Goal: Transaction & Acquisition: Purchase product/service

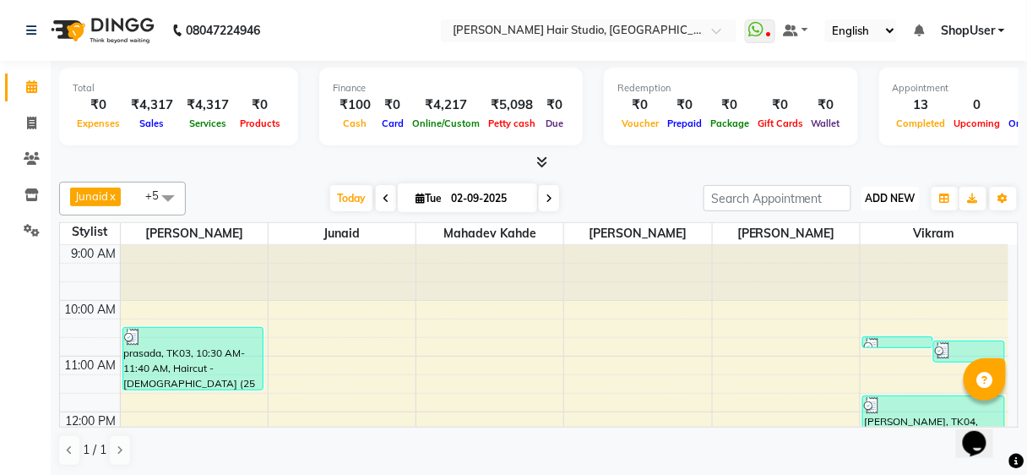
click at [893, 197] on span "ADD NEW" at bounding box center [891, 198] width 50 height 13
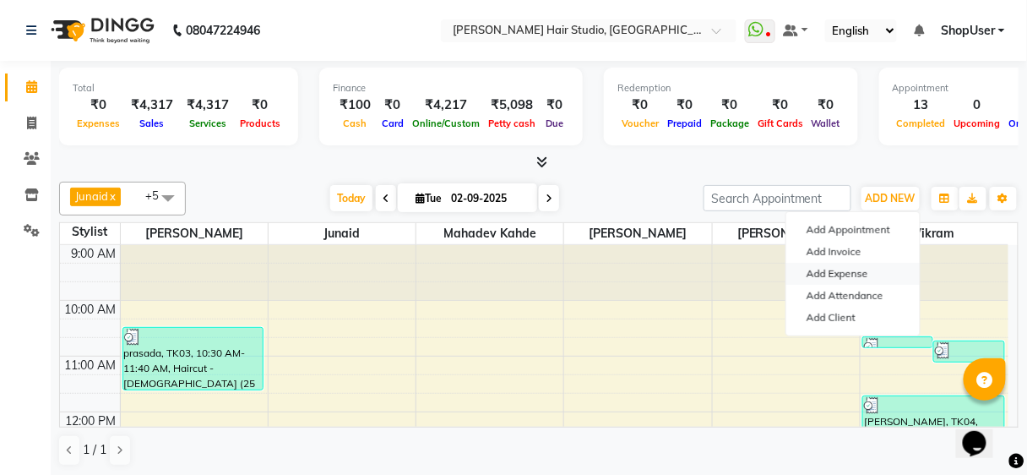
click at [847, 271] on link "Add Expense" at bounding box center [854, 274] width 134 height 22
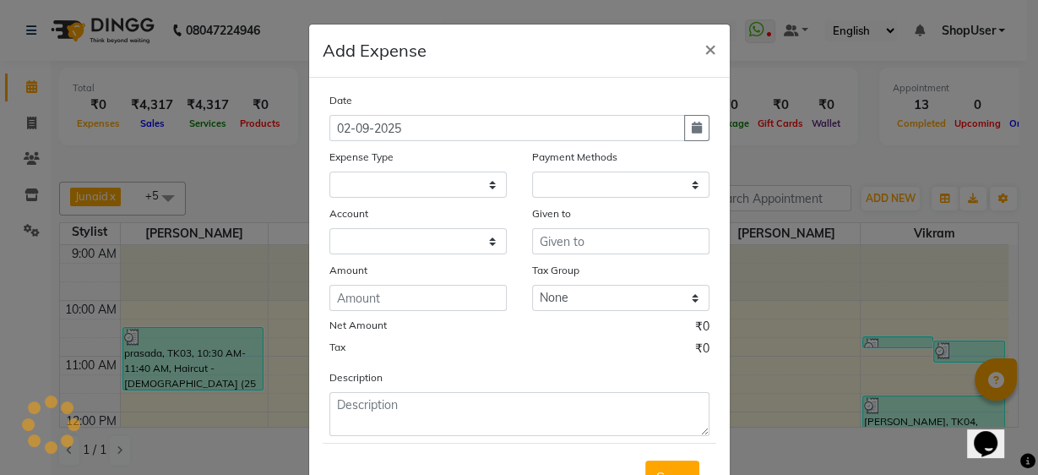
select select "1"
select select "2441"
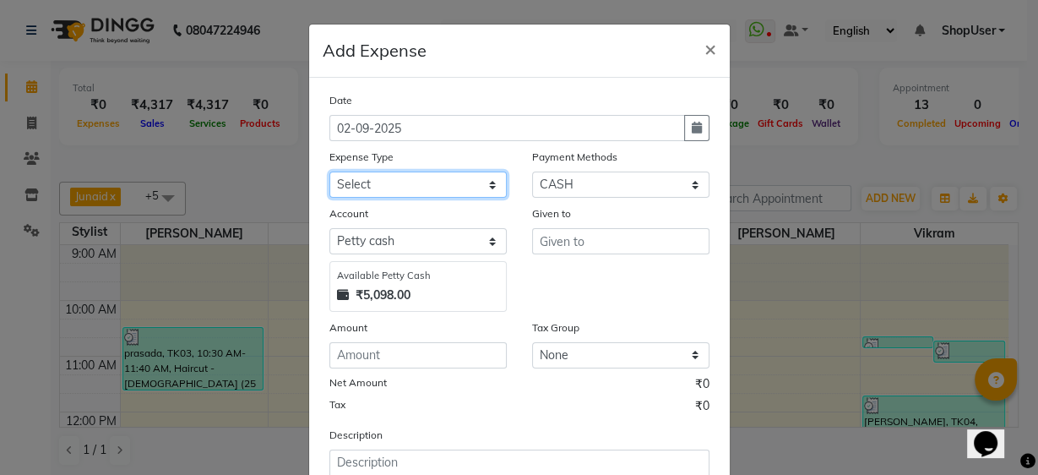
click at [437, 188] on select "Select Advance Salary Bank charges Car maintenance Cash transfer to bank Cash t…" at bounding box center [418, 185] width 177 height 26
select select "10"
click at [330, 172] on select "Select Advance Salary Bank charges Car maintenance Cash transfer to bank Cash t…" at bounding box center [418, 185] width 177 height 26
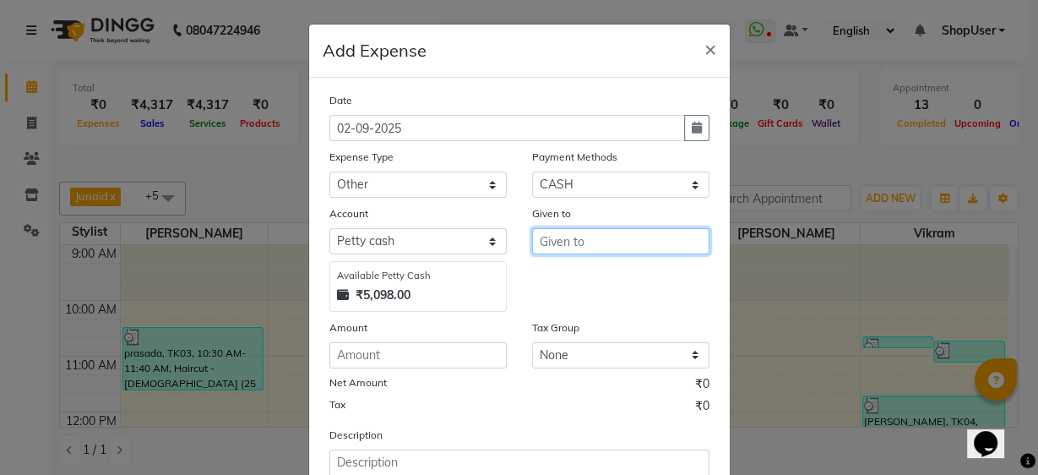
click at [536, 237] on input "text" at bounding box center [620, 241] width 177 height 26
click at [570, 284] on button "Shop User" at bounding box center [599, 277] width 134 height 27
type input "ShopUser"
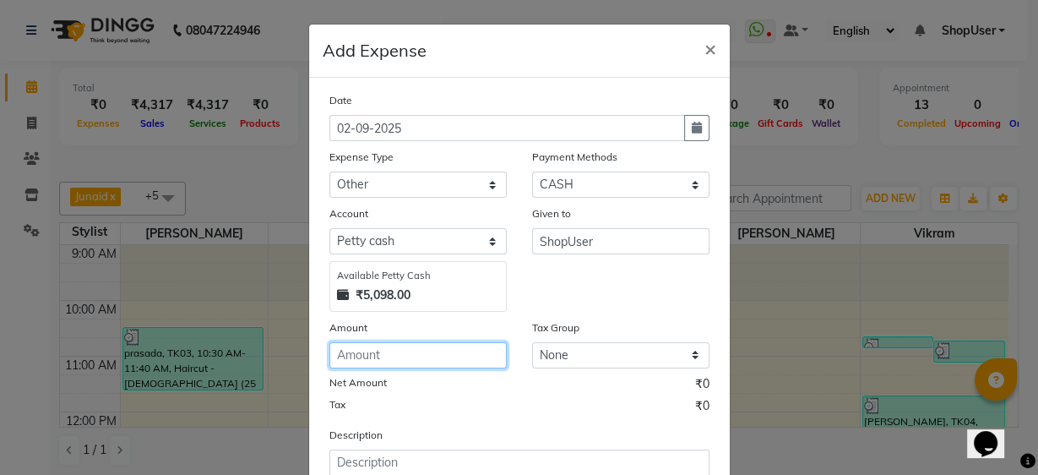
click at [439, 352] on input "number" at bounding box center [418, 355] width 177 height 26
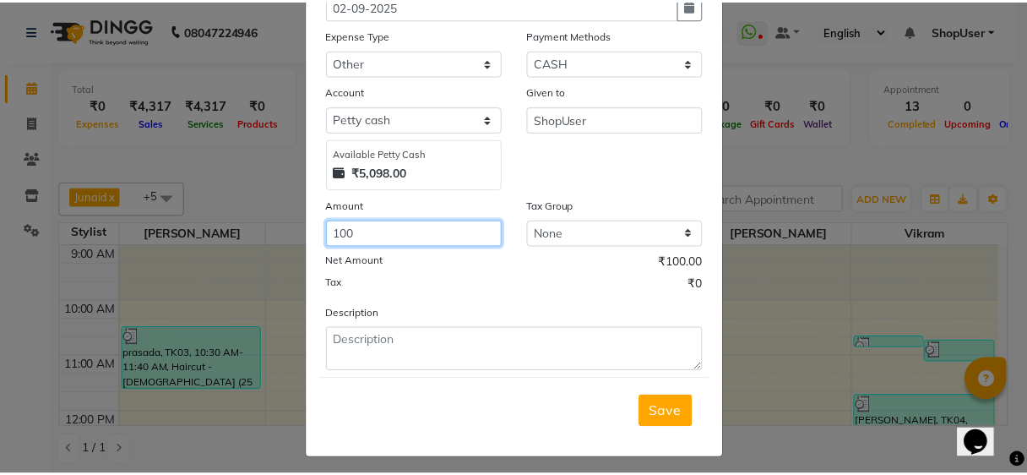
scroll to position [126, 0]
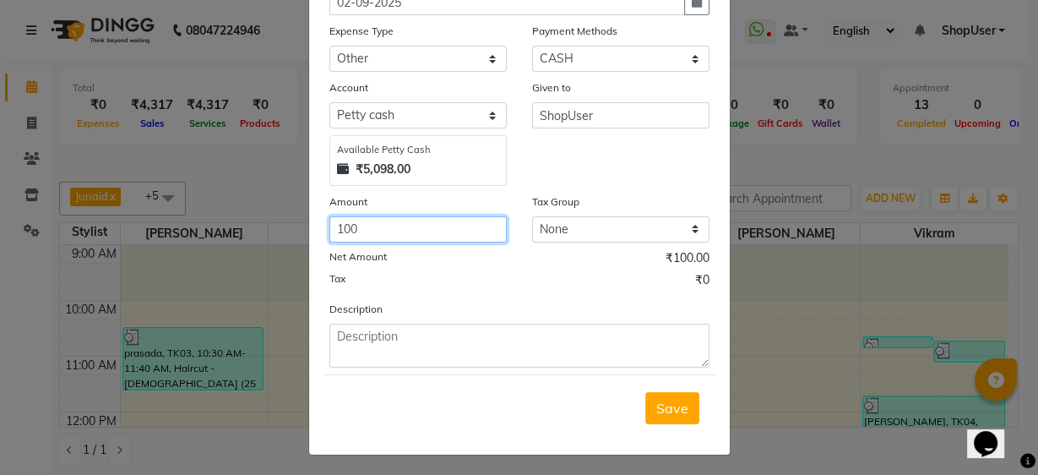
type input "100"
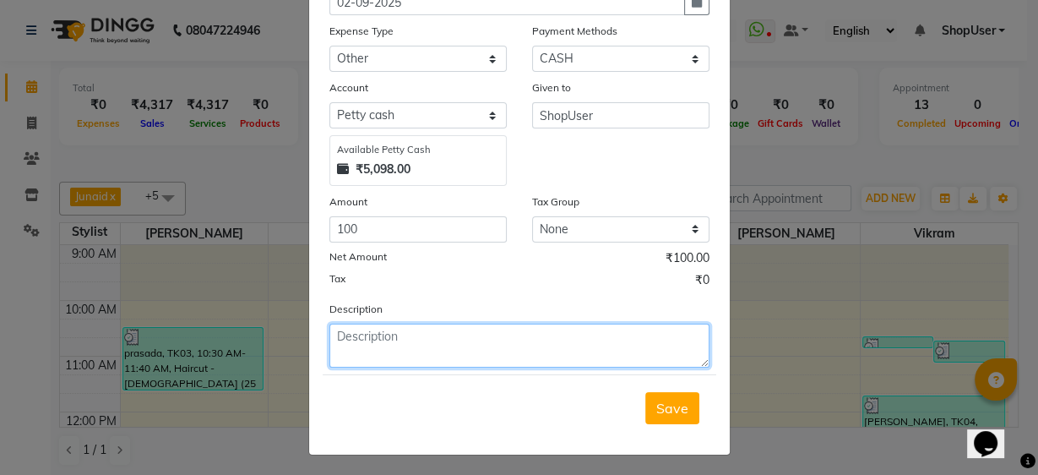
click at [433, 354] on textarea at bounding box center [520, 346] width 380 height 44
type textarea "client extra cash retrun"
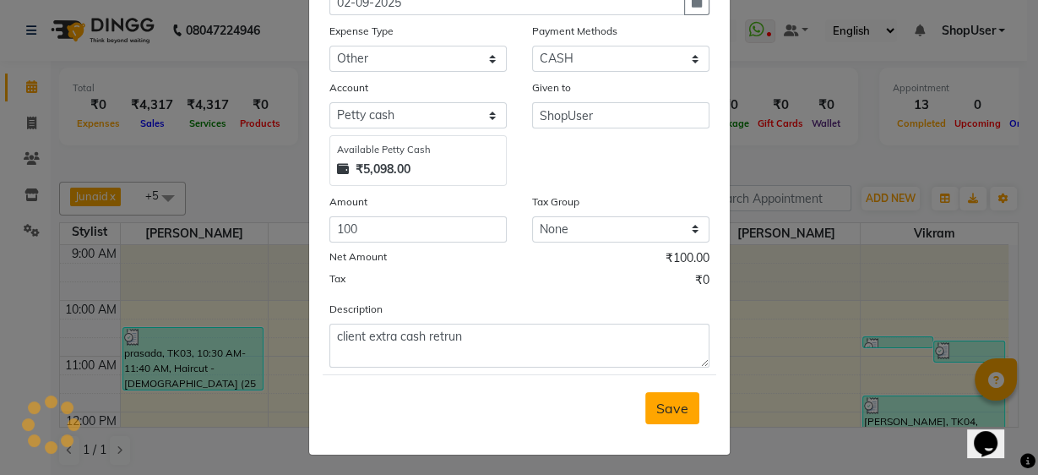
click at [683, 400] on span "Save" at bounding box center [673, 408] width 32 height 17
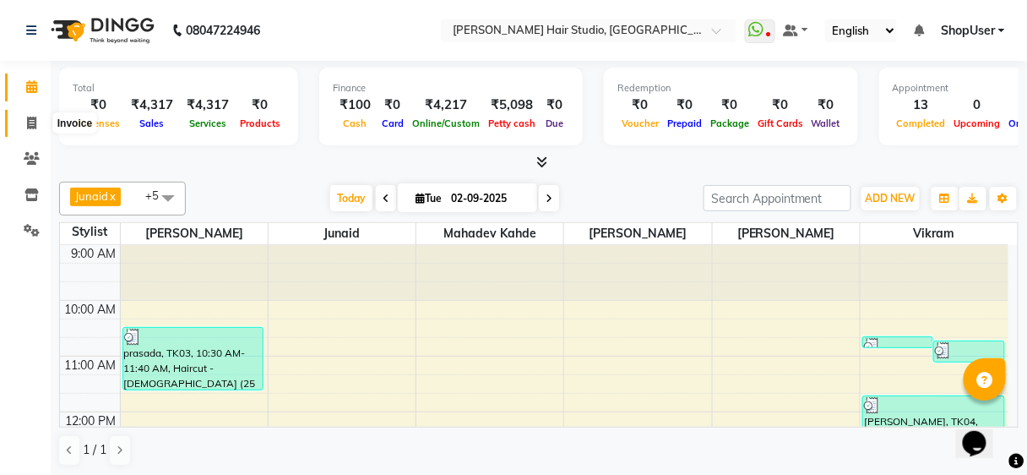
click at [27, 121] on icon at bounding box center [31, 123] width 9 height 13
select select "service"
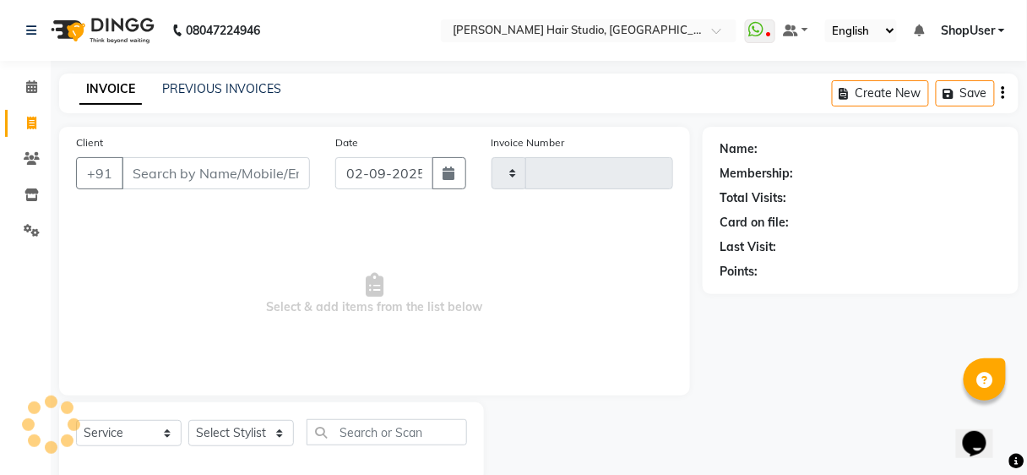
type input "4900"
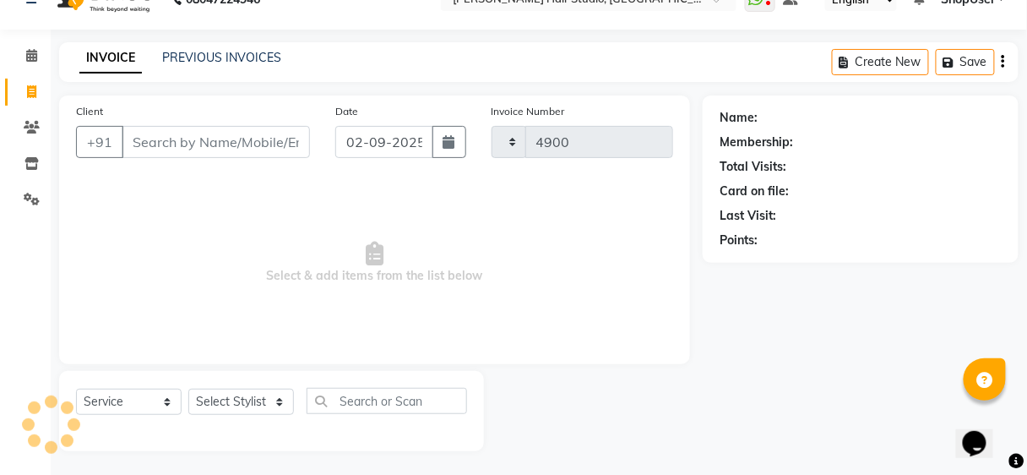
select select "627"
click at [213, 138] on input "Client" at bounding box center [216, 142] width 188 height 32
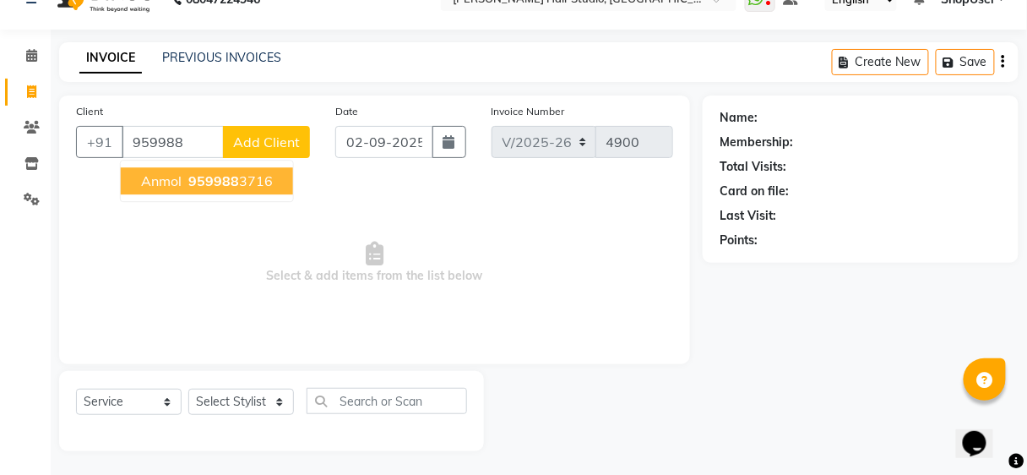
click at [204, 167] on button "Anmol 959988 3716" at bounding box center [207, 180] width 172 height 27
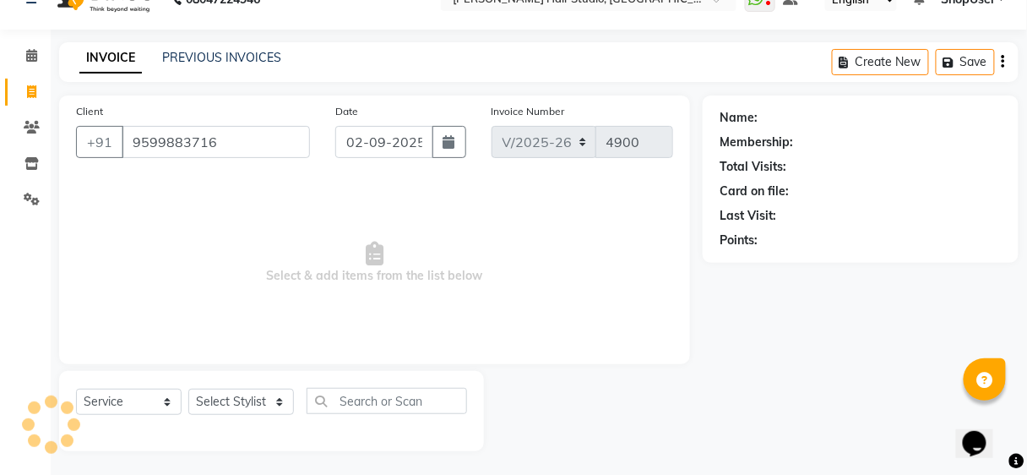
type input "9599883716"
select select "1: Object"
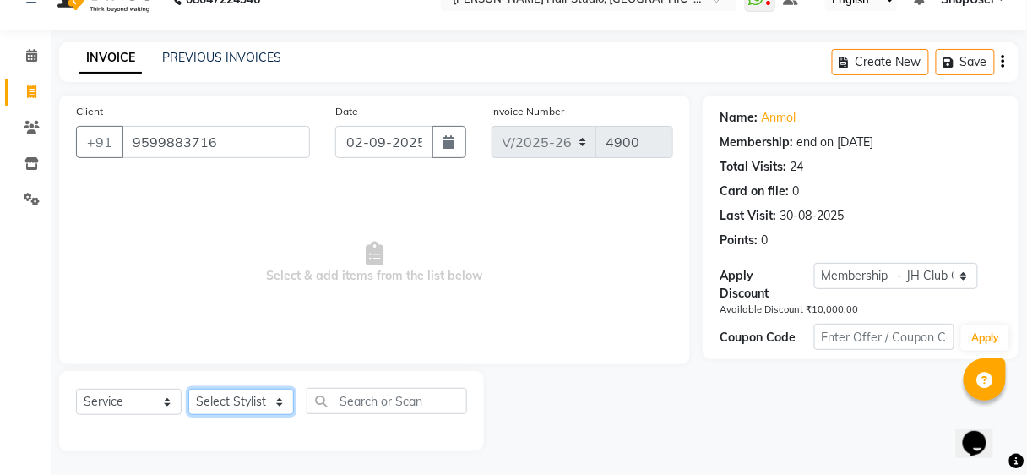
click at [239, 408] on select "Select Stylist Ajinkya Anuja Arunesh Avinash Junaid Mahadev kahde Mohammad Pawa…" at bounding box center [241, 402] width 106 height 26
select select "88870"
click at [188, 389] on select "Select Stylist Ajinkya Anuja Arunesh Avinash Junaid Mahadev kahde Mohammad Pawa…" at bounding box center [241, 402] width 106 height 26
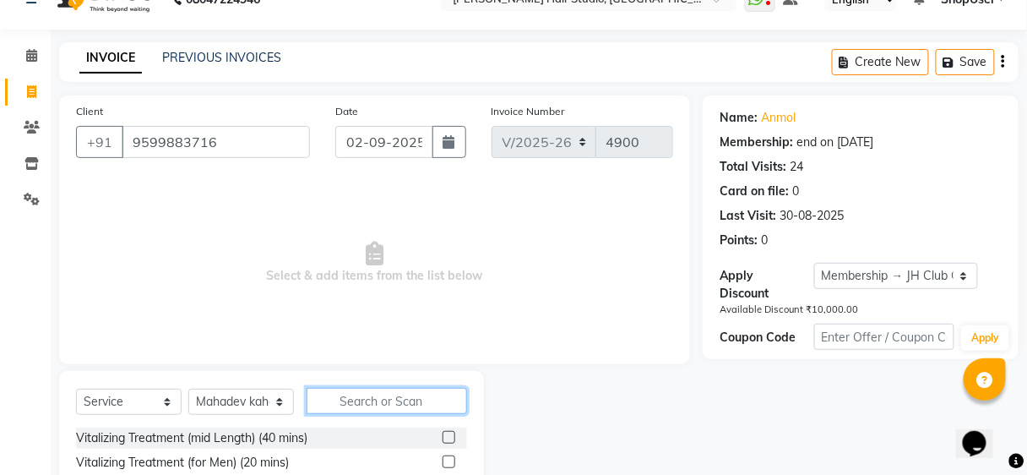
click at [366, 408] on input "text" at bounding box center [387, 401] width 161 height 26
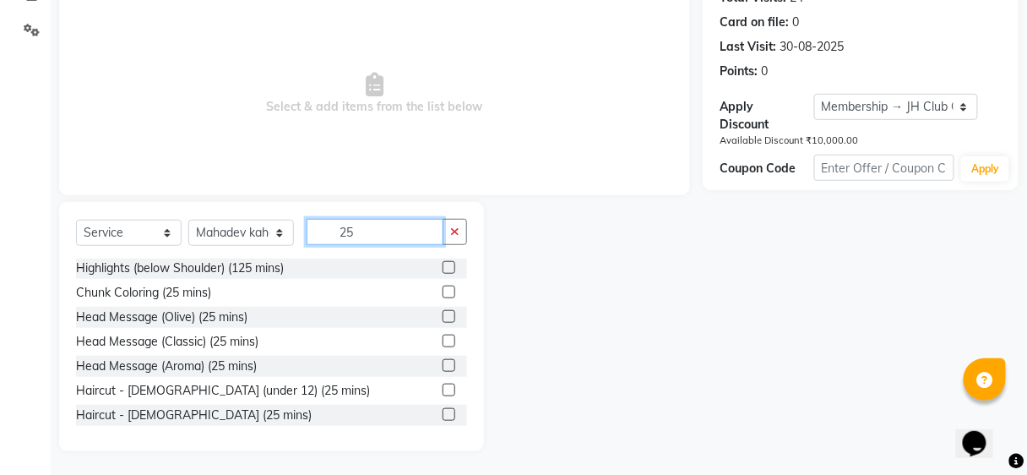
scroll to position [2, 0]
type input "25"
click at [443, 409] on label at bounding box center [449, 413] width 13 height 13
click at [443, 409] on input "checkbox" at bounding box center [448, 414] width 11 height 11
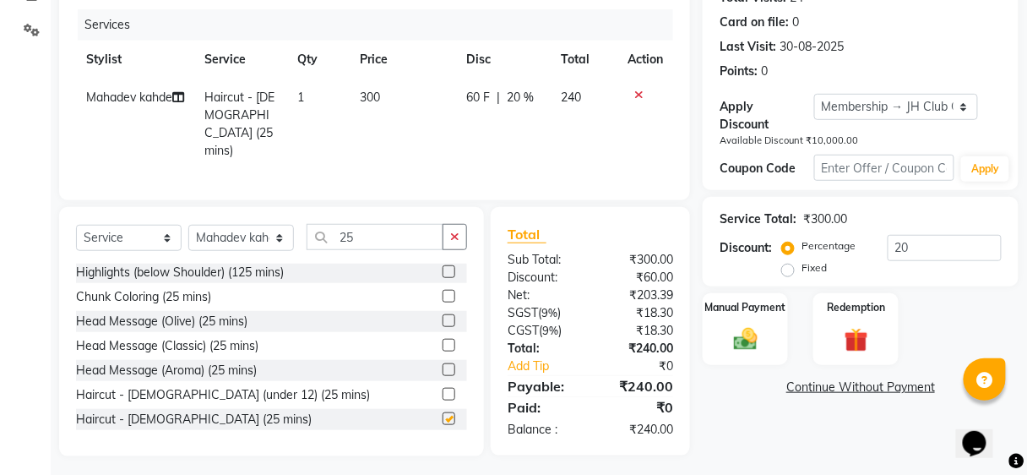
checkbox input "false"
click at [757, 309] on label "Manual Payment" at bounding box center [746, 307] width 84 height 16
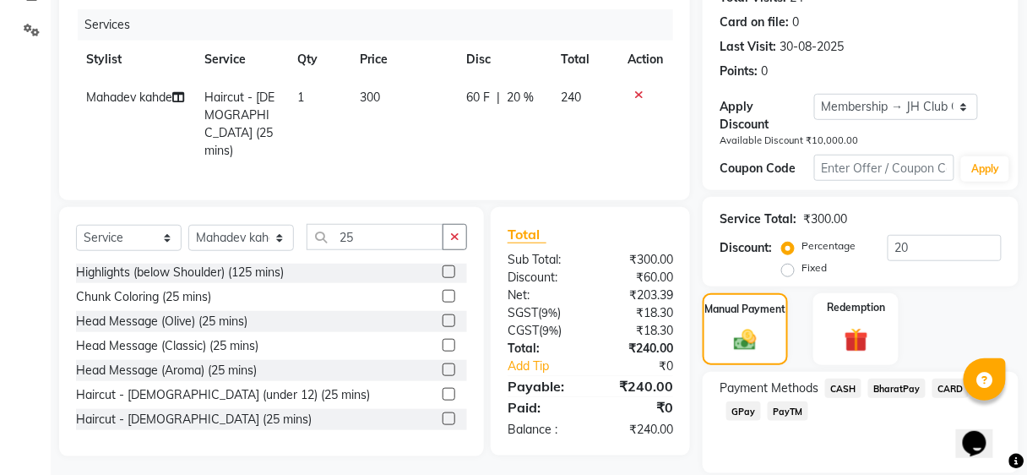
scroll to position [258, 0]
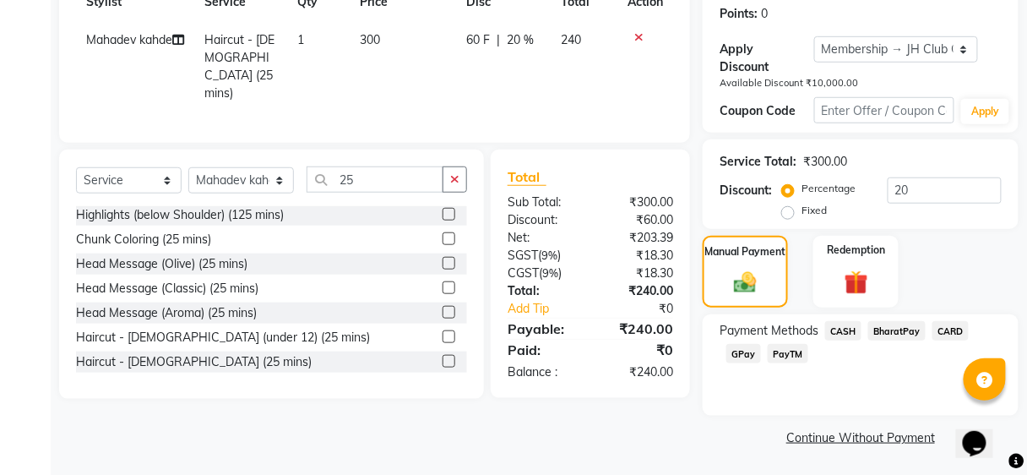
click at [887, 330] on span "BharatPay" at bounding box center [897, 330] width 57 height 19
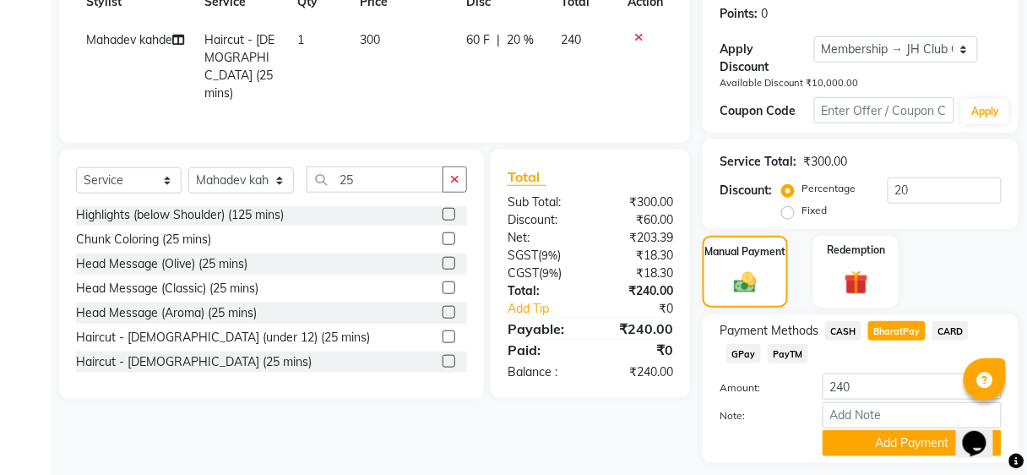
scroll to position [304, 0]
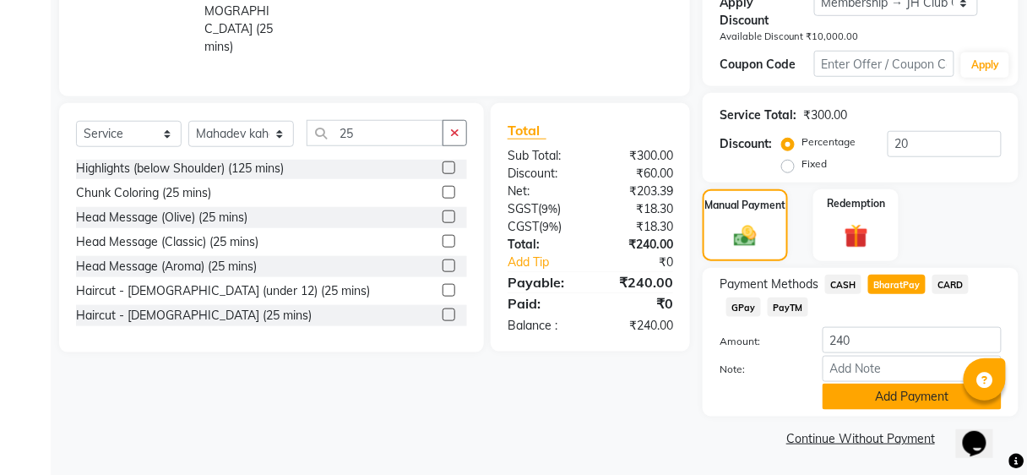
click at [879, 390] on button "Add Payment" at bounding box center [912, 397] width 179 height 26
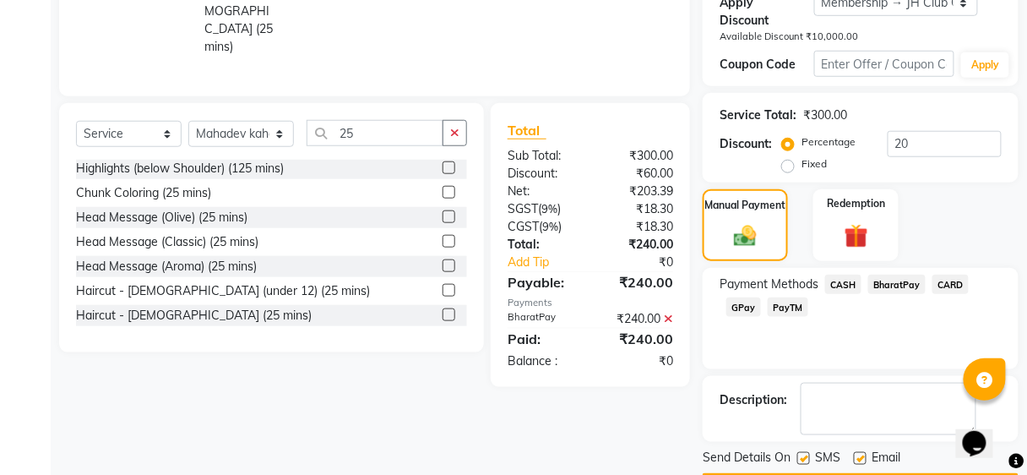
scroll to position [352, 0]
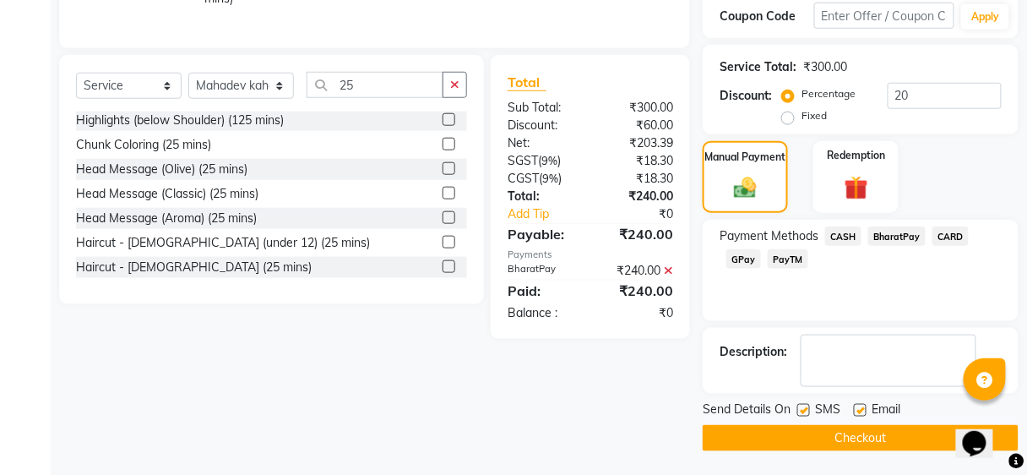
click at [858, 438] on button "Checkout" at bounding box center [861, 438] width 316 height 26
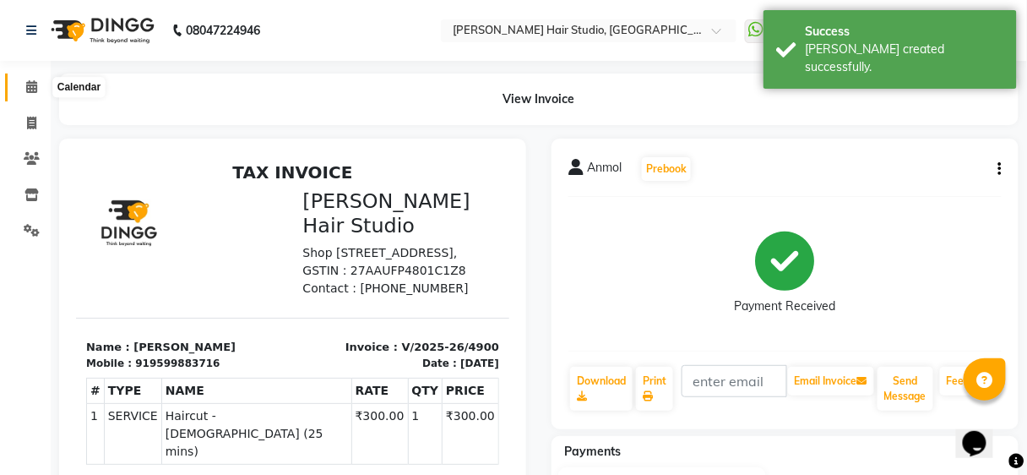
click at [27, 94] on span at bounding box center [32, 87] width 30 height 19
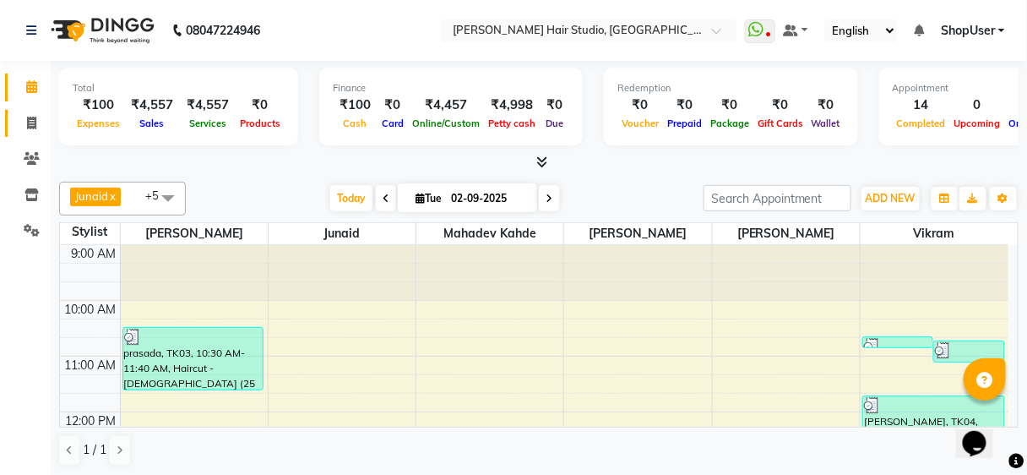
click at [33, 123] on icon at bounding box center [31, 123] width 9 height 13
select select "service"
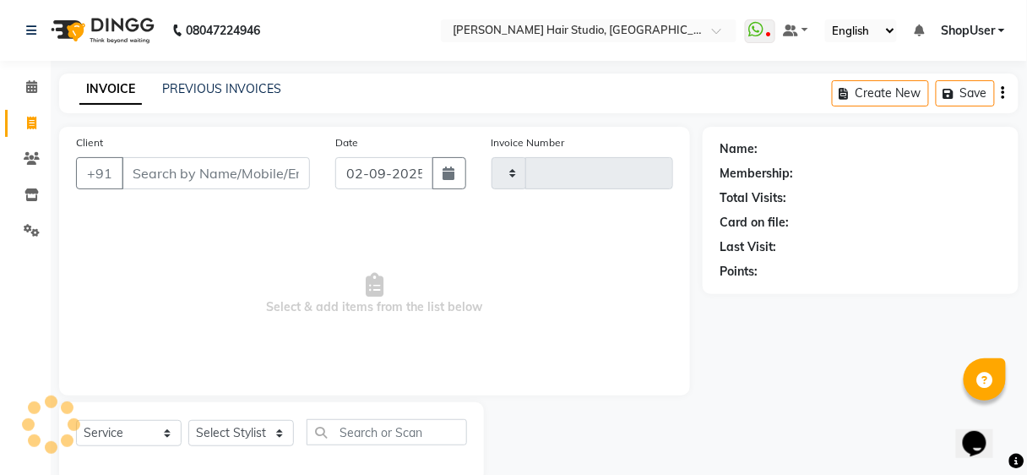
click at [213, 157] on input "Client" at bounding box center [216, 173] width 188 height 32
select select "627"
type input "4901"
click at [232, 420] on select "Select Stylist" at bounding box center [241, 433] width 106 height 26
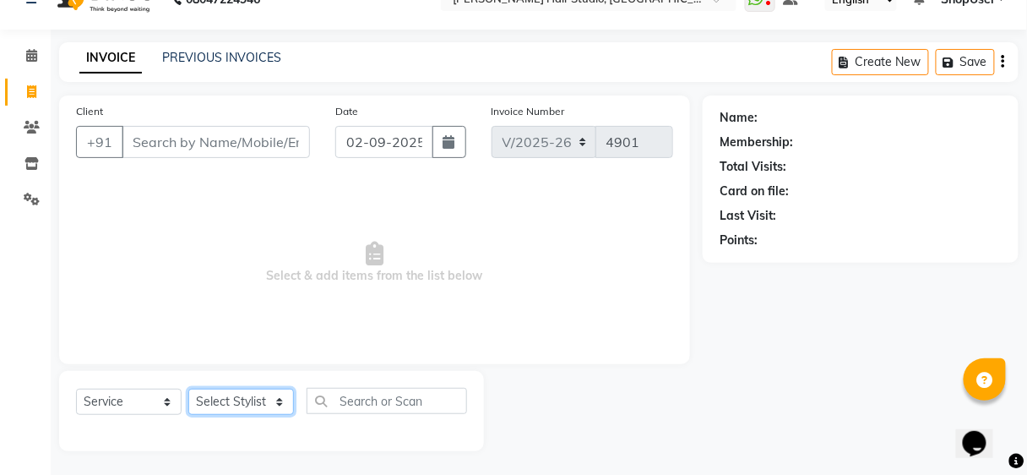
select select "86031"
click at [188, 389] on select "Select Stylist Ajinkya Anuja Arunesh Avinash Junaid Mahadev kahde Mohammad Pawa…" at bounding box center [241, 402] width 106 height 26
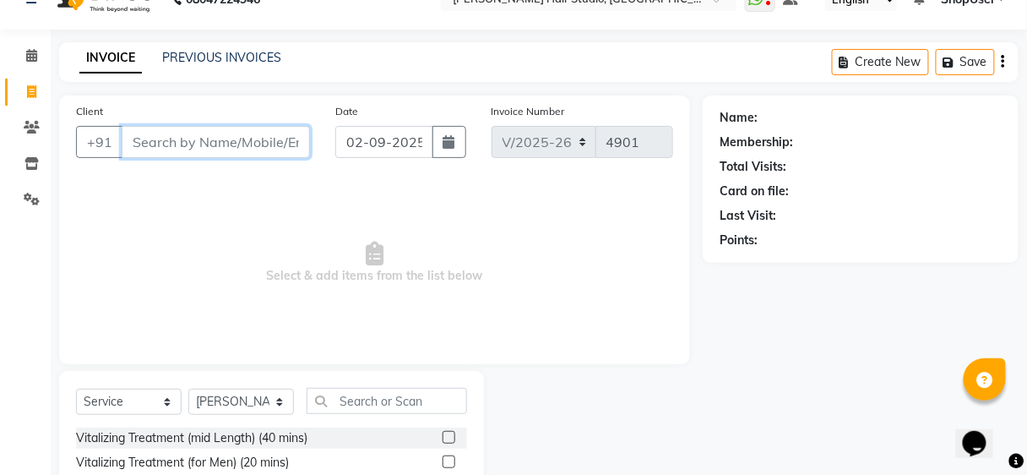
click at [244, 151] on input "Client" at bounding box center [216, 142] width 188 height 32
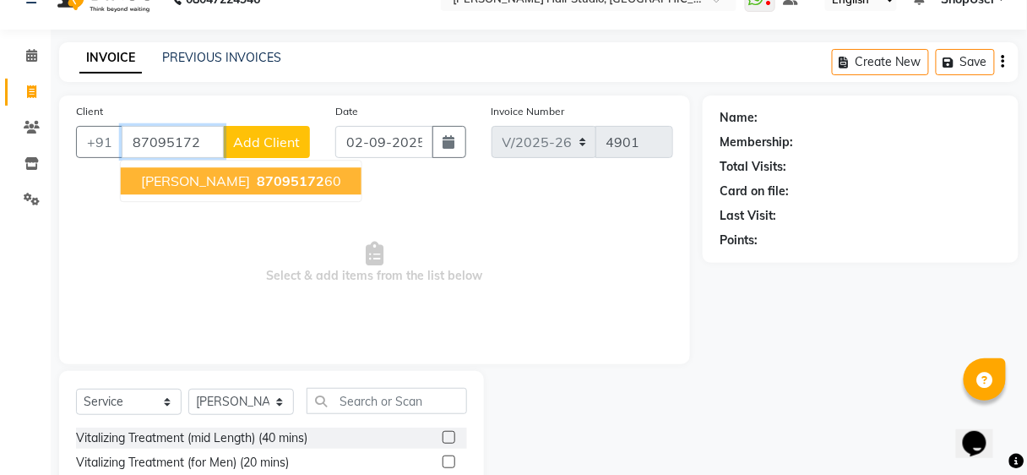
click at [237, 167] on button "sruti 87095172 60" at bounding box center [241, 180] width 241 height 27
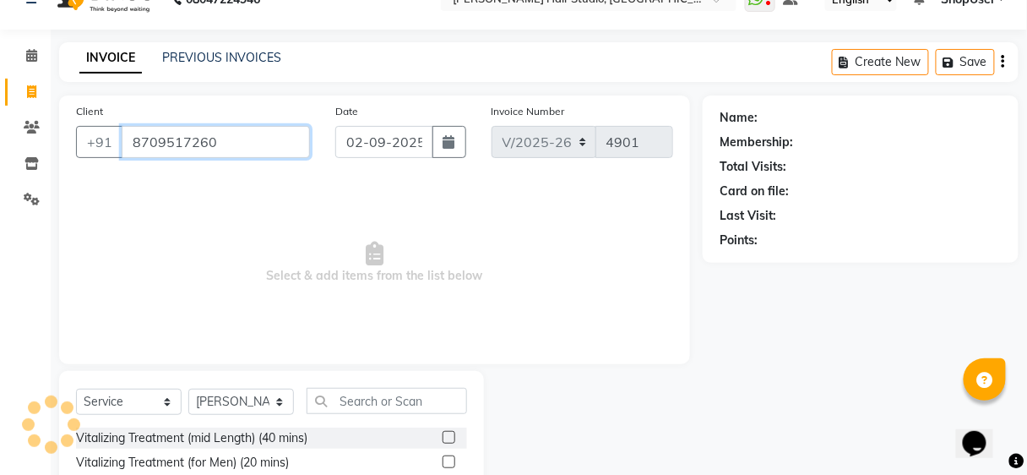
type input "8709517260"
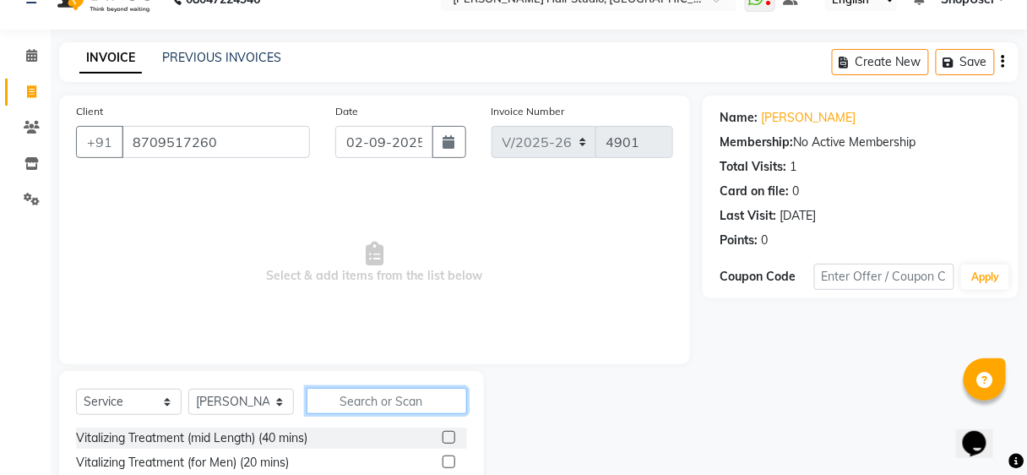
click at [360, 388] on input "text" at bounding box center [387, 401] width 161 height 26
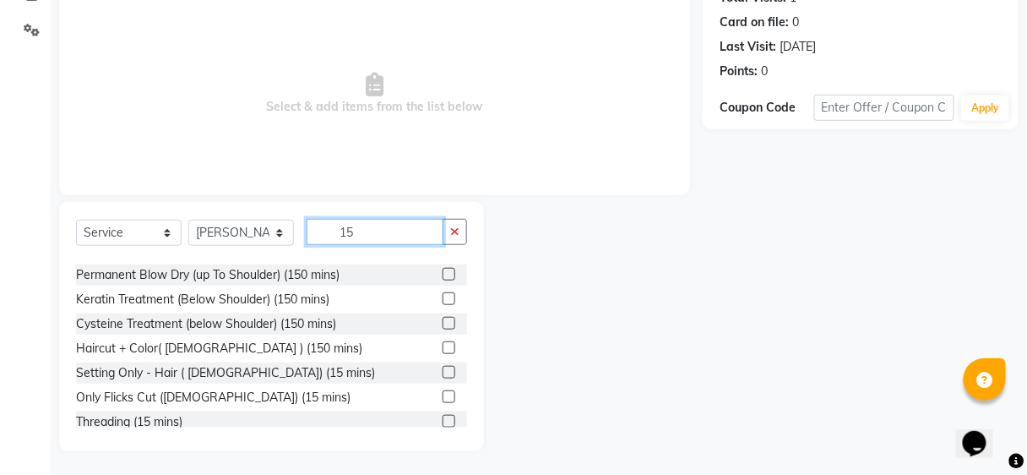
scroll to position [51, 0]
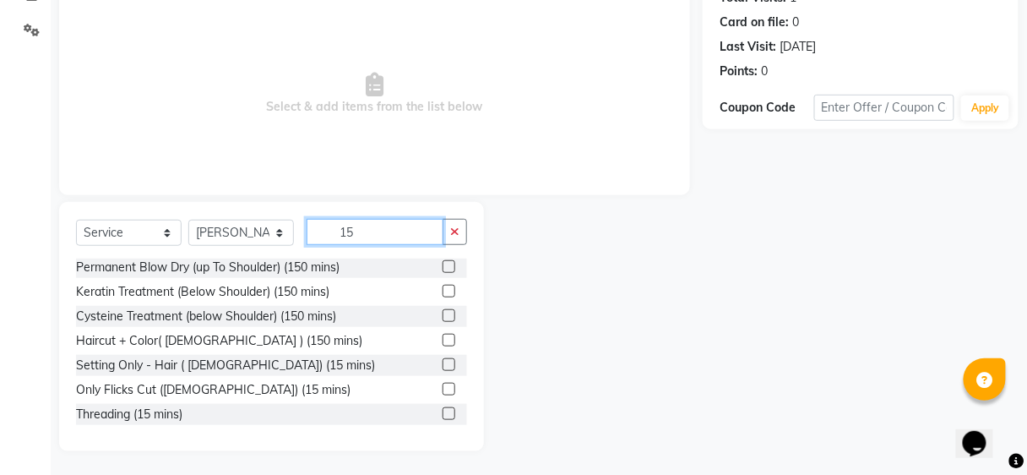
type input "15"
click at [443, 412] on label at bounding box center [449, 413] width 13 height 13
click at [443, 412] on input "checkbox" at bounding box center [448, 414] width 11 height 11
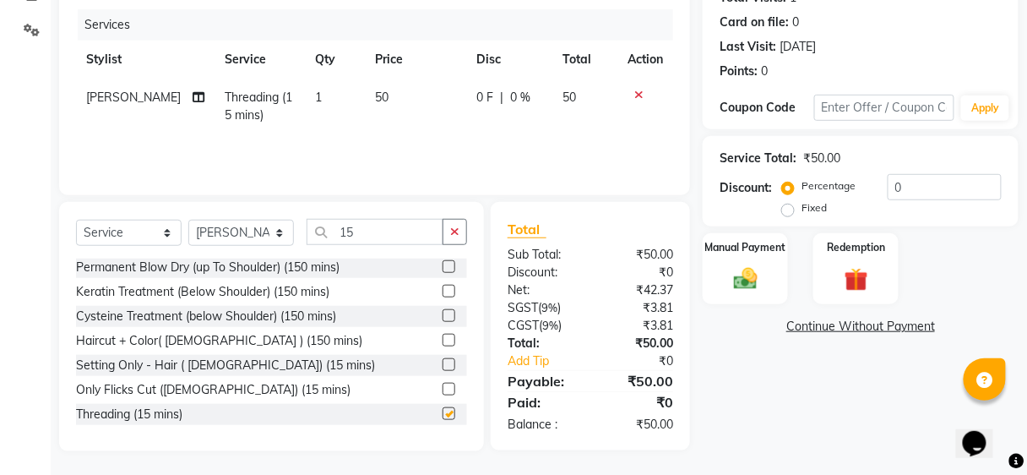
checkbox input "false"
drag, startPoint x: 344, startPoint y: 89, endPoint x: 465, endPoint y: 88, distance: 120.8
click at [348, 89] on td "1" at bounding box center [335, 107] width 60 height 56
select select "86031"
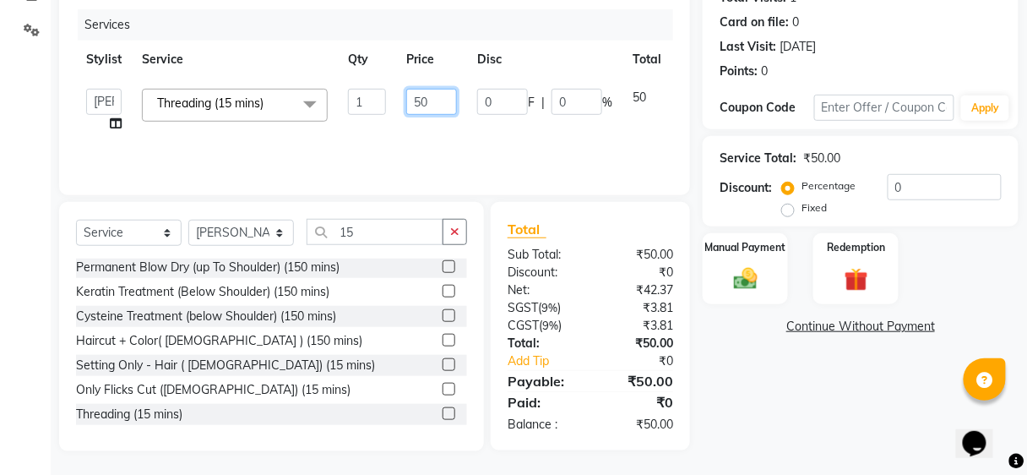
click at [445, 98] on input "50" at bounding box center [431, 102] width 51 height 26
type input "5"
type input "100"
click at [611, 35] on div "Services" at bounding box center [382, 24] width 608 height 31
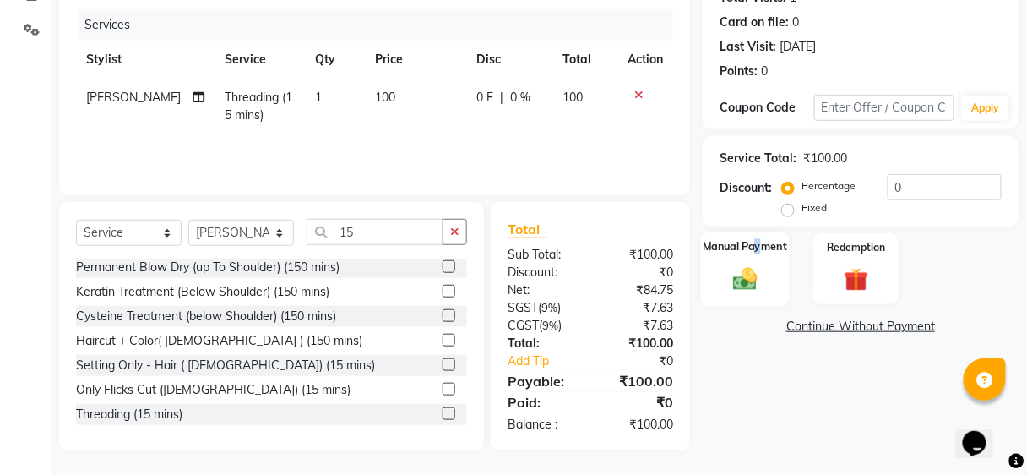
click at [776, 277] on div "Manual Payment" at bounding box center [745, 269] width 89 height 74
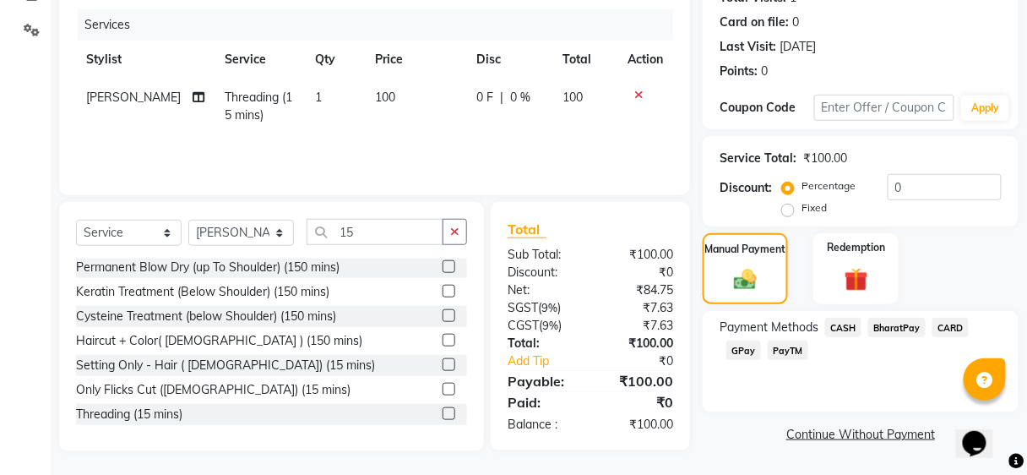
click at [820, 351] on div "Payment Methods CASH BharatPay CARD GPay PayTM" at bounding box center [861, 341] width 282 height 46
click at [901, 331] on span "BharatPay" at bounding box center [897, 327] width 57 height 19
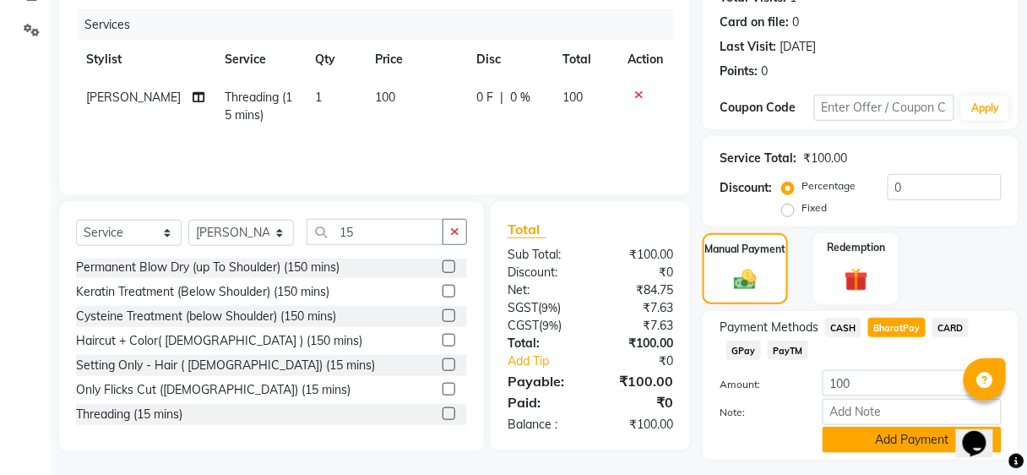
scroll to position [243, 0]
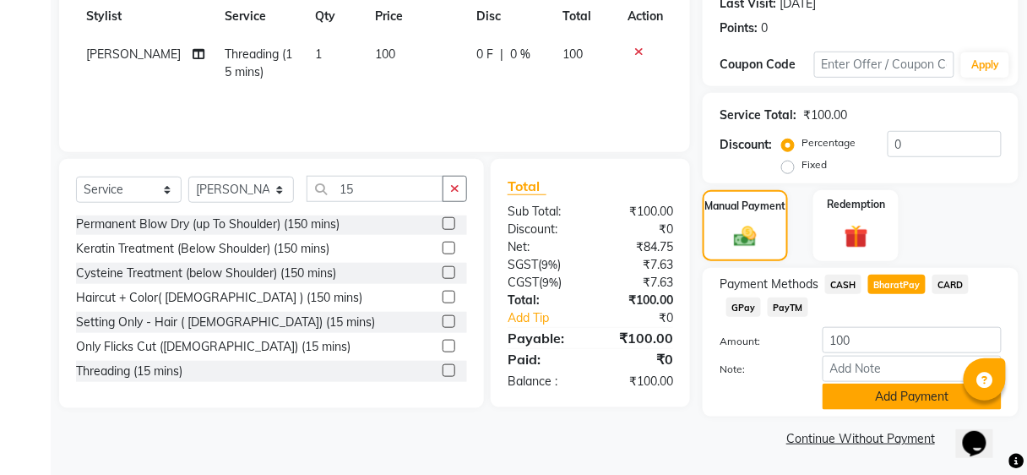
click at [883, 393] on button "Add Payment" at bounding box center [912, 397] width 179 height 26
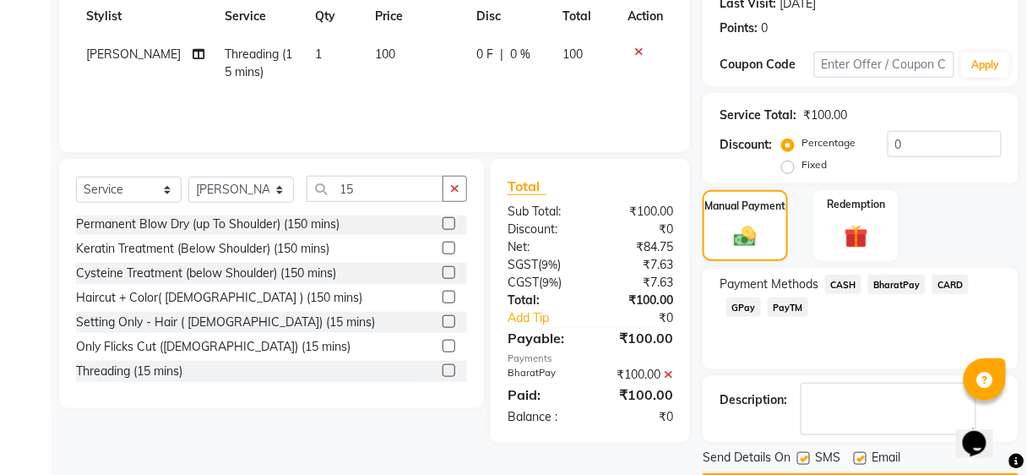
scroll to position [291, 0]
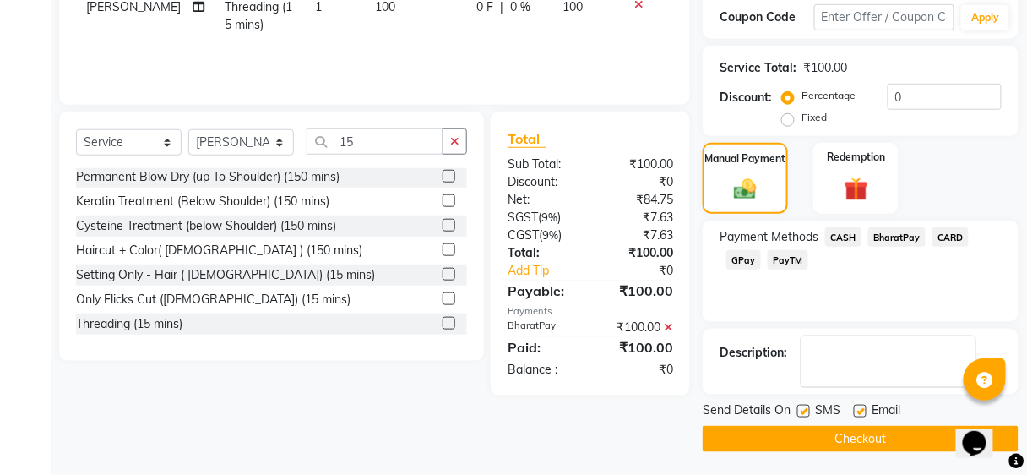
click at [925, 436] on button "Checkout" at bounding box center [861, 439] width 316 height 26
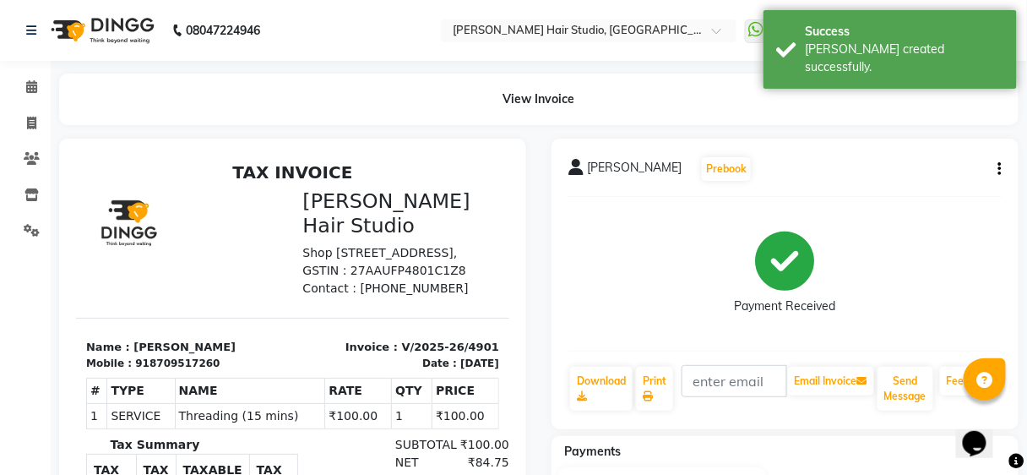
scroll to position [95, 0]
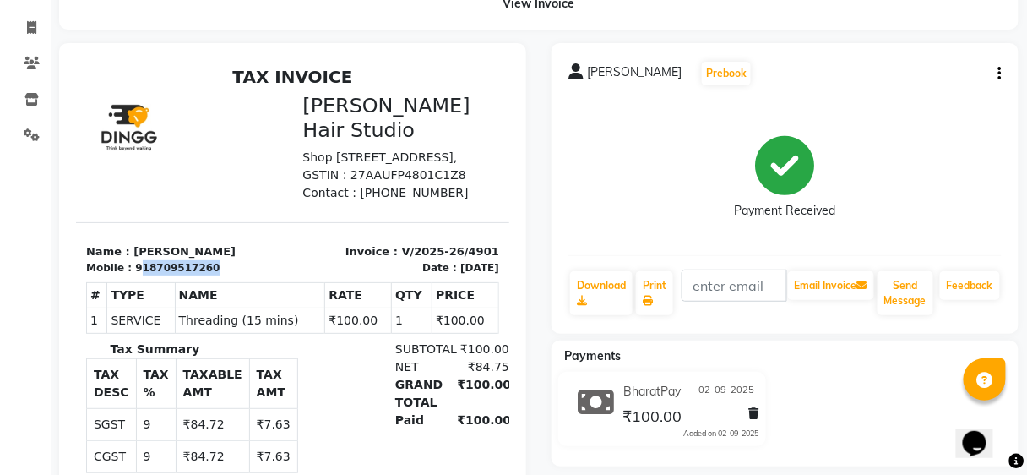
drag, startPoint x: 134, startPoint y: 283, endPoint x: 215, endPoint y: 281, distance: 80.3
click at [215, 275] on div "Mobile : 918709517260" at bounding box center [183, 266] width 197 height 15
drag, startPoint x: 138, startPoint y: 280, endPoint x: 207, endPoint y: 281, distance: 69.3
click at [207, 275] on div "Mobile : 918709517260" at bounding box center [183, 266] width 197 height 15
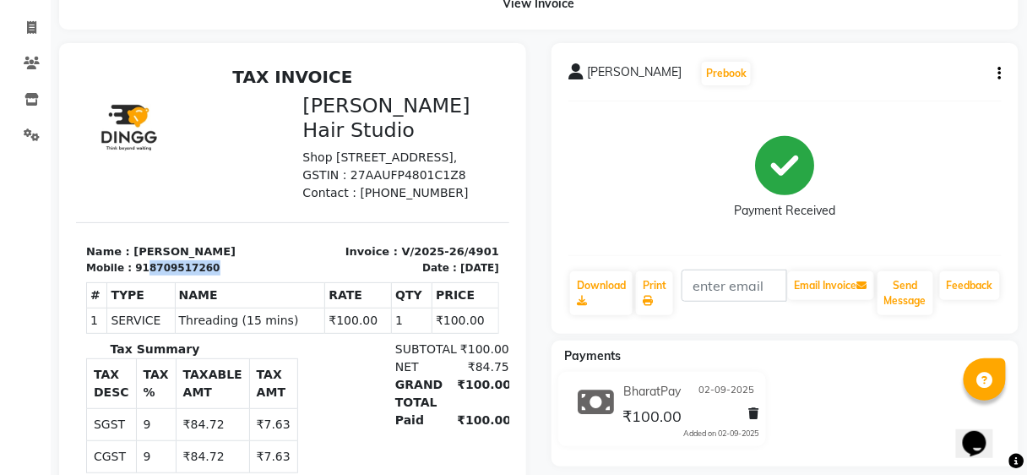
copy div "8709517260"
click at [205, 275] on div "Mobile : 918709517260" at bounding box center [183, 266] width 197 height 15
click at [31, 73] on link "Clients" at bounding box center [25, 64] width 41 height 28
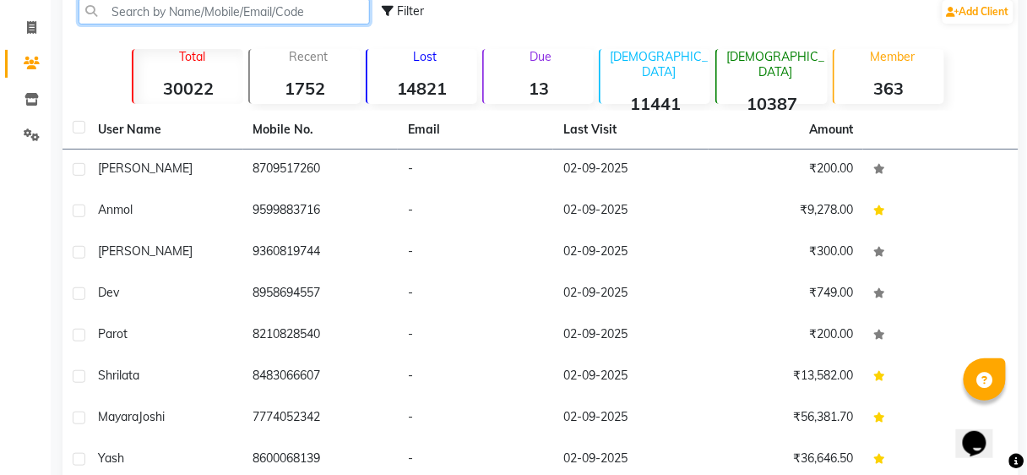
click at [241, 3] on input "text" at bounding box center [225, 11] width 292 height 26
paste input "8709517260"
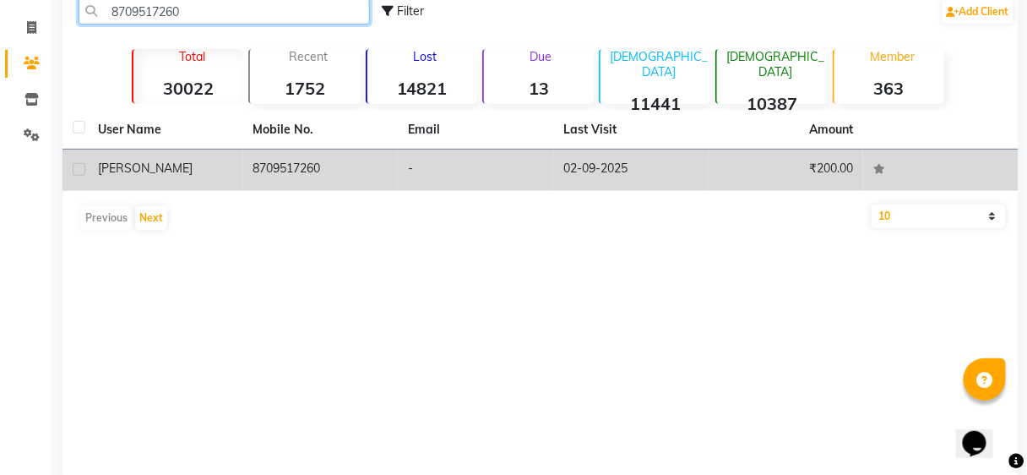
type input "8709517260"
click at [504, 183] on td "-" at bounding box center [475, 170] width 155 height 41
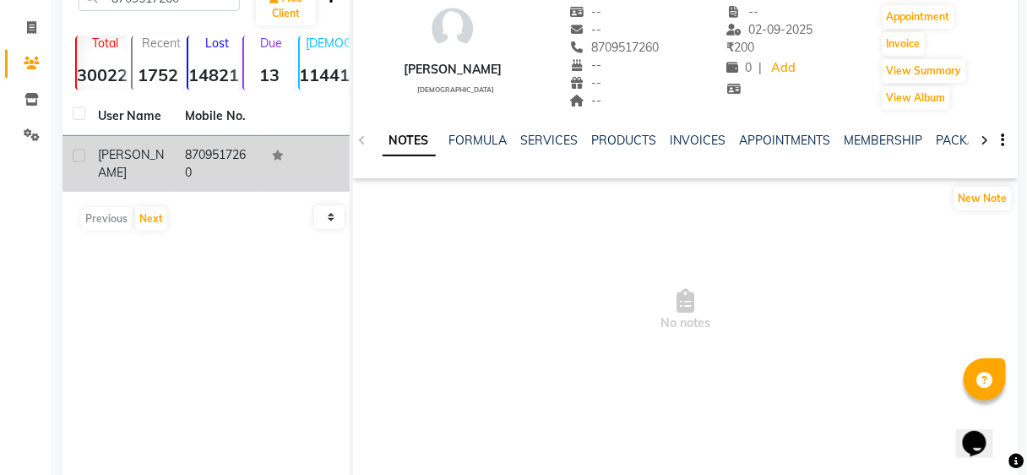
click at [515, 141] on ul "NOTES FORMULA SERVICES PRODUCTS INVOICES APPOINTMENTS MEMBERSHIP PACKAGES VOUCH…" at bounding box center [919, 141] width 1073 height 18
click at [549, 140] on div "NOTES FORMULA SERVICES PRODUCTS INVOICES APPOINTMENTS MEMBERSHIP PACKAGES VOUCH…" at bounding box center [686, 141] width 666 height 58
click at [549, 140] on link "SERVICES" at bounding box center [549, 140] width 57 height 15
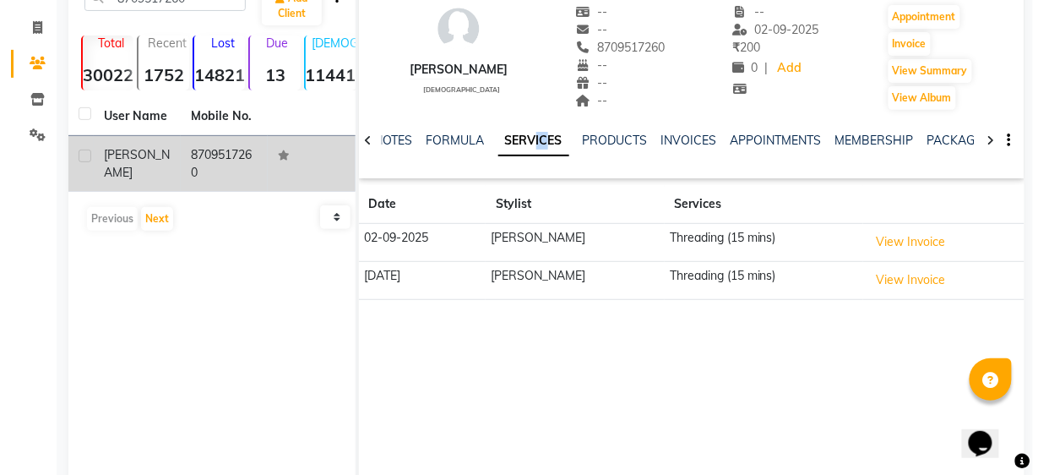
scroll to position [130, 0]
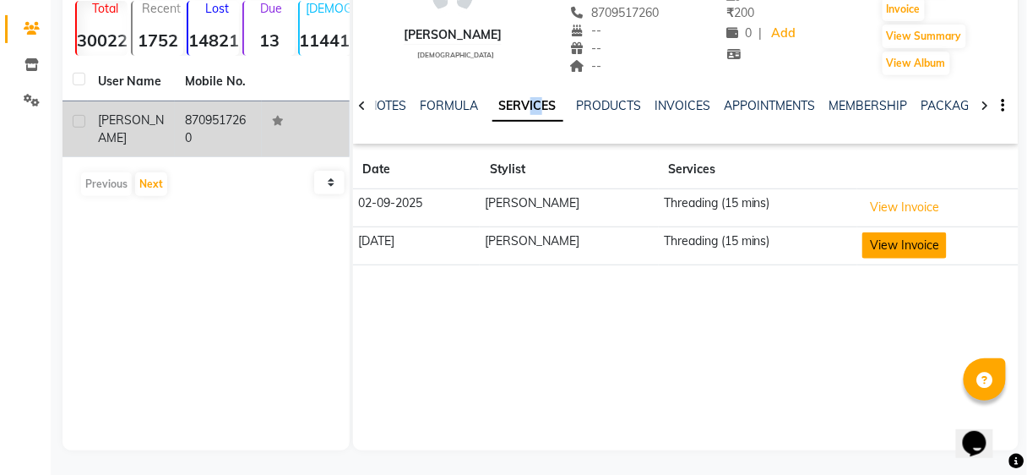
click at [868, 254] on button "View Invoice" at bounding box center [905, 245] width 84 height 26
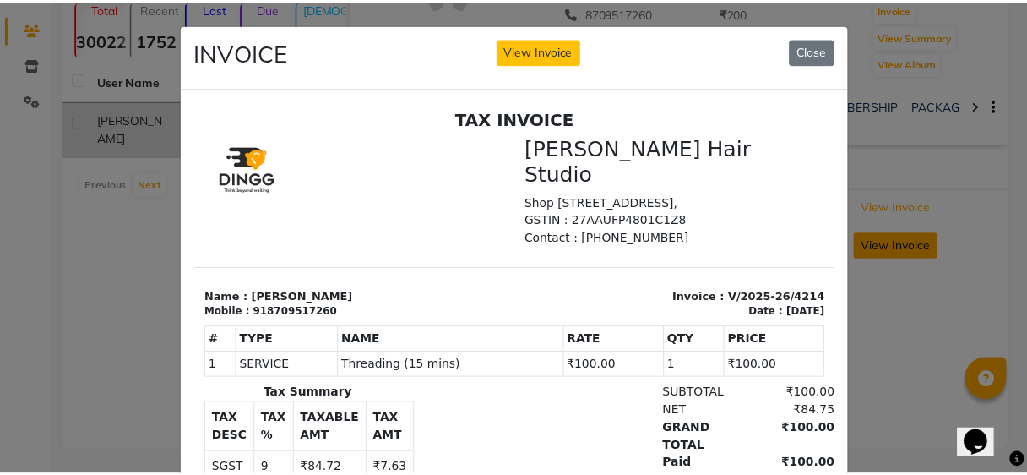
scroll to position [0, 0]
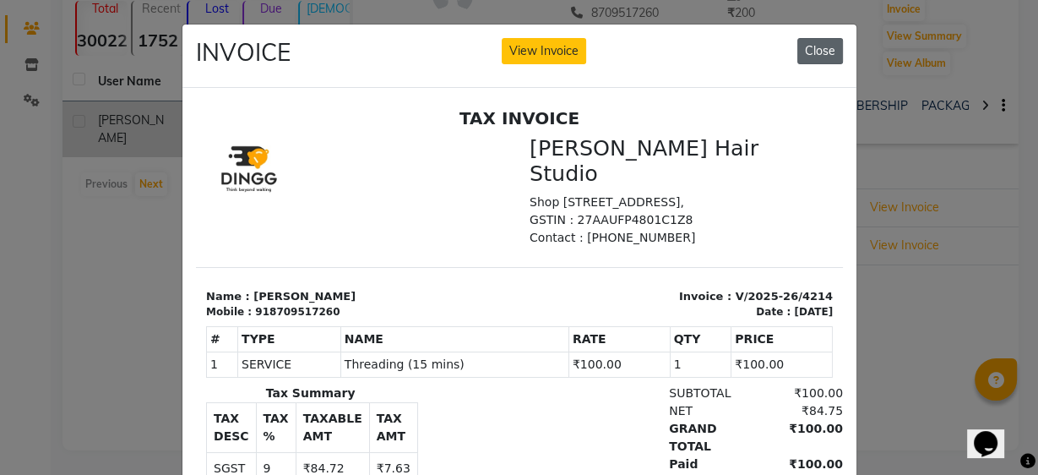
click at [811, 62] on button "Close" at bounding box center [821, 51] width 46 height 26
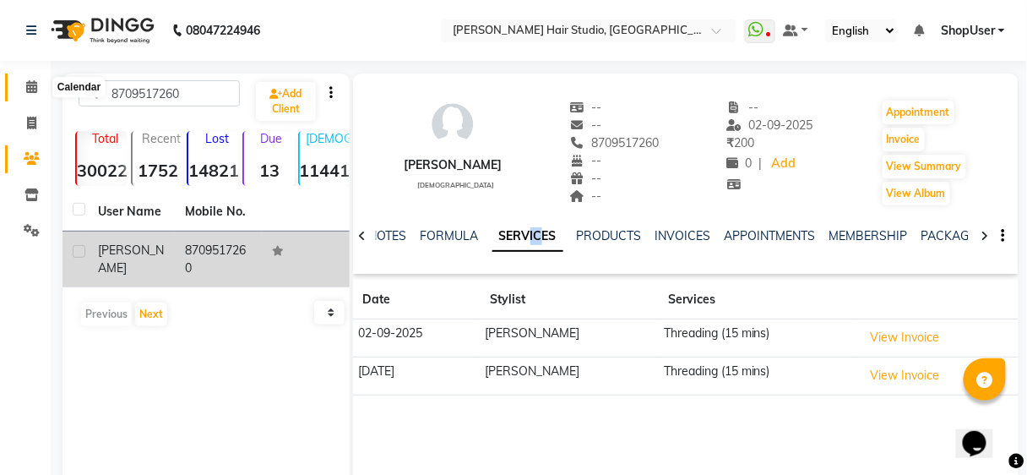
click at [25, 94] on span at bounding box center [32, 87] width 30 height 19
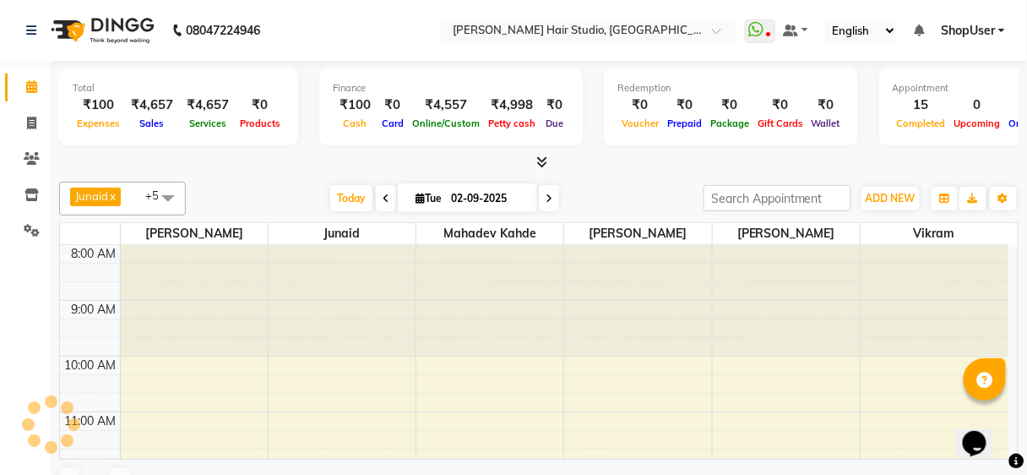
click at [25, 94] on span at bounding box center [32, 87] width 30 height 19
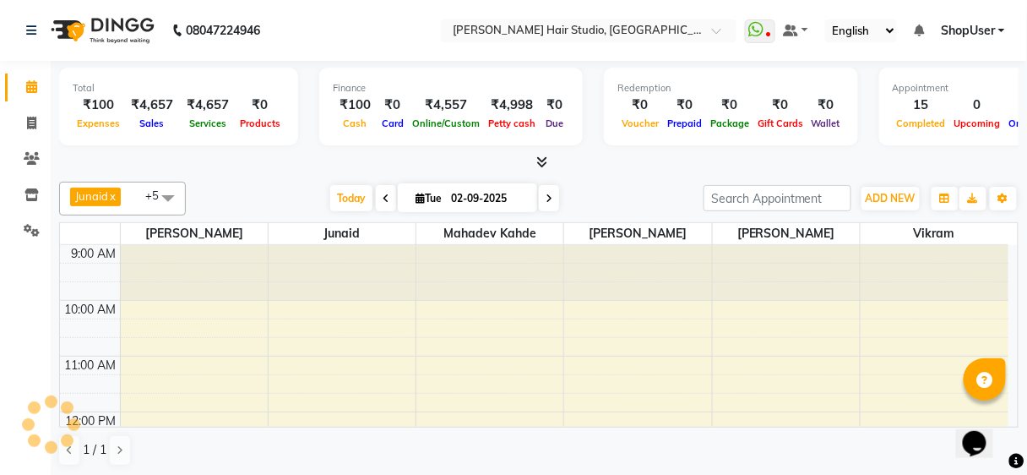
click at [25, 94] on span at bounding box center [32, 87] width 30 height 19
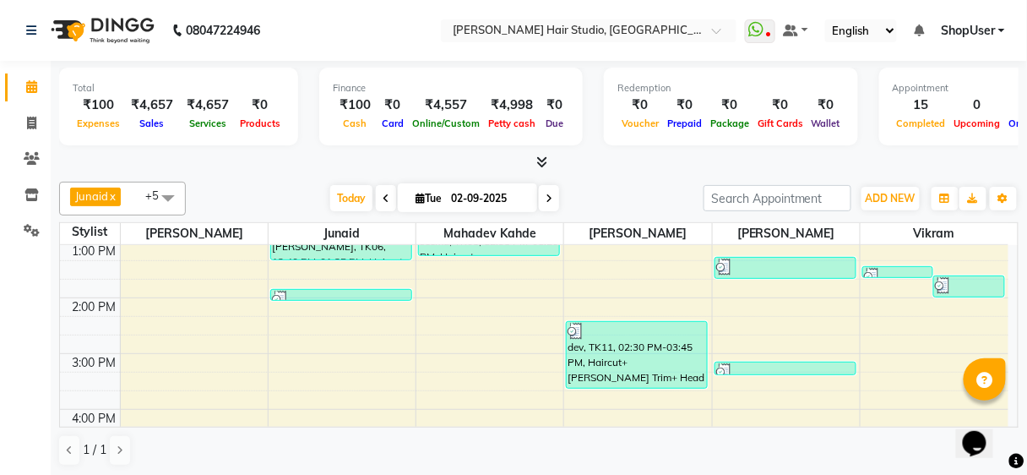
scroll to position [203, 0]
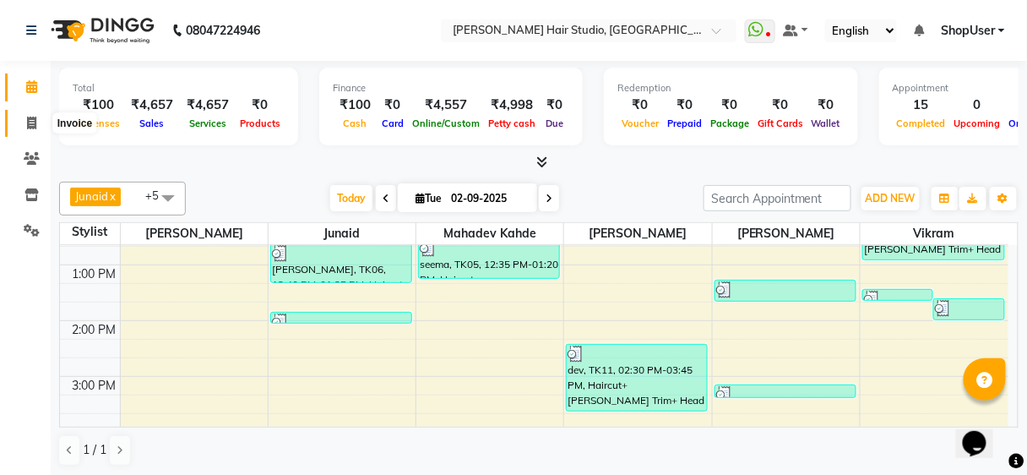
click at [28, 117] on icon at bounding box center [31, 123] width 9 height 13
select select "service"
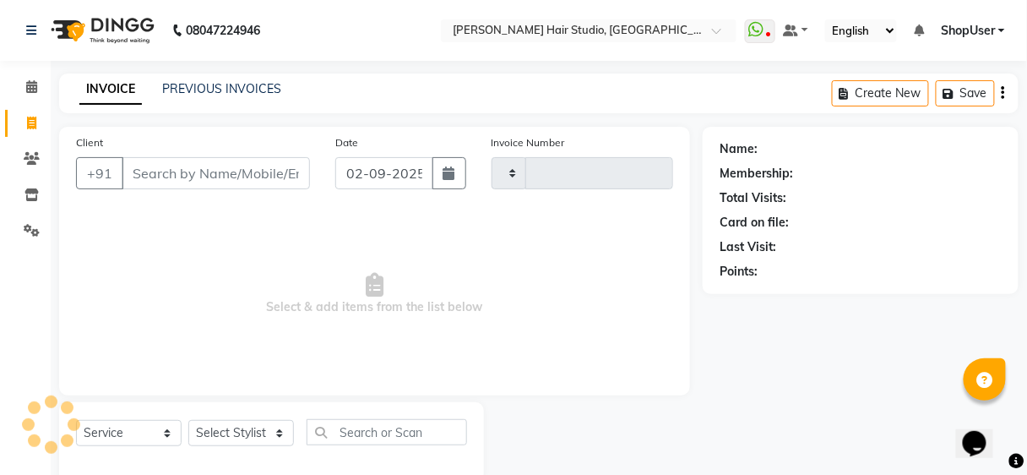
type input "9"
select select "627"
type input "4902"
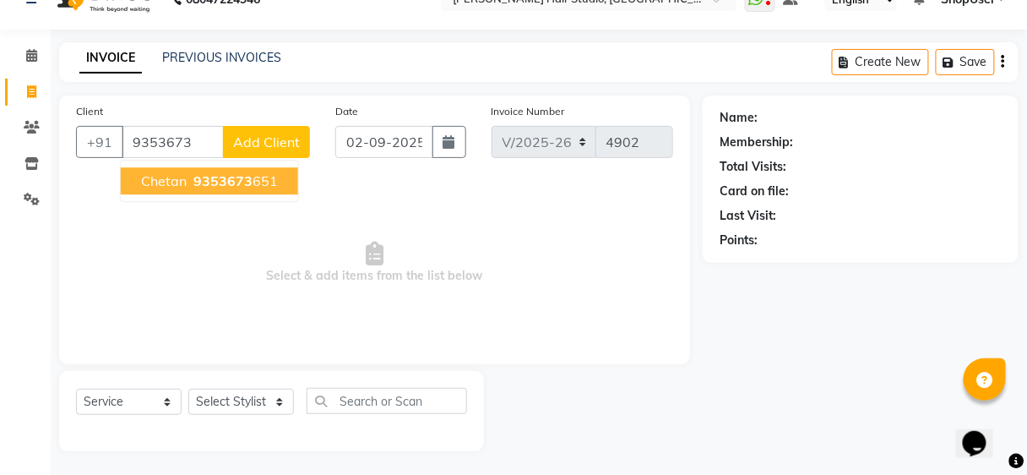
click at [223, 172] on span "9353673" at bounding box center [222, 180] width 59 height 17
type input "9353673651"
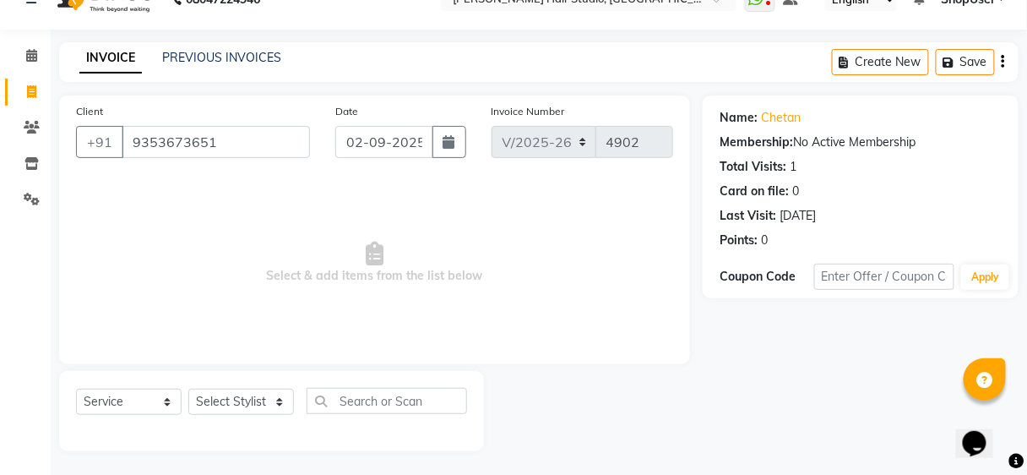
click at [319, 436] on div "Select Service Product Membership Package Voucher Prepaid Gift Card Select Styl…" at bounding box center [271, 411] width 425 height 80
click at [251, 425] on div "Select Service Product Membership Package Voucher Prepaid Gift Card Select Styl…" at bounding box center [271, 408] width 391 height 40
click at [253, 407] on select "Select Stylist Ajinkya Anuja Arunesh Avinash Junaid Mahadev kahde Mohammad Pawa…" at bounding box center [241, 402] width 106 height 26
click at [255, 395] on select "Select Stylist Ajinkya Anuja Arunesh Avinash Junaid Mahadev kahde Mohammad Pawa…" at bounding box center [241, 402] width 106 height 26
click at [255, 394] on select "Select Stylist Ajinkya Anuja Arunesh Avinash Junaid Mahadev kahde Mohammad Pawa…" at bounding box center [241, 402] width 106 height 26
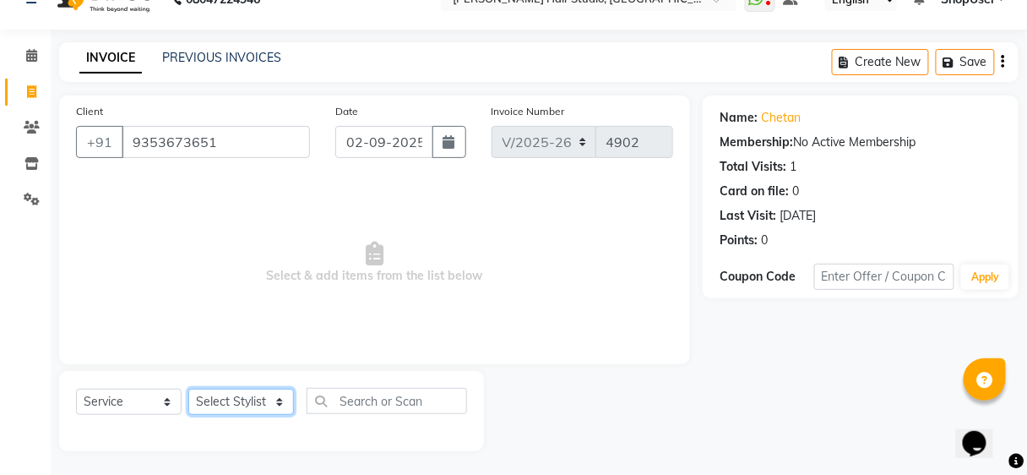
select select "32802"
click at [188, 389] on select "Select Stylist Ajinkya Anuja Arunesh Avinash Junaid Mahadev kahde Mohammad Pawa…" at bounding box center [241, 402] width 106 height 26
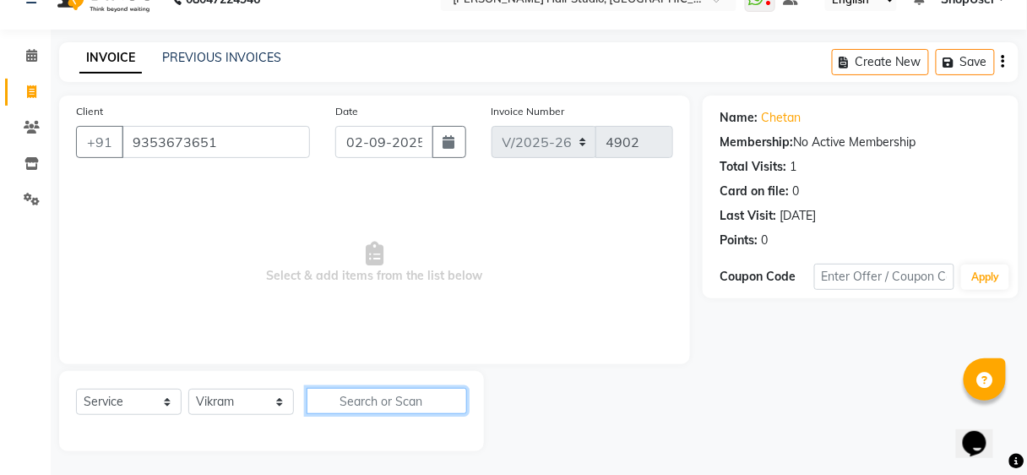
click at [369, 393] on input "text" at bounding box center [387, 401] width 161 height 26
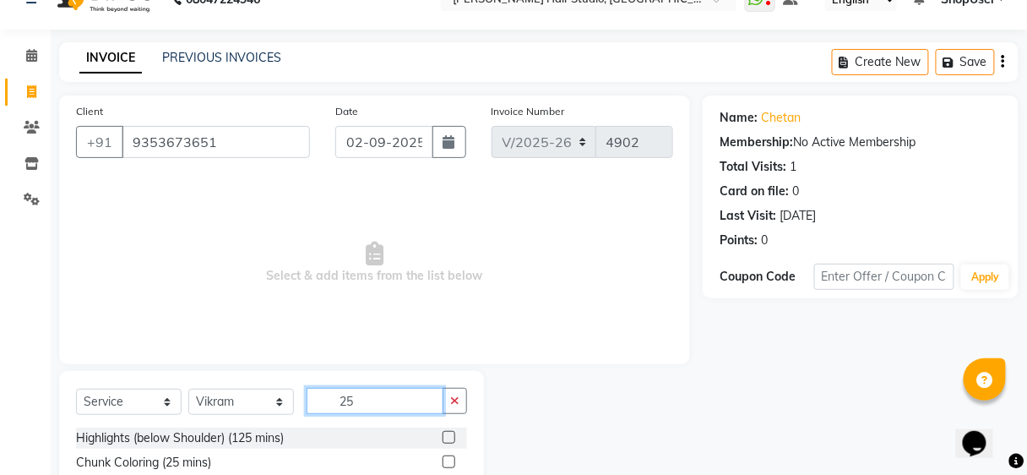
scroll to position [200, 0]
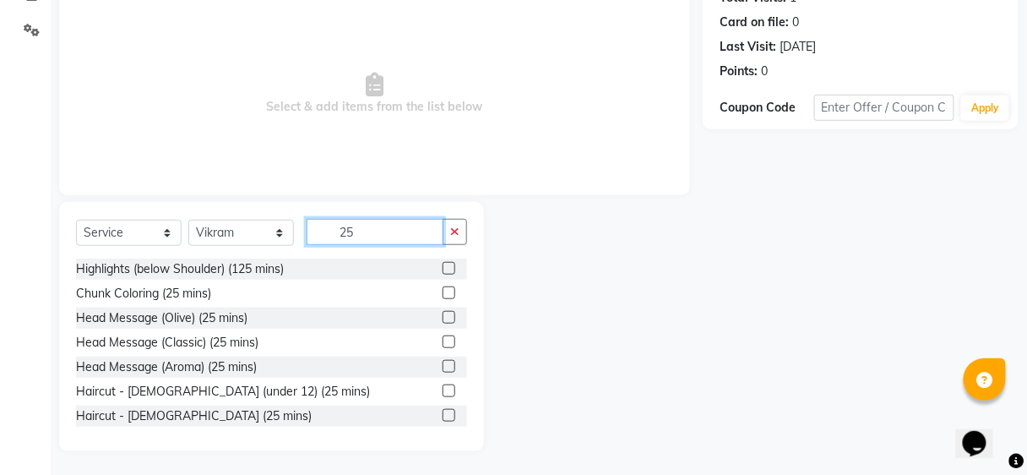
type input "25"
click at [444, 416] on label at bounding box center [449, 415] width 13 height 13
click at [444, 416] on input "checkbox" at bounding box center [448, 416] width 11 height 11
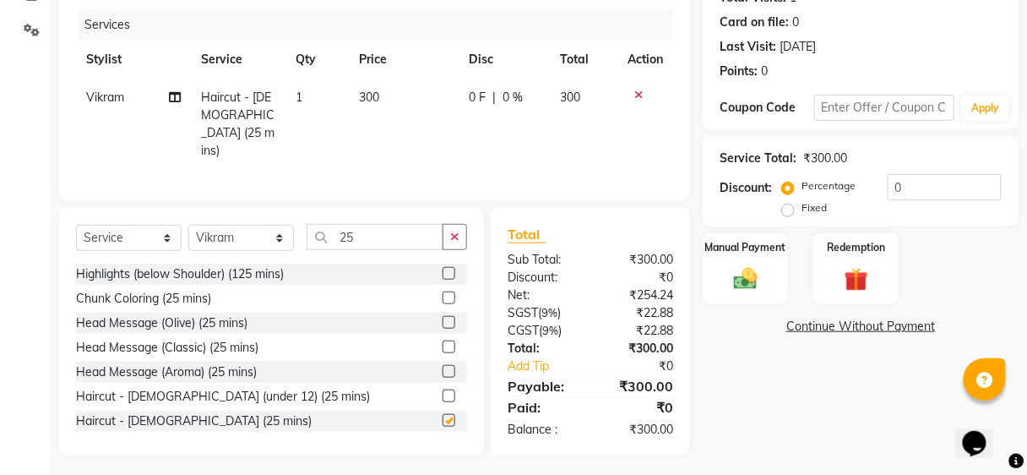
checkbox input "false"
click at [767, 271] on div "Manual Payment" at bounding box center [745, 269] width 89 height 74
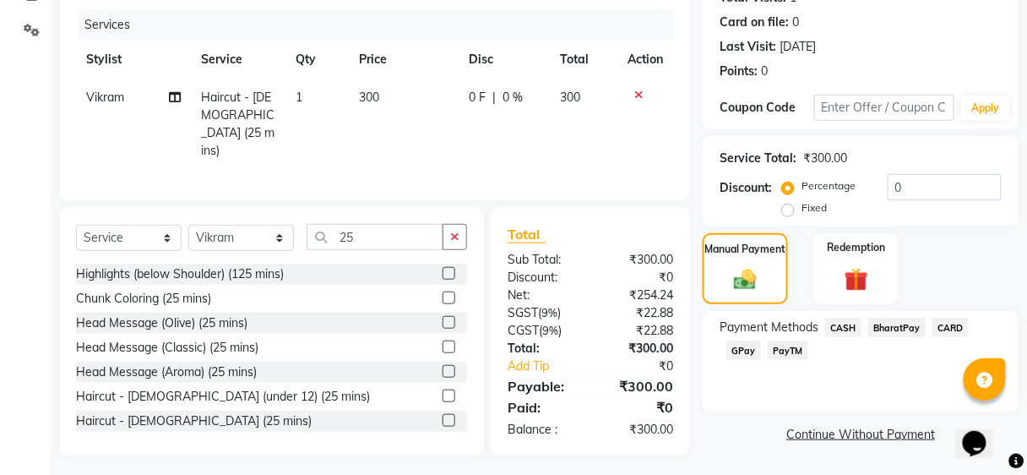
click at [895, 327] on span "BharatPay" at bounding box center [897, 327] width 57 height 19
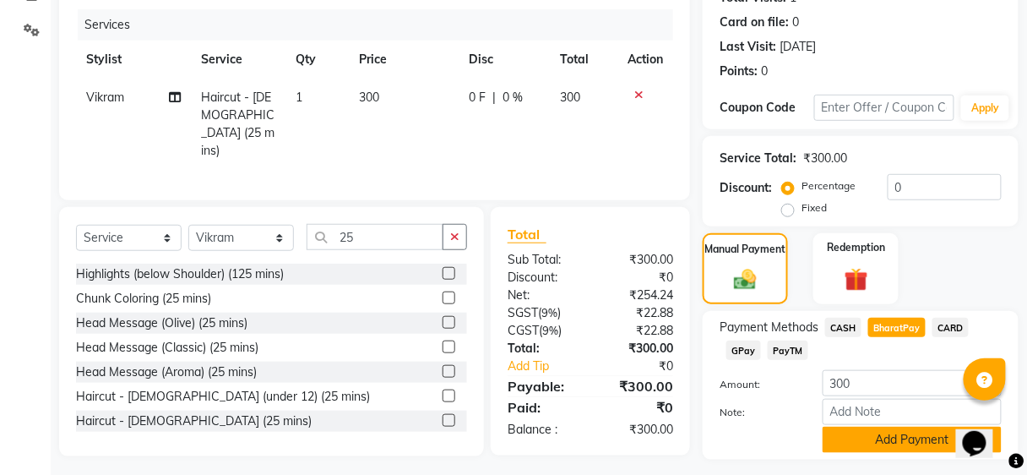
scroll to position [243, 0]
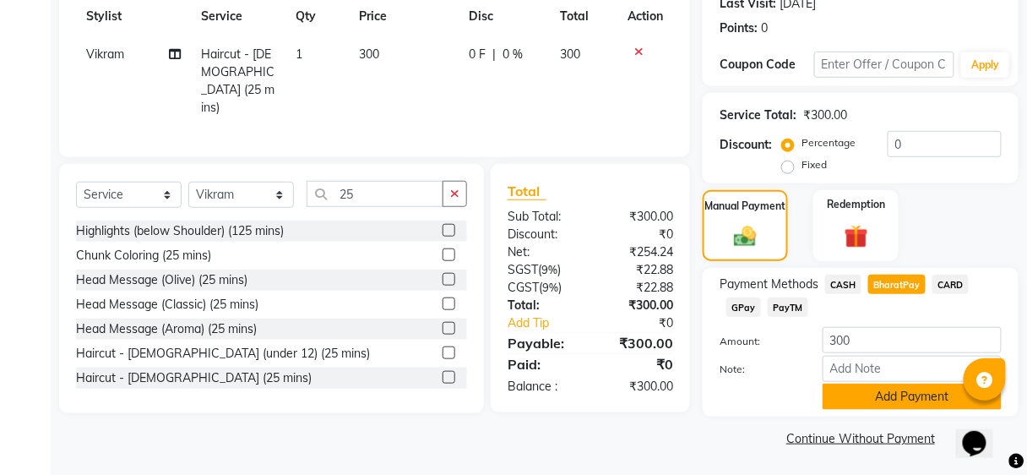
click at [858, 400] on button "Add Payment" at bounding box center [912, 397] width 179 height 26
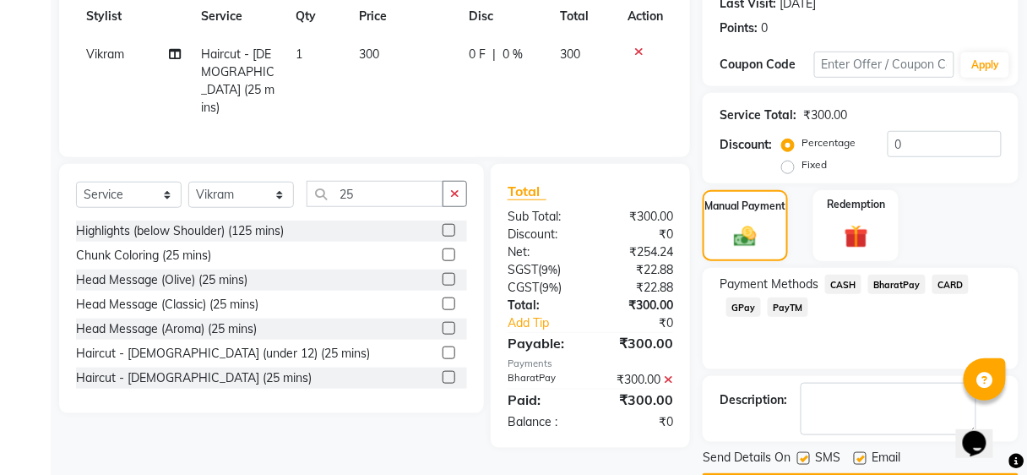
scroll to position [291, 0]
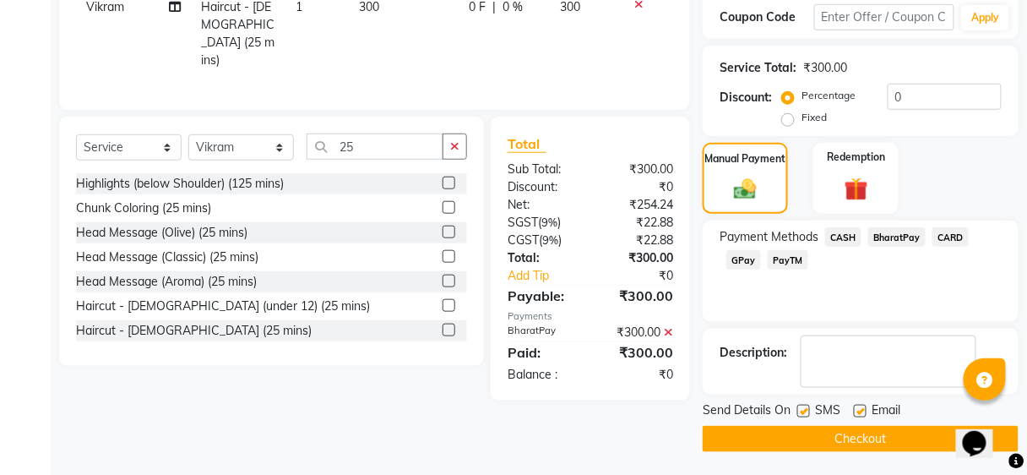
click at [854, 430] on button "Checkout" at bounding box center [861, 439] width 316 height 26
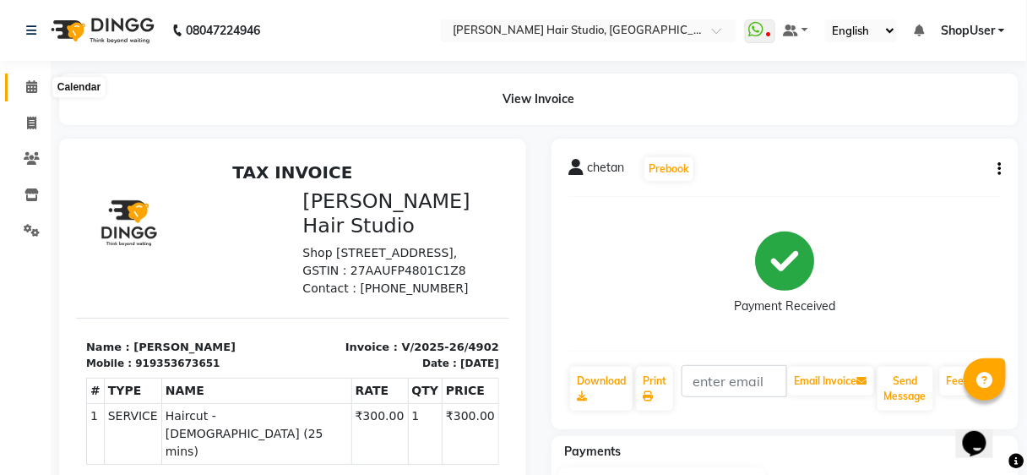
click at [40, 84] on span at bounding box center [32, 87] width 30 height 19
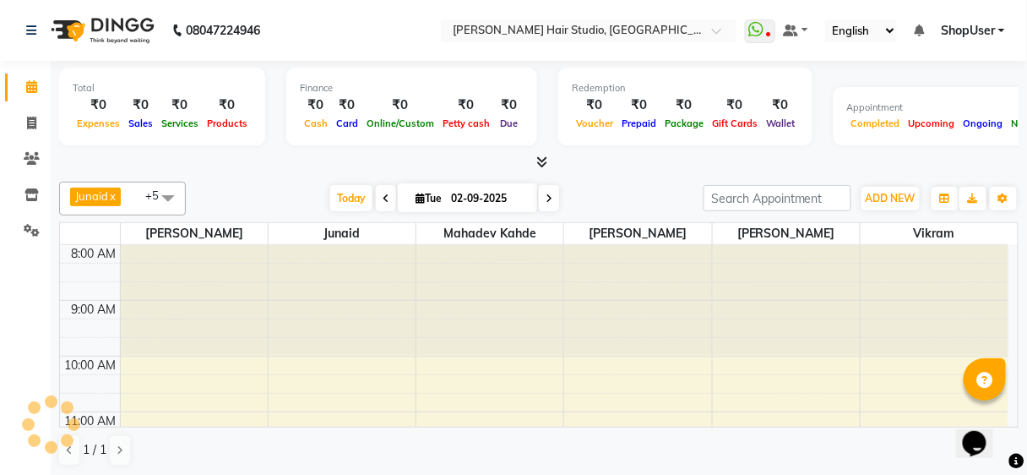
click at [38, 84] on span at bounding box center [32, 87] width 30 height 19
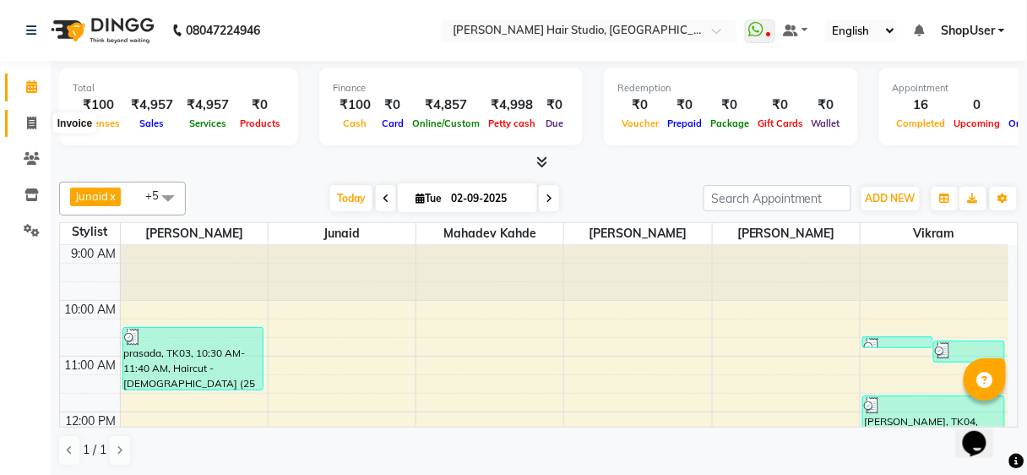
click at [29, 127] on icon at bounding box center [31, 123] width 9 height 13
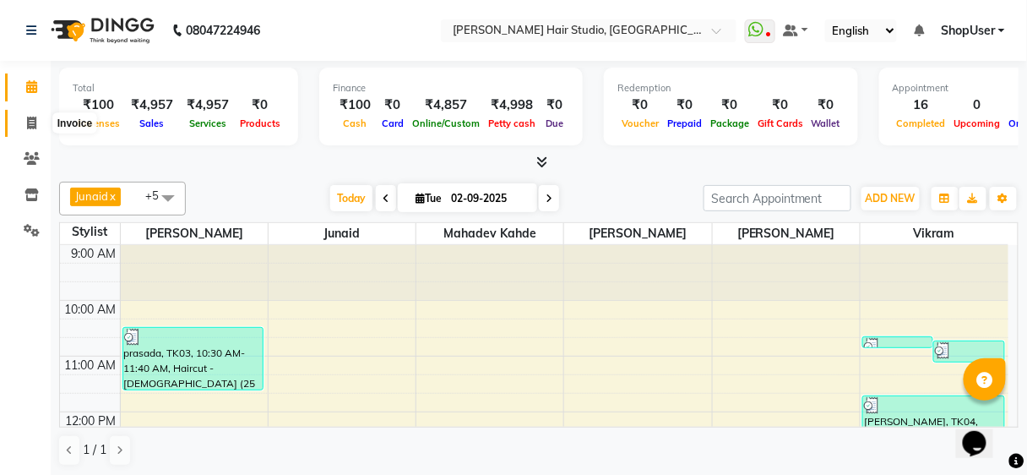
click at [29, 127] on icon at bounding box center [31, 123] width 9 height 13
select select "service"
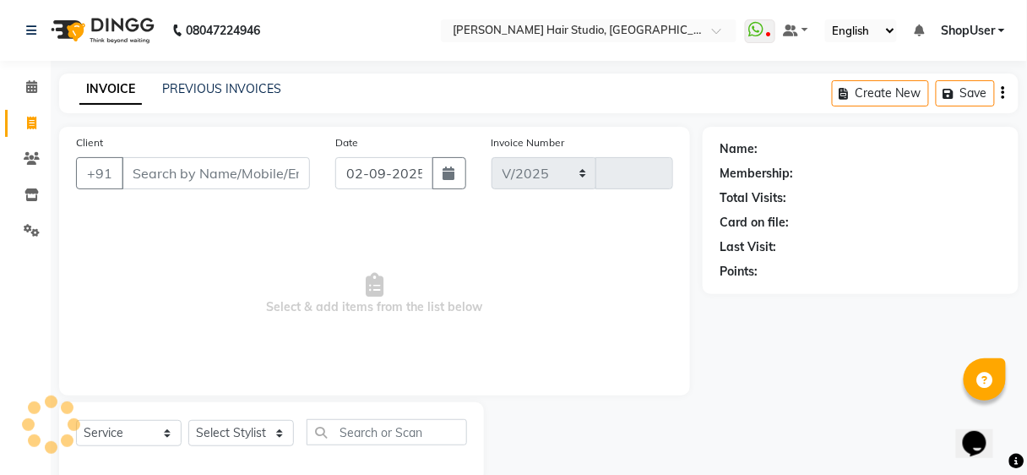
select select "627"
type input "4903"
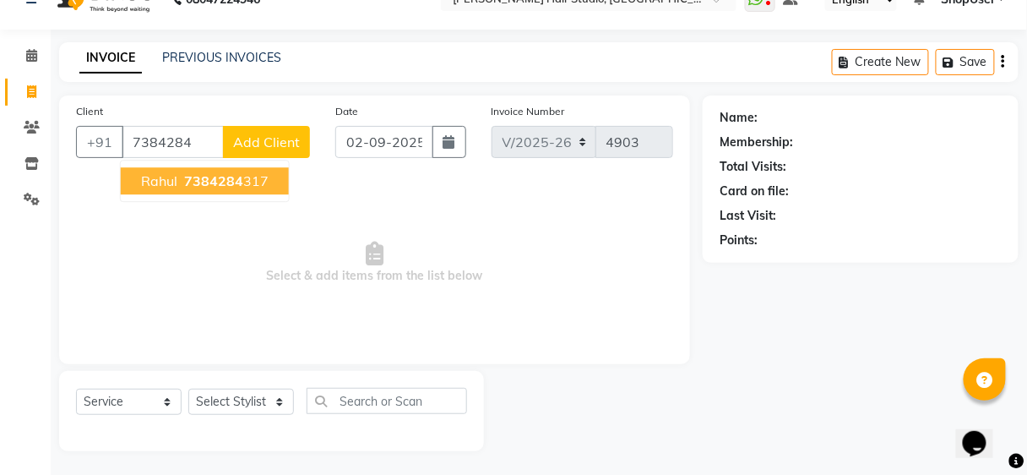
click at [200, 201] on span "Select & add items from the list below" at bounding box center [374, 262] width 597 height 169
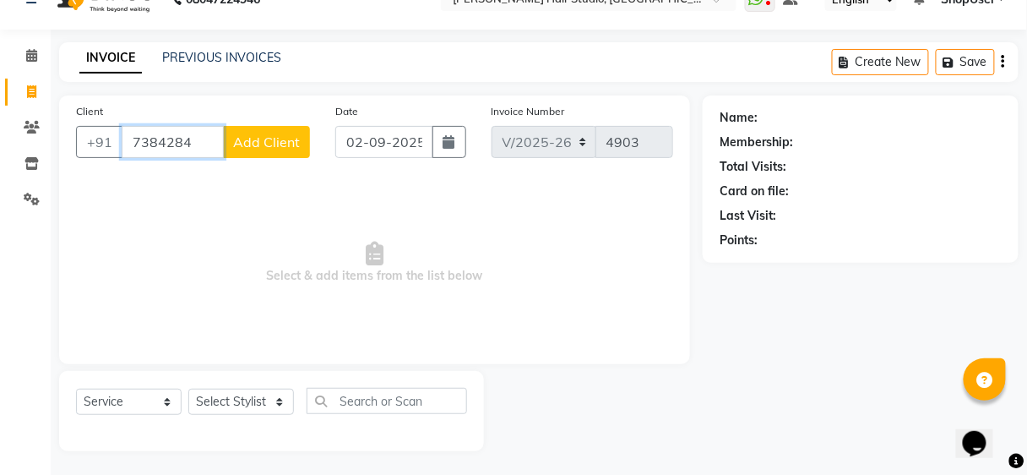
click at [212, 142] on input "7384284" at bounding box center [173, 142] width 102 height 32
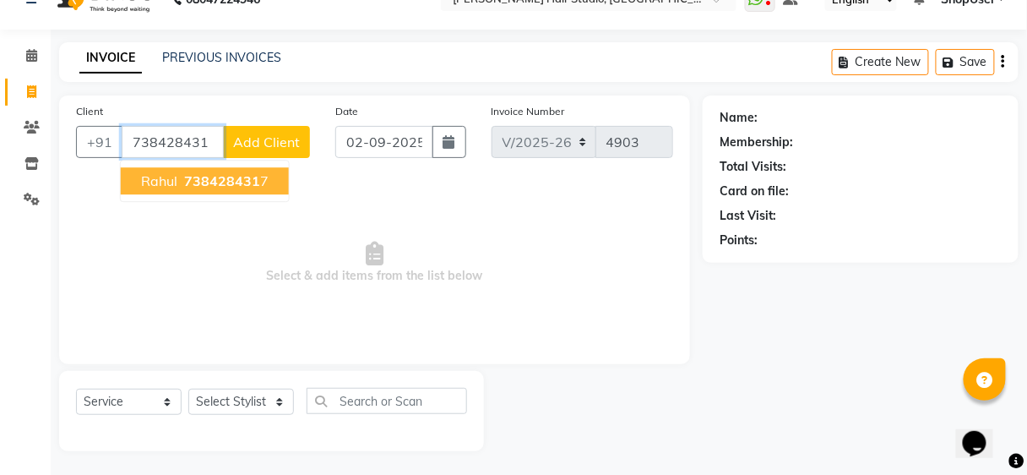
click at [245, 181] on span "738428431" at bounding box center [222, 180] width 76 height 17
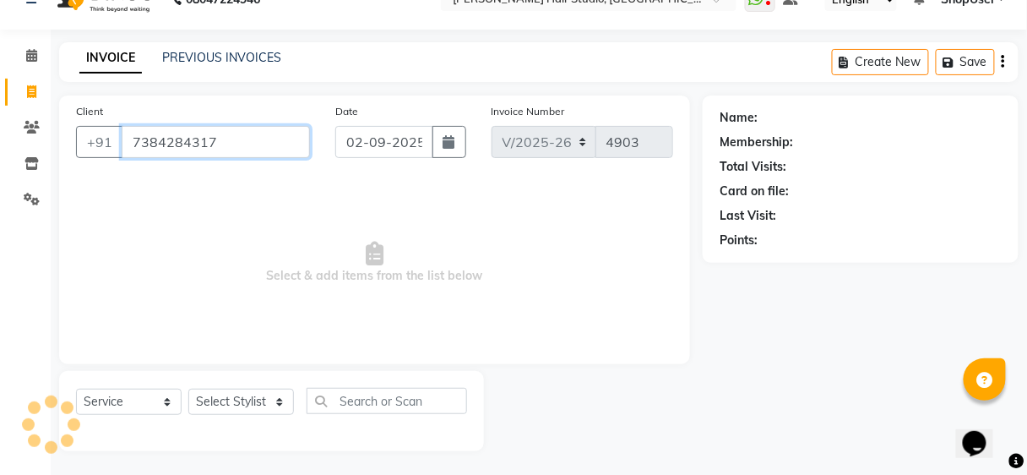
type input "7384284317"
select select "1: Object"
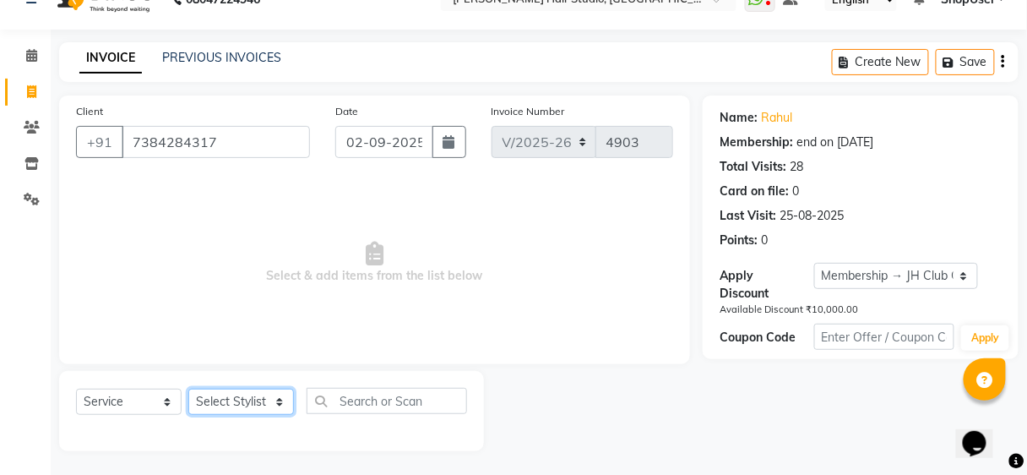
click at [222, 389] on select "Select Stylist Ajinkya Anuja Arunesh Avinash Junaid Mahadev kahde Mohammad Pawa…" at bounding box center [241, 402] width 106 height 26
select select "80555"
click at [188, 389] on select "Select Stylist Ajinkya Anuja Arunesh Avinash Junaid Mahadev kahde Mohammad Pawa…" at bounding box center [241, 402] width 106 height 26
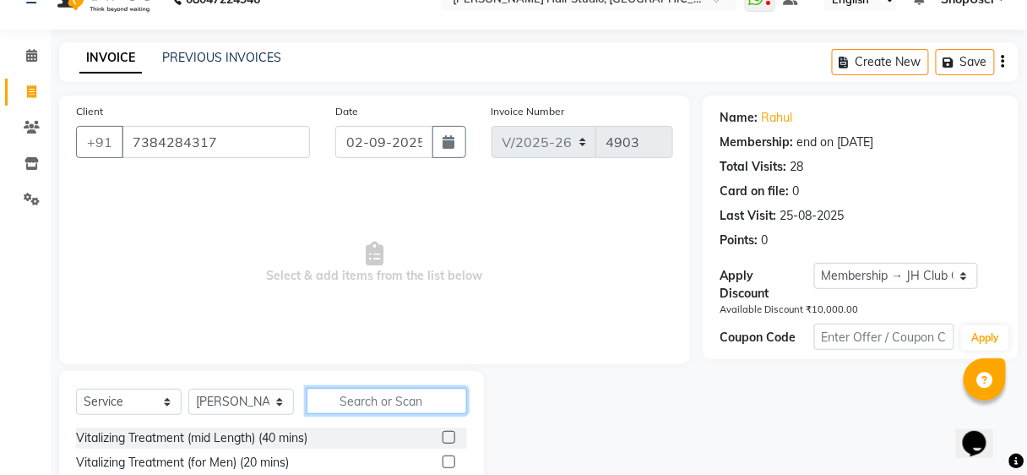
click at [340, 395] on input "text" at bounding box center [387, 401] width 161 height 26
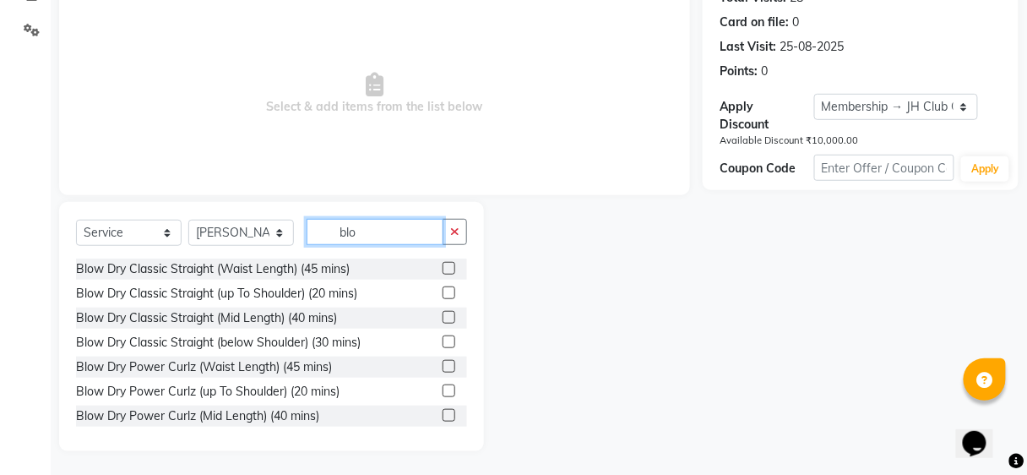
type input "blo"
click at [443, 343] on label at bounding box center [449, 341] width 13 height 13
click at [443, 343] on input "checkbox" at bounding box center [448, 342] width 11 height 11
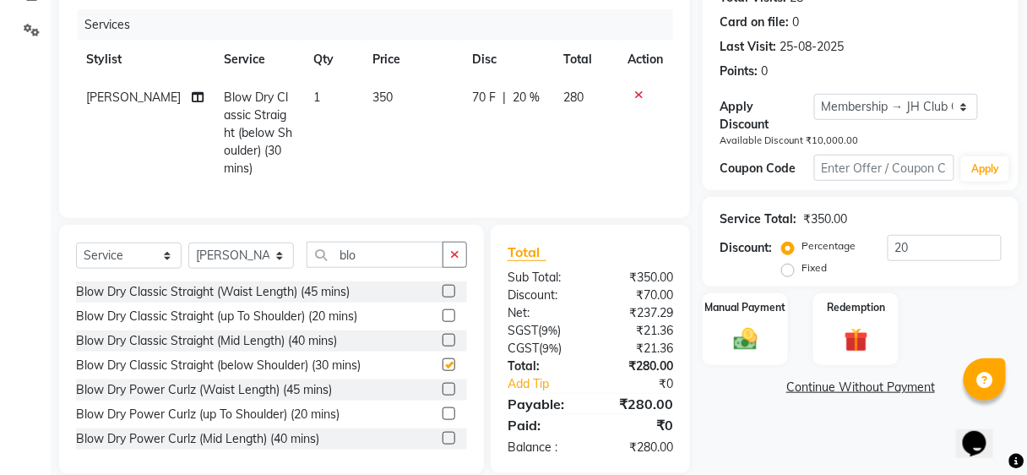
checkbox input "false"
click at [438, 130] on td "350" at bounding box center [413, 133] width 100 height 109
select select "80555"
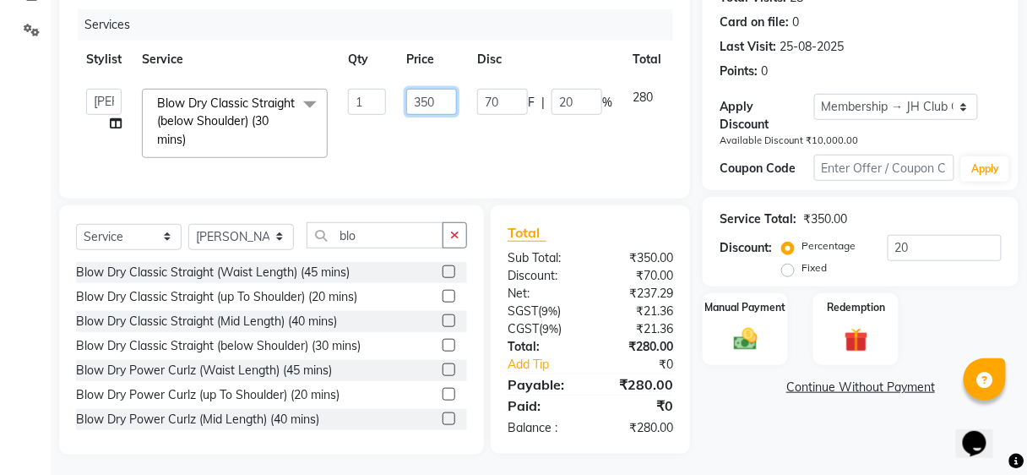
click at [439, 99] on input "350" at bounding box center [431, 102] width 51 height 26
type input "3"
type input "400"
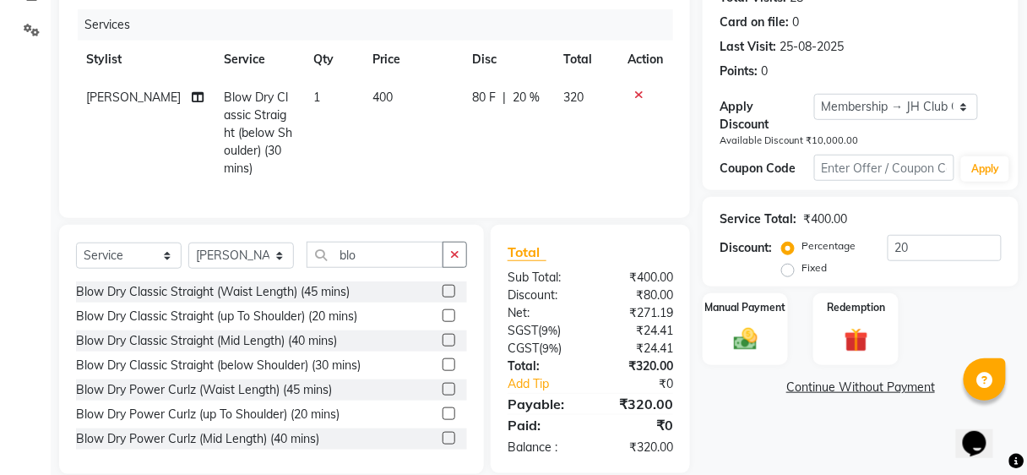
click at [508, 105] on div "80 F | 20 %" at bounding box center [508, 98] width 71 height 18
select select "80555"
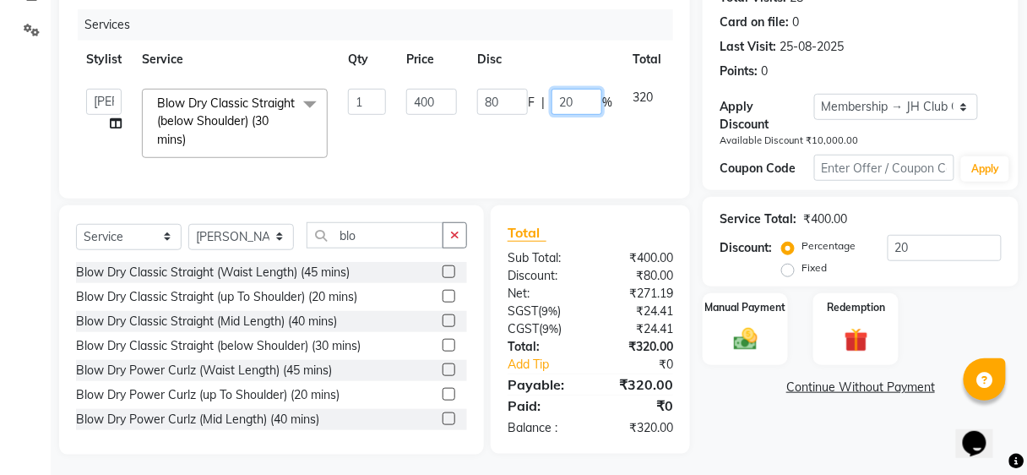
click at [584, 101] on input "20" at bounding box center [577, 102] width 51 height 26
type input "2"
type input "0"
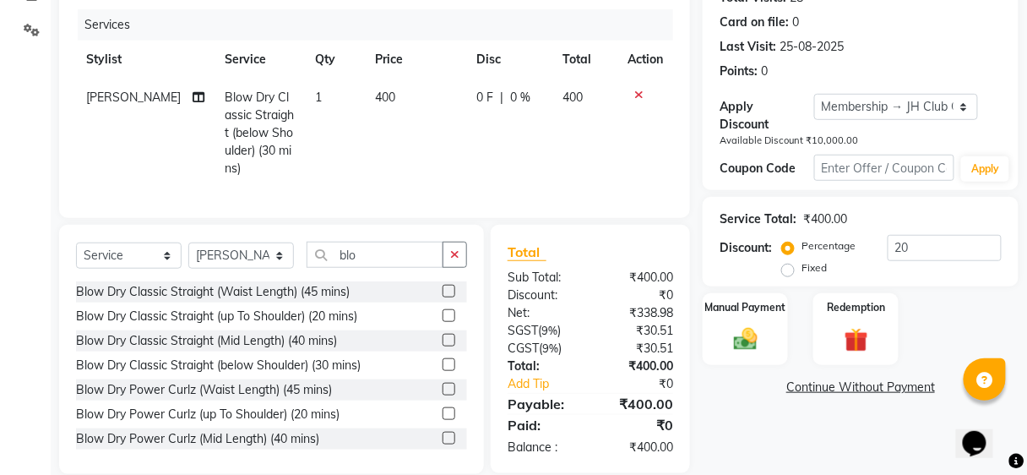
click at [568, 36] on div "Services" at bounding box center [382, 24] width 608 height 31
click at [460, 254] on button "button" at bounding box center [455, 255] width 25 height 26
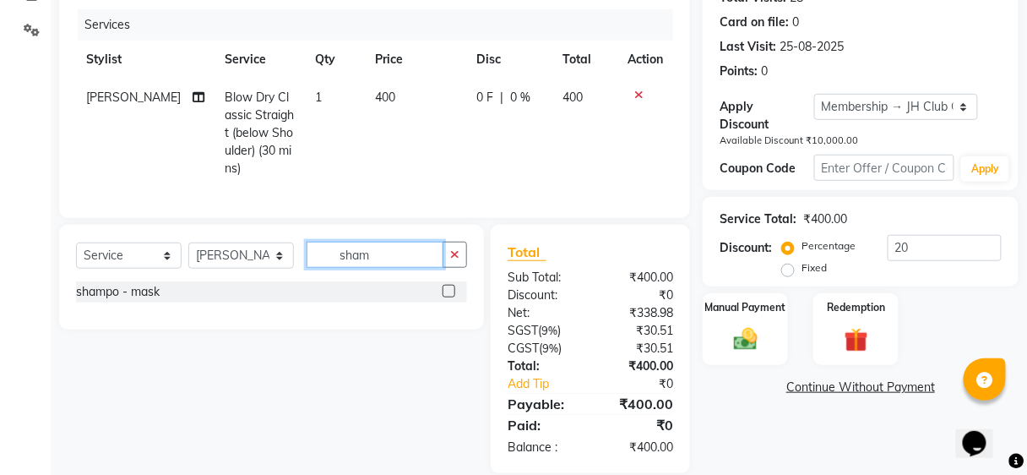
type input "sham"
click at [451, 297] on label at bounding box center [449, 291] width 13 height 13
click at [451, 297] on input "checkbox" at bounding box center [448, 291] width 11 height 11
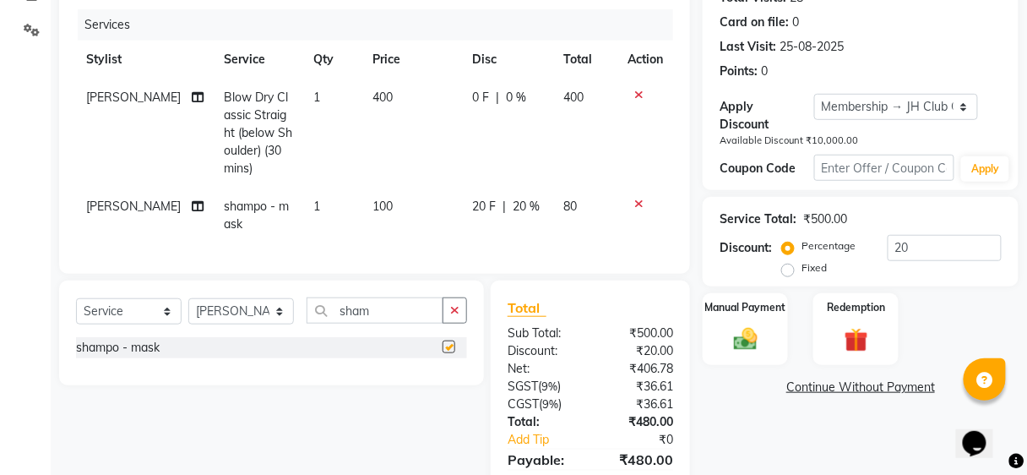
checkbox input "false"
click at [455, 226] on td "100" at bounding box center [413, 216] width 100 height 56
select select "80555"
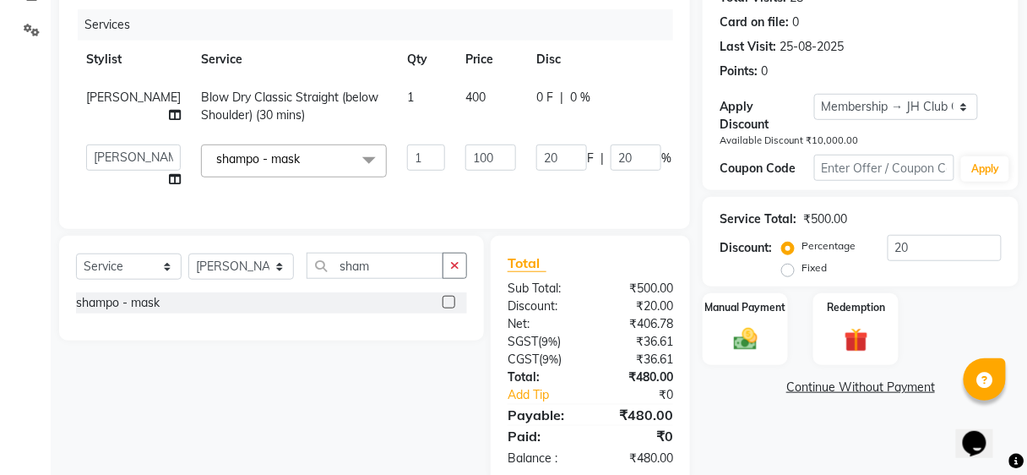
click at [662, 163] on span "%" at bounding box center [667, 159] width 10 height 18
click at [627, 163] on input "20" at bounding box center [636, 157] width 51 height 26
type input "2"
type input "0"
click at [609, 68] on tr "Stylist Service Qty Price Disc Total Action" at bounding box center [431, 60] width 711 height 38
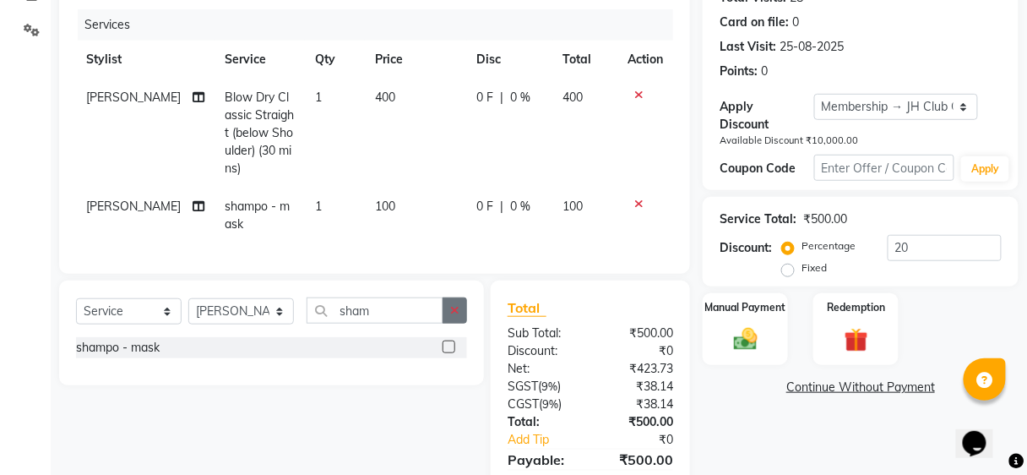
click at [466, 323] on button "button" at bounding box center [455, 310] width 25 height 26
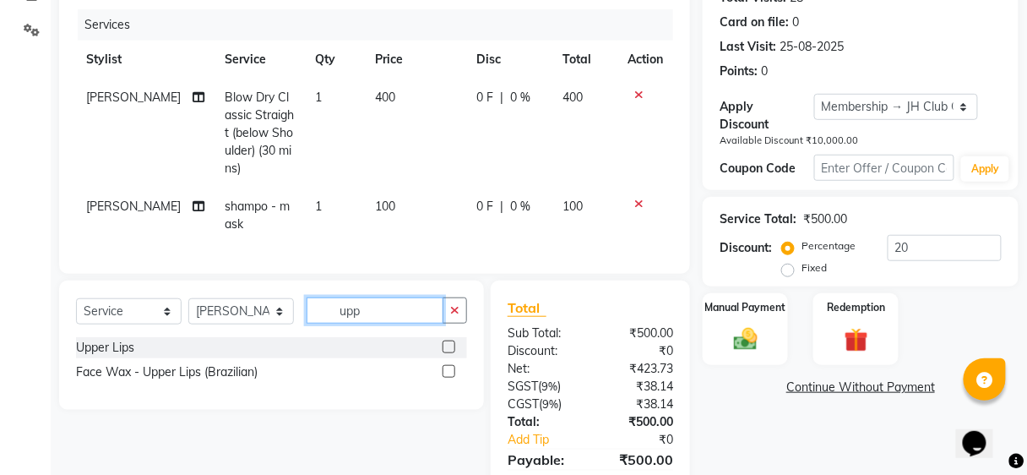
type input "upp"
click at [450, 353] on label at bounding box center [449, 347] width 13 height 13
click at [450, 353] on input "checkbox" at bounding box center [448, 347] width 11 height 11
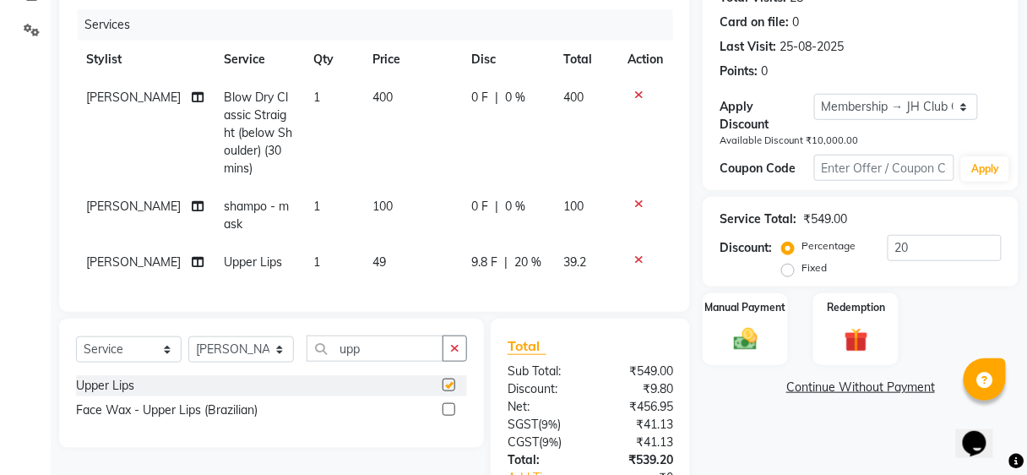
checkbox input "false"
click at [510, 243] on td "9.8 F | 20 %" at bounding box center [507, 262] width 92 height 38
select select "80555"
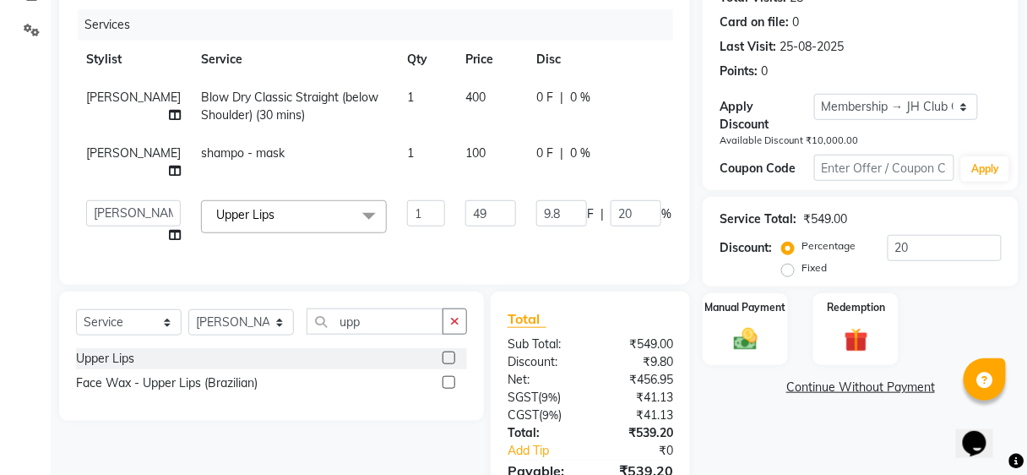
click at [568, 190] on td "9.8 F | 20 %" at bounding box center [603, 222] width 155 height 64
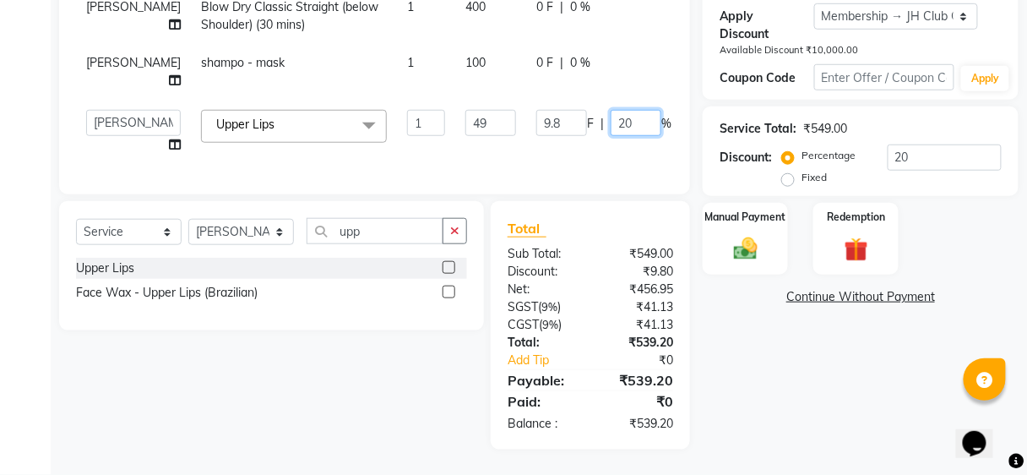
click at [611, 111] on input "20" at bounding box center [636, 123] width 51 height 26
type input "2"
type input "0"
click at [730, 243] on img at bounding box center [746, 249] width 40 height 29
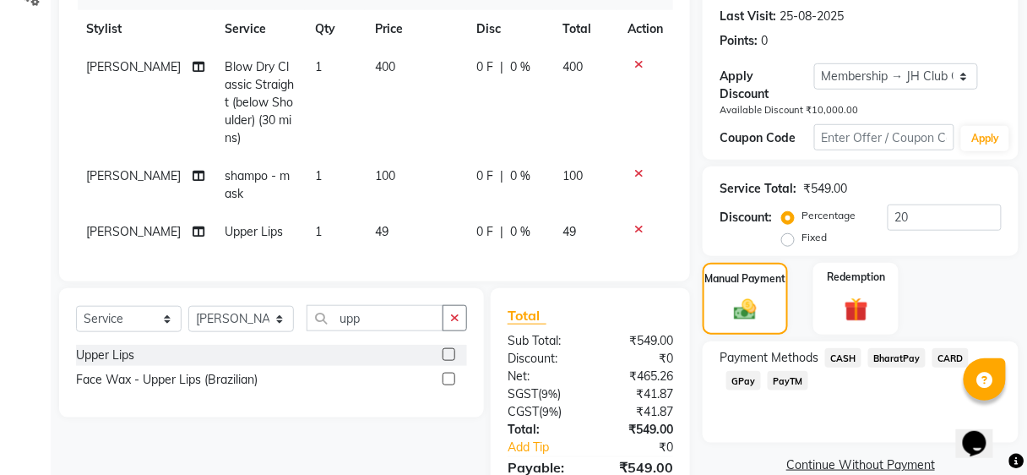
scroll to position [325, 0]
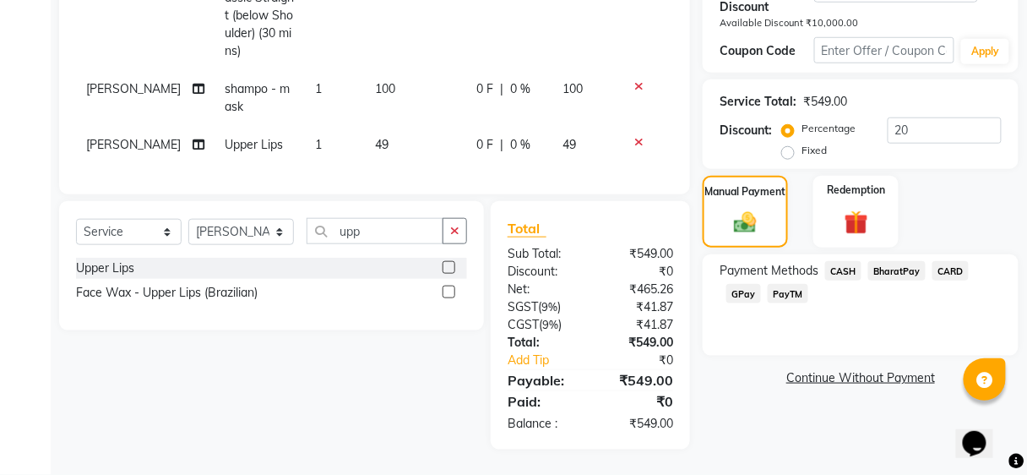
click at [89, 164] on td "[PERSON_NAME]" at bounding box center [145, 145] width 139 height 38
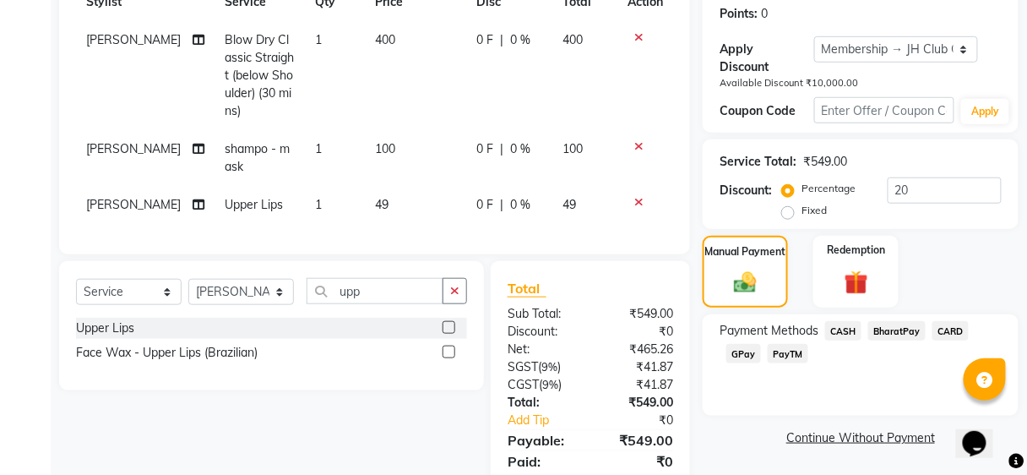
select select "80555"
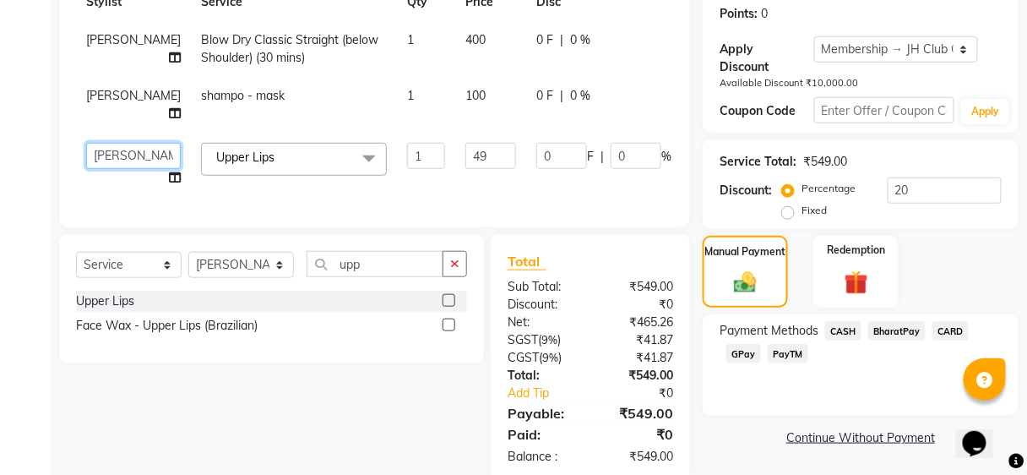
click at [128, 154] on select "Ajinkya Anuja Arunesh Avinash Junaid Mahadev kahde Mohammad Pawan Krishna Rushi…" at bounding box center [133, 156] width 95 height 26
select select "86031"
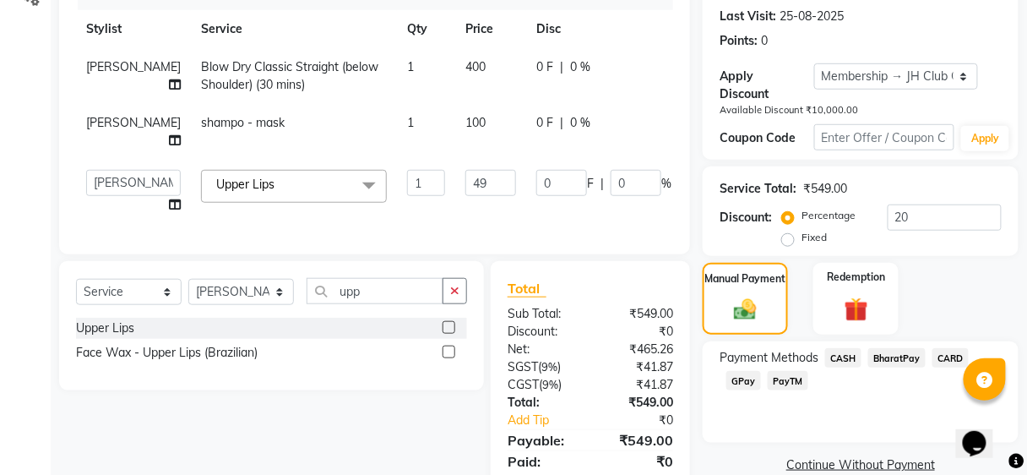
scroll to position [298, 0]
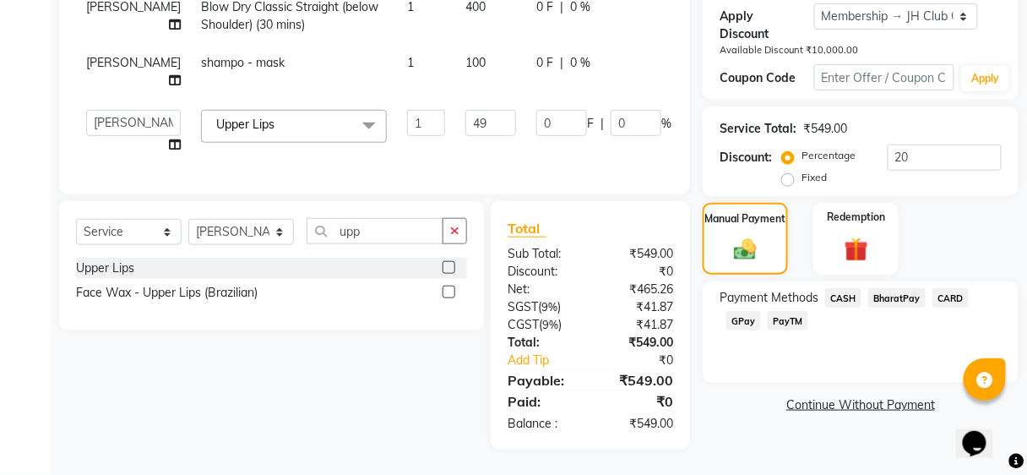
click at [906, 288] on span "BharatPay" at bounding box center [897, 297] width 57 height 19
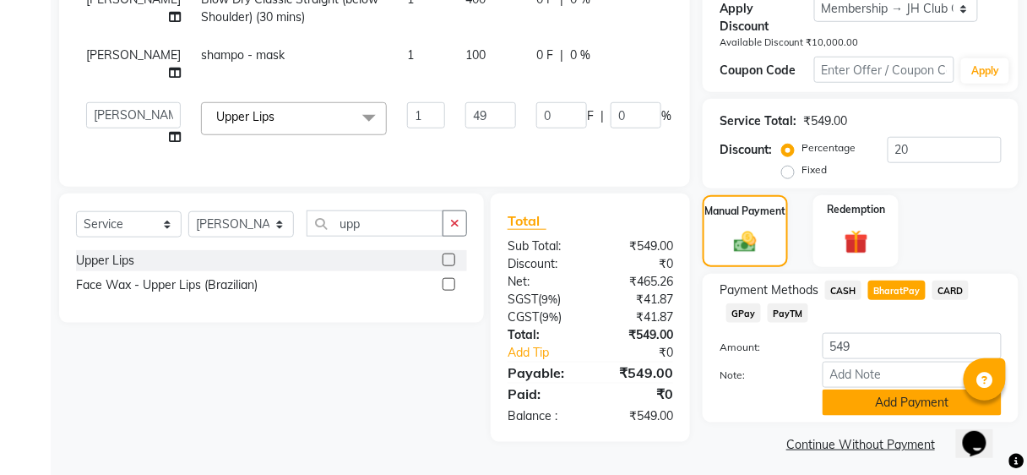
scroll to position [304, 0]
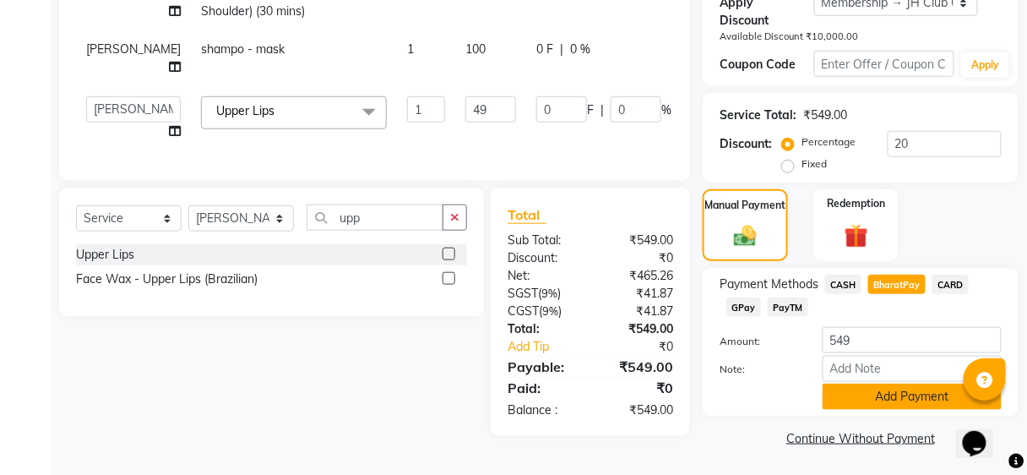
click at [882, 406] on button "Add Payment" at bounding box center [912, 397] width 179 height 26
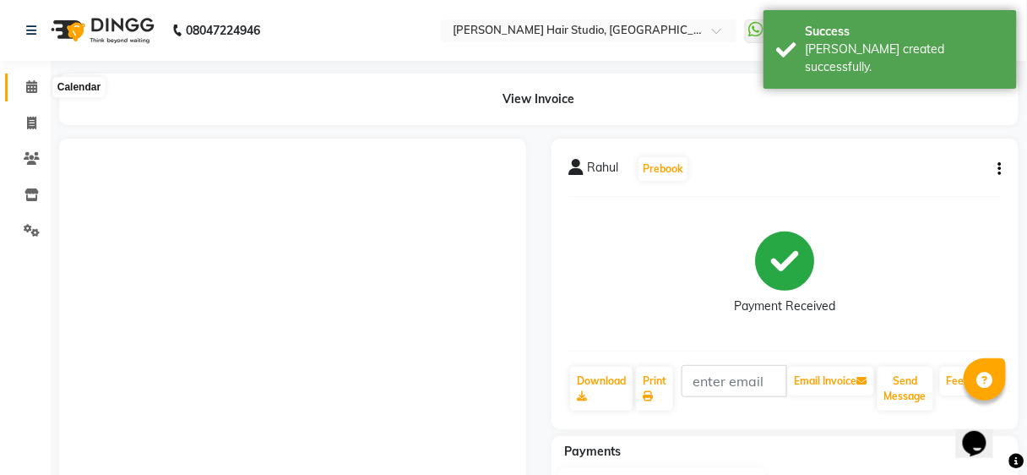
click at [31, 82] on icon at bounding box center [31, 86] width 11 height 13
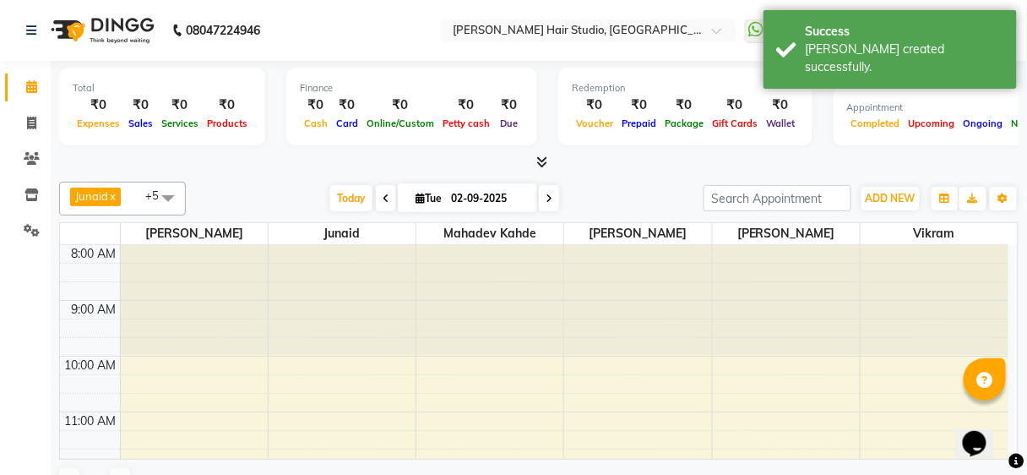
click at [31, 82] on icon at bounding box center [31, 86] width 11 height 13
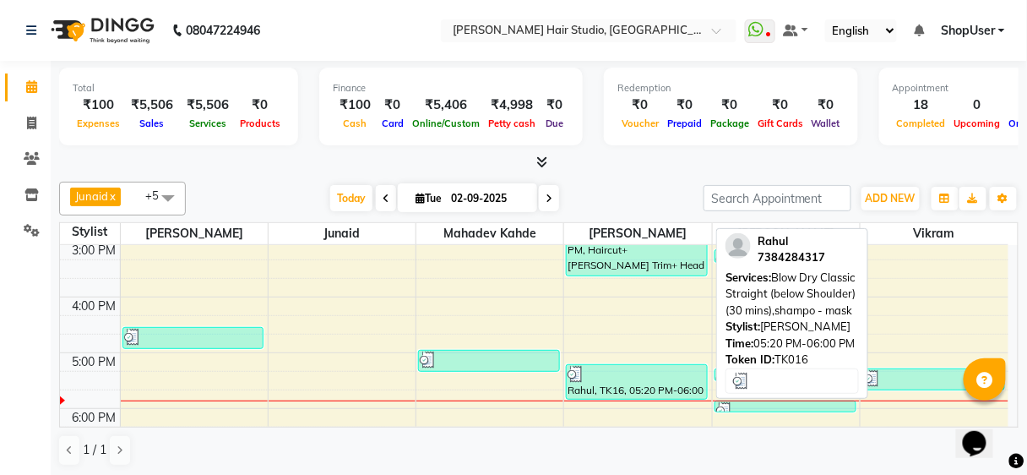
click at [603, 389] on div "Rahul, TK16, 05:20 PM-06:00 PM, Blow Dry Classic Straight (below Shoulder) (30 …" at bounding box center [637, 382] width 140 height 34
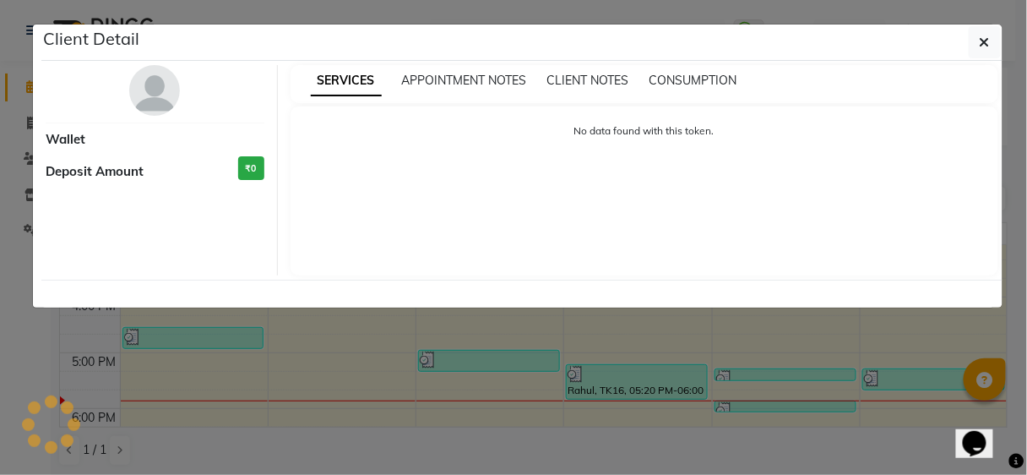
select select "3"
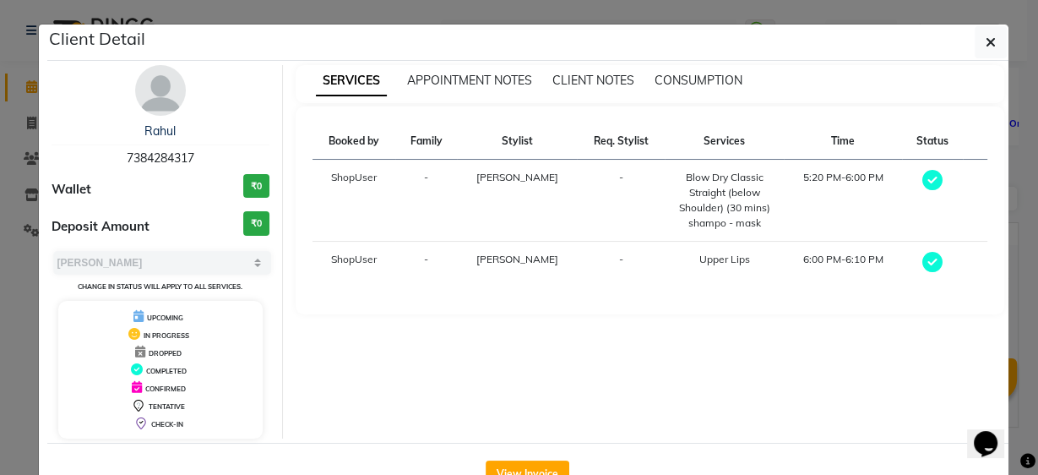
drag, startPoint x: 118, startPoint y: 154, endPoint x: 205, endPoint y: 152, distance: 87.0
click at [205, 152] on div "Rahul 7384284317" at bounding box center [161, 145] width 219 height 45
copy span "7384284317"
drag, startPoint x: 994, startPoint y: 39, endPoint x: 997, endPoint y: 47, distance: 9.1
click at [994, 38] on button "button" at bounding box center [991, 42] width 32 height 32
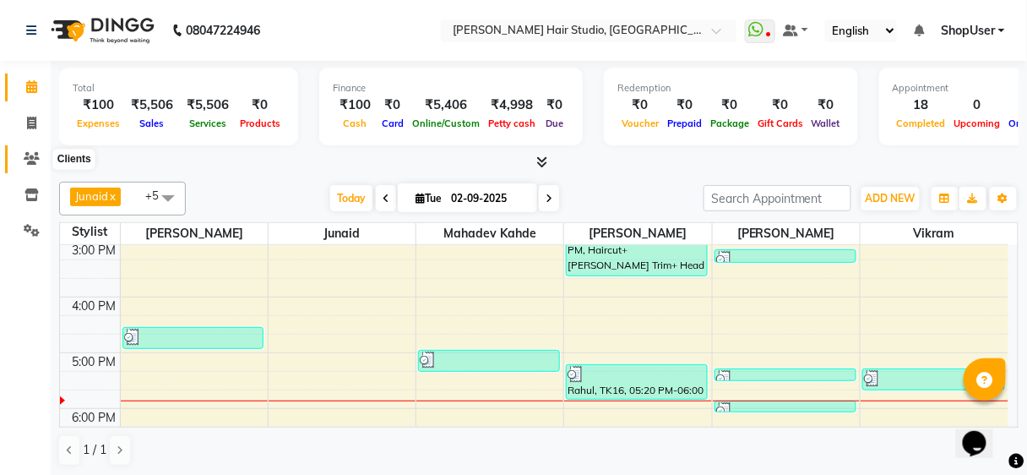
click at [37, 166] on span at bounding box center [32, 159] width 30 height 19
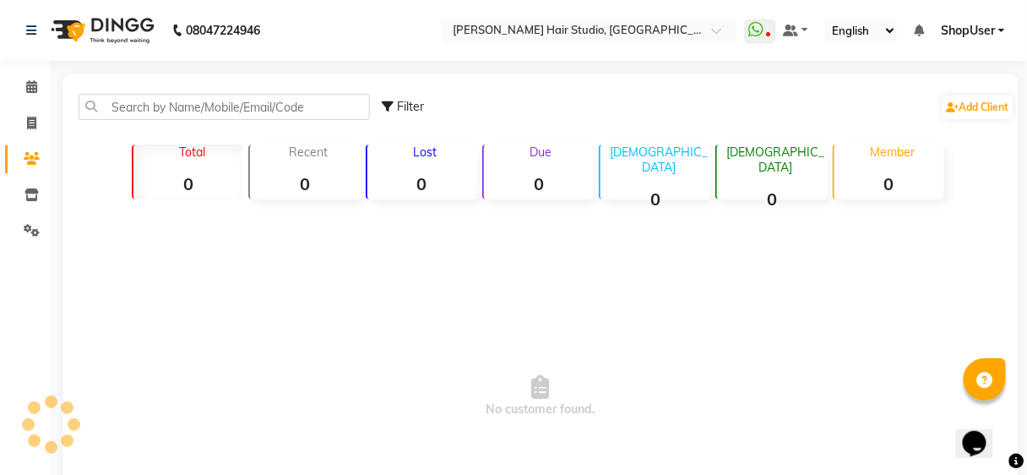
click at [37, 166] on span at bounding box center [32, 159] width 30 height 19
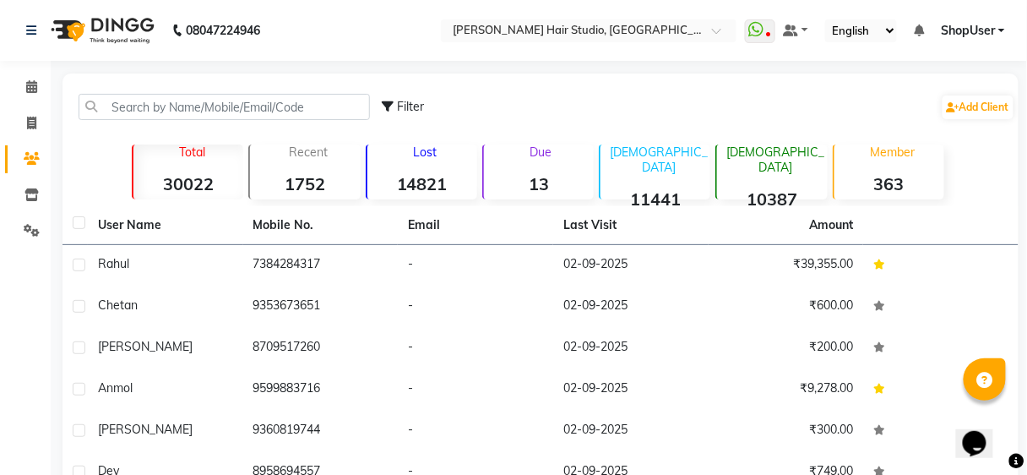
drag, startPoint x: 208, startPoint y: 90, endPoint x: 198, endPoint y: 110, distance: 22.7
click at [208, 90] on div "Filter Add Client" at bounding box center [541, 106] width 950 height 53
click at [198, 110] on input "text" at bounding box center [225, 107] width 292 height 26
paste input "7384284317"
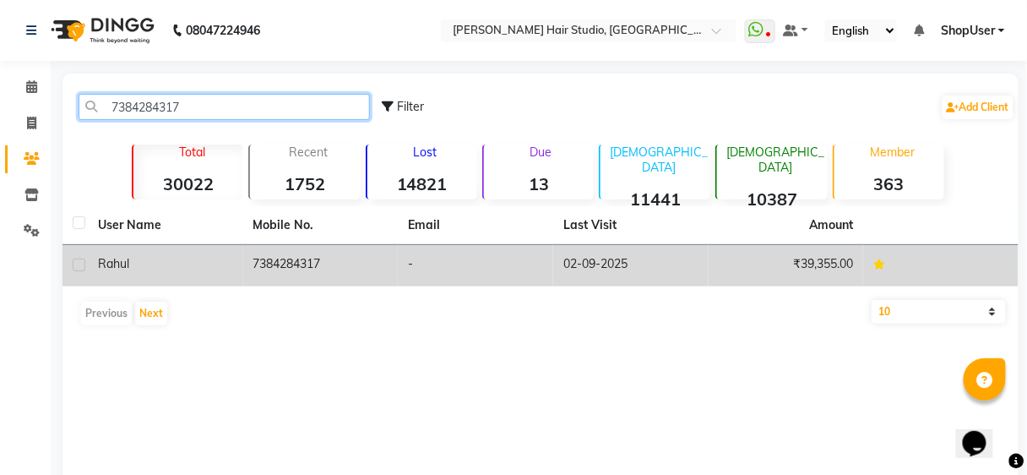
type input "7384284317"
click at [419, 253] on td "-" at bounding box center [475, 265] width 155 height 41
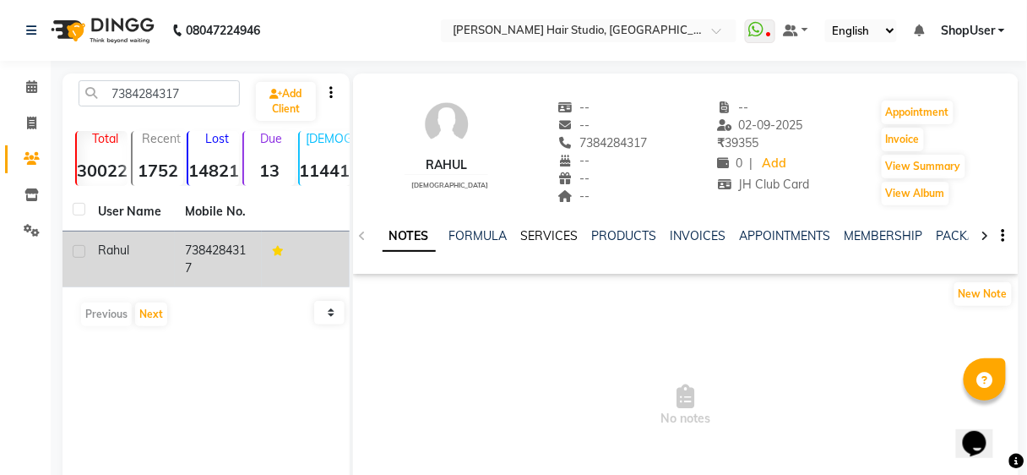
click at [545, 231] on link "SERVICES" at bounding box center [549, 235] width 57 height 15
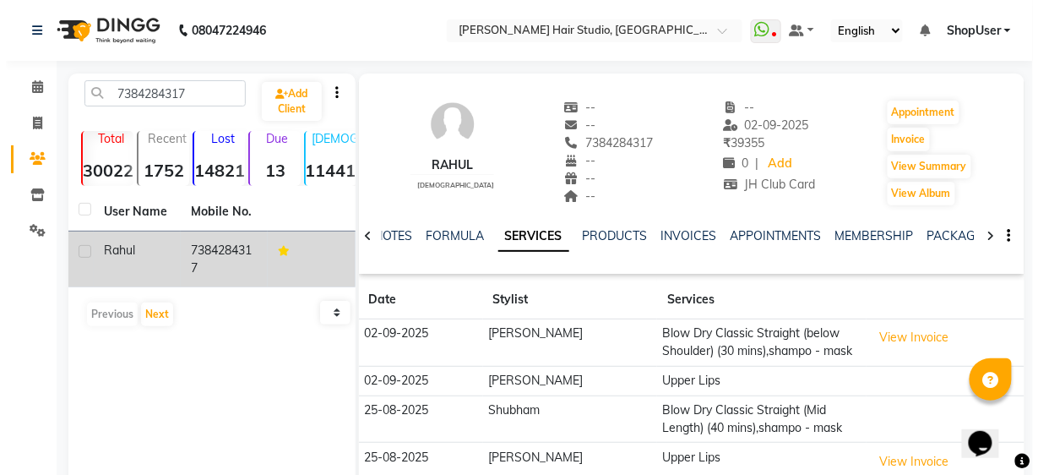
scroll to position [130, 0]
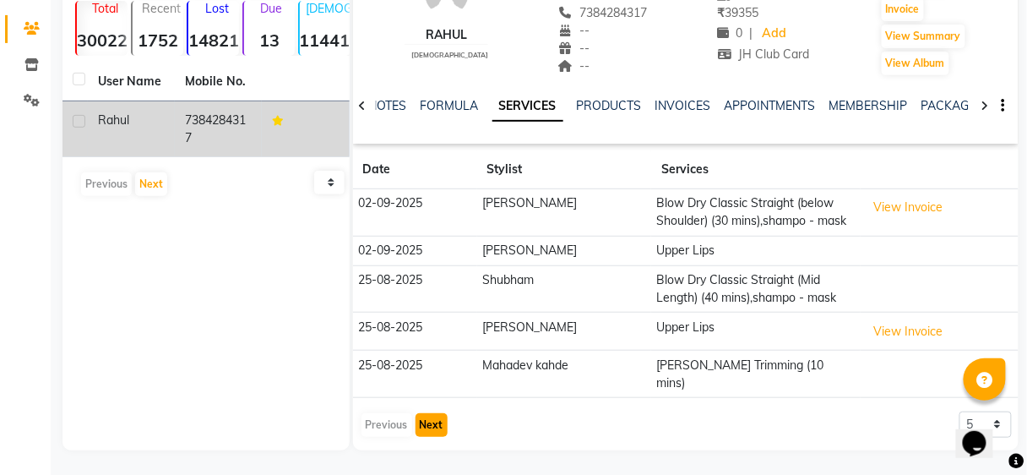
click at [425, 413] on button "Next" at bounding box center [432, 425] width 32 height 24
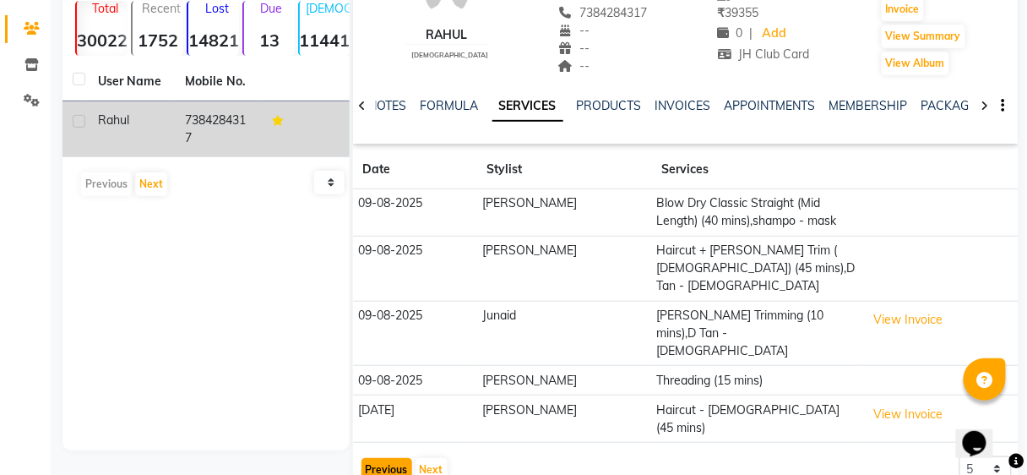
click at [382, 458] on button "Previous" at bounding box center [387, 470] width 51 height 24
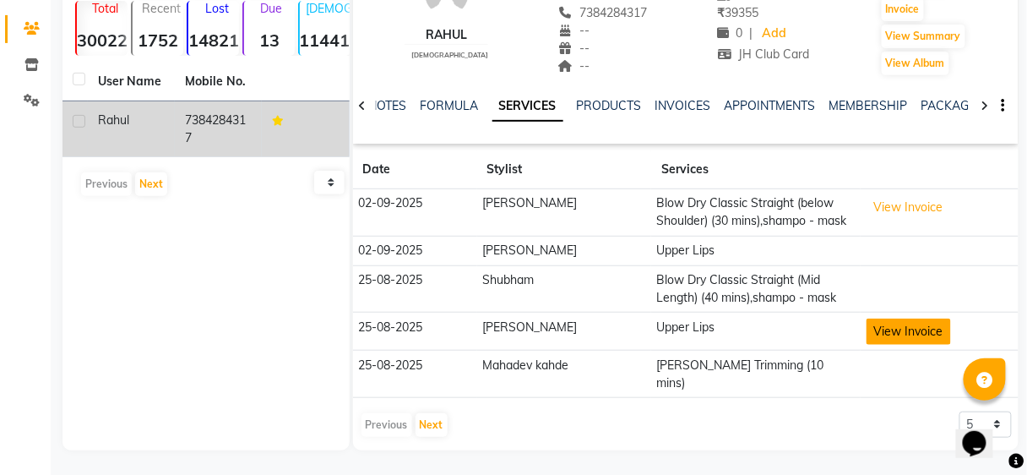
click at [911, 335] on button "View Invoice" at bounding box center [909, 332] width 84 height 26
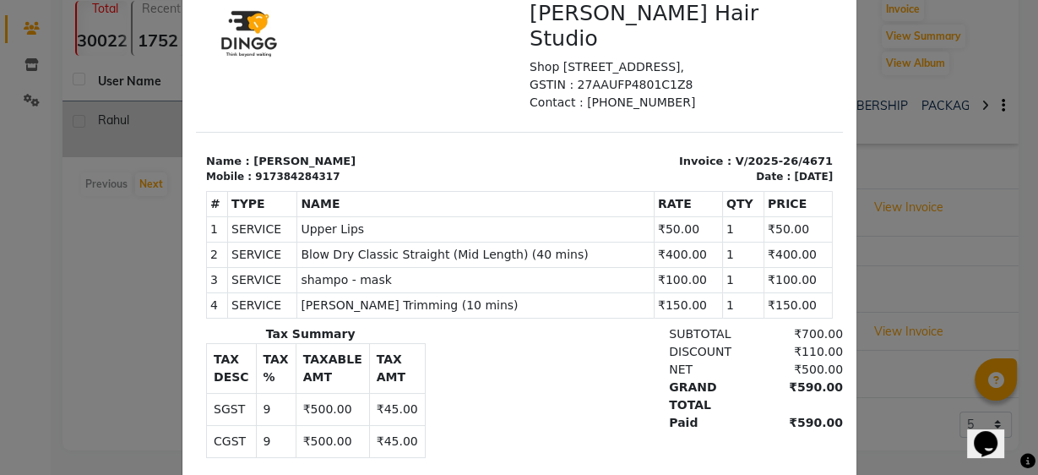
scroll to position [0, 0]
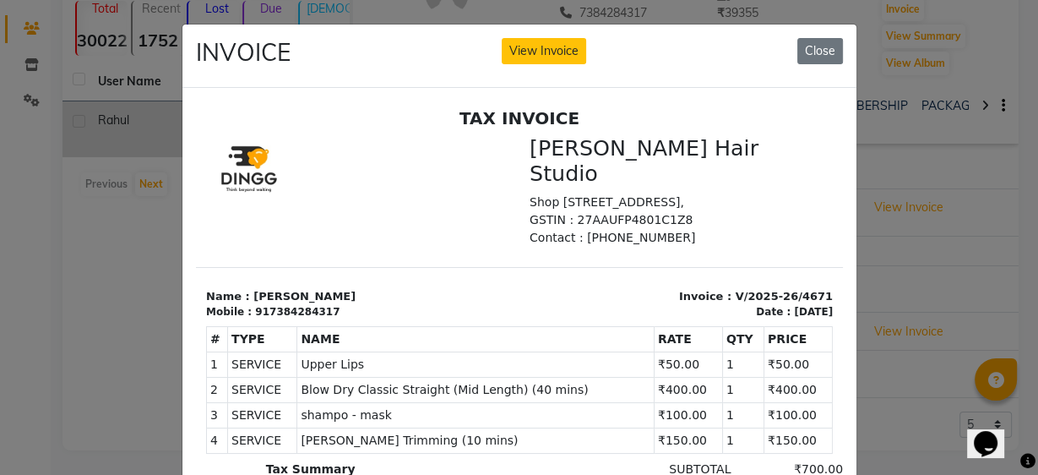
click at [830, 52] on button "Close" at bounding box center [821, 51] width 46 height 26
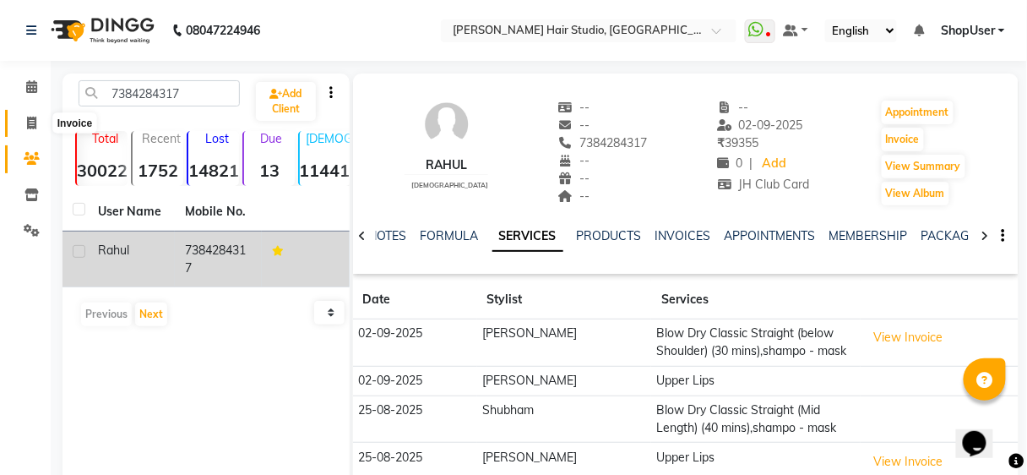
click at [31, 127] on icon at bounding box center [31, 123] width 9 height 13
select select "service"
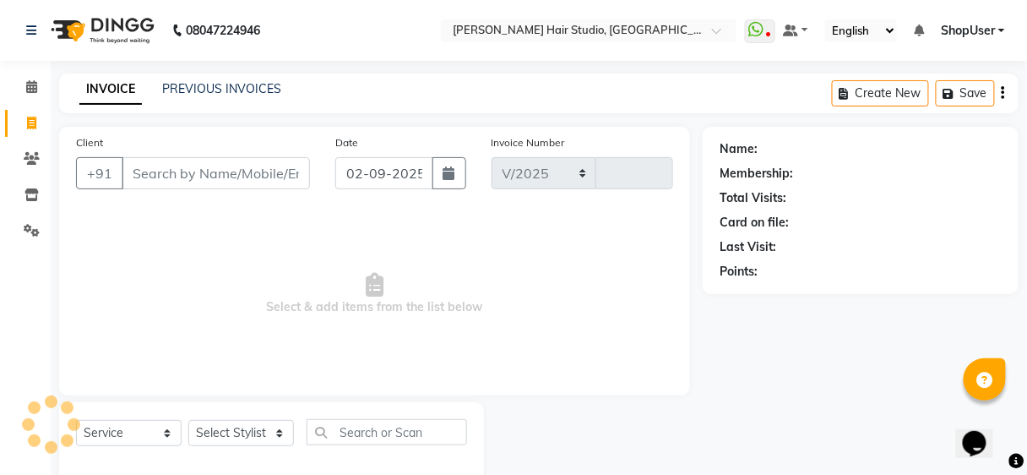
select select "627"
type input "4904"
click at [236, 157] on input "Client" at bounding box center [216, 173] width 188 height 32
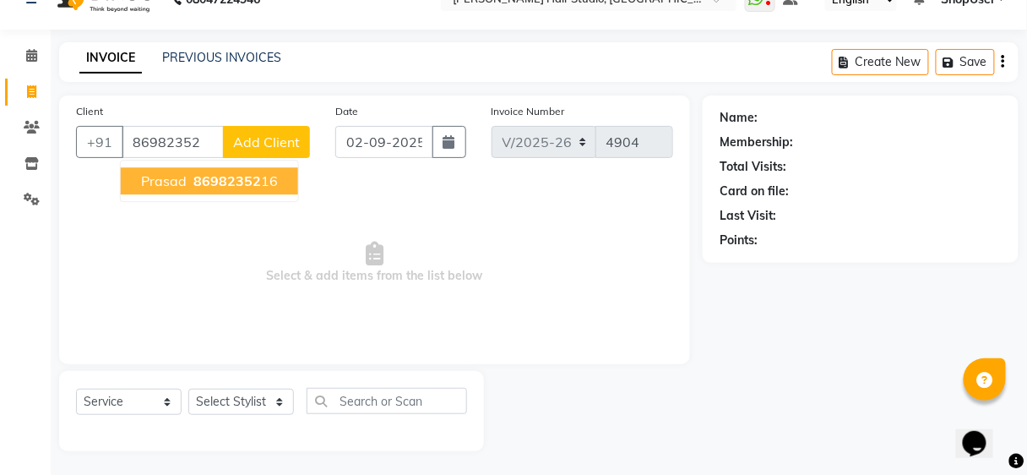
click at [244, 180] on span "86982352" at bounding box center [227, 180] width 68 height 17
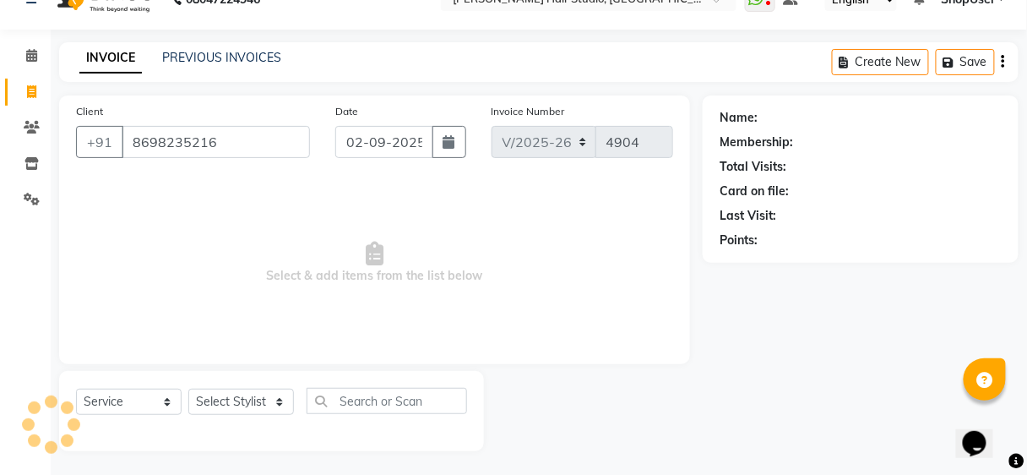
type input "8698235216"
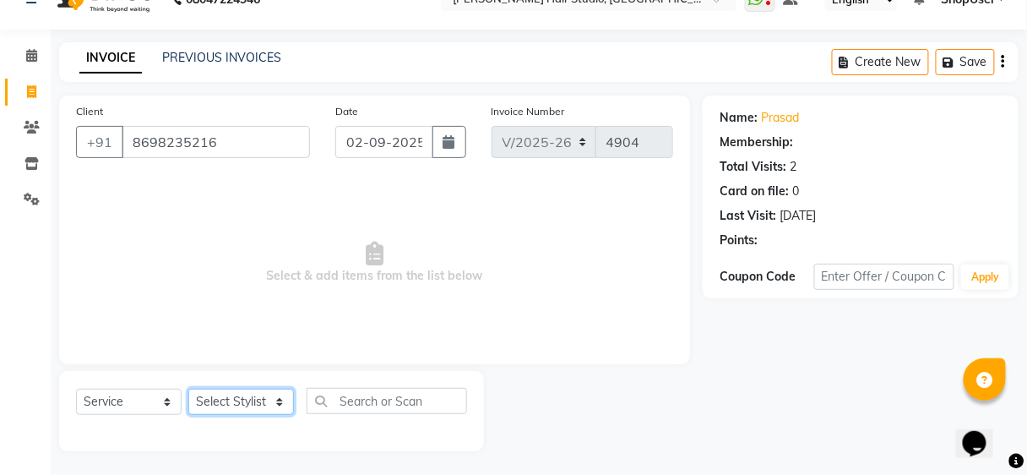
click at [275, 393] on select "Select Stylist Ajinkya Anuja Arunesh Avinash Junaid Mahadev kahde Mohammad Pawa…" at bounding box center [241, 402] width 106 height 26
select select "81286"
click at [188, 389] on select "Select Stylist Ajinkya Anuja Arunesh Avinash Junaid Mahadev kahde Mohammad Pawa…" at bounding box center [241, 402] width 106 height 26
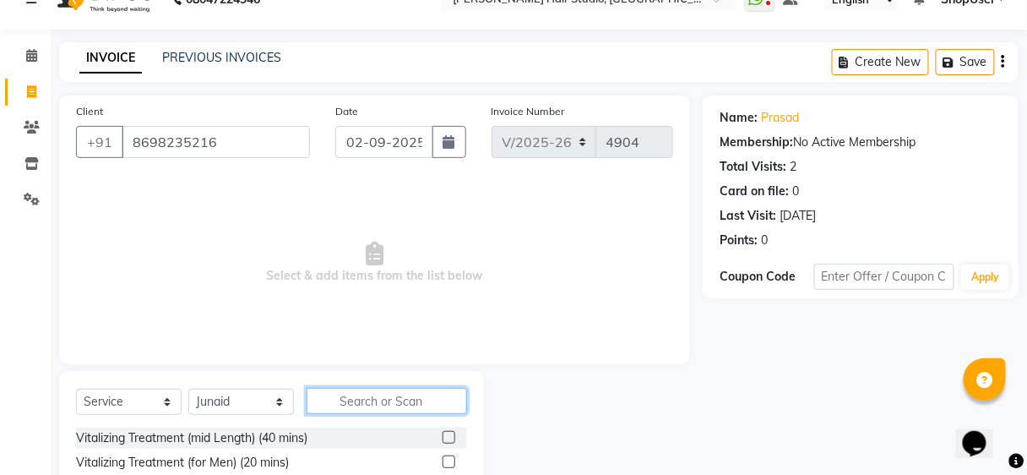
click at [410, 395] on input "text" at bounding box center [387, 401] width 161 height 26
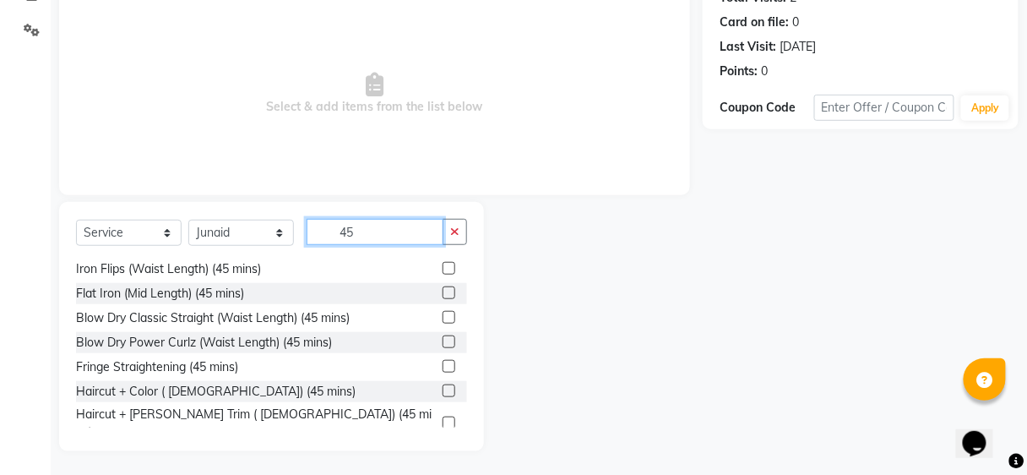
scroll to position [394, 0]
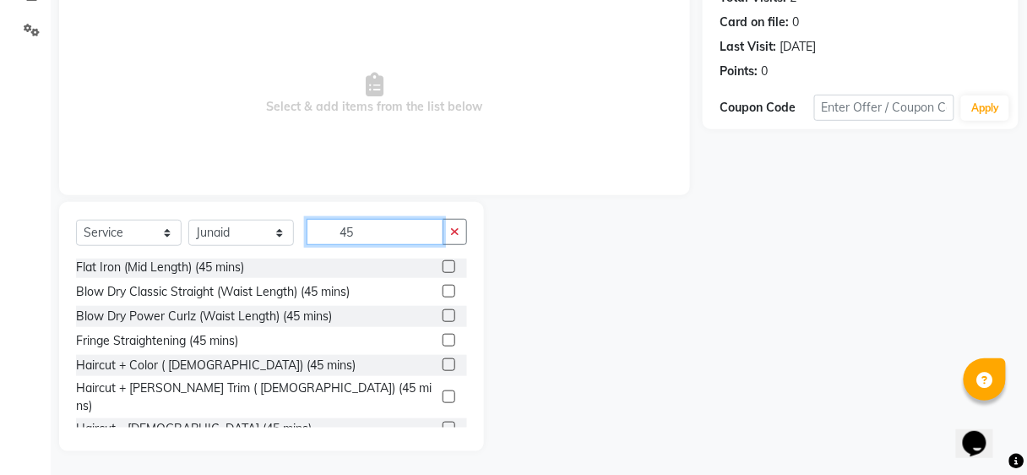
type input "45"
click at [443, 390] on label at bounding box center [449, 396] width 13 height 13
click at [443, 392] on input "checkbox" at bounding box center [448, 397] width 11 height 11
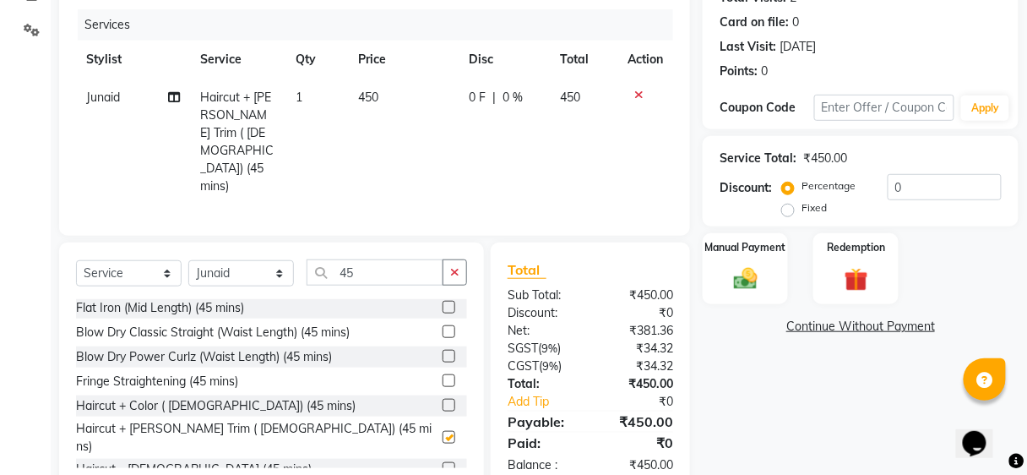
checkbox input "false"
click at [451, 259] on button "button" at bounding box center [455, 272] width 25 height 26
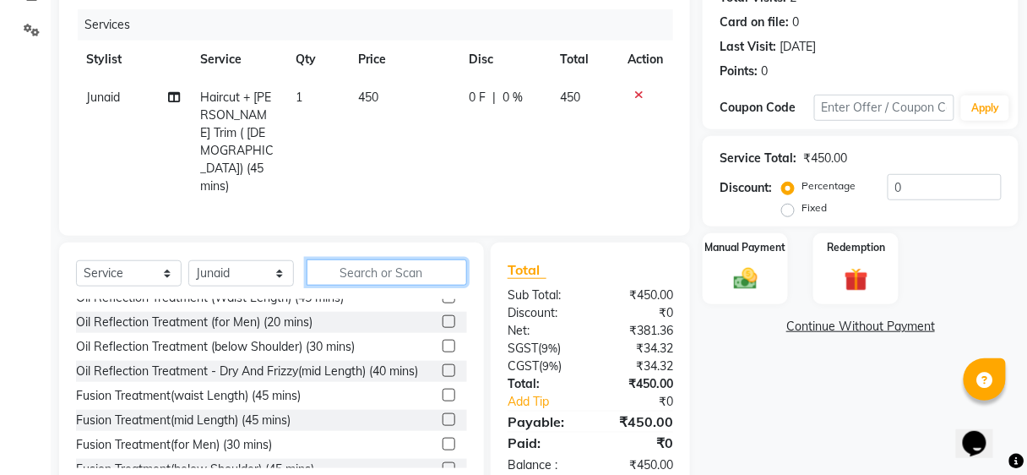
click at [419, 259] on input "text" at bounding box center [387, 272] width 161 height 26
click at [444, 180] on div "Client +91 8698235216 Date 02-09-2025 Invoice Number V/2025 V/2025-26 4904 Serv…" at bounding box center [374, 80] width 631 height 309
click at [420, 259] on input "text" at bounding box center [387, 272] width 161 height 26
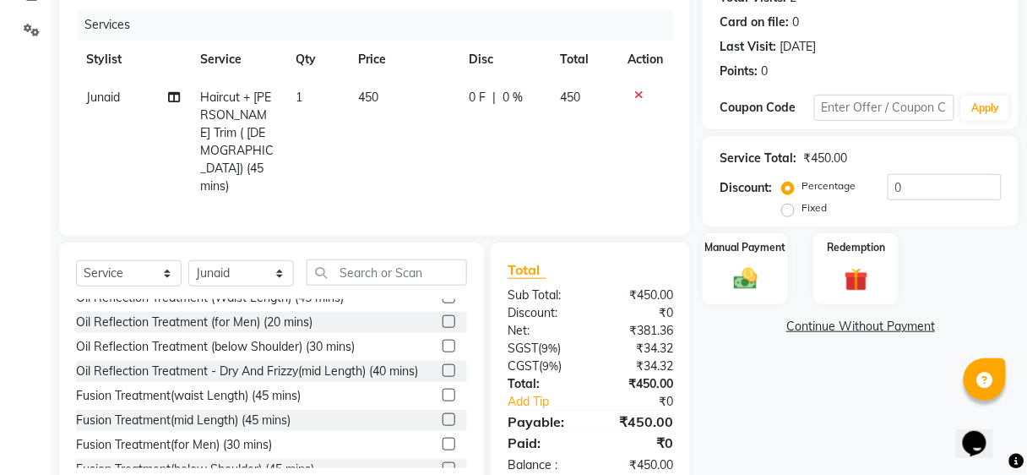
click at [428, 196] on div "Client +91 8698235216 Date 02-09-2025 Invoice Number V/2025 V/2025-26 4904 Serv…" at bounding box center [374, 208] width 657 height 565
click at [422, 259] on input "text" at bounding box center [387, 272] width 161 height 26
click at [433, 194] on div "Client +91 8698235216 Date 02-09-2025 Invoice Number V/2025 V/2025-26 4904 Serv…" at bounding box center [374, 208] width 657 height 565
click at [422, 259] on input "text" at bounding box center [387, 272] width 161 height 26
click at [445, 243] on div "Select Service Product Membership Package Voucher Prepaid Gift Card Select Styl…" at bounding box center [271, 367] width 425 height 249
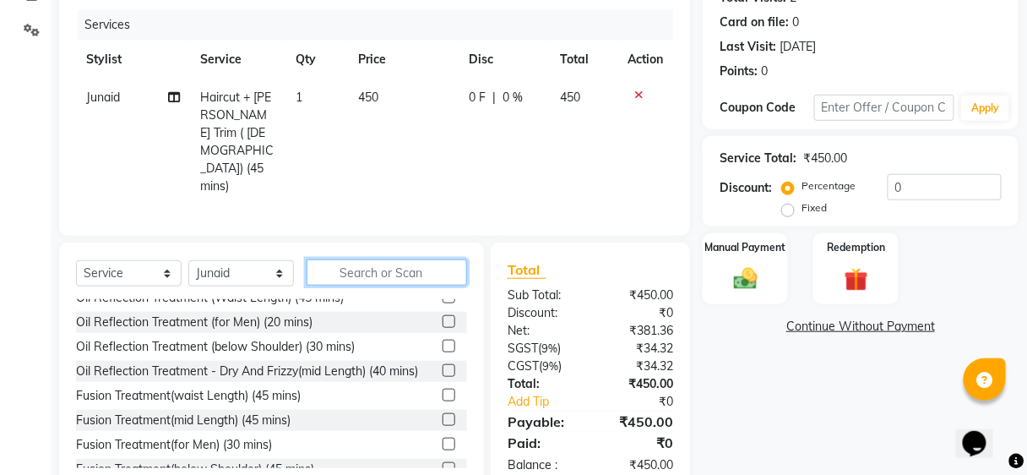
click at [435, 259] on input "text" at bounding box center [387, 272] width 161 height 26
click at [455, 193] on div "Client +91 8698235216 Date 02-09-2025 Invoice Number V/2025 V/2025-26 4904 Serv…" at bounding box center [374, 80] width 631 height 309
click at [423, 259] on input "text" at bounding box center [387, 272] width 161 height 26
click at [422, 259] on input "text" at bounding box center [387, 272] width 161 height 26
click at [441, 243] on div "Select Service Product Membership Package Voucher Prepaid Gift Card Select Styl…" at bounding box center [271, 367] width 425 height 249
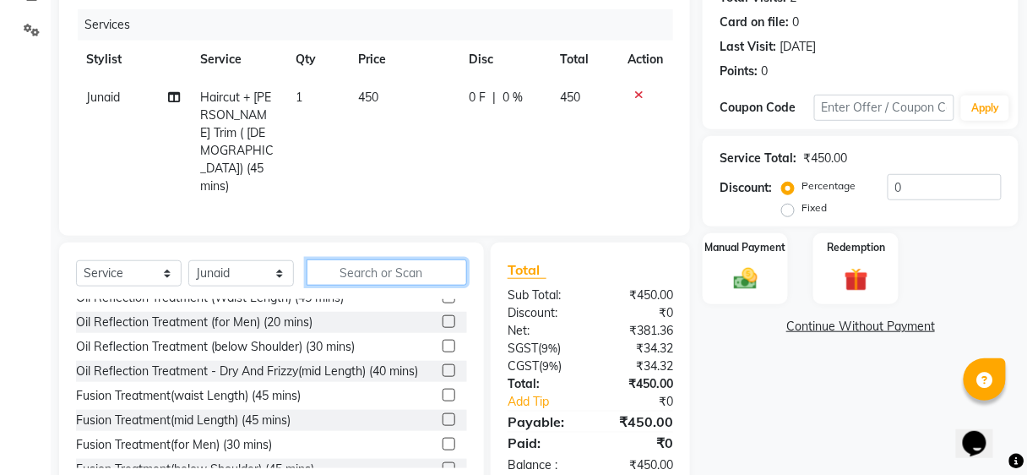
click at [426, 259] on input "text" at bounding box center [387, 272] width 161 height 26
click at [444, 195] on div "Client +91 8698235216 Date 02-09-2025 Invoice Number V/2025 V/2025-26 4904 Serv…" at bounding box center [374, 208] width 657 height 565
click at [428, 259] on input "text" at bounding box center [387, 272] width 161 height 26
click at [432, 243] on div "Select Service Product Membership Package Voucher Prepaid Gift Card Select Styl…" at bounding box center [271, 367] width 425 height 249
click at [425, 259] on input "text" at bounding box center [387, 272] width 161 height 26
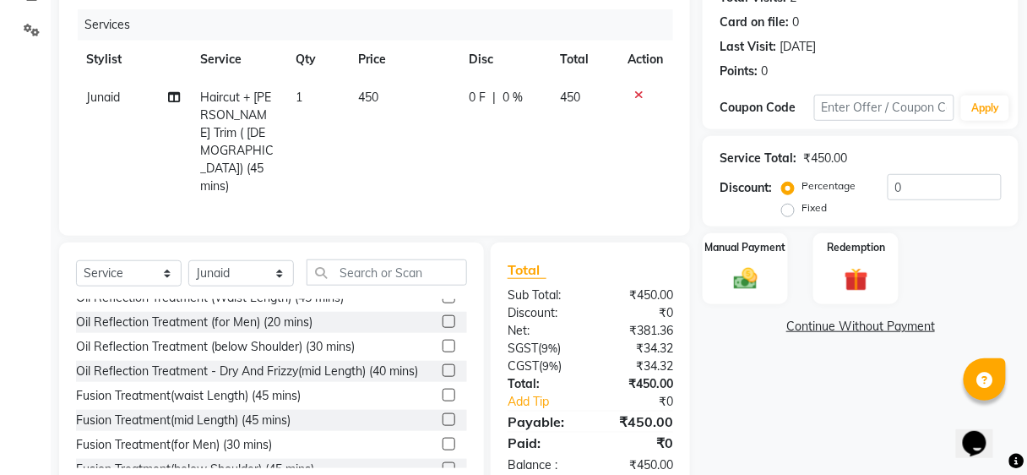
click at [466, 192] on div "Client +91 8698235216 Date 02-09-2025 Invoice Number V/2025 V/2025-26 4904 Serv…" at bounding box center [374, 80] width 631 height 309
click at [419, 259] on input "text" at bounding box center [387, 272] width 161 height 26
click at [441, 199] on div "Client +91 8698235216 Date 02-09-2025 Invoice Number V/2025 V/2025-26 4904 Serv…" at bounding box center [374, 208] width 657 height 565
click at [410, 259] on input "text" at bounding box center [387, 272] width 161 height 26
click at [425, 243] on div "Select Service Product Membership Package Voucher Prepaid Gift Card Select Styl…" at bounding box center [271, 367] width 425 height 249
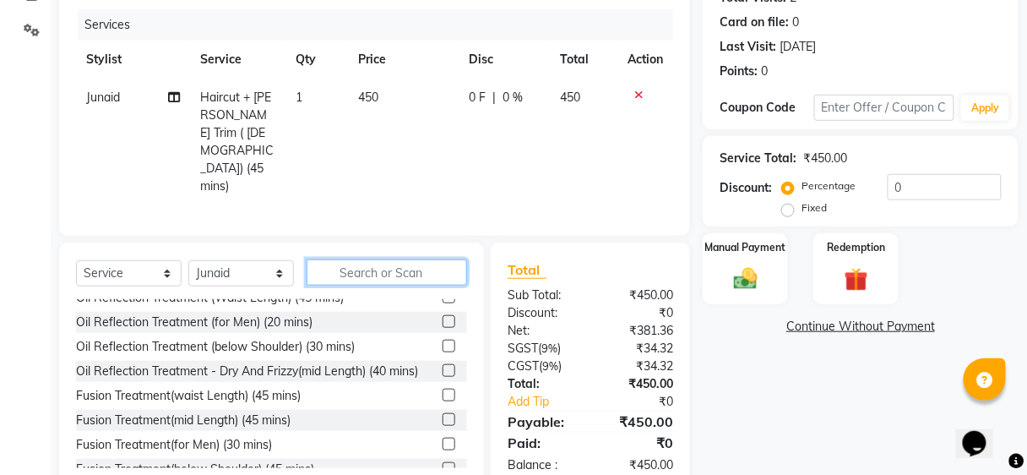
click at [416, 259] on input "text" at bounding box center [387, 272] width 161 height 26
click at [30, 333] on div "Calendar Invoice Clients Inventory Settings Completed InProgress Upcoming Dropp…" at bounding box center [114, 170] width 228 height 644
click at [377, 259] on input "text" at bounding box center [387, 272] width 161 height 26
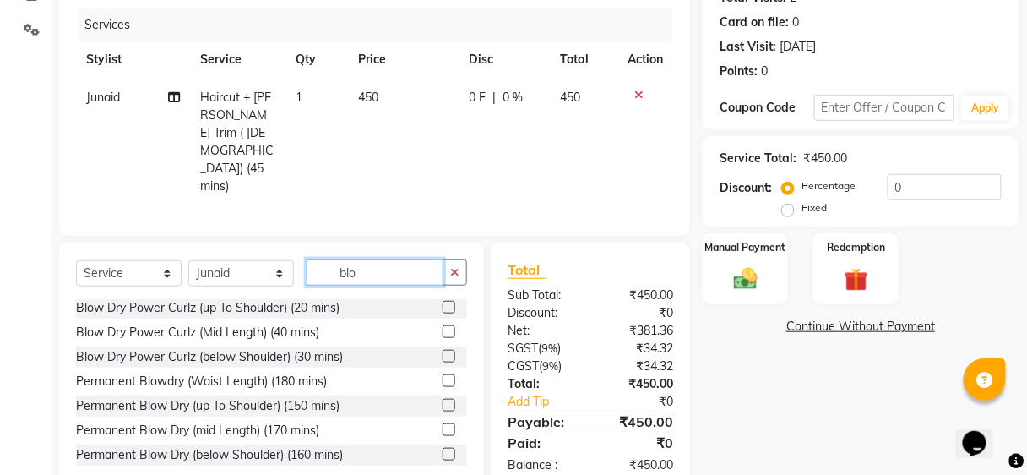
scroll to position [124, 0]
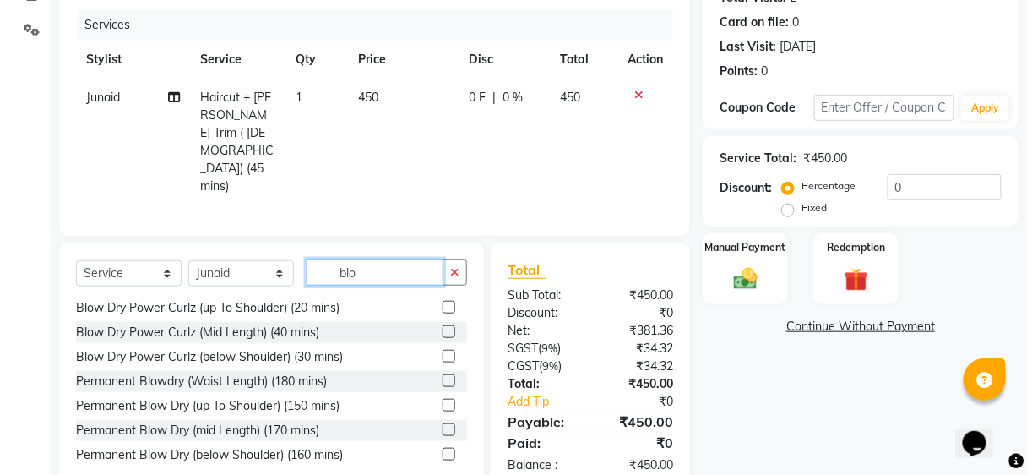
type input "blo"
click at [443, 350] on label at bounding box center [449, 356] width 13 height 13
click at [443, 351] on input "checkbox" at bounding box center [448, 356] width 11 height 11
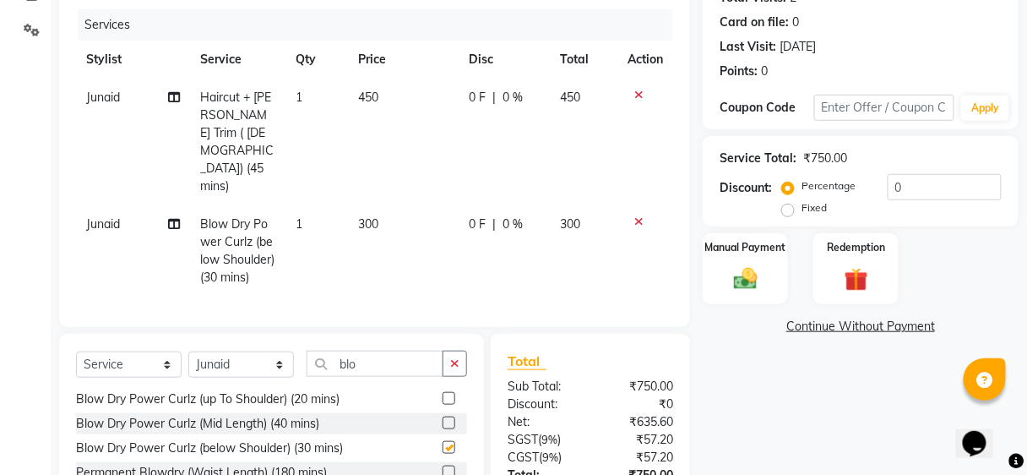
checkbox input "false"
click at [428, 207] on td "300" at bounding box center [404, 250] width 111 height 91
select select "81286"
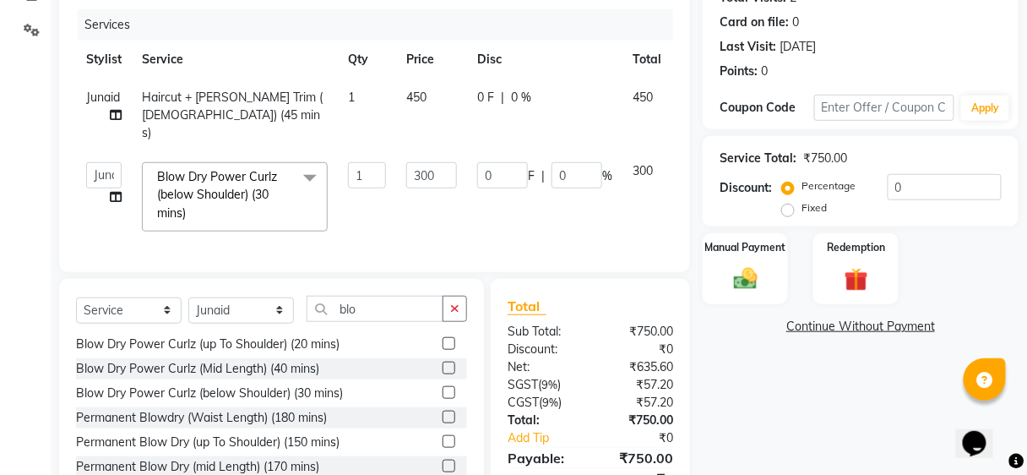
click at [560, 204] on td "0 F | 0 %" at bounding box center [544, 197] width 155 height 90
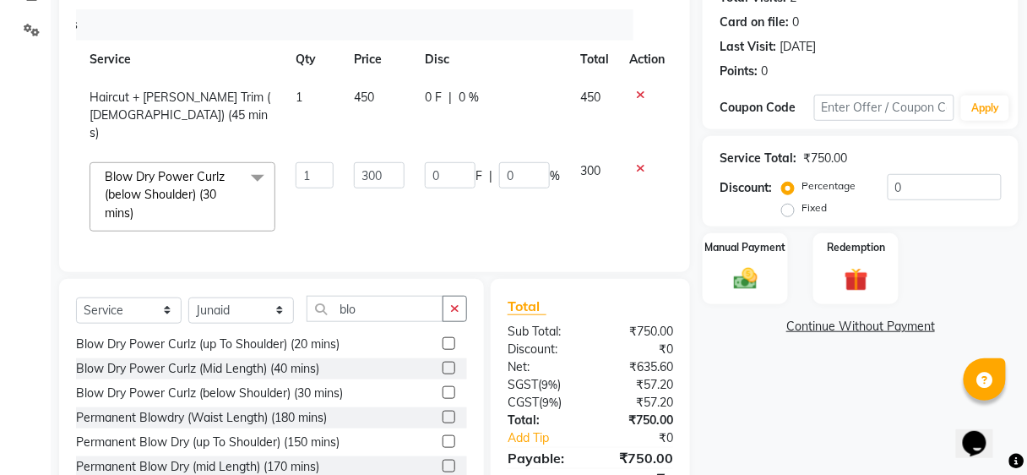
click at [641, 162] on icon at bounding box center [640, 168] width 9 height 12
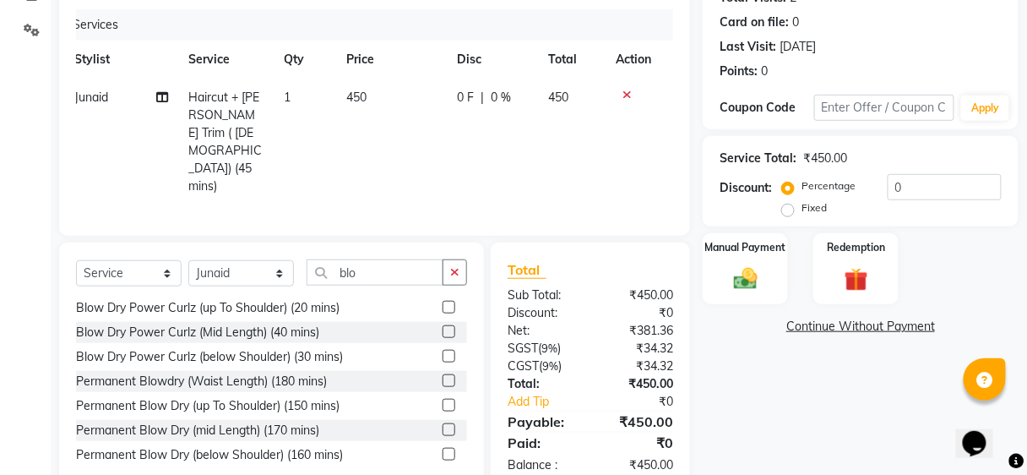
click at [443, 325] on label at bounding box center [449, 331] width 13 height 13
click at [443, 327] on input "checkbox" at bounding box center [448, 332] width 11 height 11
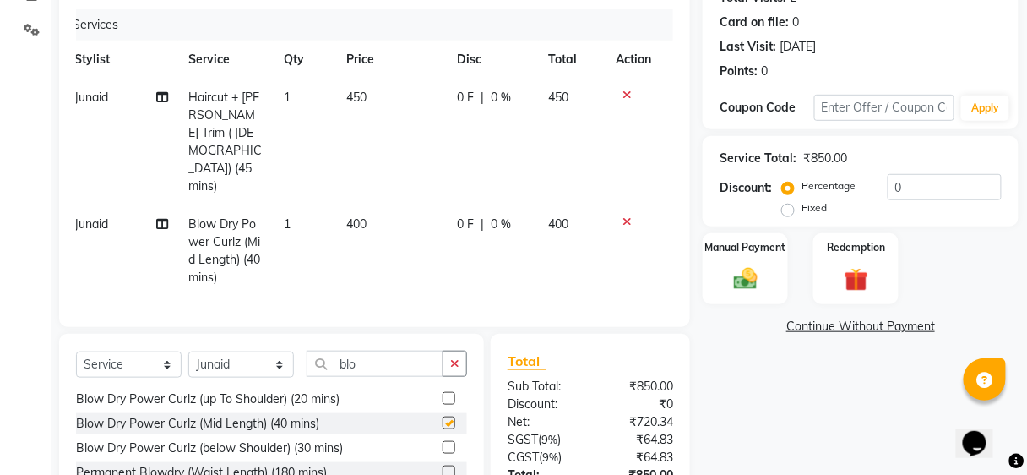
checkbox input "false"
click at [52, 166] on div "Client +91 8698235216 Date 02-09-2025 Invoice Number V/2025 V/2025-26 4904 Serv…" at bounding box center [374, 254] width 657 height 657
click at [97, 216] on span "Junaid" at bounding box center [91, 223] width 34 height 15
select select "81286"
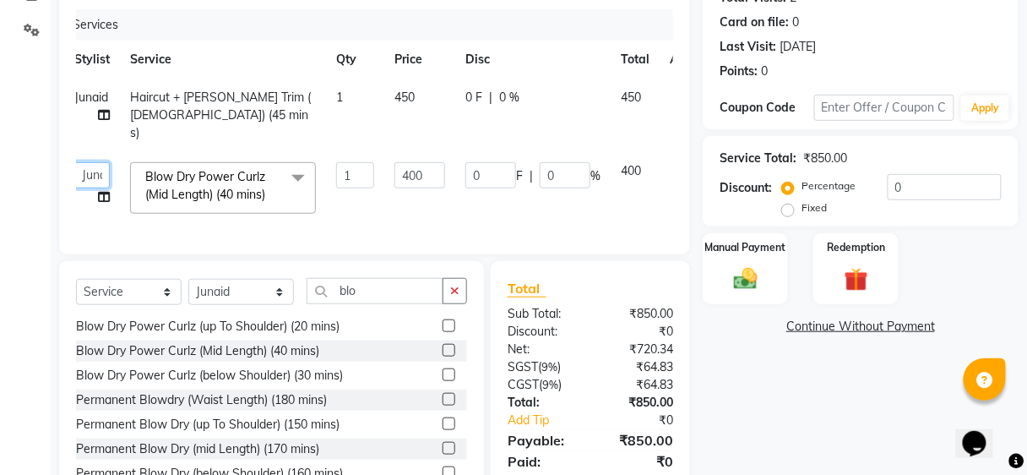
click at [99, 166] on select "Ajinkya Anuja Arunesh Avinash Junaid Mahadev kahde Mohammad Pawan Krishna Rushi…" at bounding box center [91, 175] width 35 height 26
select select "50524"
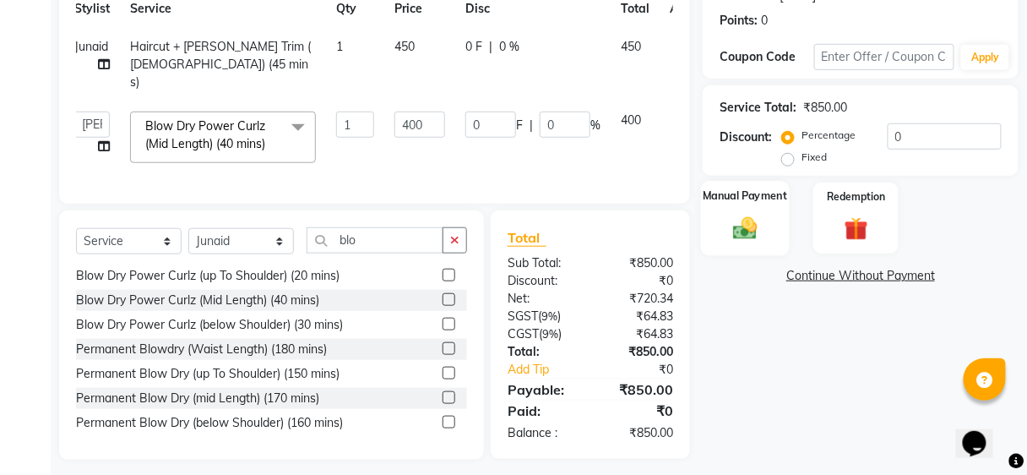
click at [714, 218] on div "Manual Payment" at bounding box center [745, 218] width 89 height 74
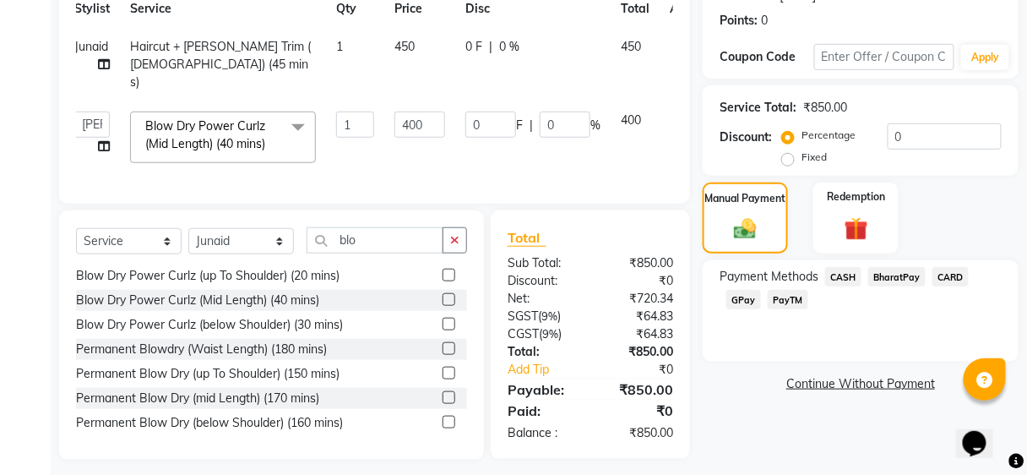
click at [905, 276] on span "BharatPay" at bounding box center [897, 276] width 57 height 19
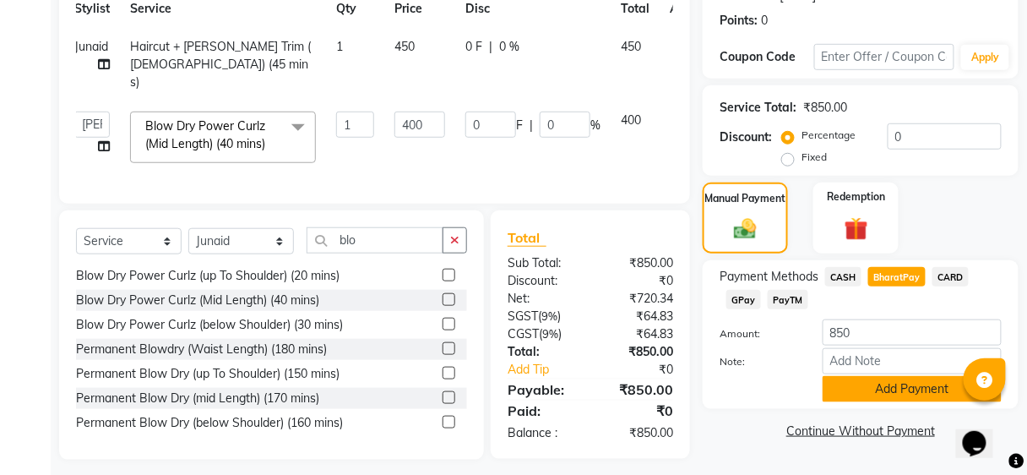
click at [848, 382] on button "Add Payment" at bounding box center [912, 389] width 179 height 26
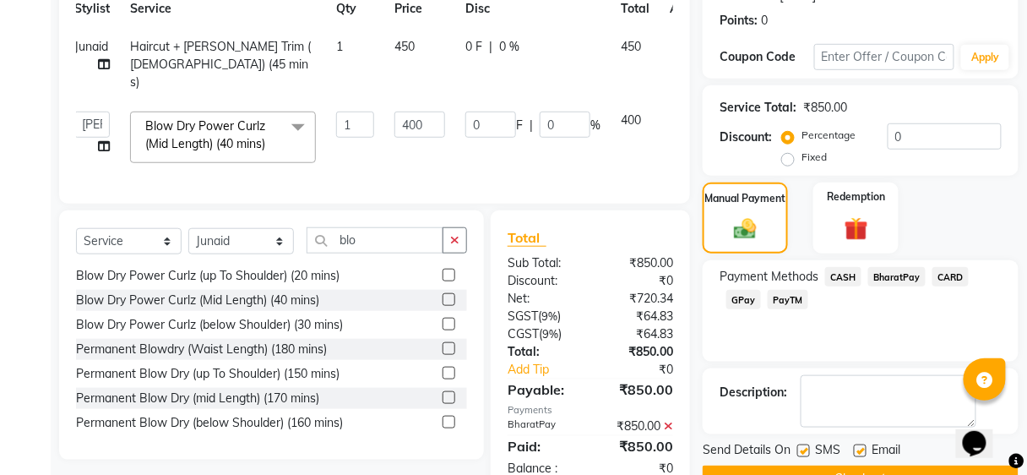
scroll to position [291, 0]
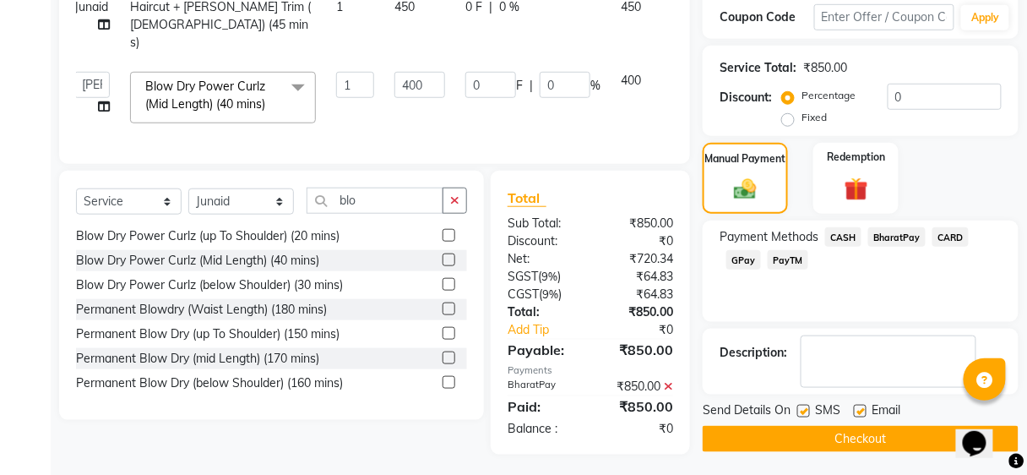
click at [807, 431] on button "Checkout" at bounding box center [861, 439] width 316 height 26
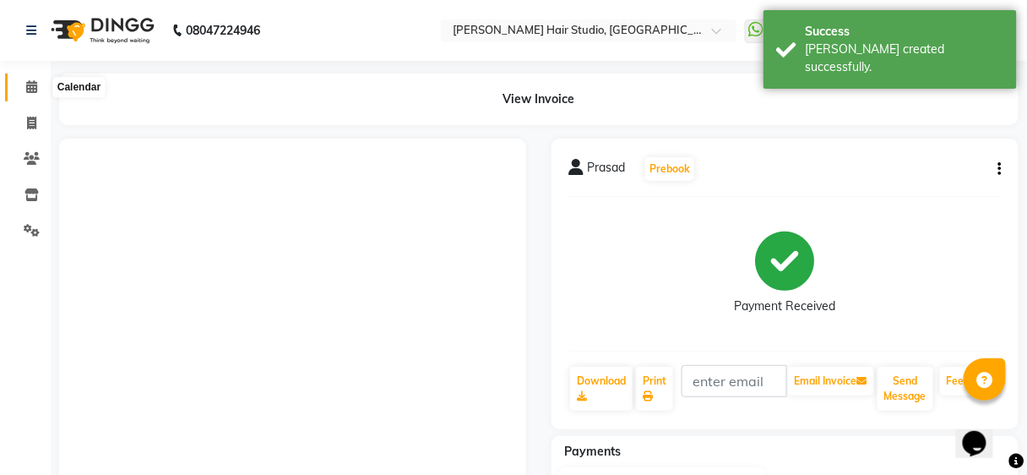
click at [27, 82] on icon at bounding box center [31, 86] width 11 height 13
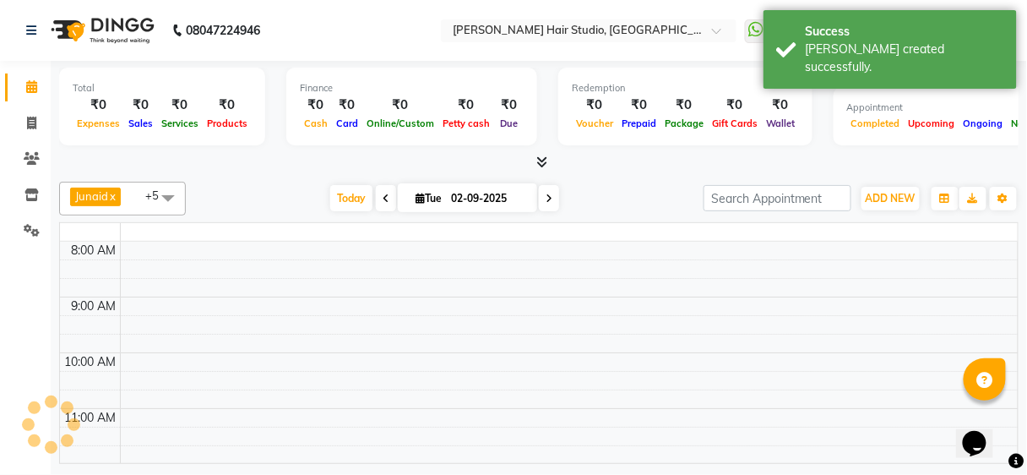
click at [27, 82] on icon at bounding box center [31, 86] width 11 height 13
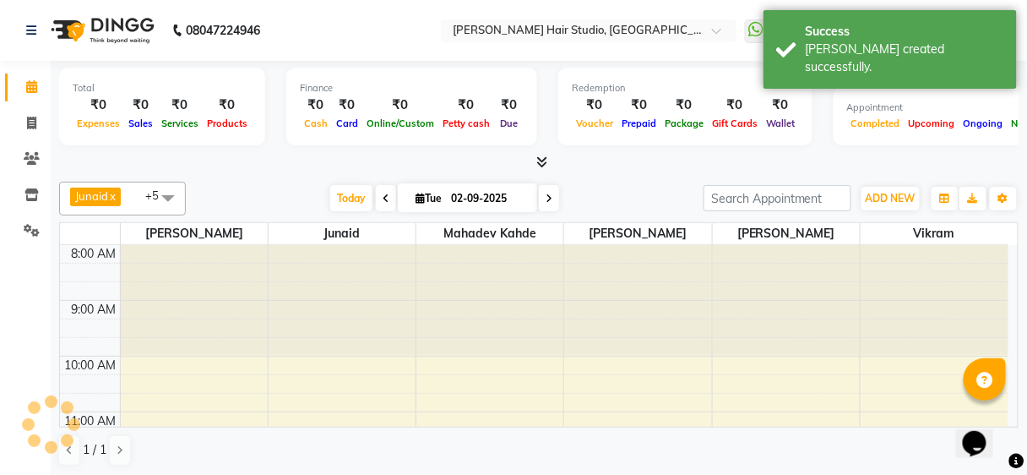
click at [27, 82] on icon at bounding box center [31, 86] width 11 height 13
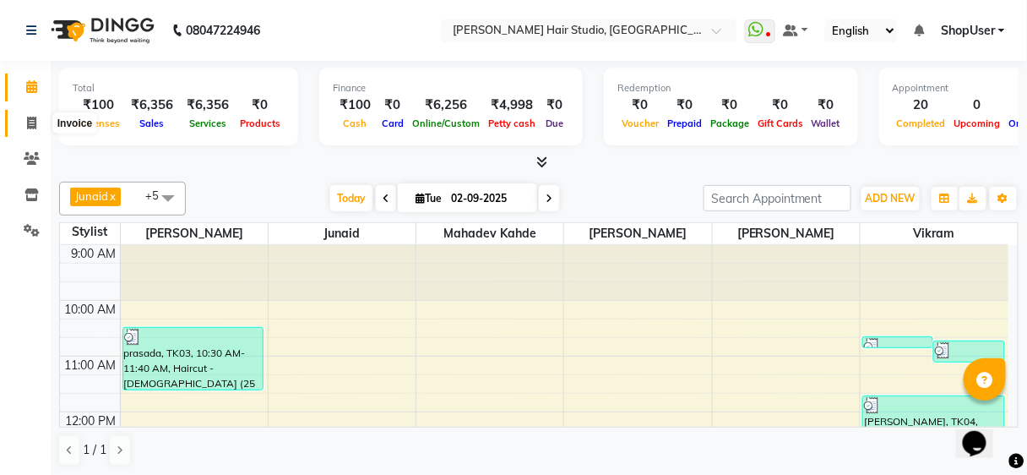
click at [31, 117] on icon at bounding box center [31, 123] width 9 height 13
select select "service"
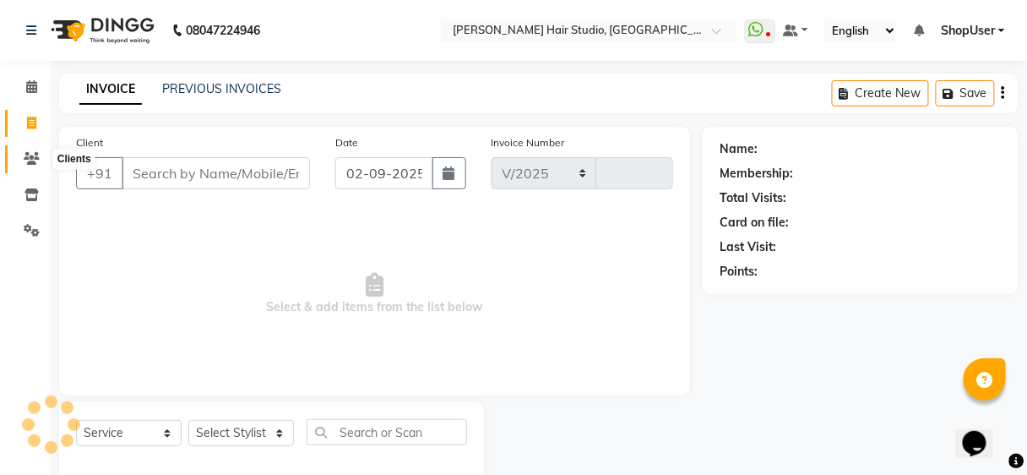
select select "627"
type input "4905"
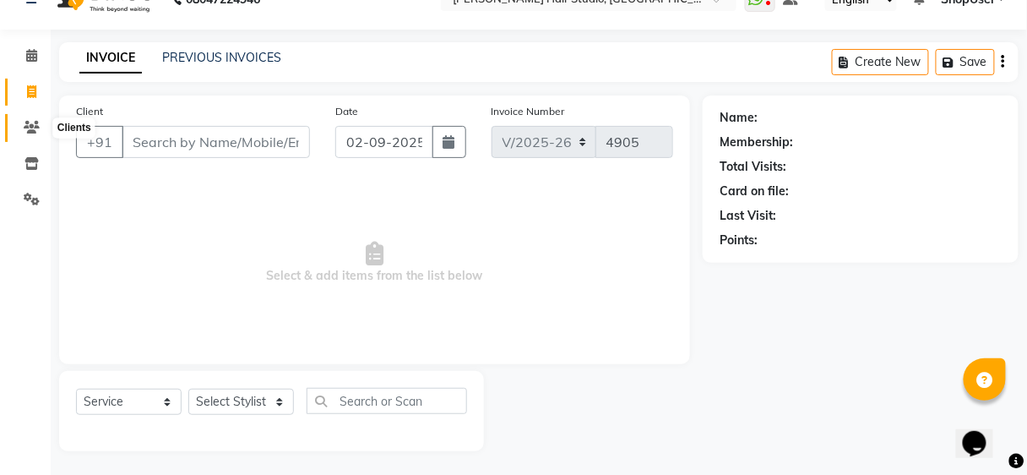
click at [27, 125] on icon at bounding box center [32, 127] width 16 height 13
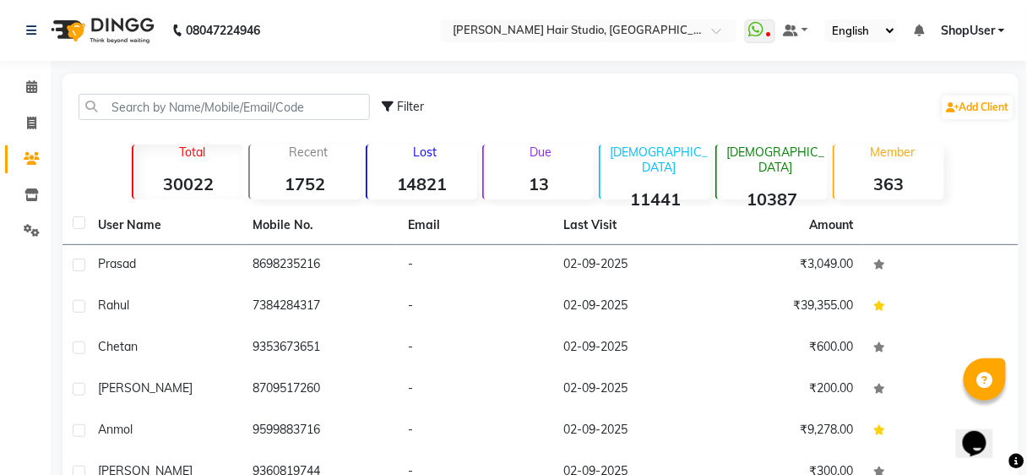
drag, startPoint x: 216, startPoint y: 121, endPoint x: 223, endPoint y: 113, distance: 10.2
click at [216, 121] on div "Filter Add Client" at bounding box center [541, 106] width 950 height 53
click at [33, 125] on icon at bounding box center [31, 123] width 9 height 13
click at [33, 125] on ul "Calendar Invoice Clients Inventory Settings Completed InProgress Upcoming Dropp…" at bounding box center [25, 163] width 51 height 188
select select "service"
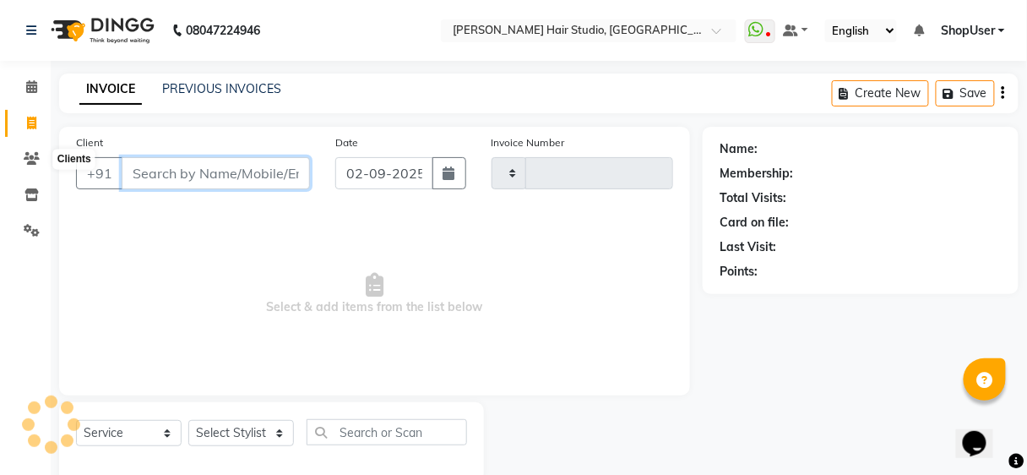
click at [164, 157] on input "Client" at bounding box center [216, 173] width 188 height 32
select select "627"
type input "4905"
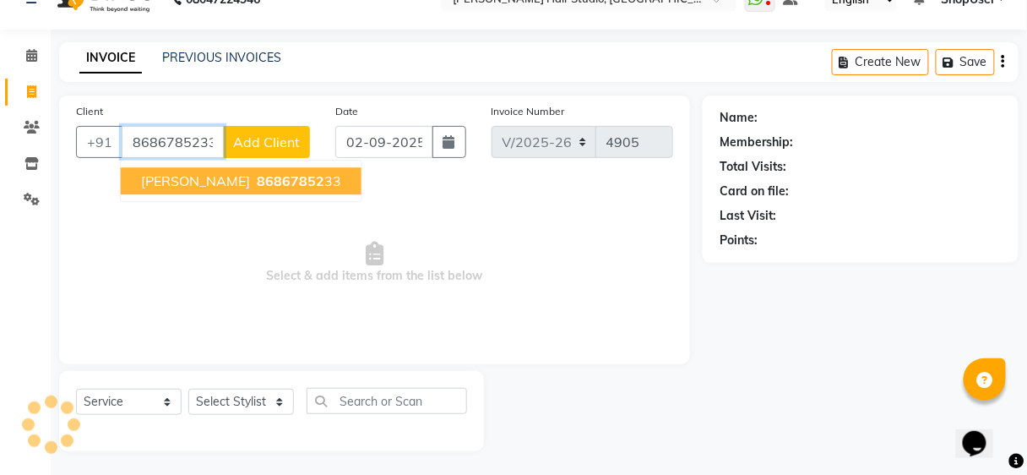
type input "8686785233"
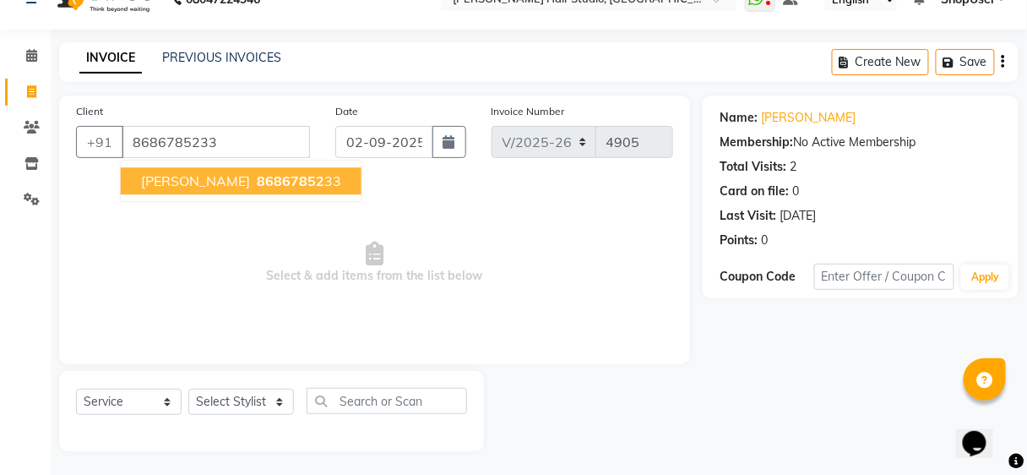
click at [257, 184] on span "86867852" at bounding box center [291, 180] width 68 height 17
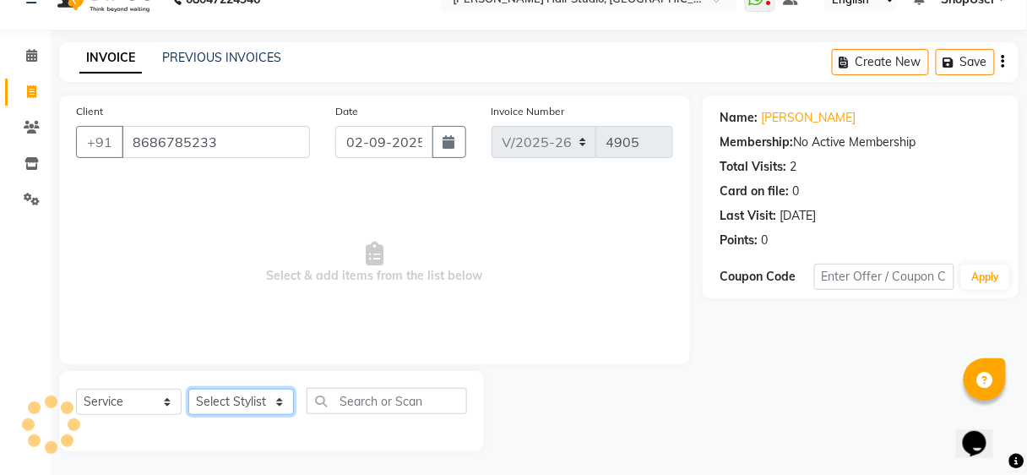
click at [243, 406] on select "Select Stylist Ajinkya Anuja Arunesh Avinash Junaid Mahadev kahde Mohammad Pawa…" at bounding box center [241, 402] width 106 height 26
select select "86031"
click at [188, 389] on select "Select Stylist Ajinkya Anuja Arunesh Avinash Junaid Mahadev kahde Mohammad Pawa…" at bounding box center [241, 402] width 106 height 26
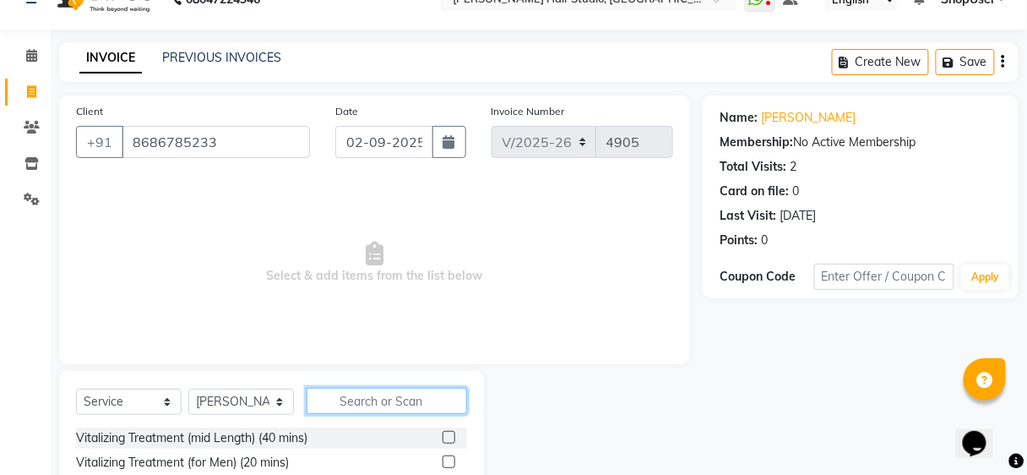
click at [353, 410] on input "text" at bounding box center [387, 401] width 161 height 26
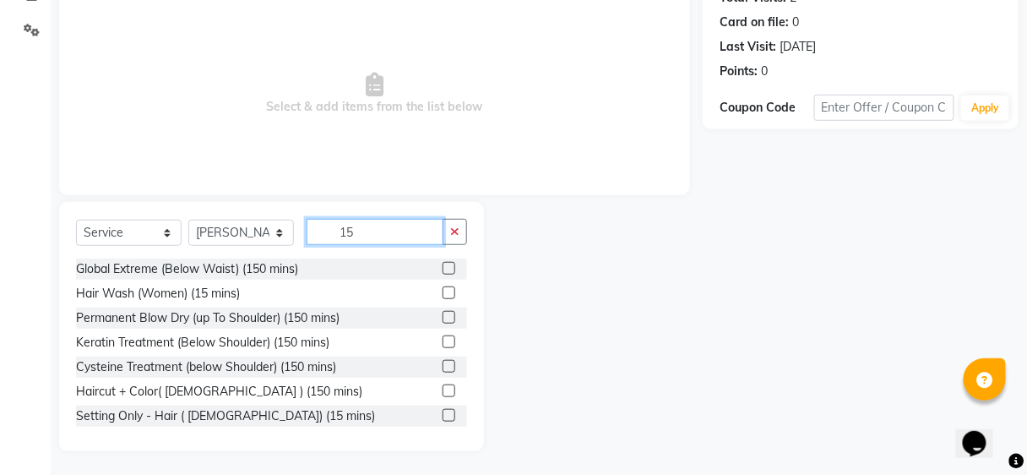
scroll to position [51, 0]
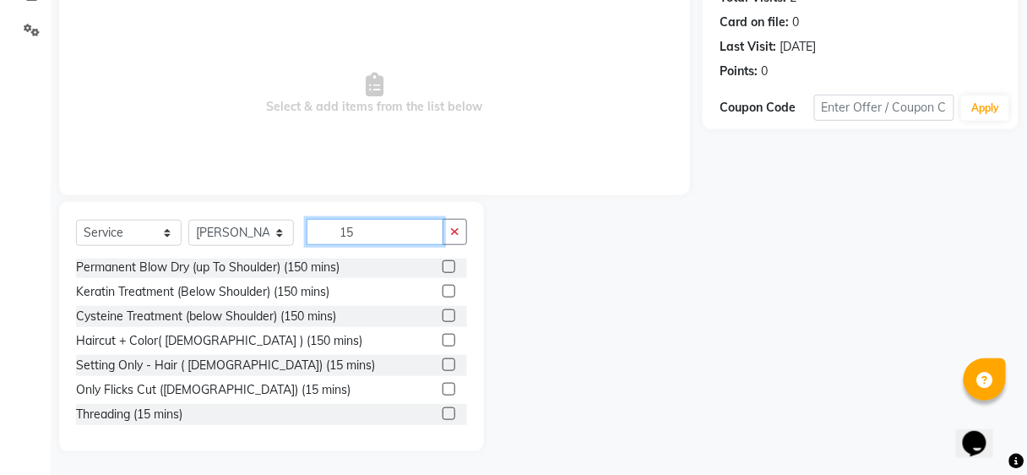
type input "15"
click at [443, 411] on label at bounding box center [449, 413] width 13 height 13
click at [443, 411] on input "checkbox" at bounding box center [448, 414] width 11 height 11
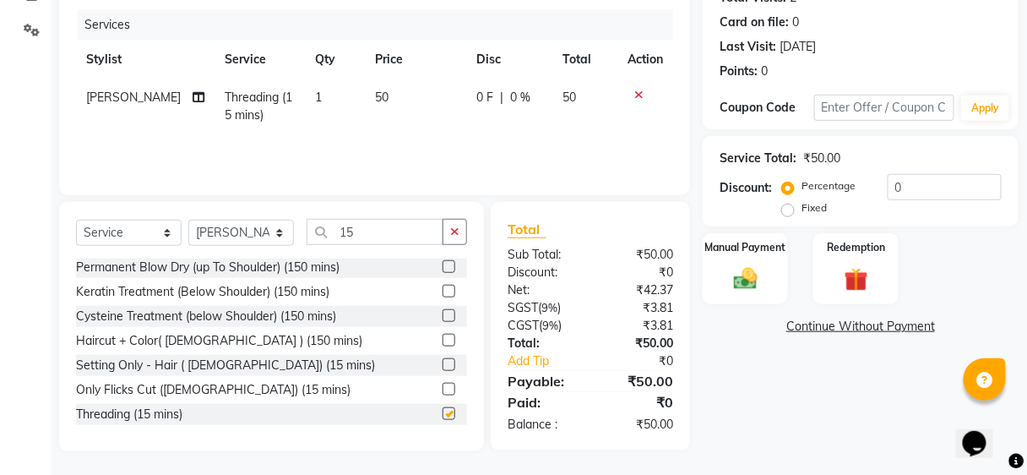
checkbox input "false"
click at [453, 238] on button "button" at bounding box center [455, 232] width 25 height 26
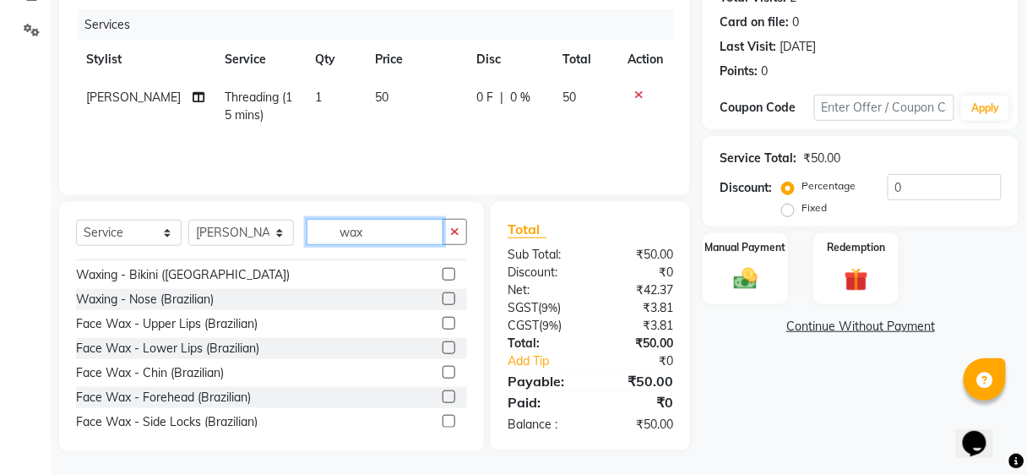
scroll to position [908, 0]
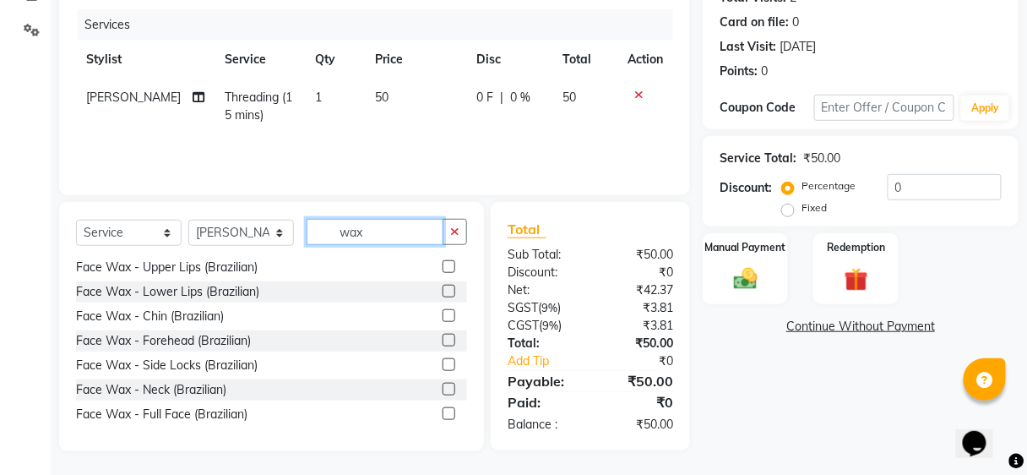
type input "wax"
click at [443, 264] on label at bounding box center [449, 266] width 13 height 13
click at [443, 264] on input "checkbox" at bounding box center [448, 267] width 11 height 11
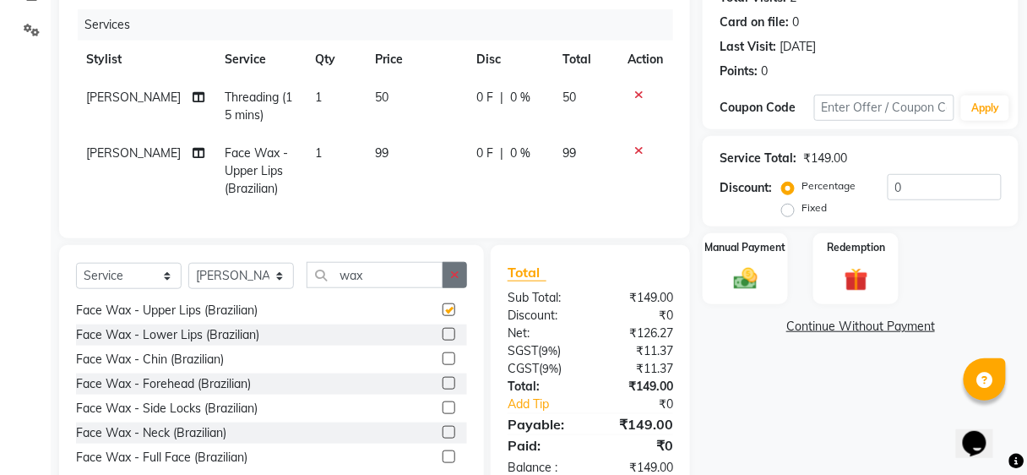
checkbox input "false"
click at [449, 287] on button "button" at bounding box center [455, 275] width 25 height 26
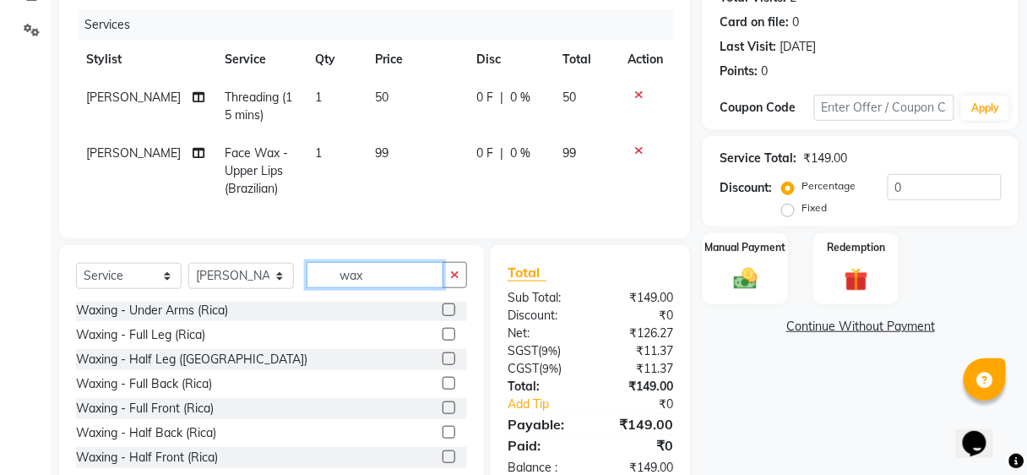
scroll to position [253, 0]
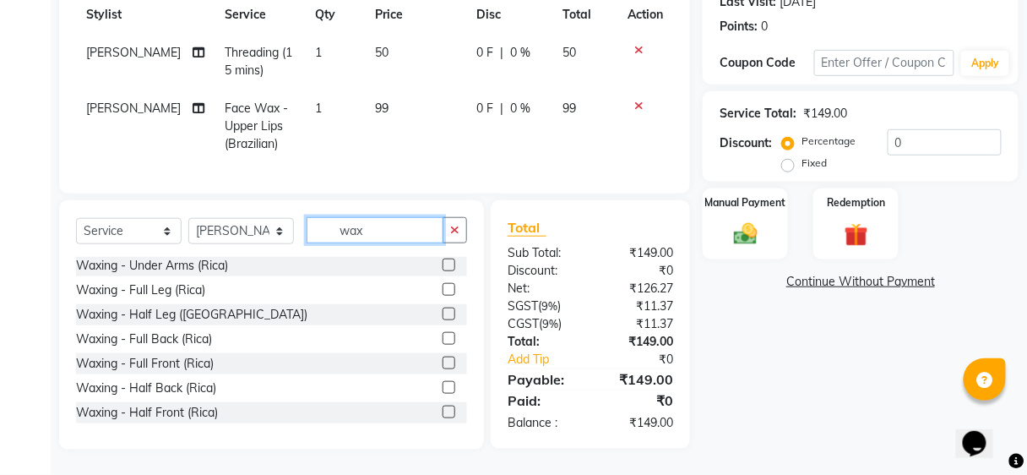
type input "wax"
click at [443, 262] on label at bounding box center [449, 265] width 13 height 13
click at [443, 262] on input "checkbox" at bounding box center [448, 265] width 11 height 11
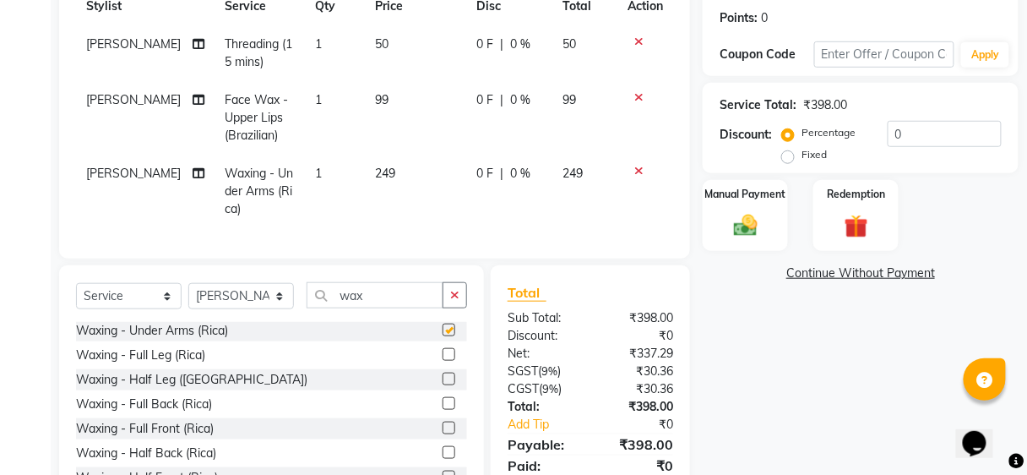
checkbox input "false"
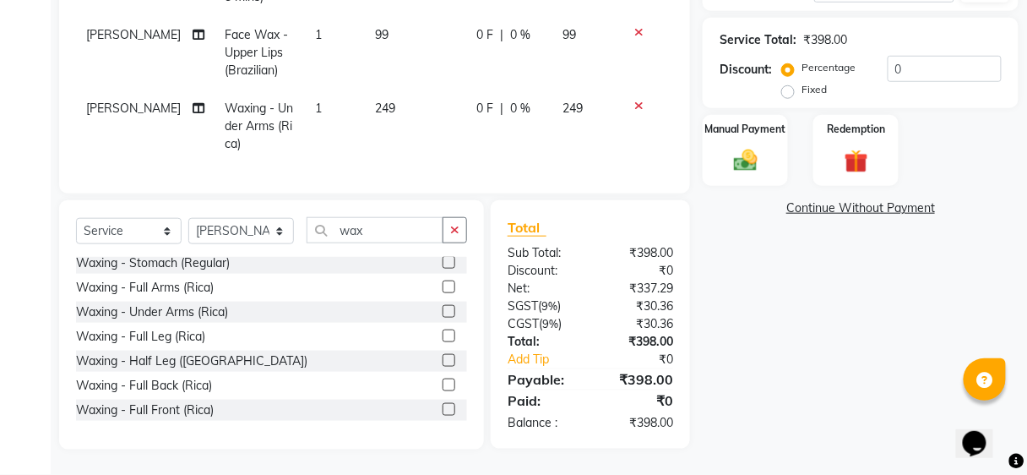
scroll to position [571, 0]
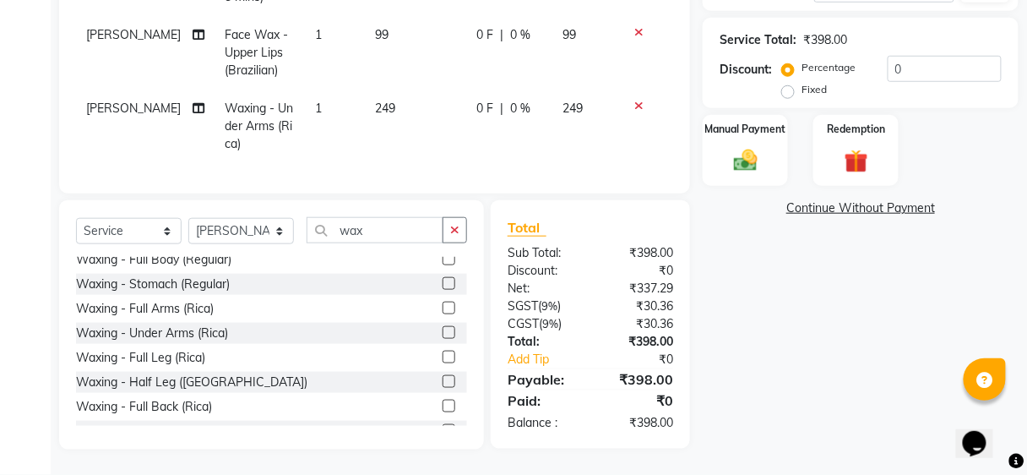
click at [443, 304] on label at bounding box center [449, 308] width 13 height 13
click at [443, 304] on input "checkbox" at bounding box center [448, 308] width 11 height 11
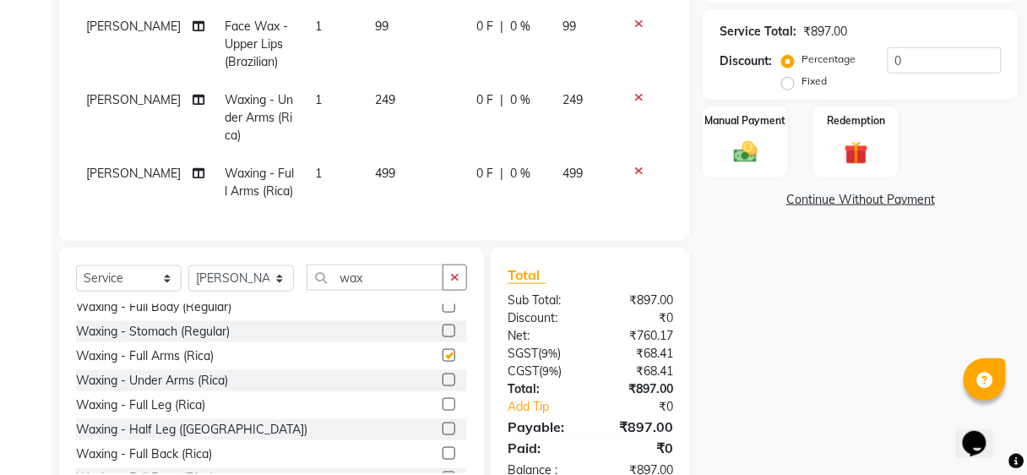
checkbox input "false"
click at [509, 118] on td "0 F | 0 %" at bounding box center [510, 118] width 86 height 74
select select "86031"
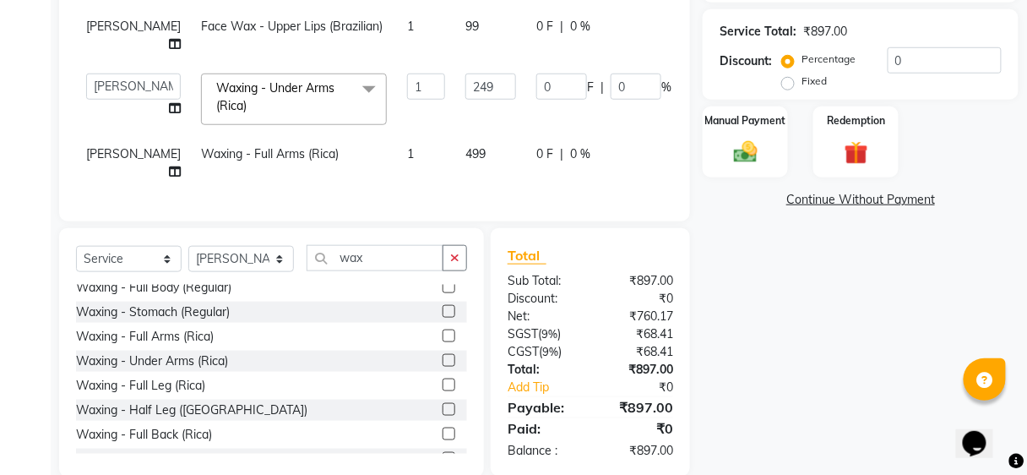
click at [537, 158] on div "0 F | 0 %" at bounding box center [604, 154] width 135 height 18
select select "86031"
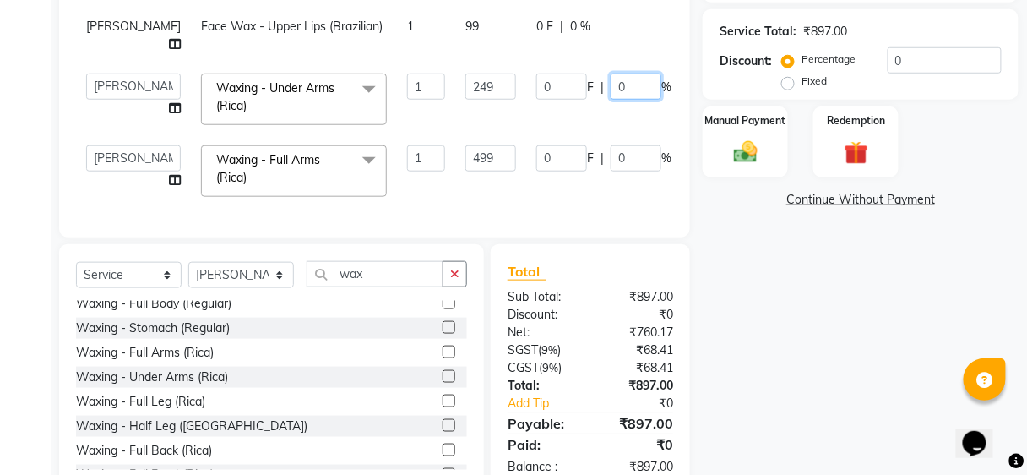
click at [611, 86] on input "0" at bounding box center [636, 87] width 51 height 26
type input "30"
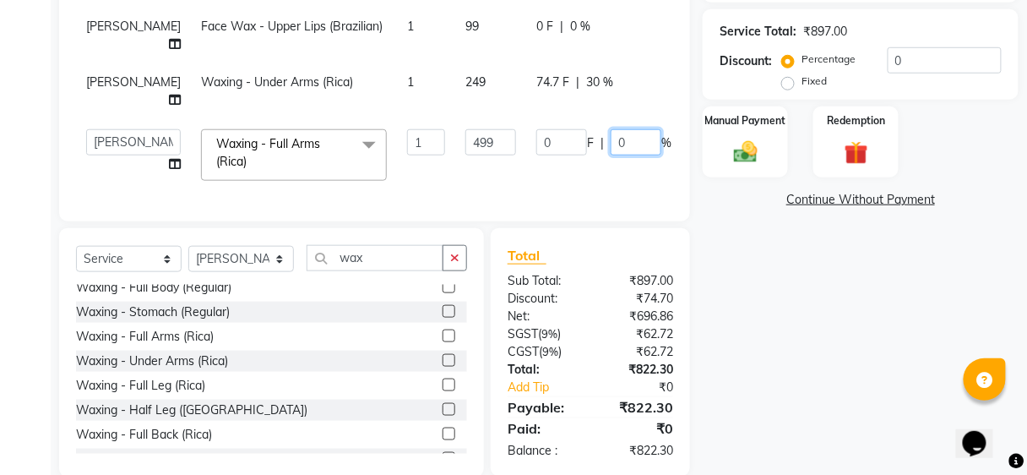
click at [597, 167] on td "0 F | 0 %" at bounding box center [603, 155] width 155 height 72
type input "30"
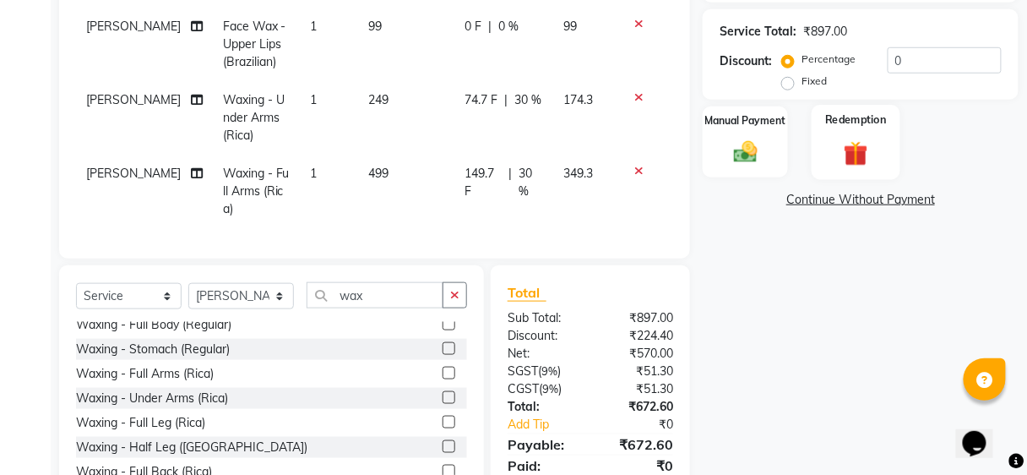
click at [885, 148] on div "Redemption" at bounding box center [856, 142] width 89 height 74
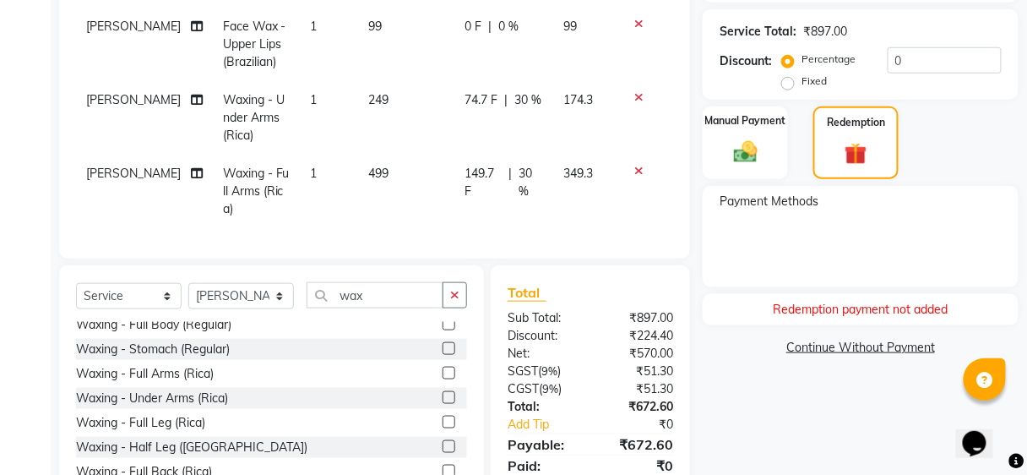
scroll to position [383, 0]
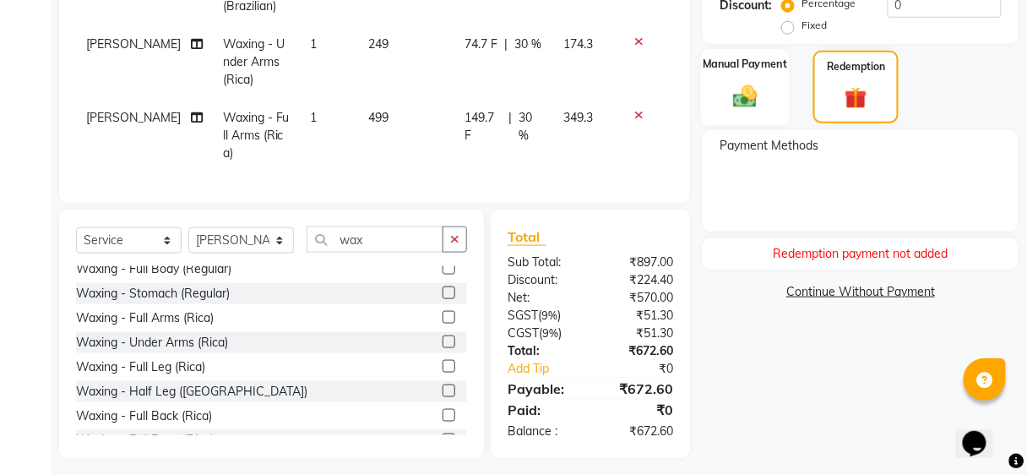
click at [780, 79] on div "Manual Payment" at bounding box center [745, 87] width 89 height 76
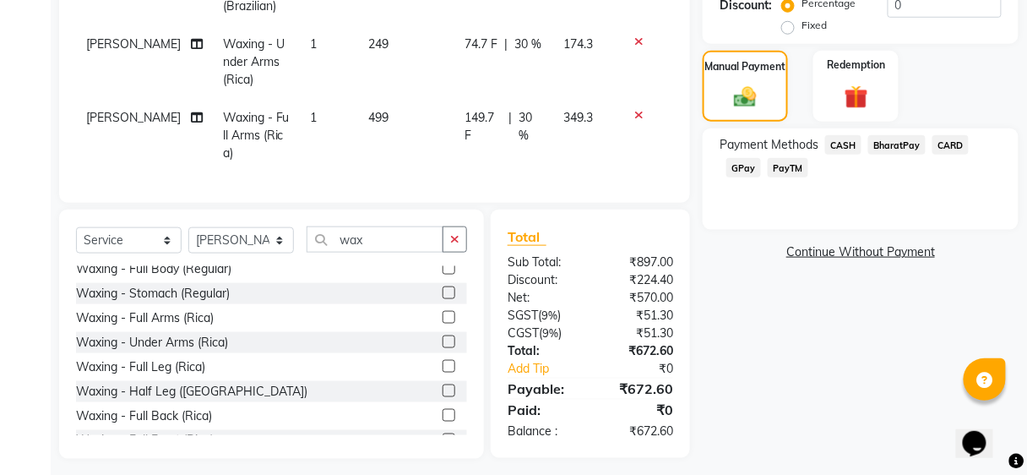
click at [882, 146] on span "BharatPay" at bounding box center [897, 144] width 57 height 19
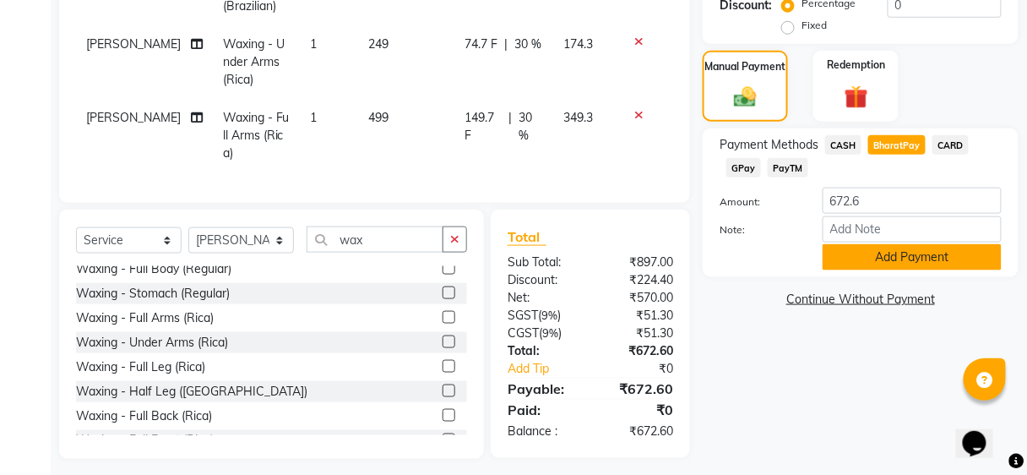
click at [887, 253] on button "Add Payment" at bounding box center [912, 257] width 179 height 26
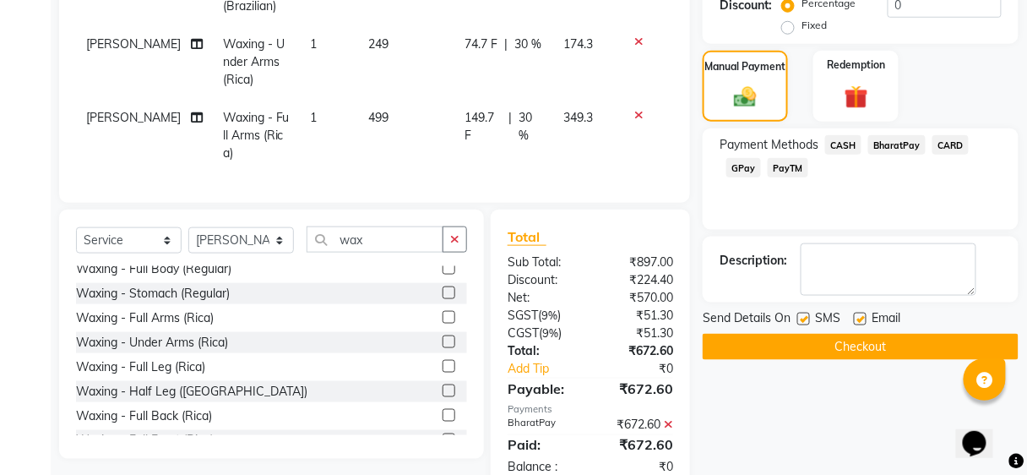
scroll to position [417, 0]
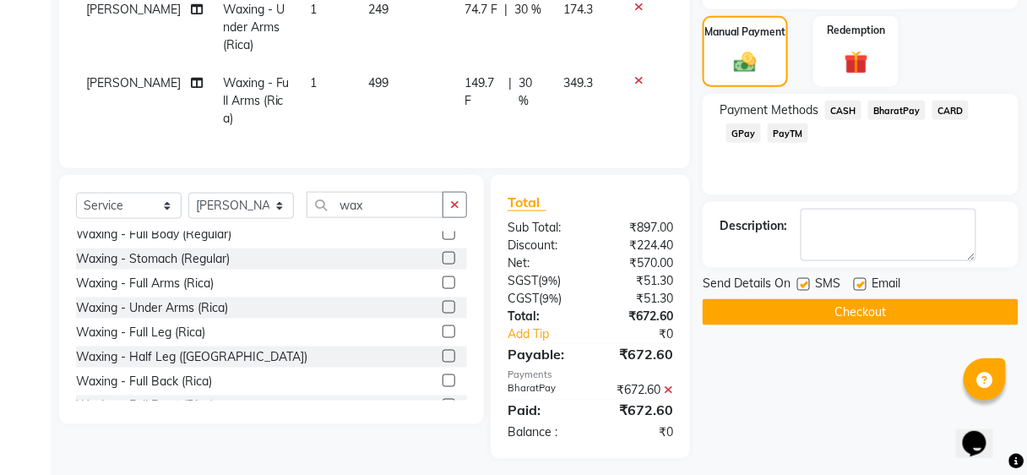
click at [870, 308] on button "Checkout" at bounding box center [861, 312] width 316 height 26
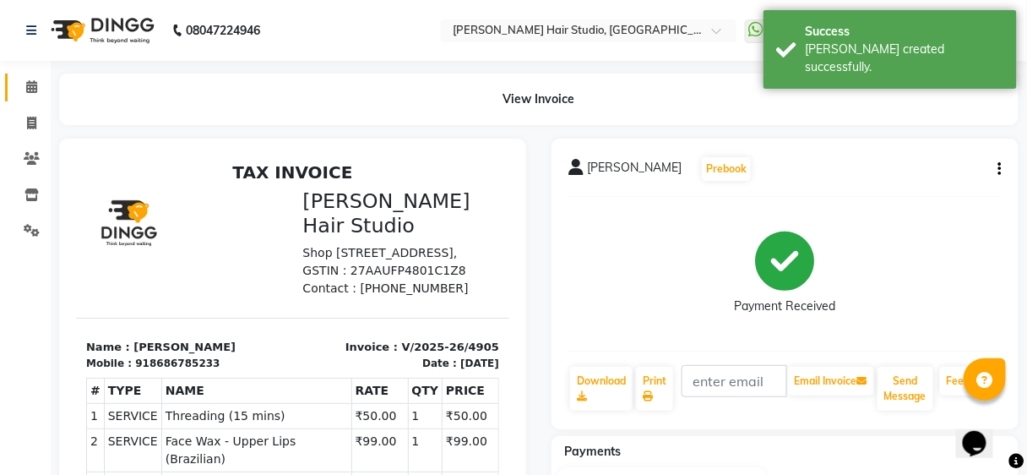
click at [13, 83] on link "Calendar" at bounding box center [25, 88] width 41 height 28
click at [14, 86] on link "Calendar" at bounding box center [25, 88] width 41 height 28
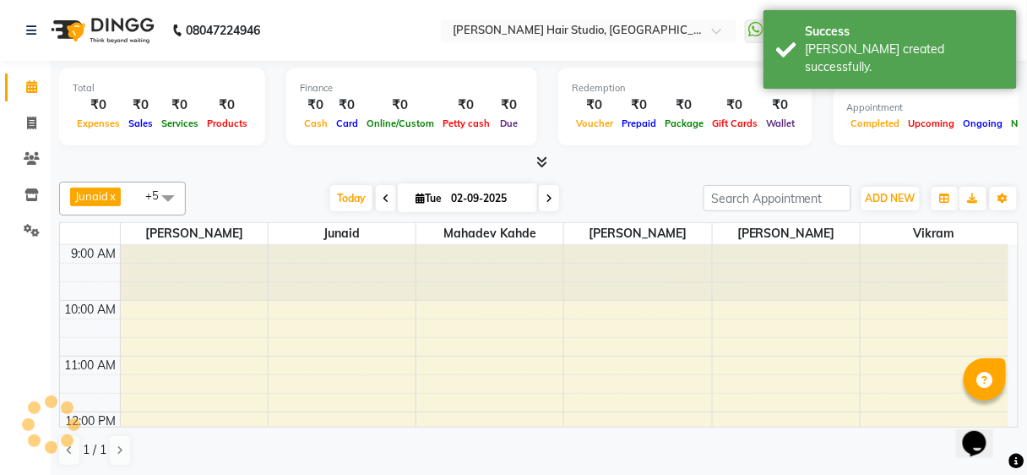
click at [14, 86] on link "Calendar" at bounding box center [25, 88] width 41 height 28
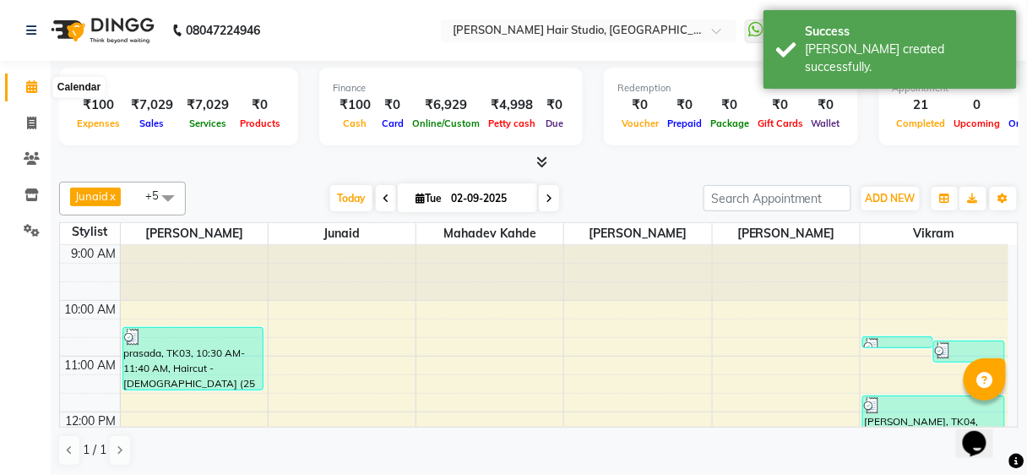
click at [30, 86] on icon at bounding box center [31, 86] width 11 height 13
click at [25, 123] on span at bounding box center [32, 123] width 30 height 19
select select "627"
select select "service"
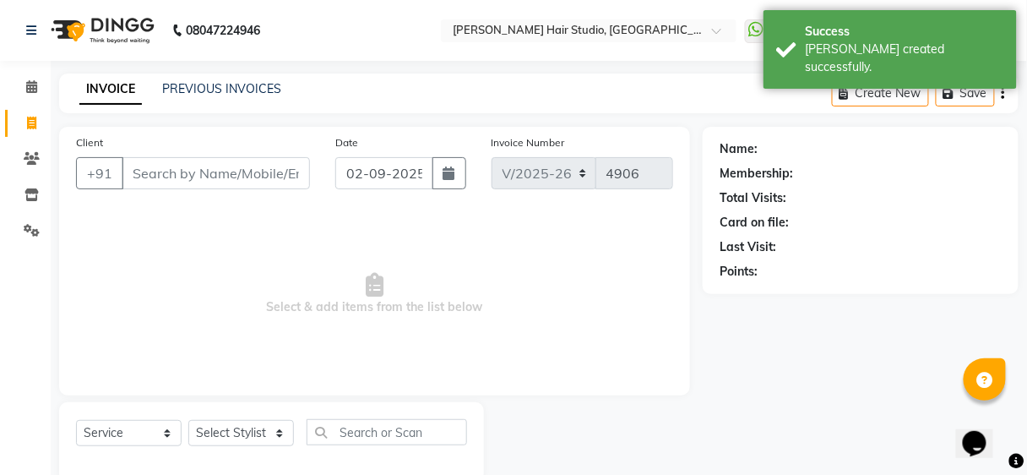
click at [208, 186] on input "Client" at bounding box center [216, 173] width 188 height 32
click at [211, 183] on input "Client" at bounding box center [216, 173] width 188 height 32
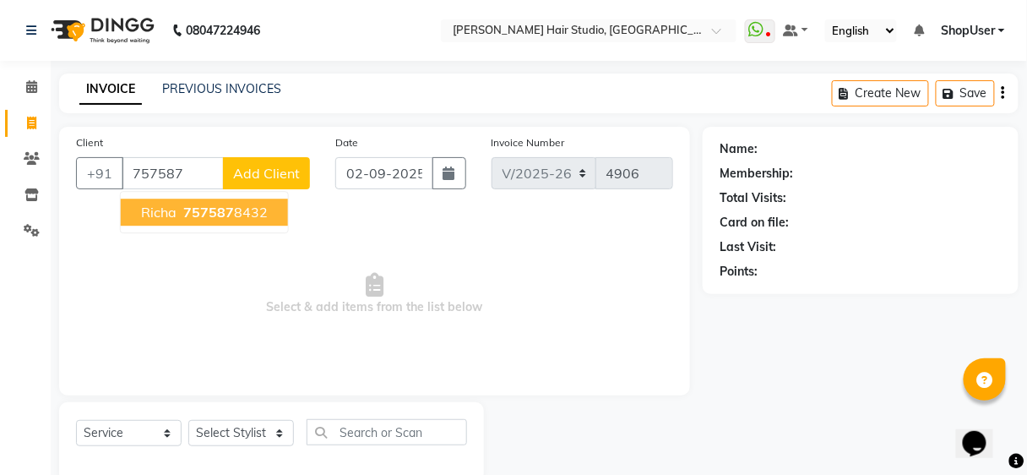
click at [216, 213] on span "757587" at bounding box center [208, 212] width 51 height 17
type input "7575878432"
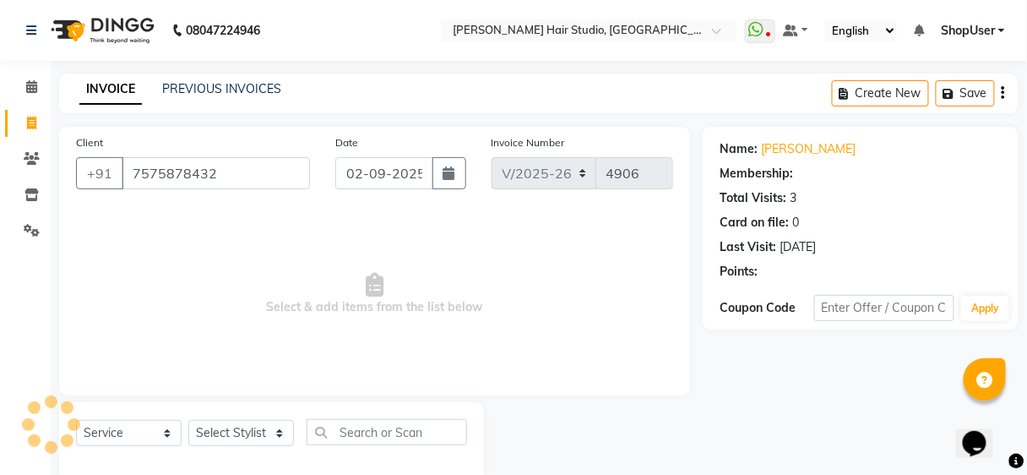
select select "1: Object"
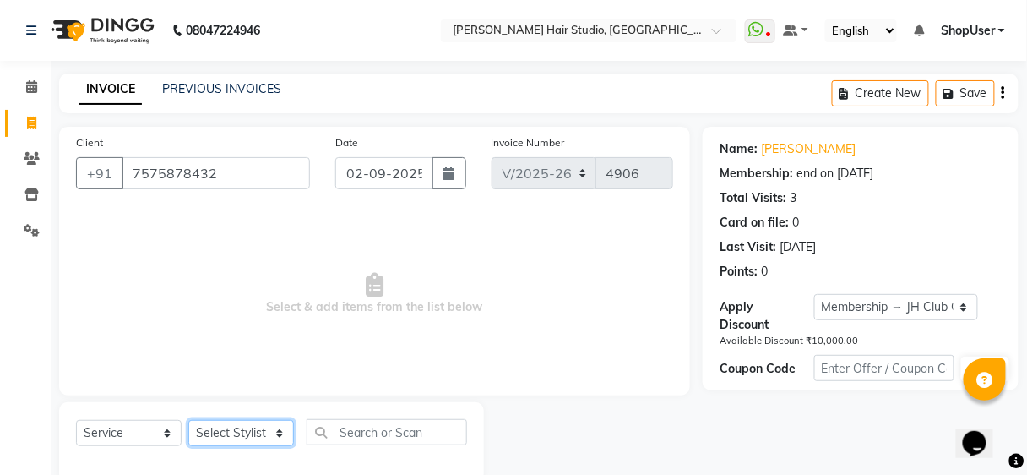
click at [247, 433] on select "Select Stylist Ajinkya Anuja Arunesh Avinash Junaid Mahadev kahde Mohammad Pawa…" at bounding box center [241, 433] width 106 height 26
select select "32802"
click at [188, 420] on select "Select Stylist Ajinkya Anuja Arunesh Avinash Junaid Mahadev kahde Mohammad Pawa…" at bounding box center [241, 433] width 106 height 26
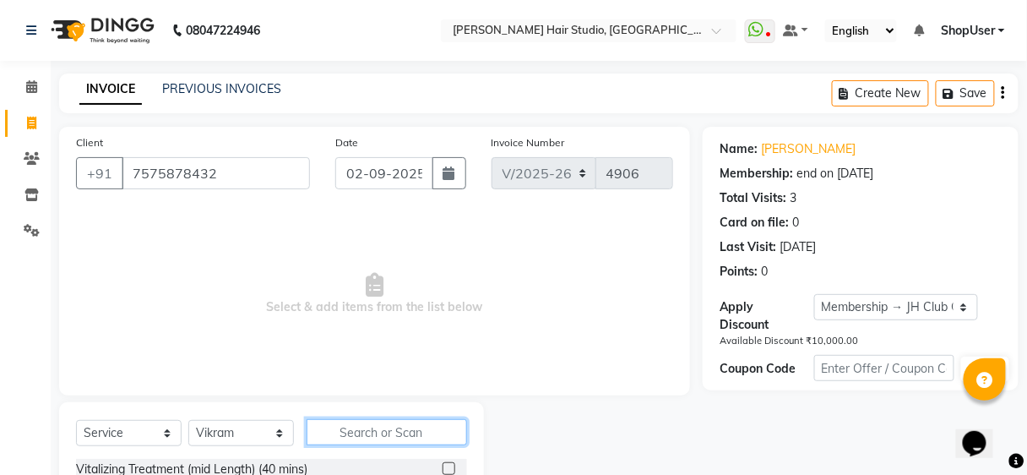
click at [365, 435] on input "text" at bounding box center [387, 432] width 161 height 26
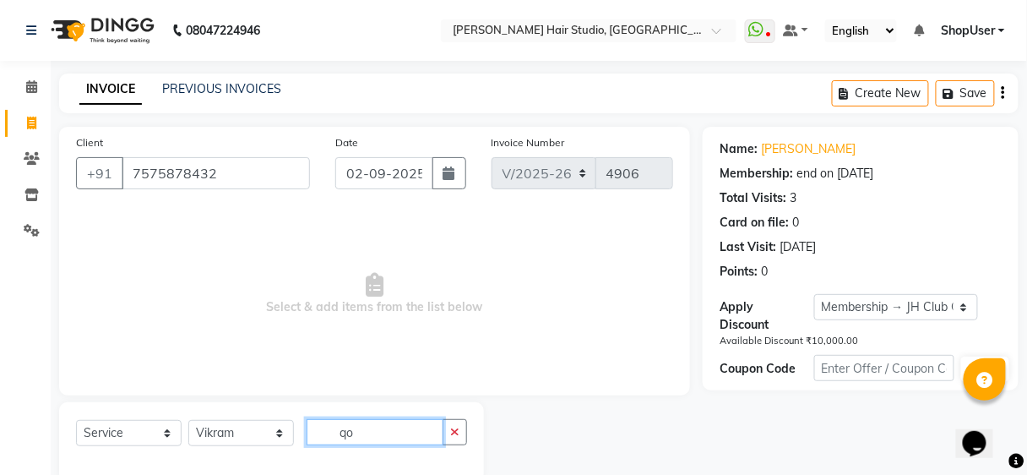
type input "q"
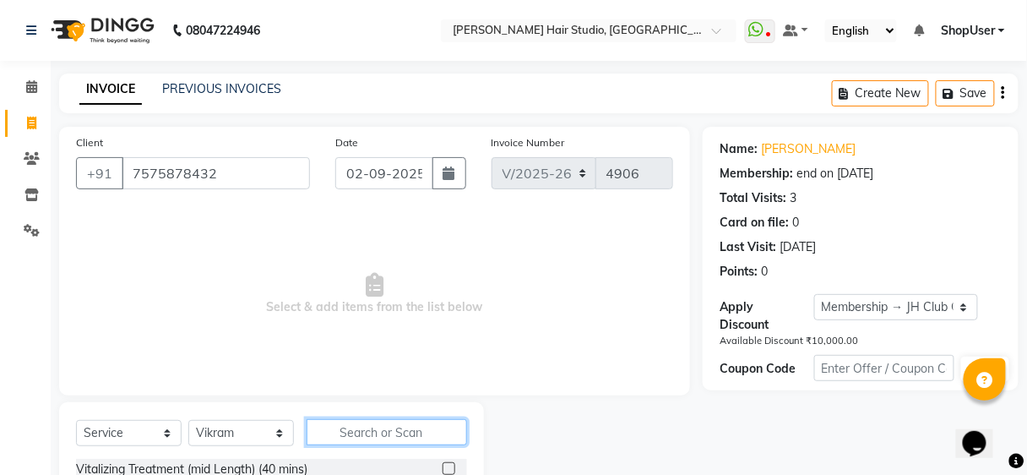
scroll to position [200, 0]
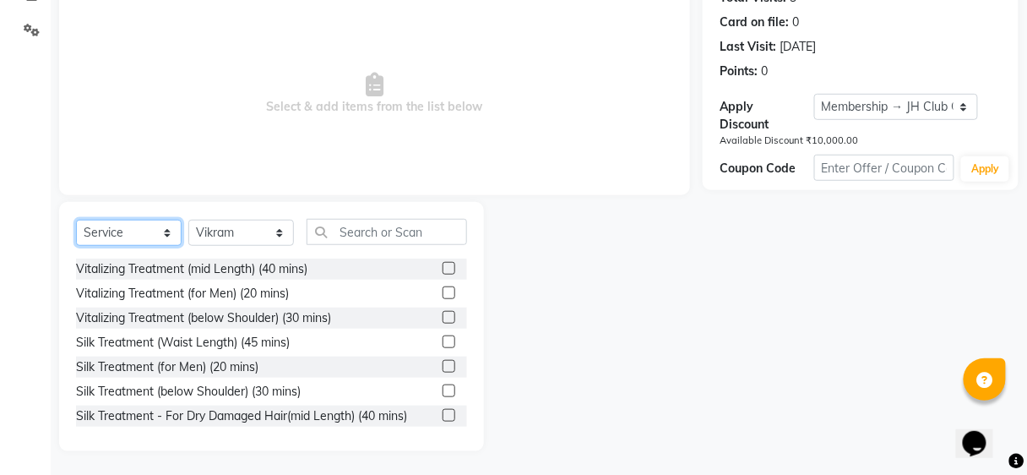
drag, startPoint x: 140, startPoint y: 221, endPoint x: 151, endPoint y: 243, distance: 23.8
click at [141, 221] on select "Select Service Product Membership Package Voucher Prepaid Gift Card" at bounding box center [129, 233] width 106 height 26
select select "product"
click at [76, 220] on select "Select Service Product Membership Package Voucher Prepaid Gift Card" at bounding box center [129, 233] width 106 height 26
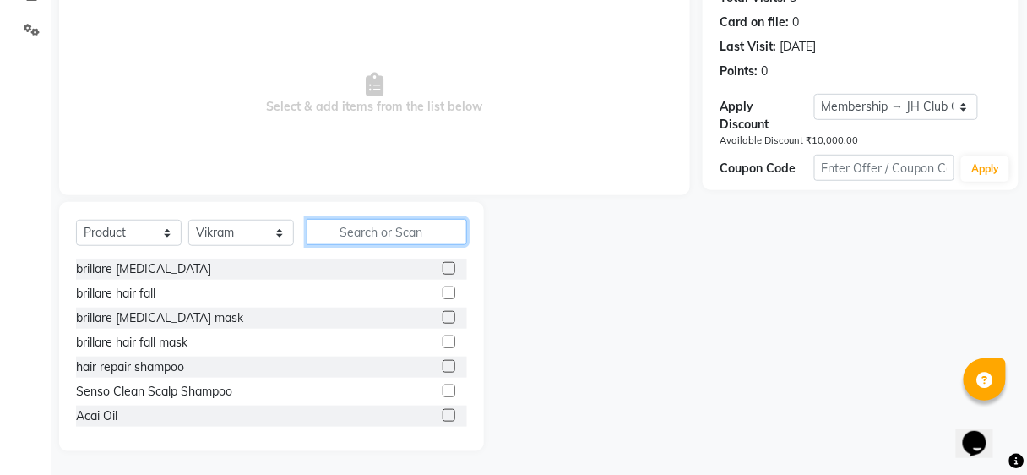
click at [437, 235] on input "text" at bounding box center [387, 232] width 161 height 26
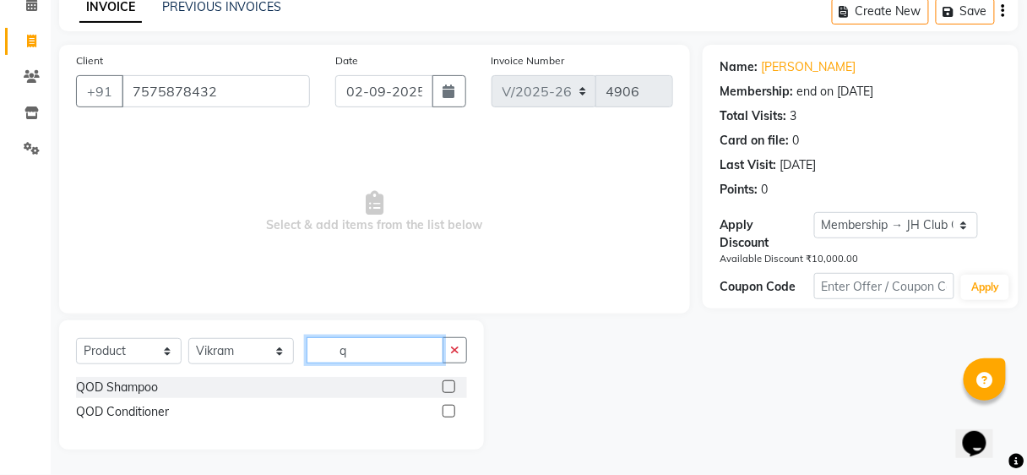
scroll to position [80, 0]
type input "qod"
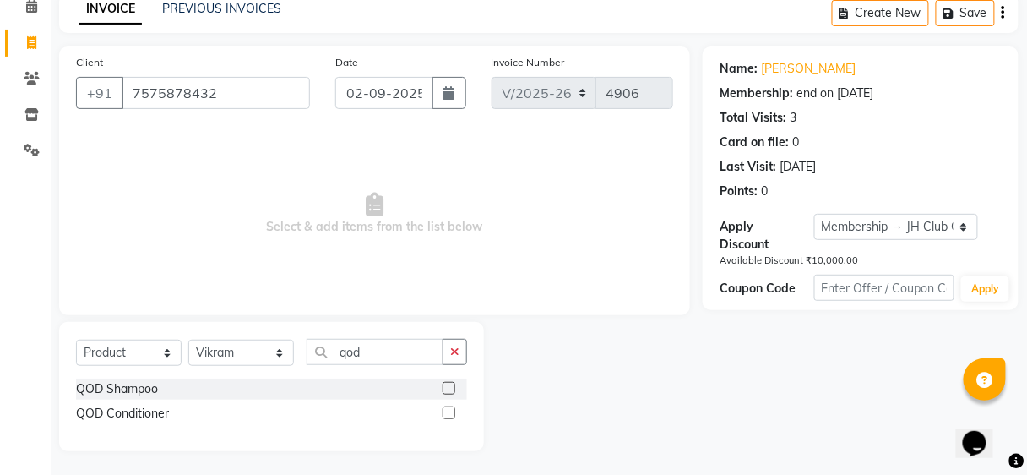
click at [450, 382] on label at bounding box center [449, 388] width 13 height 13
click at [450, 384] on input "checkbox" at bounding box center [448, 389] width 11 height 11
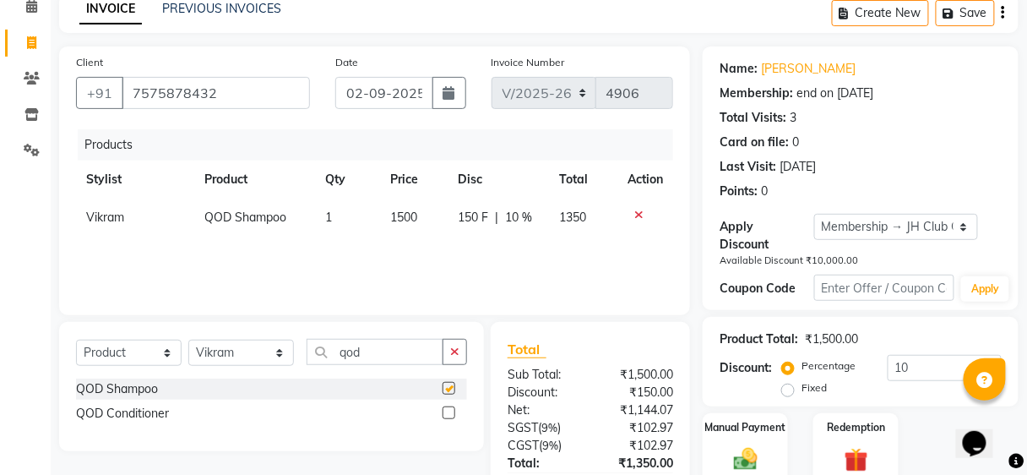
checkbox input "false"
click at [446, 415] on label at bounding box center [449, 412] width 13 height 13
click at [446, 415] on input "checkbox" at bounding box center [448, 413] width 11 height 11
checkbox input "false"
click at [450, 229] on td "150 F | 10 %" at bounding box center [498, 218] width 101 height 38
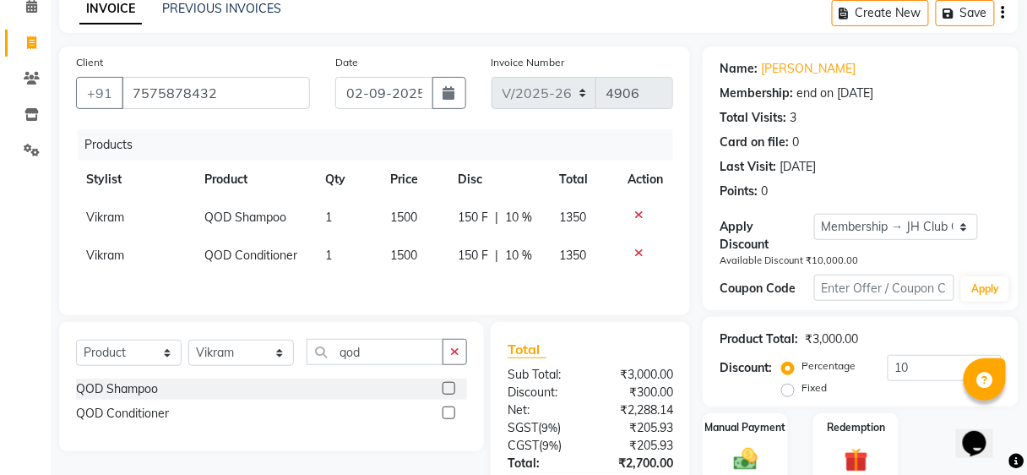
select select "32802"
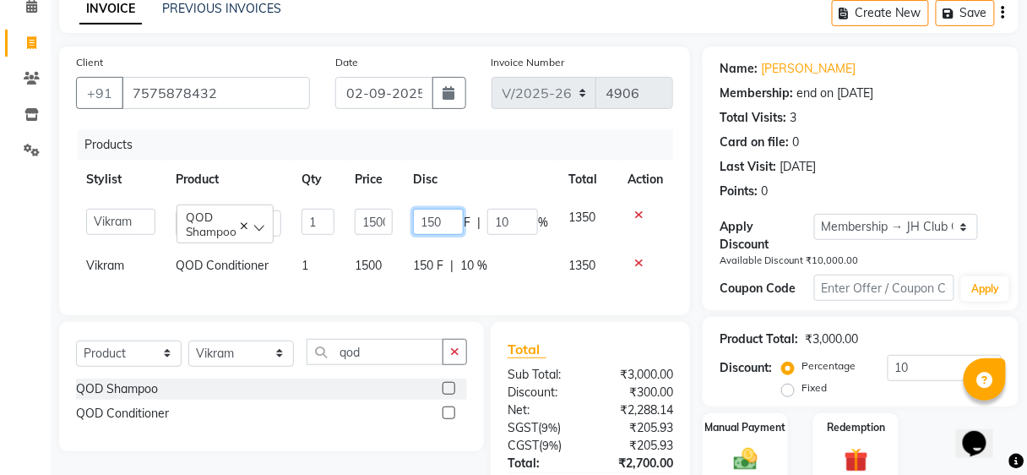
drag, startPoint x: 417, startPoint y: 226, endPoint x: 319, endPoint y: 226, distance: 98.0
click at [411, 226] on td "150 F | 10 %" at bounding box center [480, 223] width 155 height 48
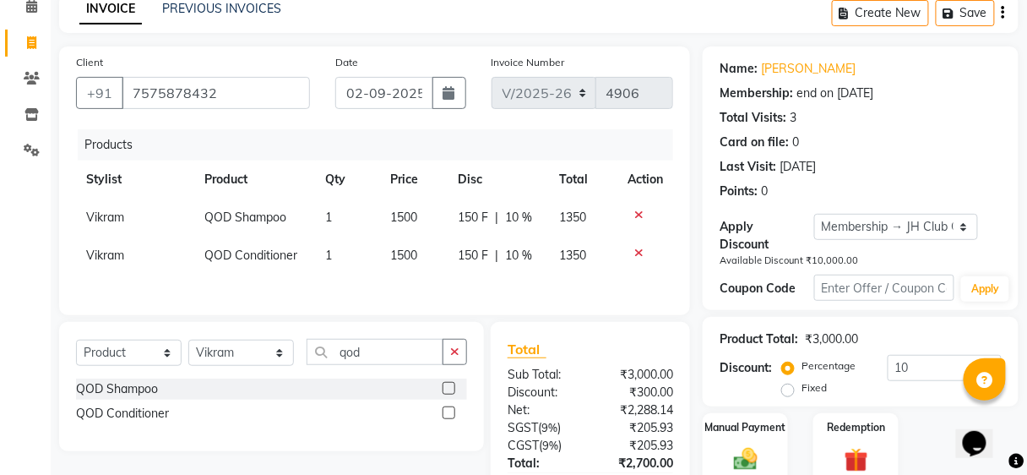
click at [354, 225] on tr "Vikram QOD Shampoo 1 1500 150 F | 10 % 1350" at bounding box center [374, 218] width 597 height 38
click at [433, 221] on td "1500" at bounding box center [414, 218] width 68 height 38
select select "32802"
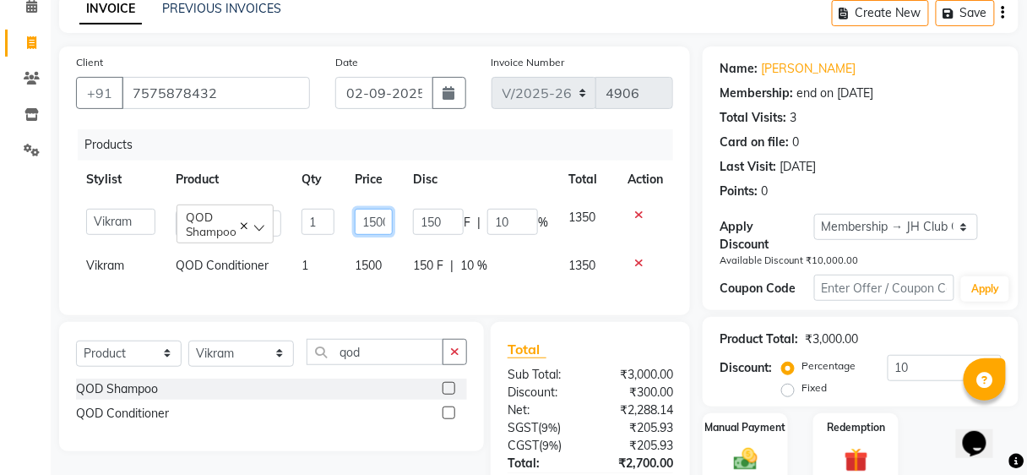
click at [379, 221] on input "1500" at bounding box center [374, 222] width 38 height 26
type input "1650"
click at [385, 281] on div "Products Stylist Product Qty Price Disc Total Action Ajinkya Anuja Arunesh Avin…" at bounding box center [374, 213] width 597 height 169
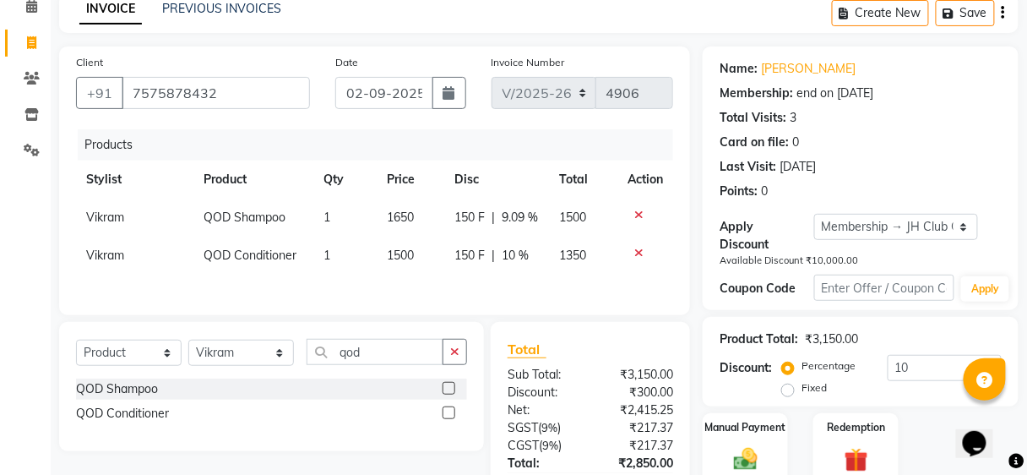
click at [423, 252] on td "1500" at bounding box center [412, 256] width 68 height 38
select select "32802"
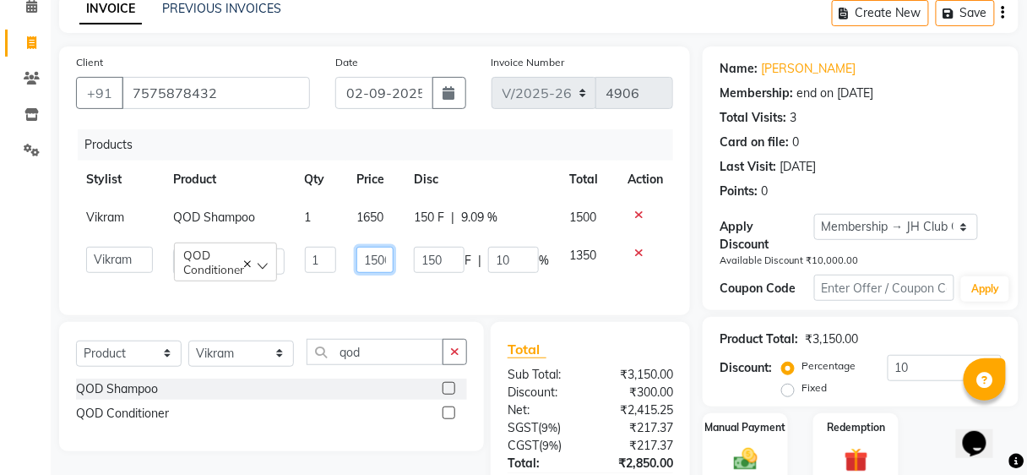
click at [384, 260] on input "1500" at bounding box center [375, 260] width 37 height 26
click at [380, 256] on input "1500" at bounding box center [375, 260] width 37 height 26
click at [383, 253] on input "1600" at bounding box center [375, 260] width 37 height 26
type input "1650"
click at [351, 155] on div "Products" at bounding box center [382, 144] width 608 height 31
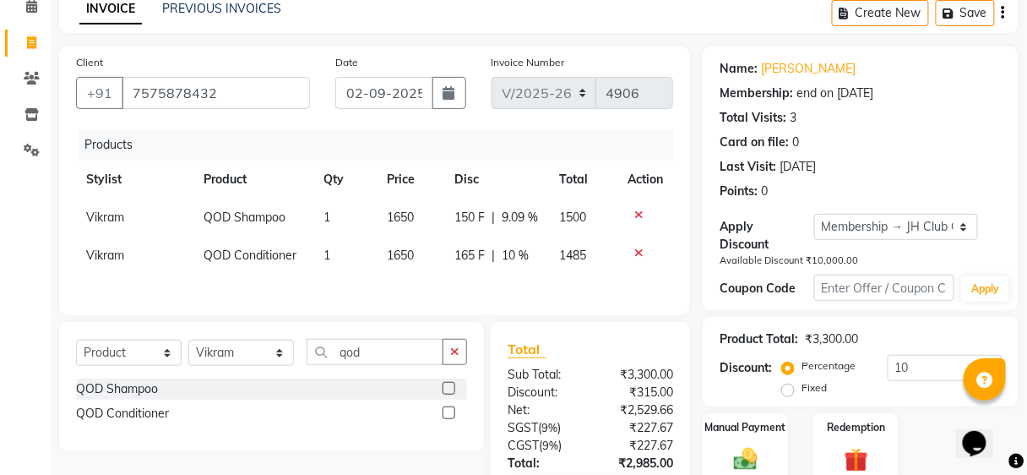
click at [499, 178] on th "Disc" at bounding box center [496, 180] width 105 height 38
click at [482, 204] on td "150 F | 9.09 %" at bounding box center [496, 218] width 105 height 38
select select "32802"
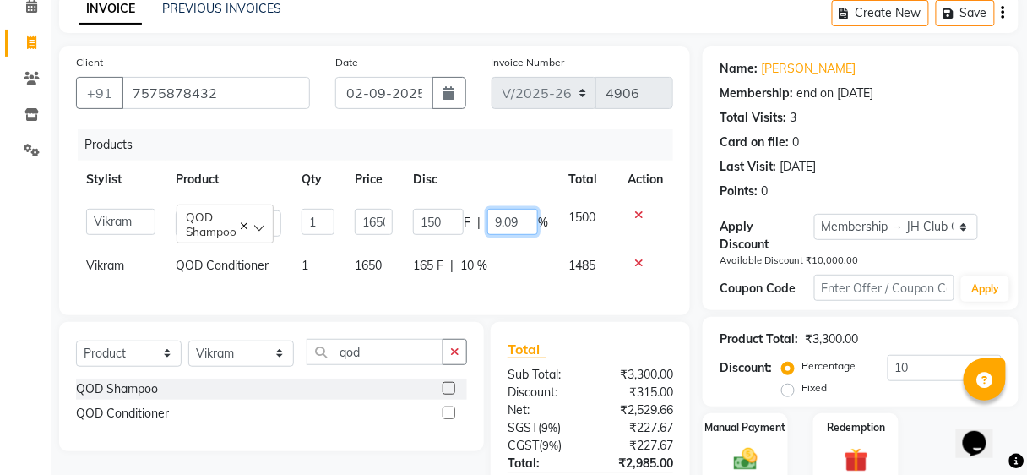
click at [536, 220] on input "9.09" at bounding box center [513, 222] width 51 height 26
type input "9"
type input "10"
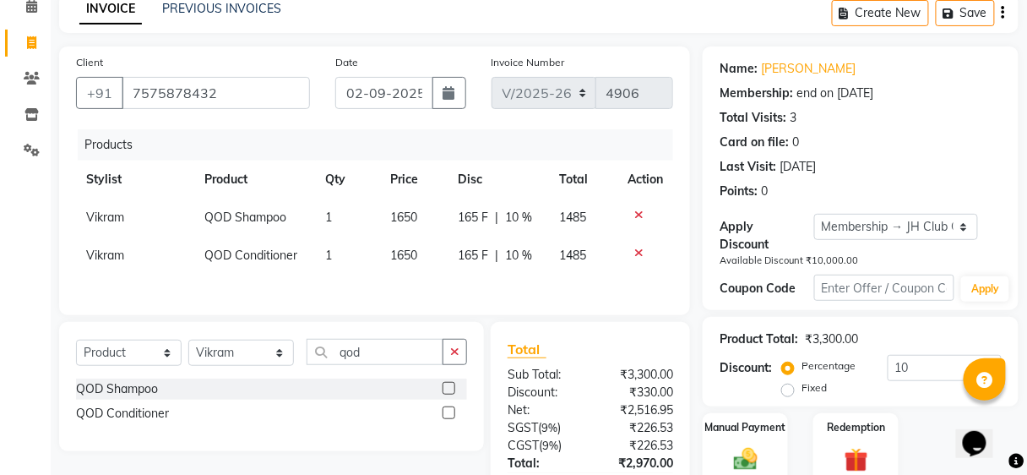
click at [530, 154] on div "Products" at bounding box center [382, 144] width 608 height 31
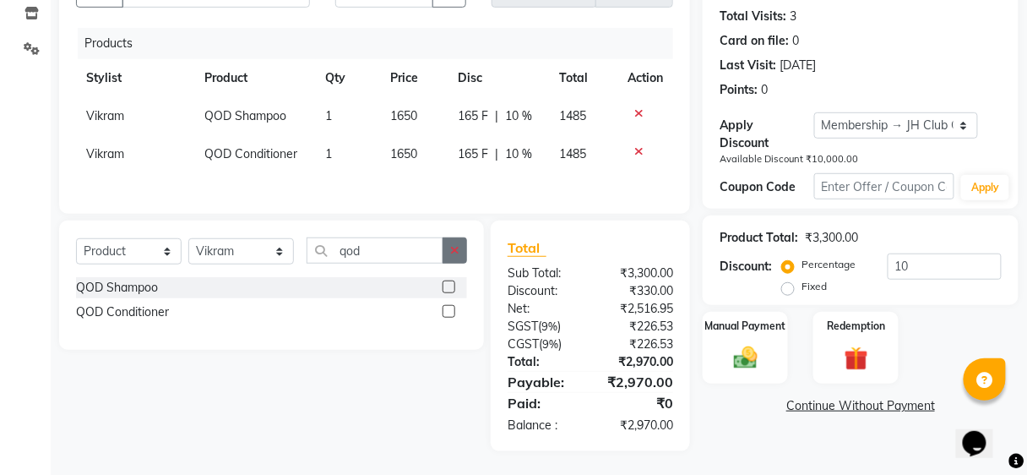
click at [459, 249] on icon "button" at bounding box center [454, 250] width 9 height 12
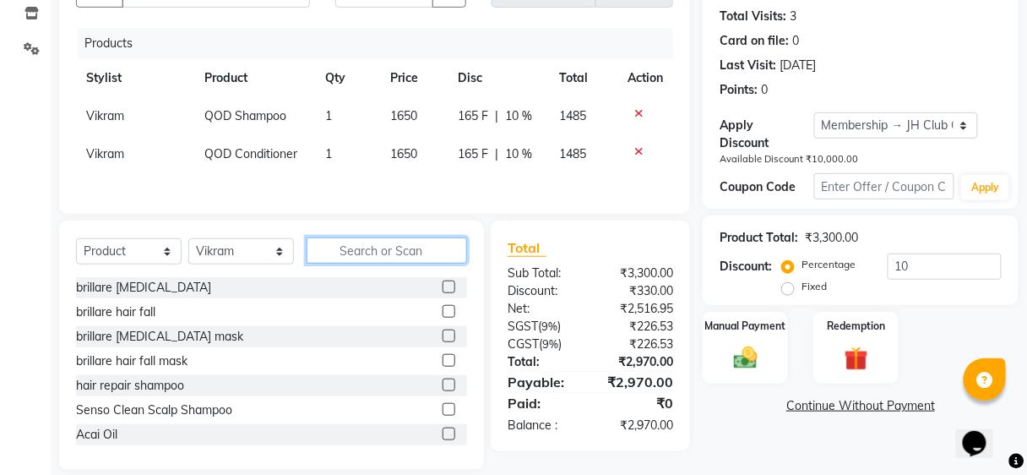
scroll to position [201, 0]
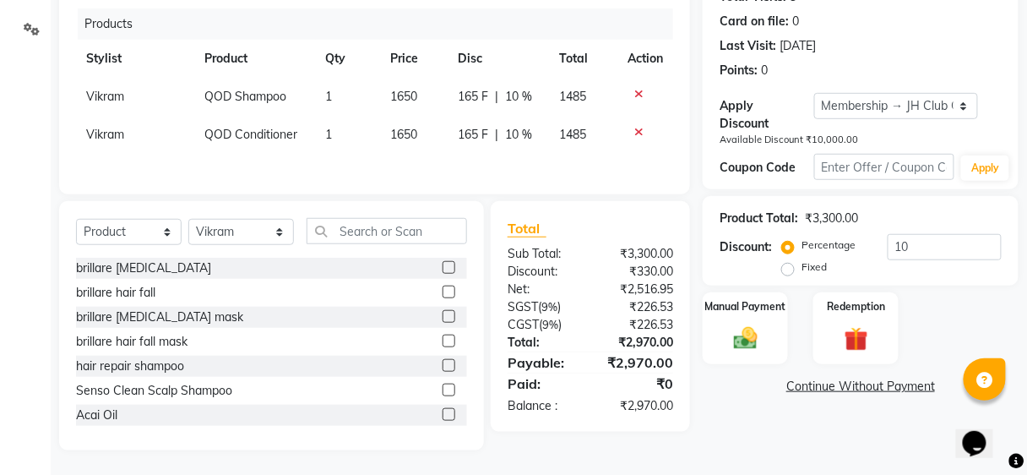
click at [466, 148] on td "165 F | 10 %" at bounding box center [498, 135] width 101 height 38
select select "32802"
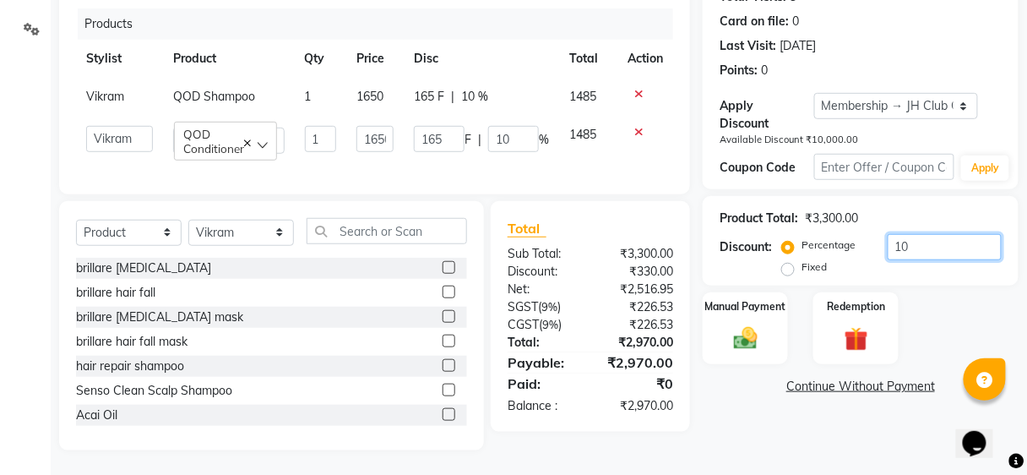
click at [960, 237] on input "10" at bounding box center [945, 247] width 114 height 26
type input "1"
type input "16.5"
type input "1"
type input "12"
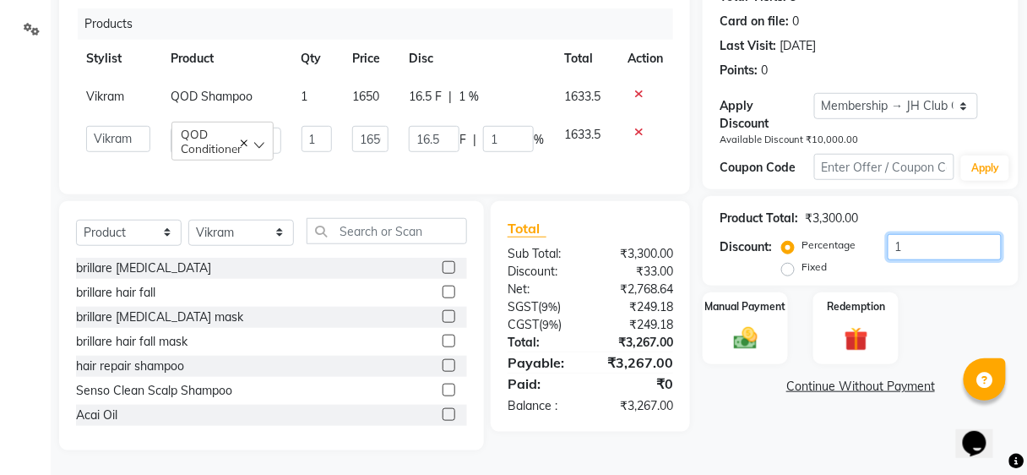
type input "198"
type input "12"
type input "12.1"
type input "199.65"
type input "12.1"
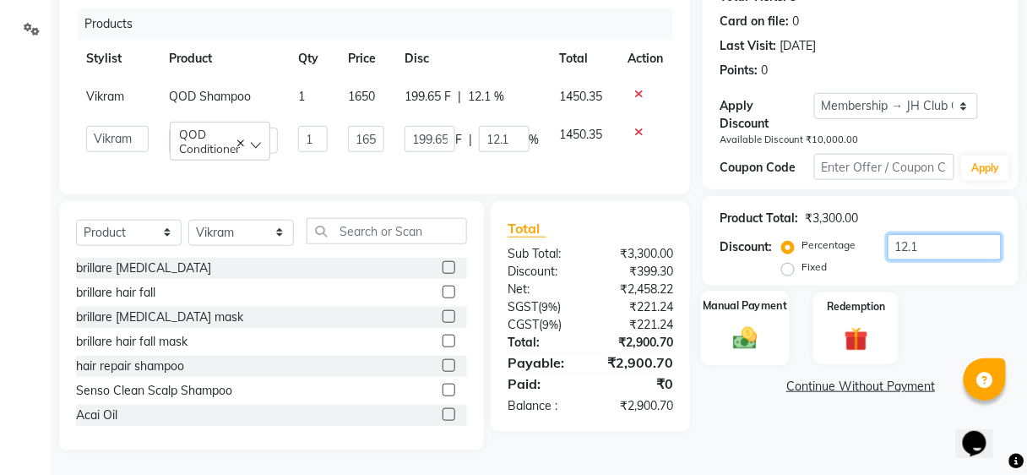
type input "12.1"
click at [787, 335] on div "Manual Payment" at bounding box center [745, 328] width 89 height 74
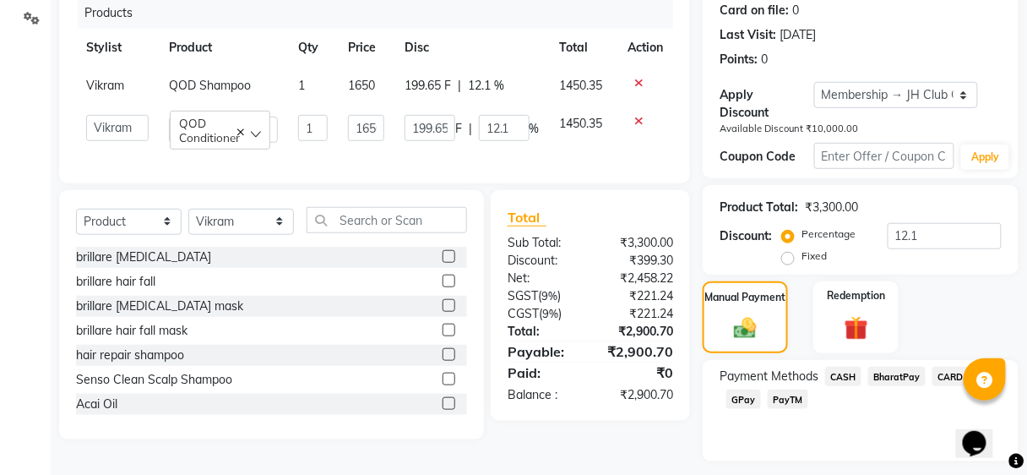
scroll to position [258, 0]
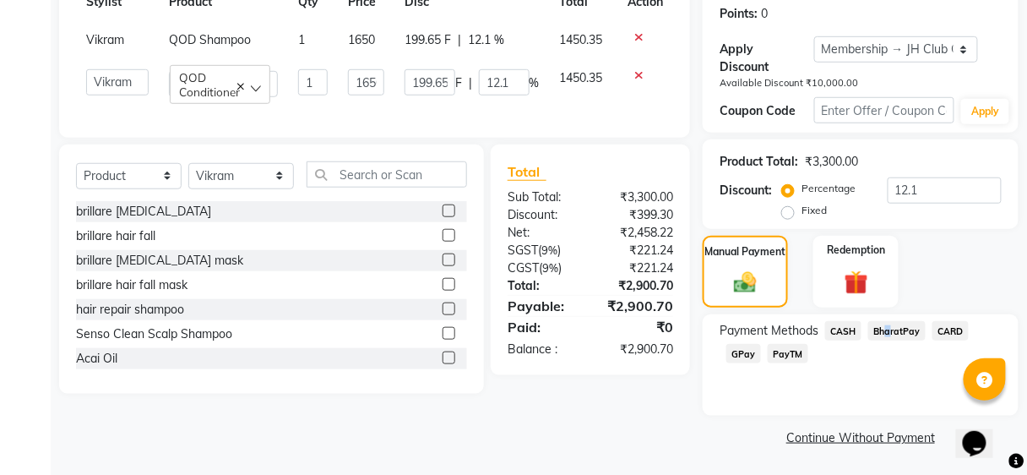
drag, startPoint x: 882, startPoint y: 326, endPoint x: 896, endPoint y: 331, distance: 15.2
click at [891, 330] on span "BharatPay" at bounding box center [897, 330] width 57 height 19
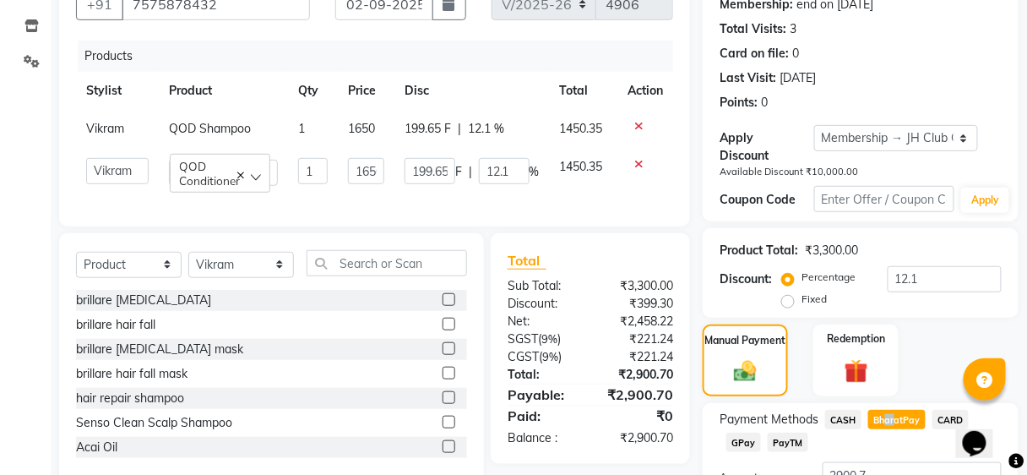
scroll to position [0, 0]
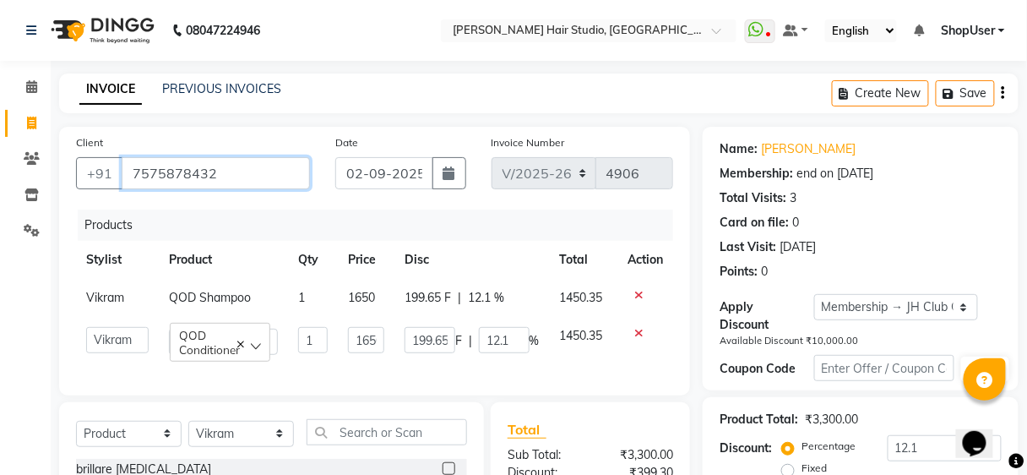
drag, startPoint x: 126, startPoint y: 165, endPoint x: 304, endPoint y: 181, distance: 179.0
click at [304, 181] on input "7575878432" at bounding box center [216, 173] width 188 height 32
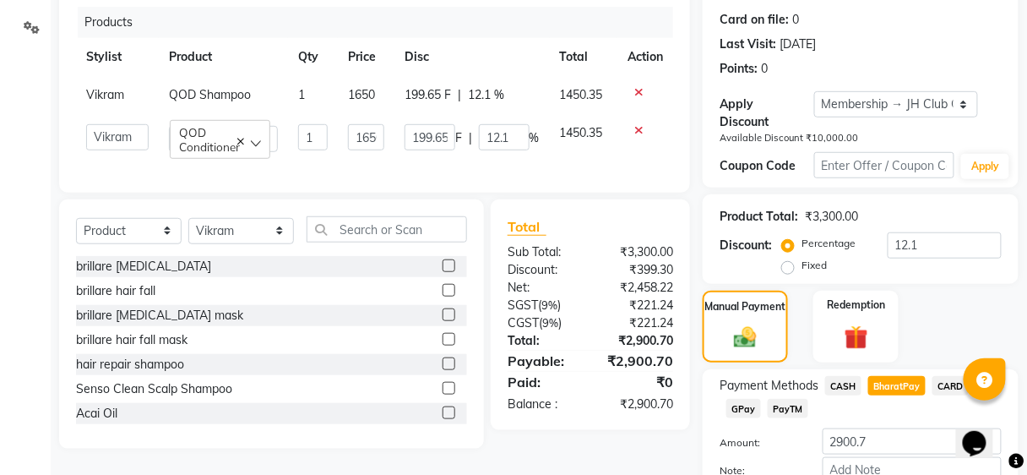
scroll to position [304, 0]
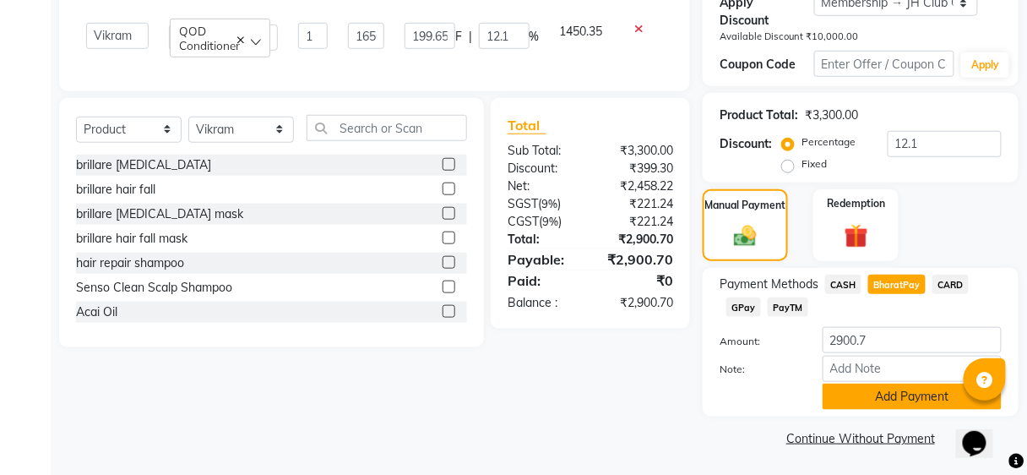
click at [877, 399] on button "Add Payment" at bounding box center [912, 397] width 179 height 26
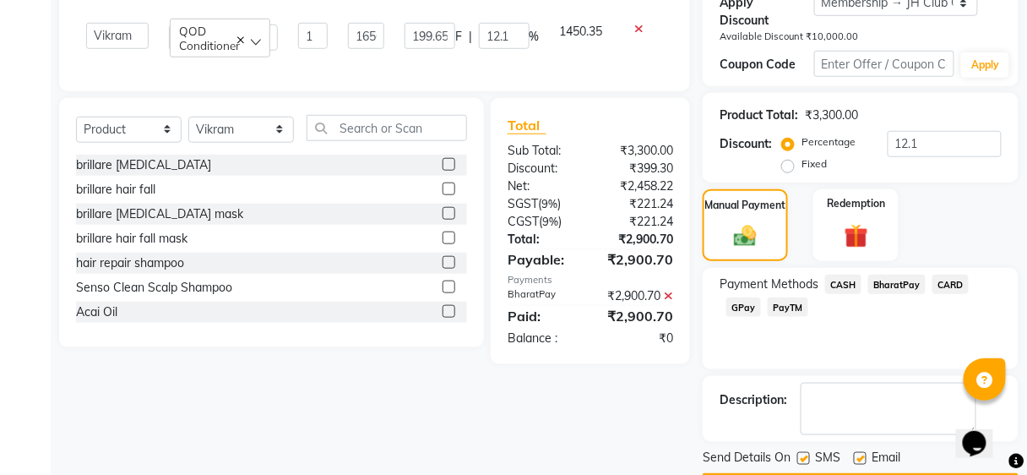
scroll to position [352, 0]
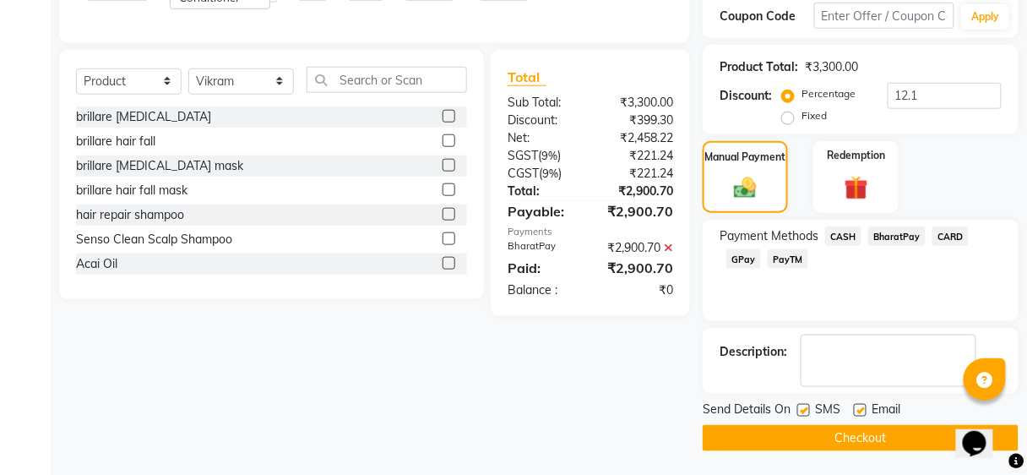
click at [859, 430] on button "Checkout" at bounding box center [861, 438] width 316 height 26
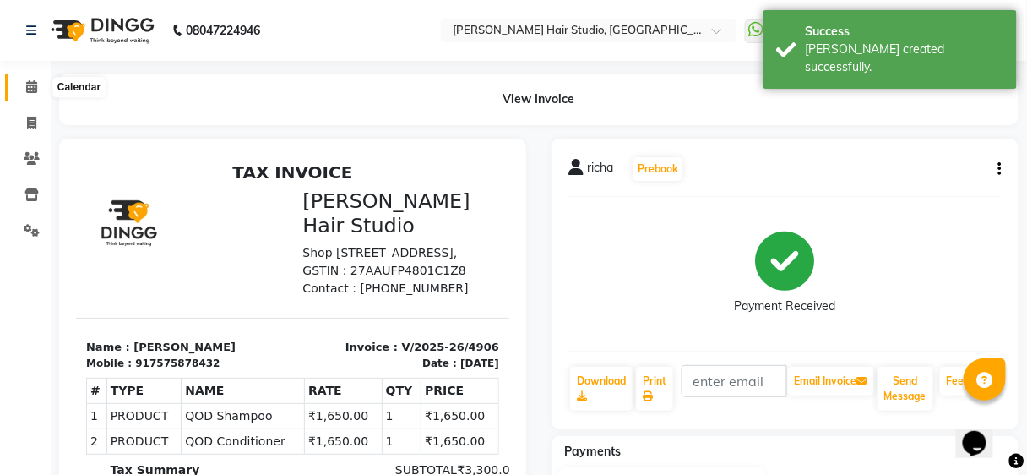
click at [30, 92] on icon at bounding box center [31, 86] width 11 height 13
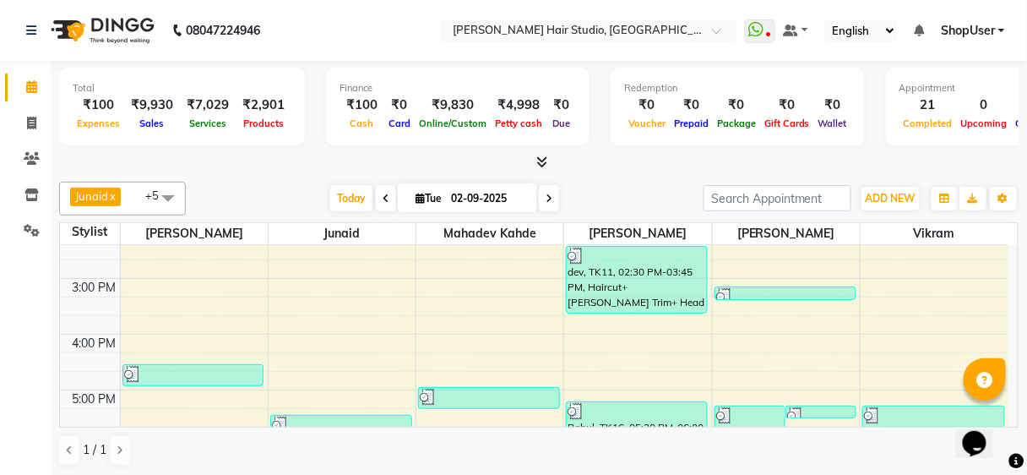
scroll to position [270, 0]
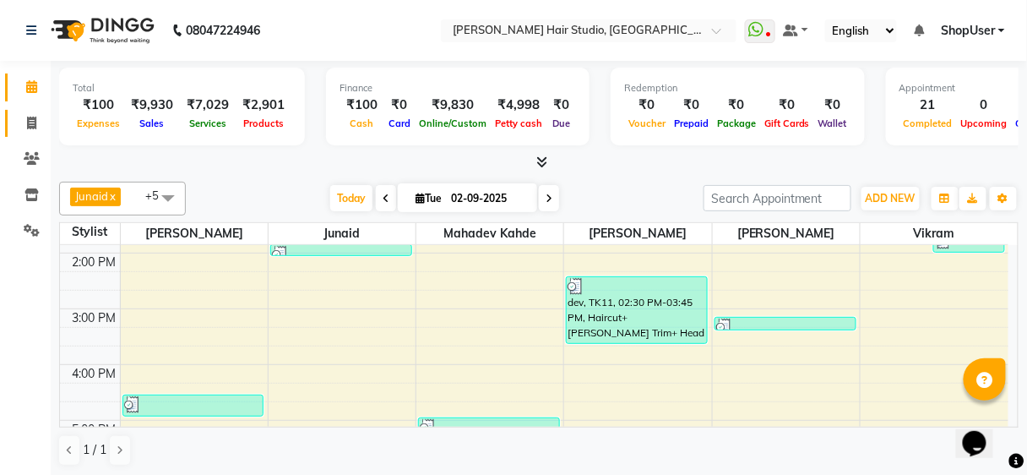
click at [14, 124] on link "Invoice" at bounding box center [25, 124] width 41 height 28
select select "service"
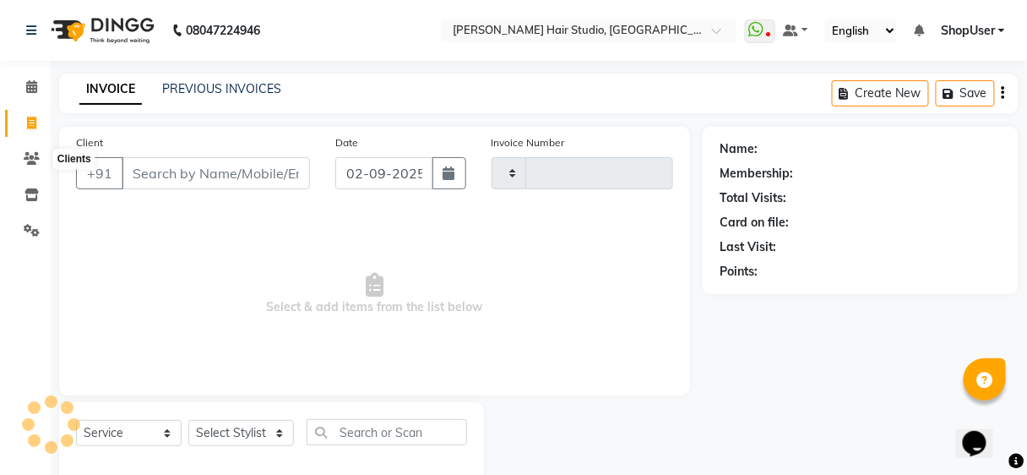
drag, startPoint x: 35, startPoint y: 125, endPoint x: 231, endPoint y: 138, distance: 196.4
click at [35, 125] on ul "Calendar Invoice Clients Inventory Settings Completed InProgress Upcoming Dropp…" at bounding box center [25, 163] width 51 height 188
click at [228, 157] on input "Client" at bounding box center [216, 173] width 188 height 32
select select "627"
type input "4907"
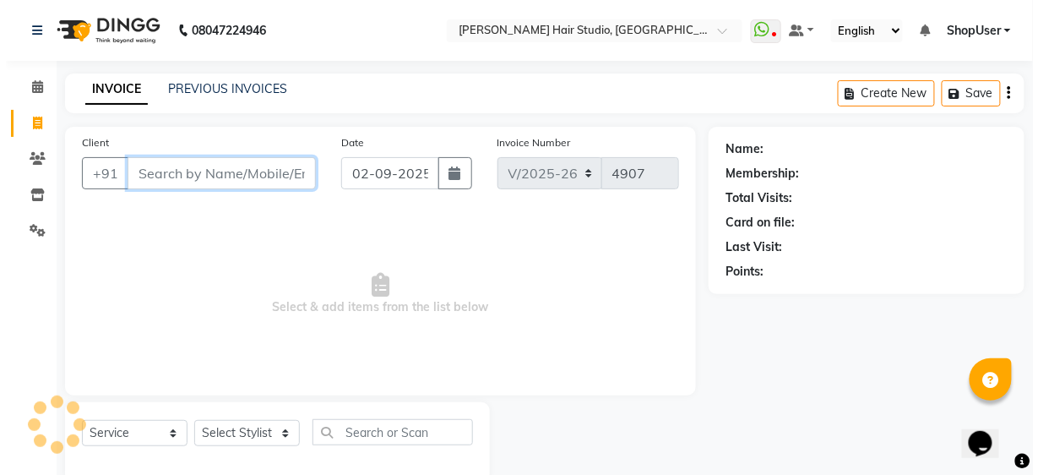
scroll to position [31, 0]
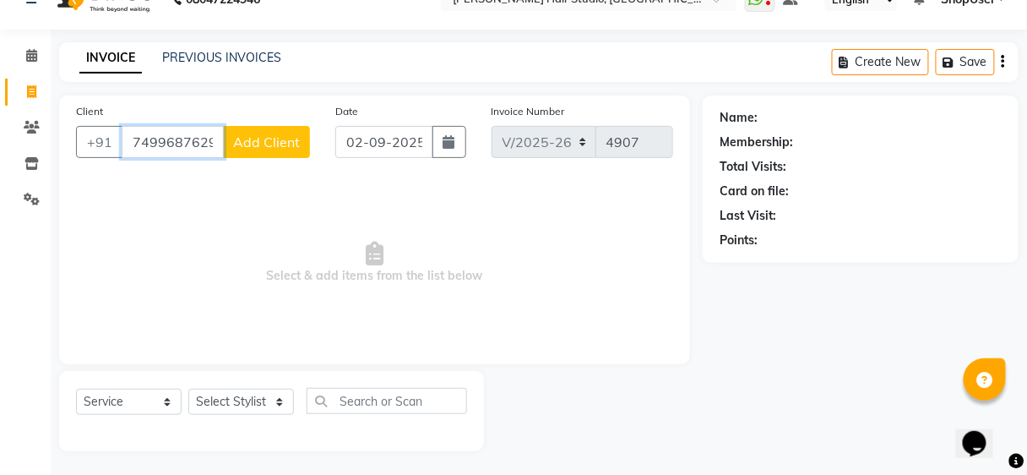
type input "7499687629"
click at [236, 138] on span "Add Client" at bounding box center [266, 142] width 67 height 17
select select "22"
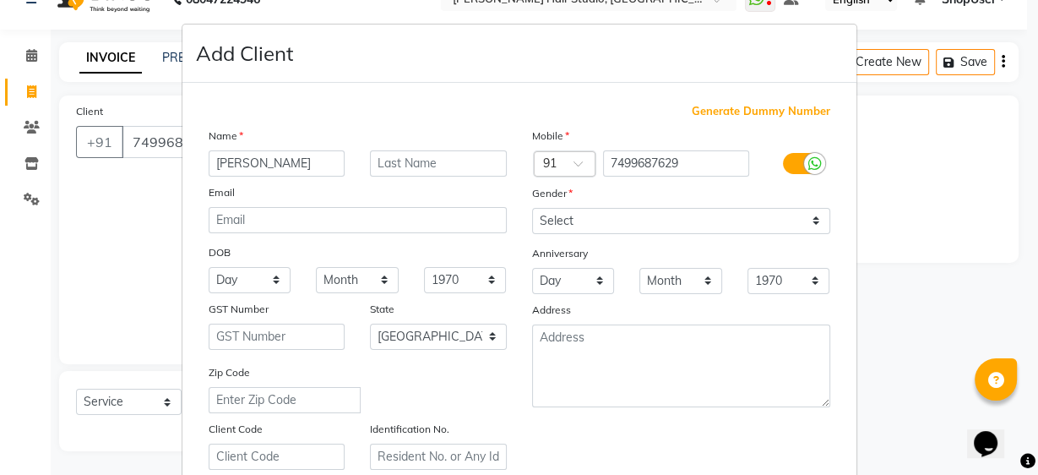
type input "achal"
click at [655, 216] on select "Select Male Female Other Prefer Not To Say" at bounding box center [681, 221] width 298 height 26
select select "[DEMOGRAPHIC_DATA]"
click at [532, 208] on select "Select Male Female Other Prefer Not To Say" at bounding box center [681, 221] width 298 height 26
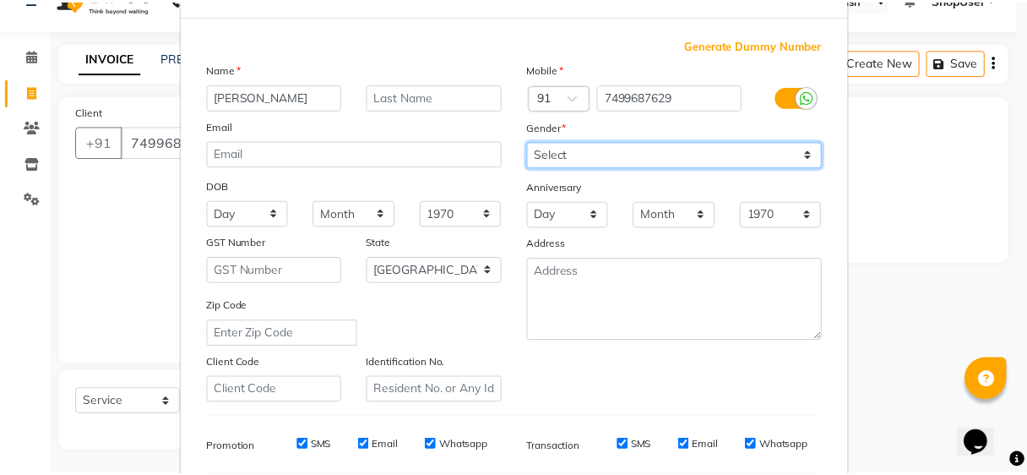
scroll to position [301, 0]
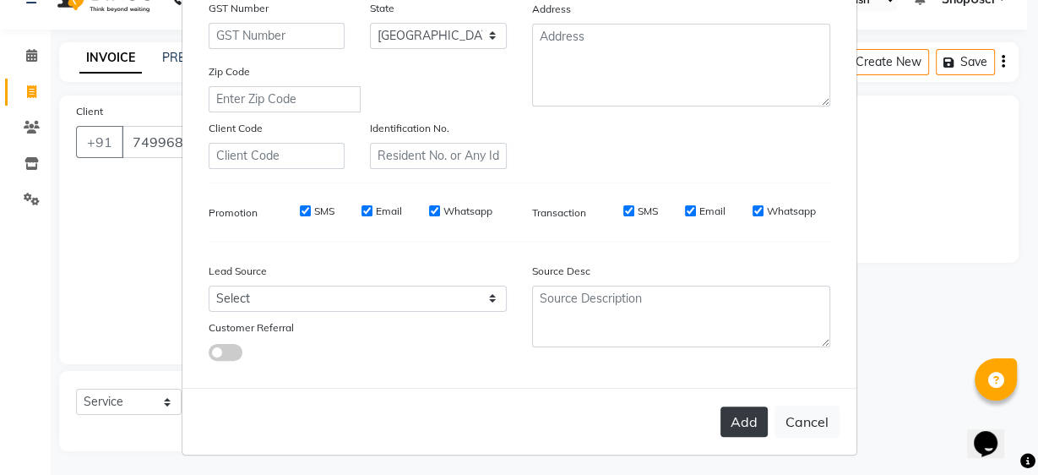
click at [728, 409] on button "Add" at bounding box center [744, 421] width 47 height 30
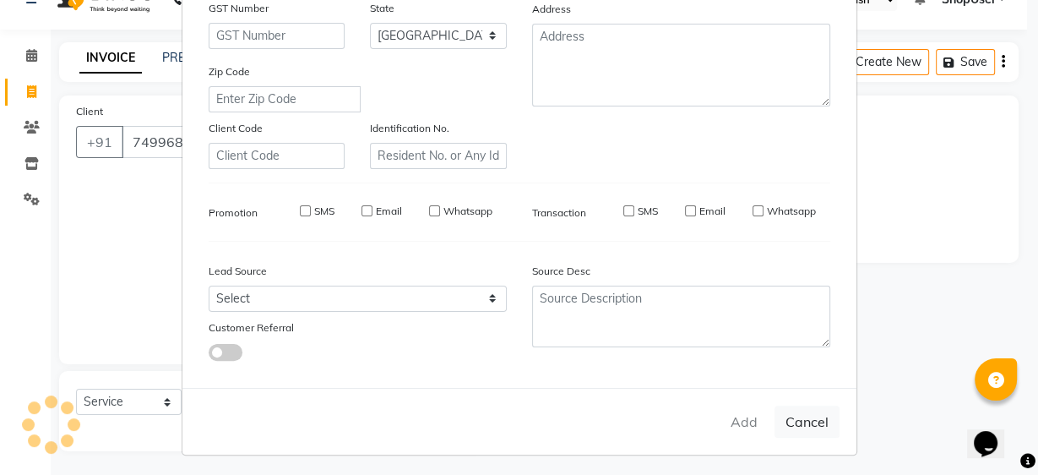
select select
select select "null"
select select
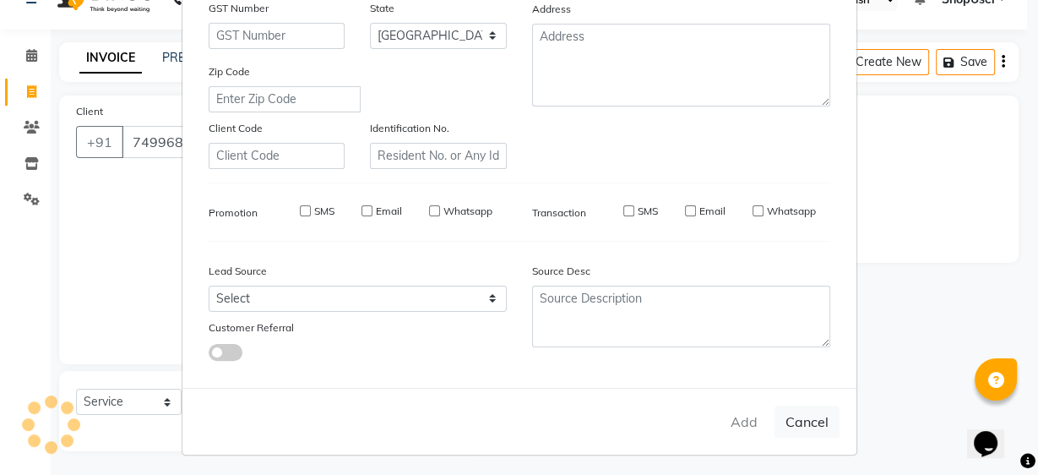
select select
checkbox input "false"
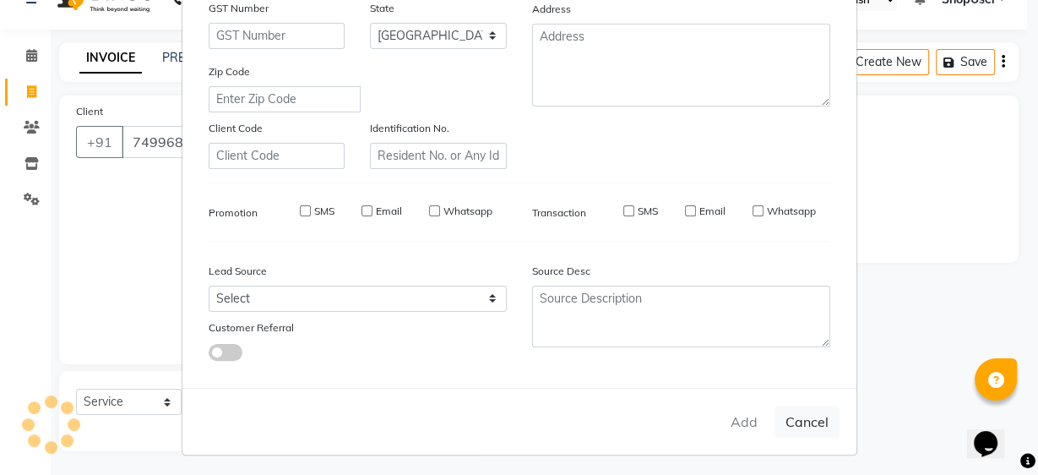
checkbox input "false"
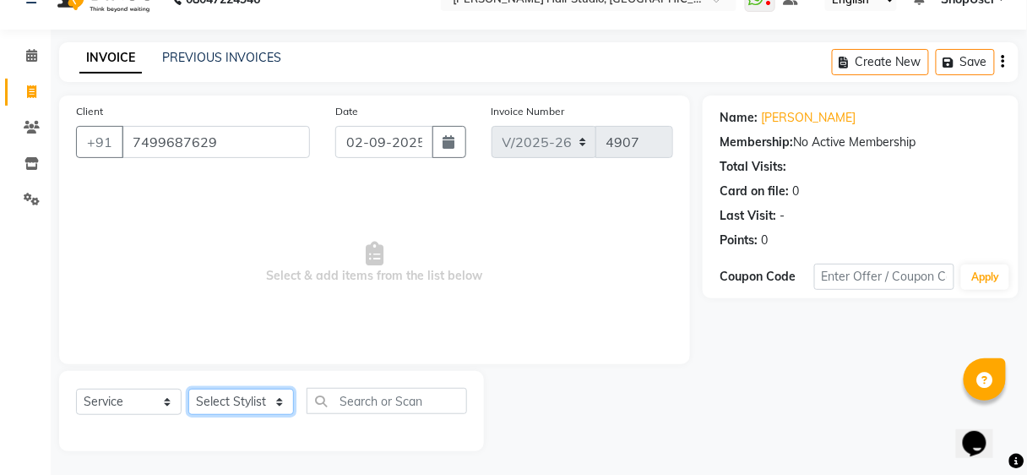
click at [276, 396] on select "Select Stylist Ajinkya Anuja Arunesh Avinash Junaid Mahadev kahde Mohammad Pawa…" at bounding box center [241, 402] width 106 height 26
select select "86031"
click at [188, 389] on select "Select Stylist Ajinkya Anuja Arunesh Avinash Junaid Mahadev kahde Mohammad Pawa…" at bounding box center [241, 402] width 106 height 26
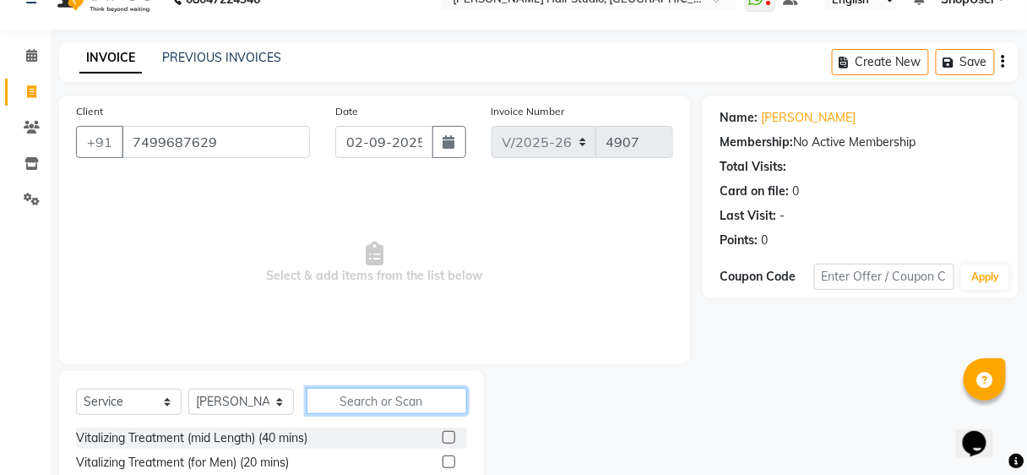
click at [385, 391] on input "text" at bounding box center [387, 401] width 161 height 26
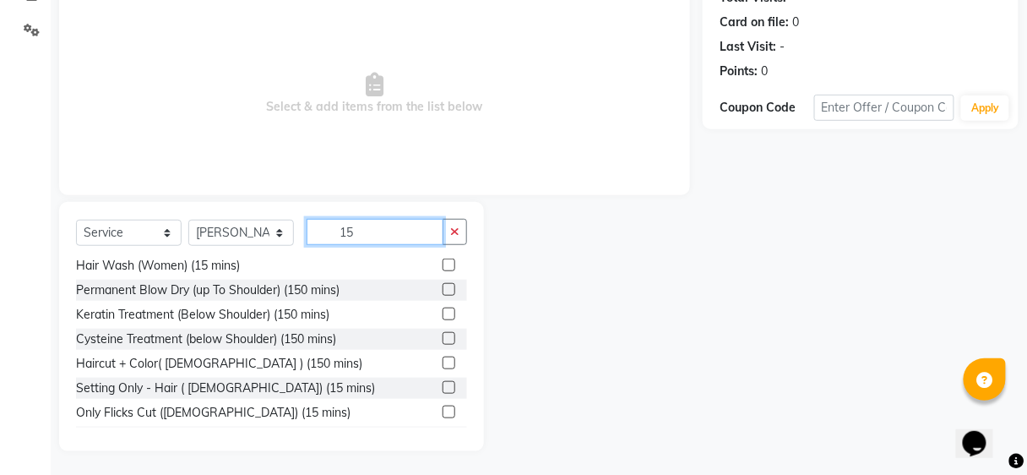
scroll to position [51, 0]
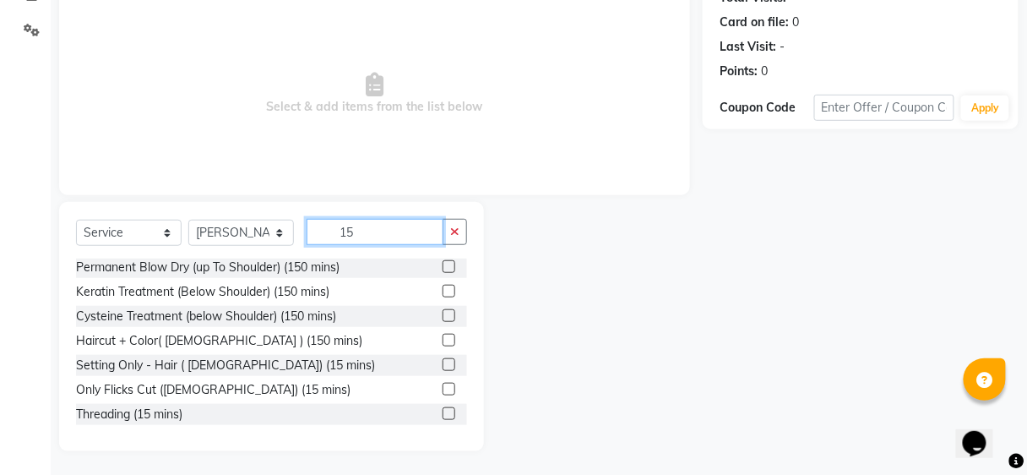
type input "15"
click at [443, 414] on label at bounding box center [449, 413] width 13 height 13
click at [443, 414] on input "checkbox" at bounding box center [448, 414] width 11 height 11
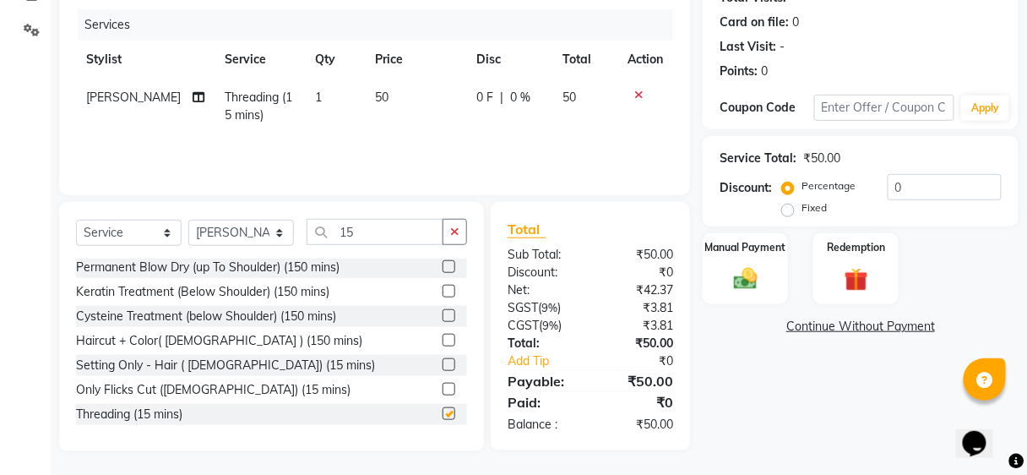
checkbox input "false"
click at [744, 254] on div "Manual Payment" at bounding box center [745, 269] width 89 height 74
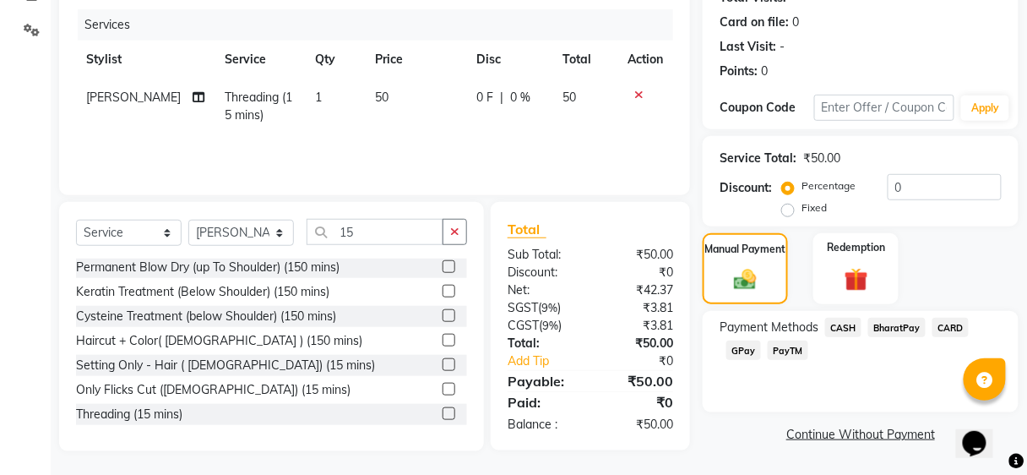
click at [896, 302] on div "Manual Payment Redemption" at bounding box center [860, 269] width 341 height 72
click at [896, 319] on span "BharatPay" at bounding box center [897, 327] width 57 height 19
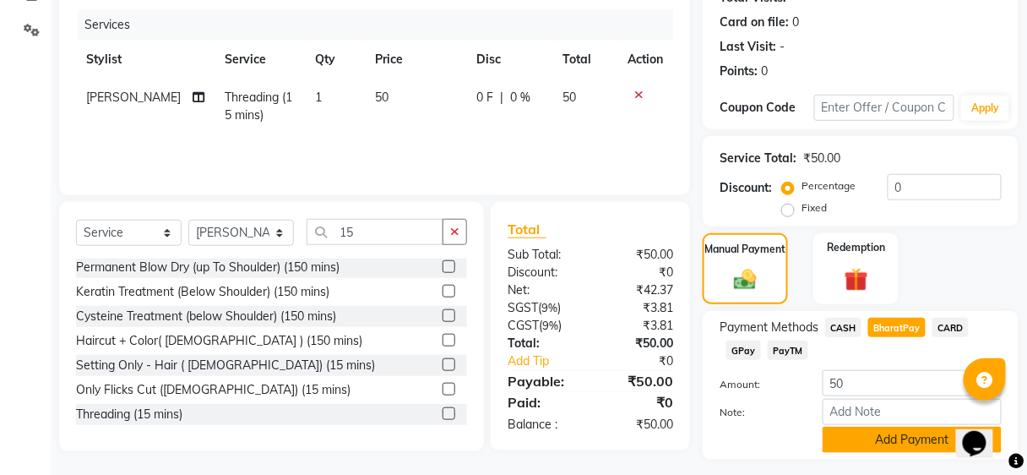
scroll to position [243, 0]
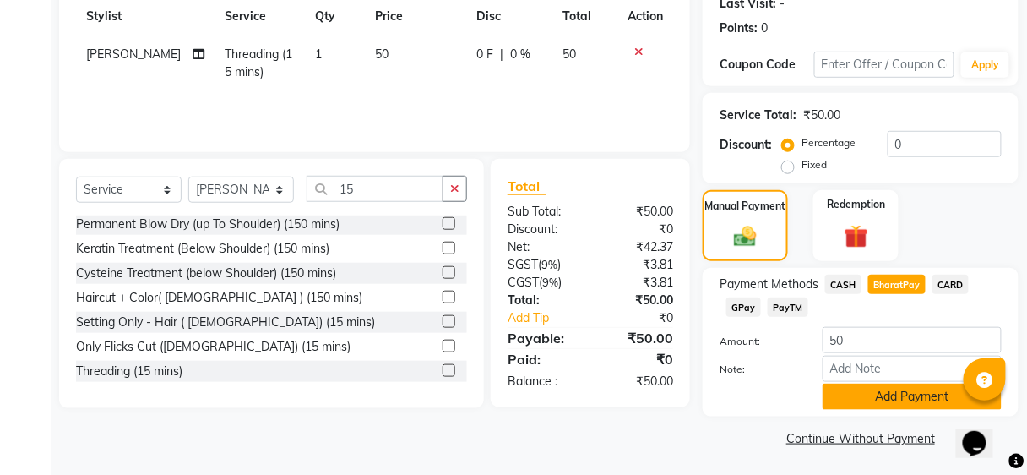
click at [896, 385] on button "Add Payment" at bounding box center [912, 397] width 179 height 26
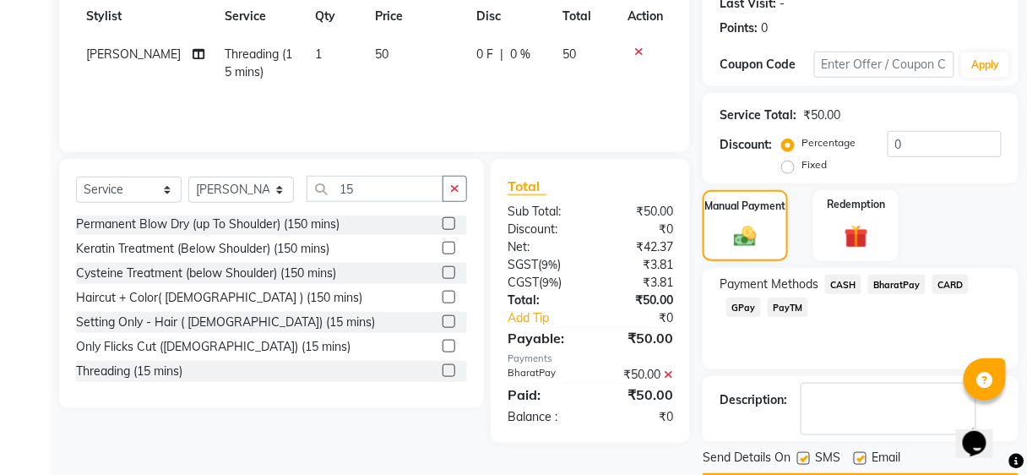
scroll to position [291, 0]
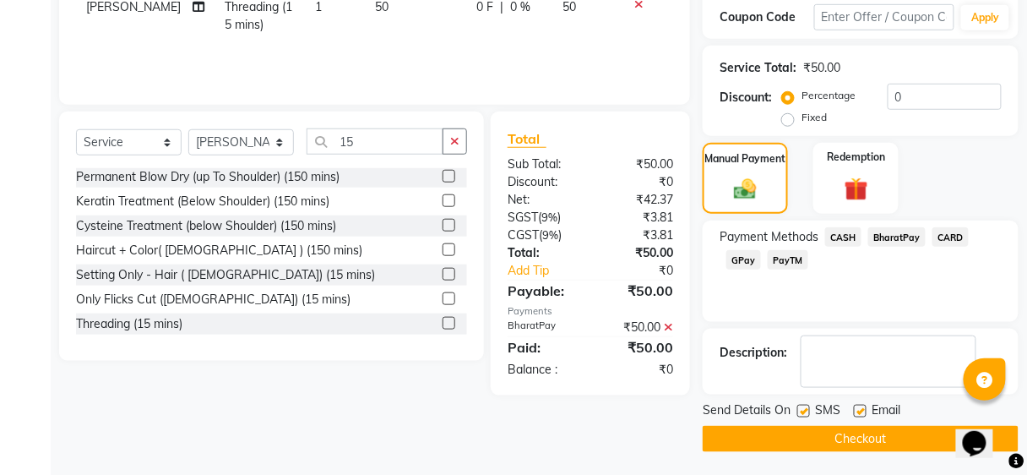
click at [899, 430] on button "Checkout" at bounding box center [861, 439] width 316 height 26
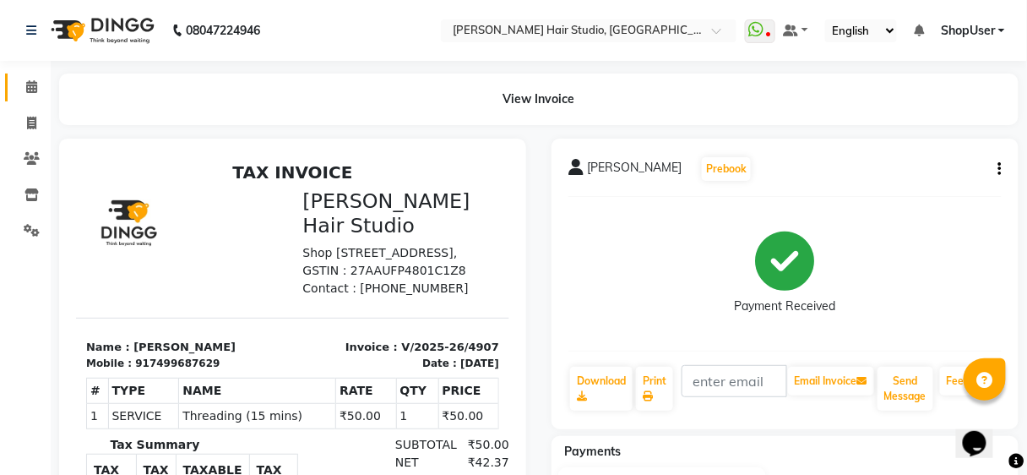
click at [18, 91] on span at bounding box center [32, 87] width 30 height 19
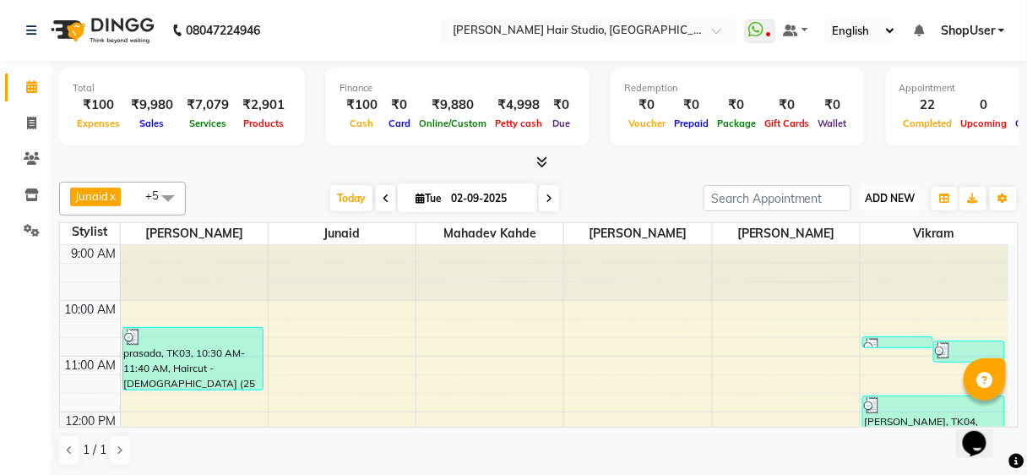
click at [896, 190] on button "ADD NEW Toggle Dropdown" at bounding box center [891, 199] width 58 height 24
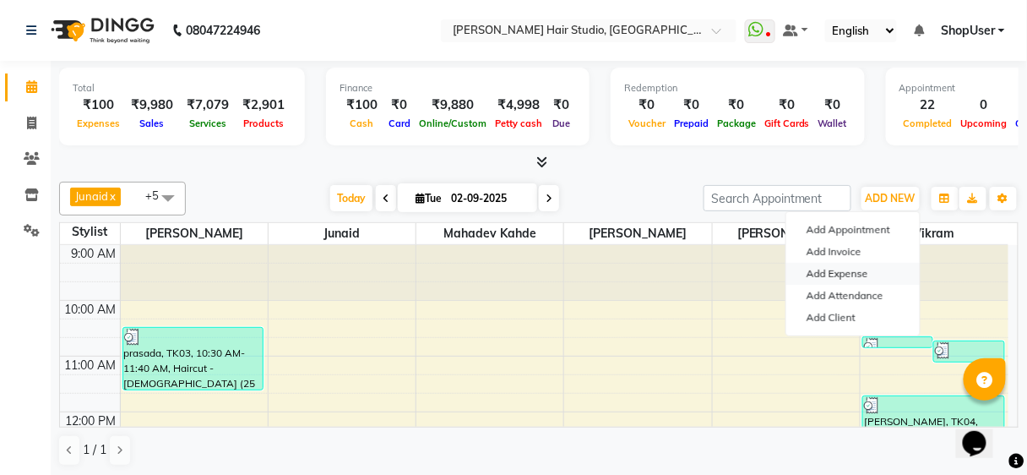
click at [844, 268] on link "Add Expense" at bounding box center [854, 274] width 134 height 22
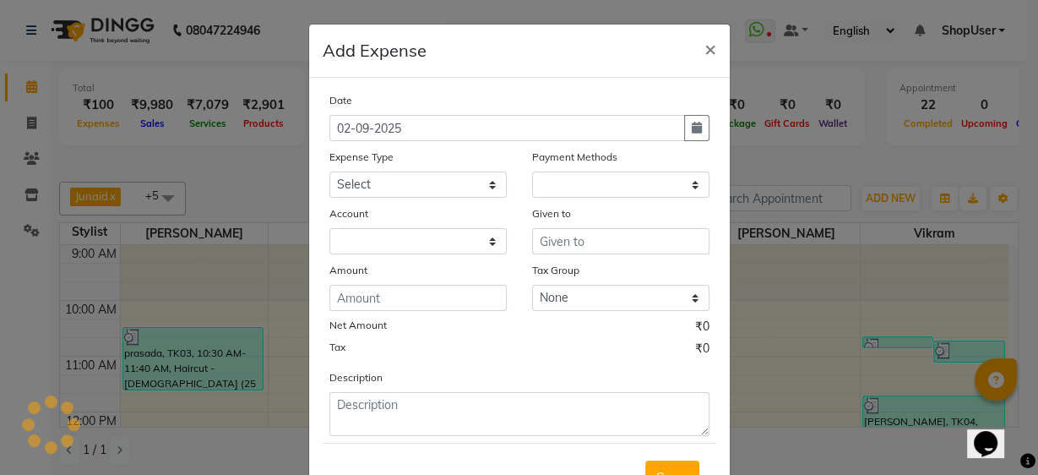
select select "1"
select select "2441"
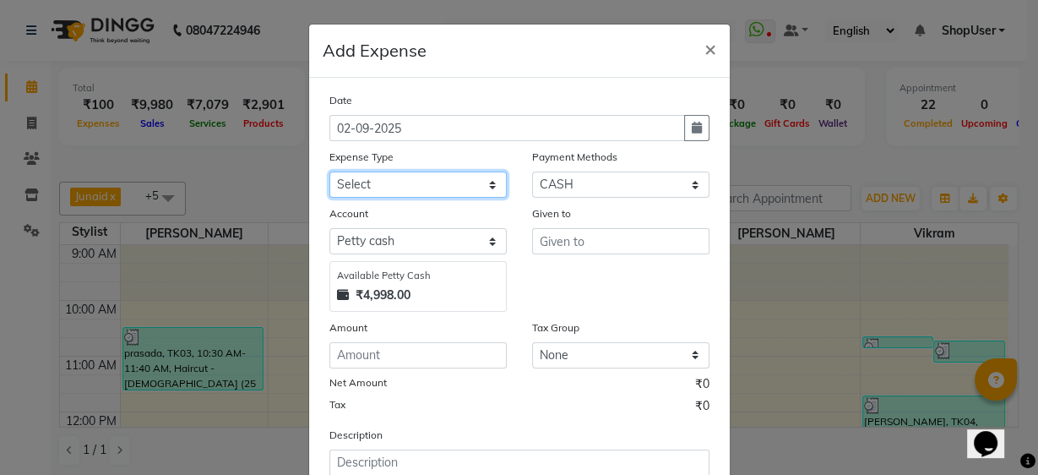
click at [426, 183] on select "Select Advance Salary Bank charges Car maintenance Cash transfer to bank Cash t…" at bounding box center [418, 185] width 177 height 26
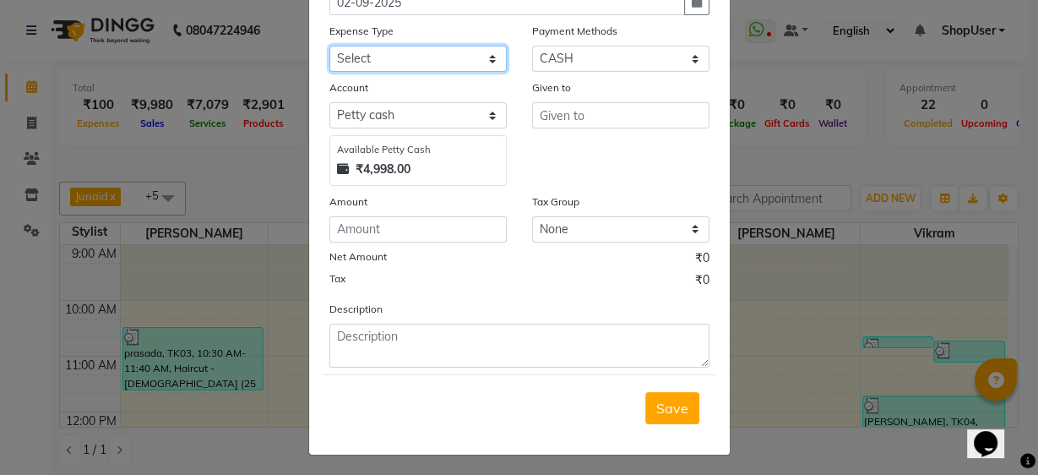
click at [489, 52] on select "Select Advance Salary Bank charges Car maintenance Cash transfer to bank Cash t…" at bounding box center [418, 59] width 177 height 26
select select "10"
click at [330, 46] on select "Select Advance Salary Bank charges Car maintenance Cash transfer to bank Cash t…" at bounding box center [418, 59] width 177 height 26
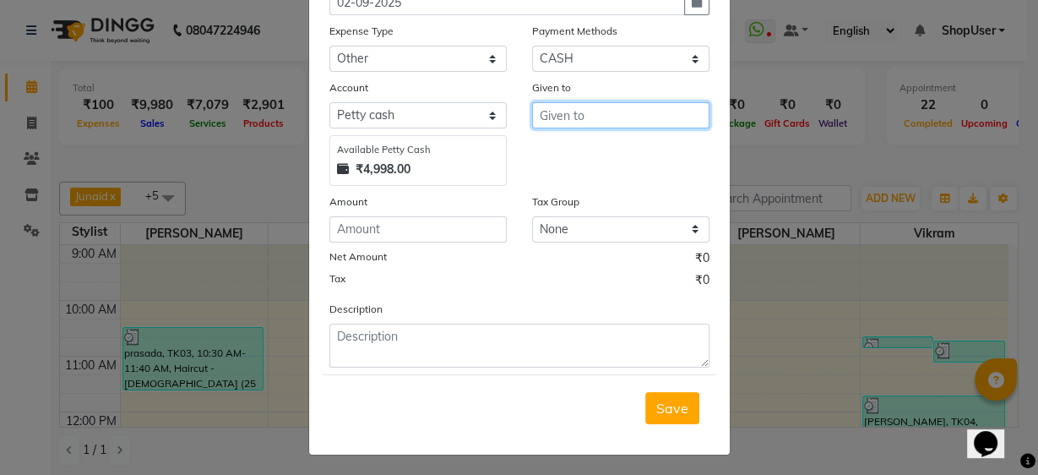
click at [606, 108] on input "text" at bounding box center [620, 115] width 177 height 26
click at [559, 152] on span "Shop" at bounding box center [569, 151] width 33 height 17
type input "ShopUser"
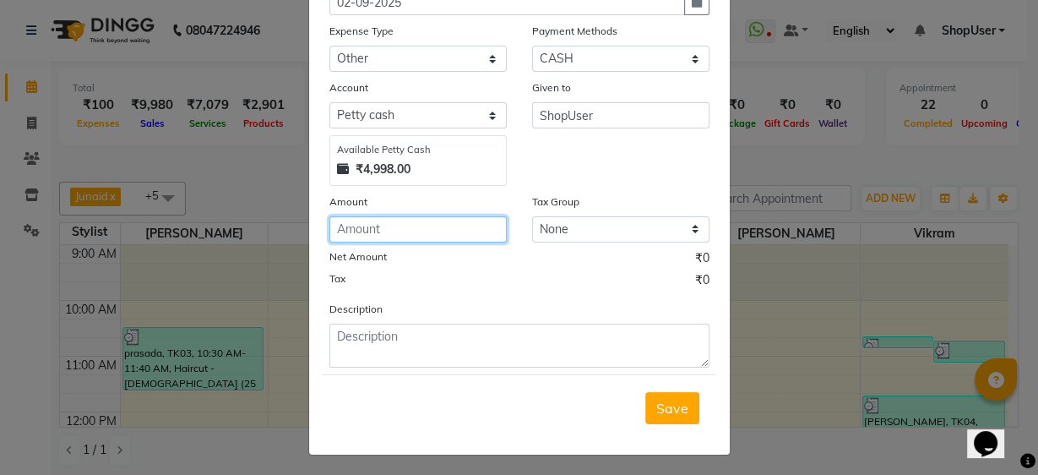
click at [488, 233] on input "number" at bounding box center [418, 229] width 177 height 26
type input "200"
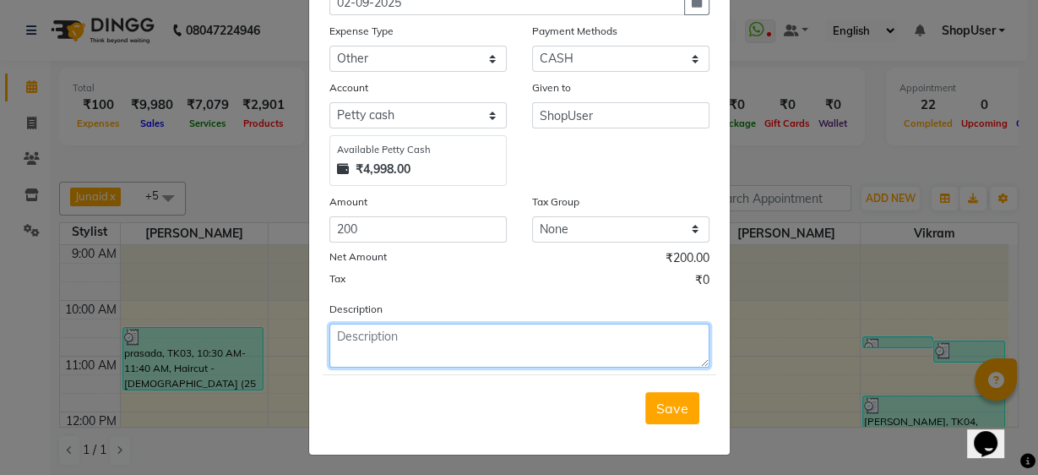
click at [491, 329] on textarea at bounding box center [520, 346] width 380 height 44
click at [483, 342] on textarea at bounding box center [520, 346] width 380 height 44
type textarea "yesterday shubham daily incentive sale 5850=200"
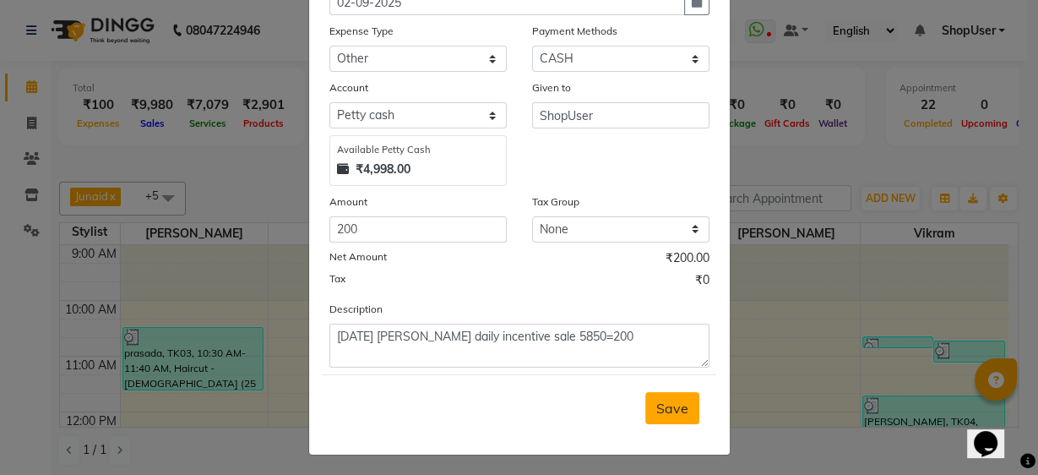
click at [657, 403] on span "Save" at bounding box center [673, 408] width 32 height 17
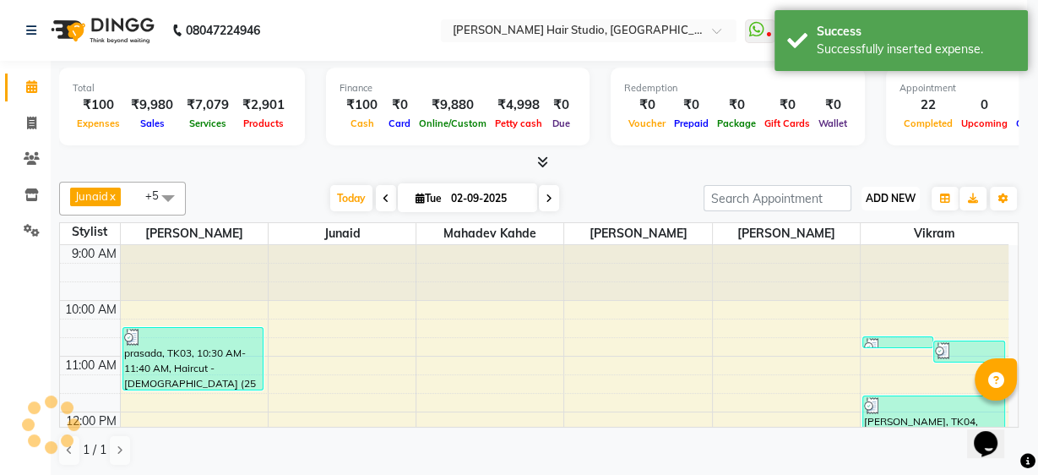
click at [898, 194] on span "ADD NEW" at bounding box center [891, 198] width 50 height 13
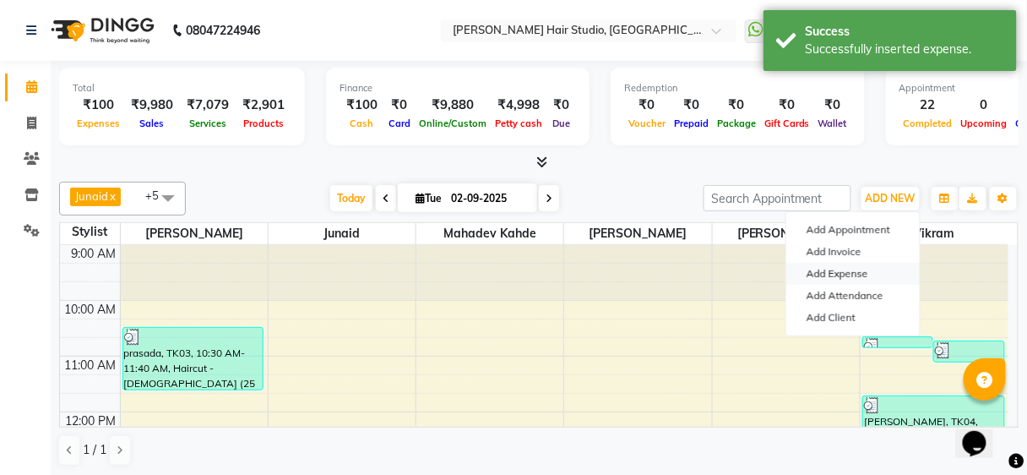
click at [816, 275] on link "Add Expense" at bounding box center [854, 274] width 134 height 22
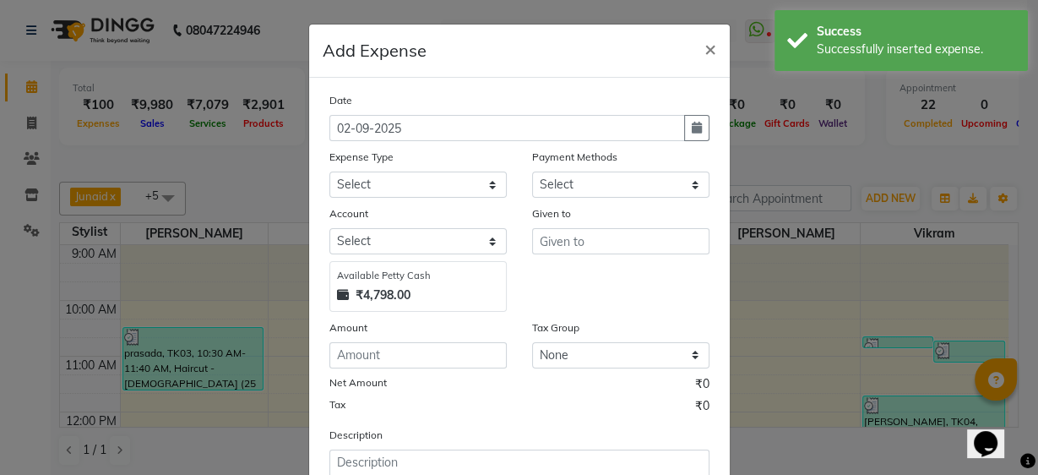
select select "1"
select select "2441"
click at [420, 184] on select "Select Advance Salary Bank charges Car maintenance Cash transfer to bank Cash t…" at bounding box center [418, 185] width 177 height 26
click at [705, 53] on span "×" at bounding box center [711, 47] width 12 height 25
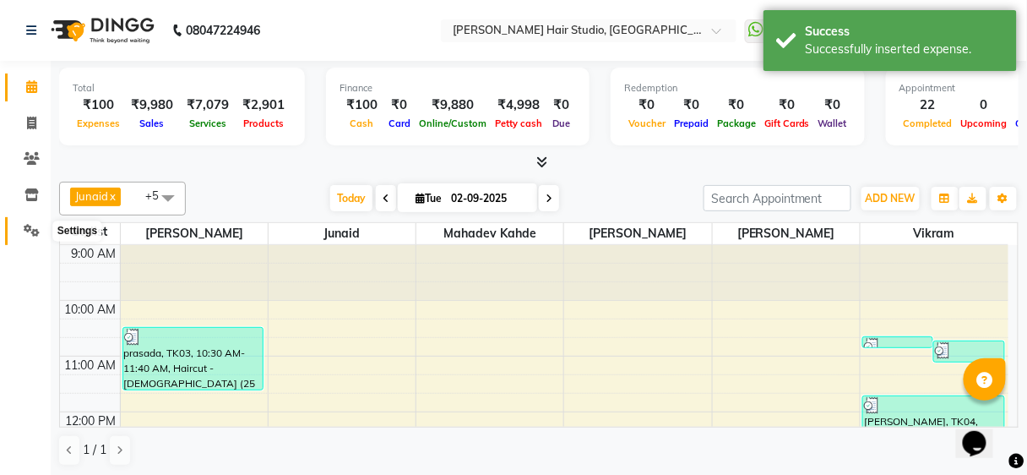
drag, startPoint x: 0, startPoint y: 226, endPoint x: 37, endPoint y: 231, distance: 37.5
click at [37, 231] on li "Settings" at bounding box center [25, 231] width 51 height 36
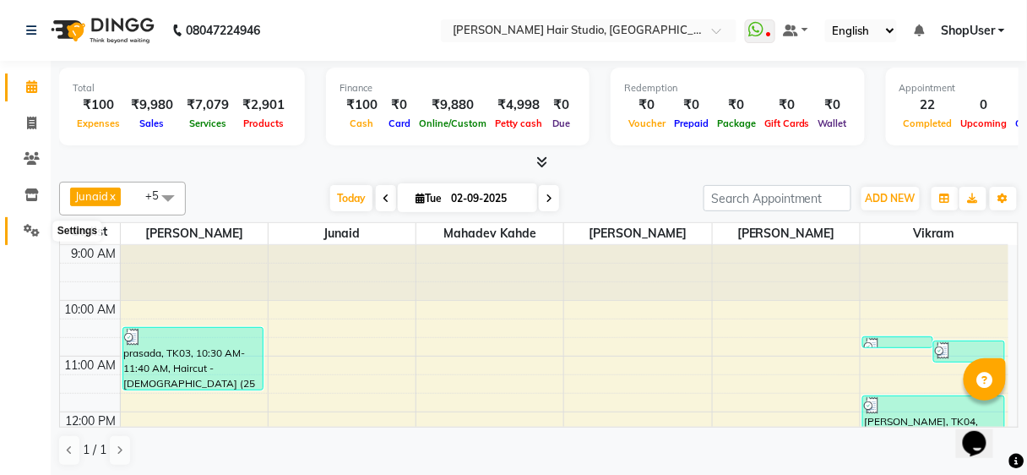
click at [35, 231] on icon at bounding box center [32, 230] width 16 height 13
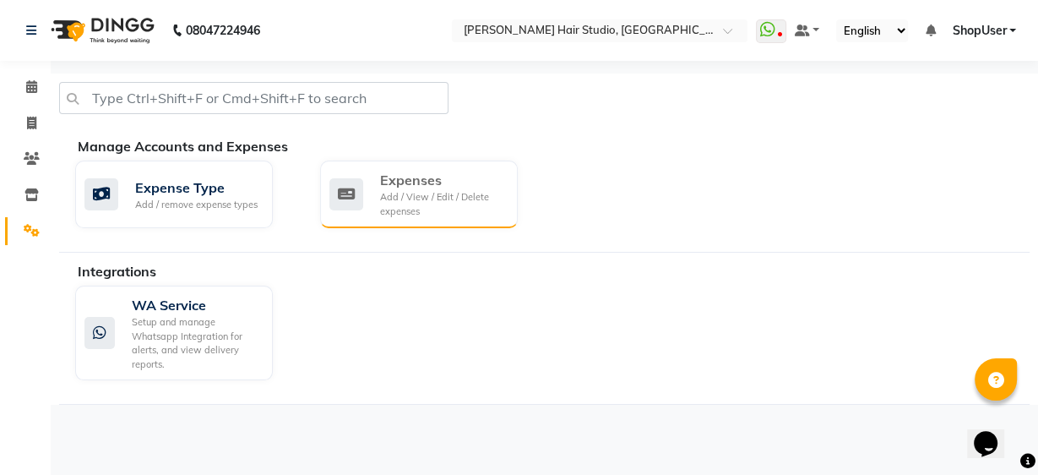
click at [497, 194] on div "Add / View / Edit / Delete expenses" at bounding box center [442, 204] width 124 height 28
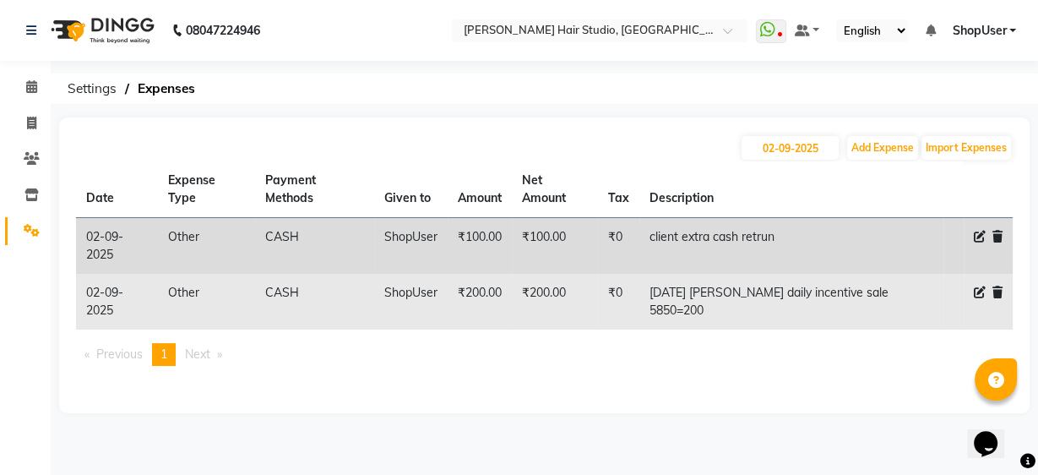
click at [999, 287] on td at bounding box center [988, 302] width 49 height 56
click at [999, 287] on icon at bounding box center [998, 292] width 10 height 12
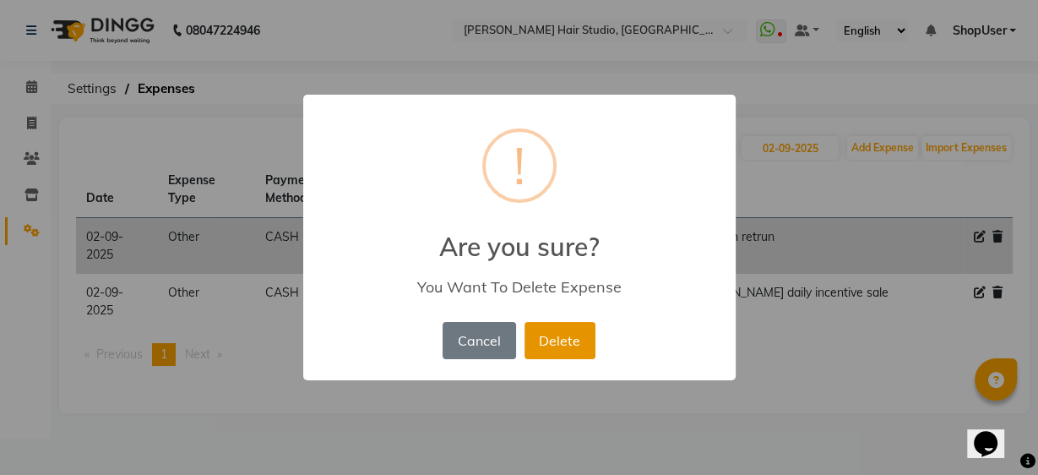
click at [541, 328] on button "Delete" at bounding box center [560, 340] width 71 height 37
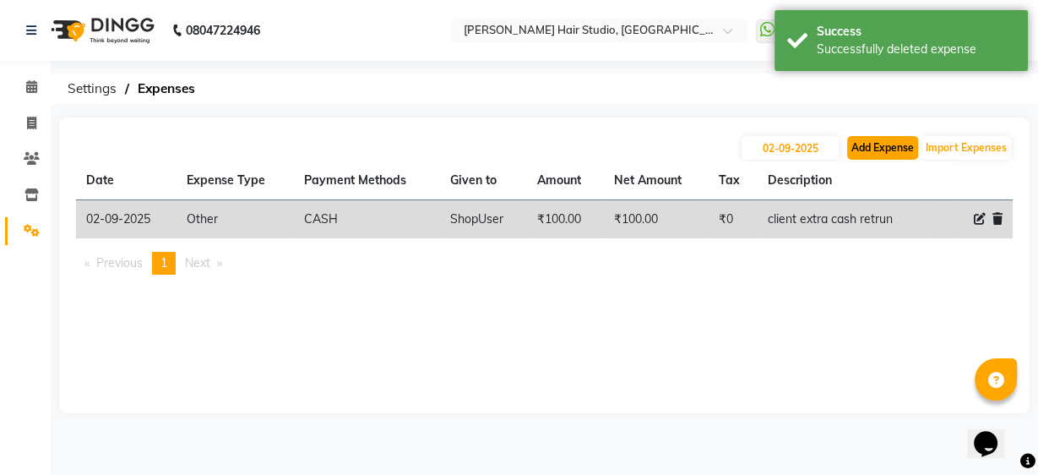
click at [895, 150] on button "Add Expense" at bounding box center [882, 148] width 71 height 24
select select "1"
select select "2441"
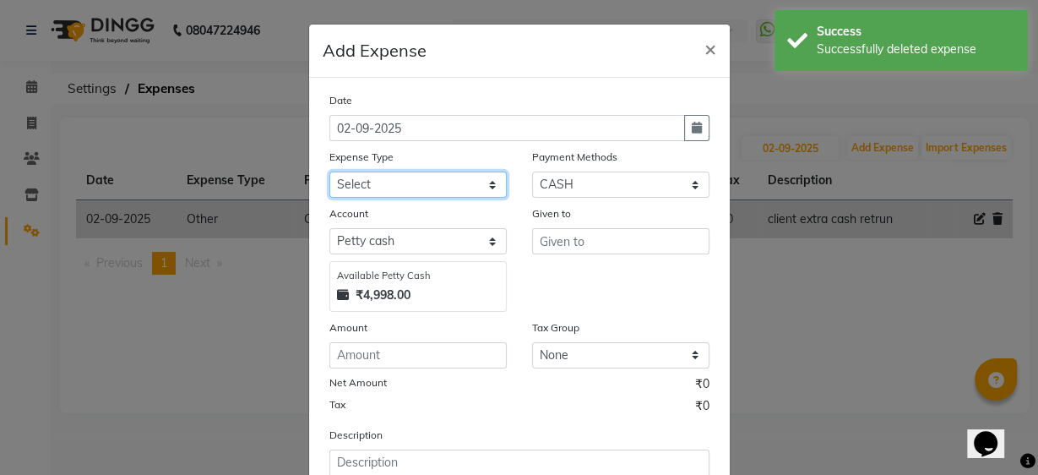
click at [478, 192] on select "Select Advance Salary Bank charges Car maintenance Cash transfer to bank Cash t…" at bounding box center [418, 185] width 177 height 26
select select "10"
click at [330, 172] on select "Select Advance Salary Bank charges Car maintenance Cash transfer to bank Cash t…" at bounding box center [418, 185] width 177 height 26
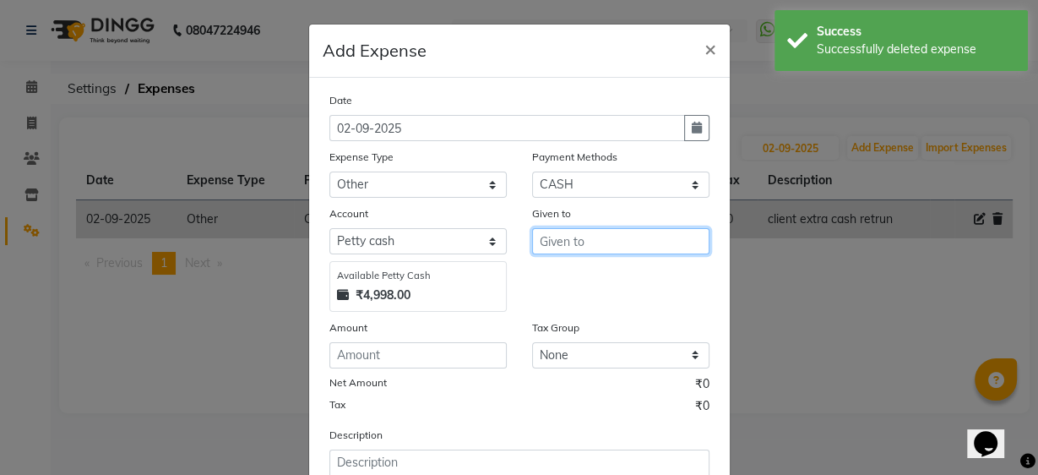
click at [546, 250] on input "text" at bounding box center [620, 241] width 177 height 26
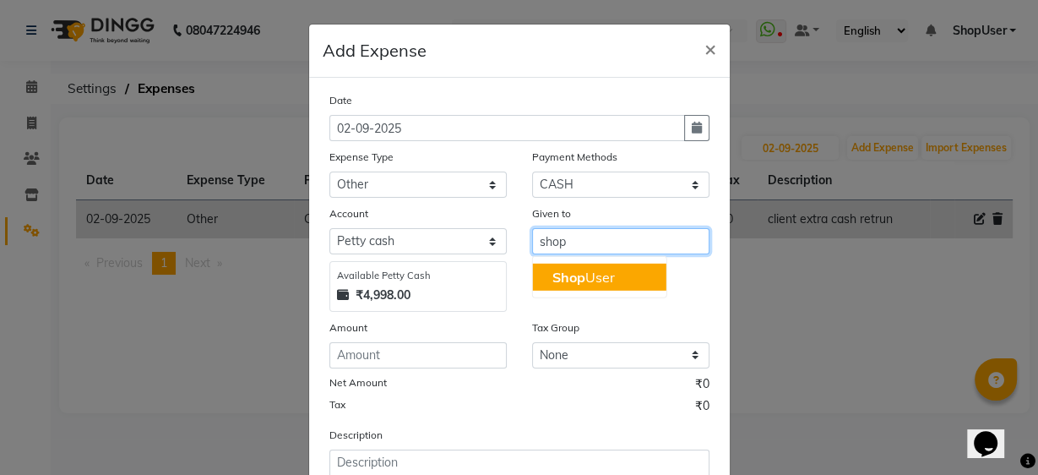
click at [539, 287] on button "Shop User" at bounding box center [599, 277] width 134 height 27
type input "ShopUser"
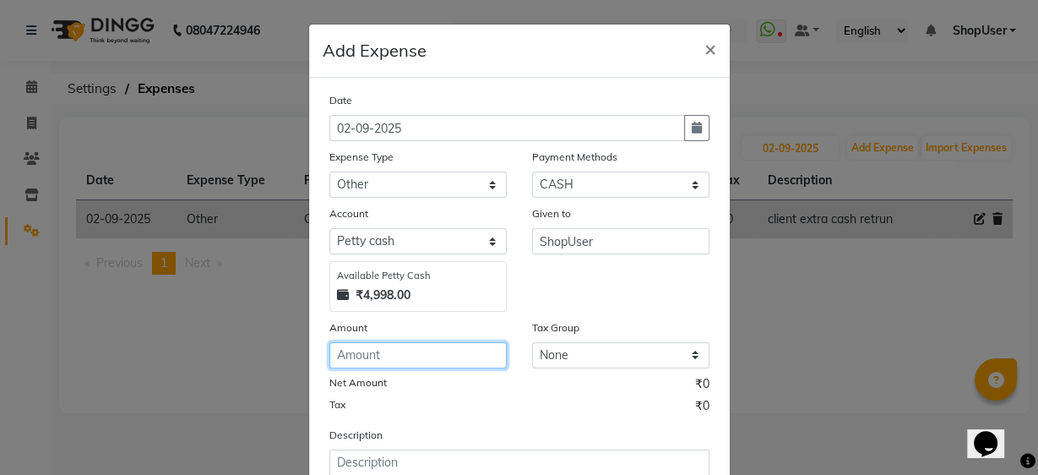
click at [400, 346] on input "number" at bounding box center [418, 355] width 177 height 26
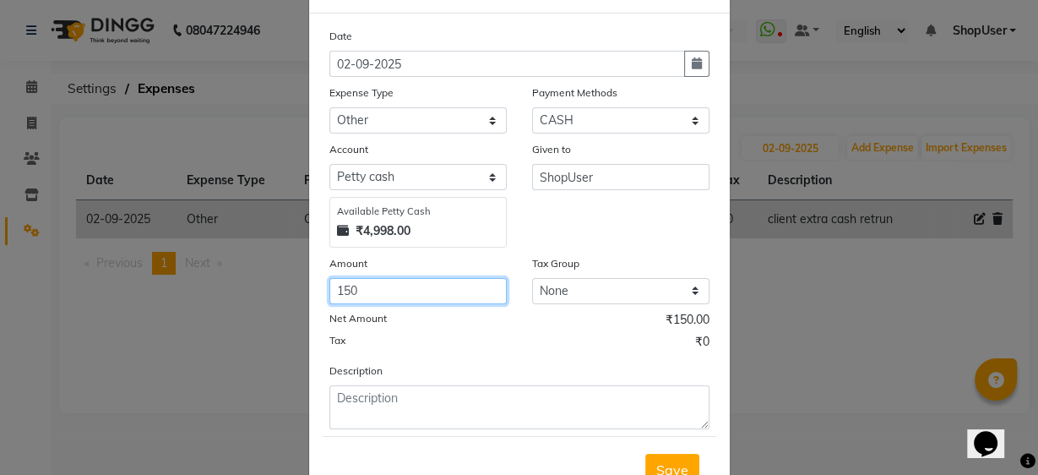
scroll to position [126, 0]
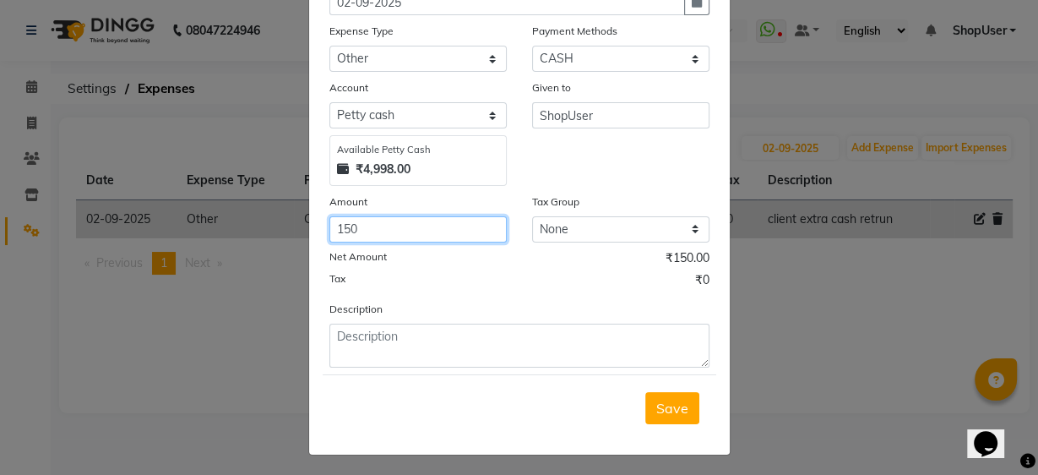
type input "150"
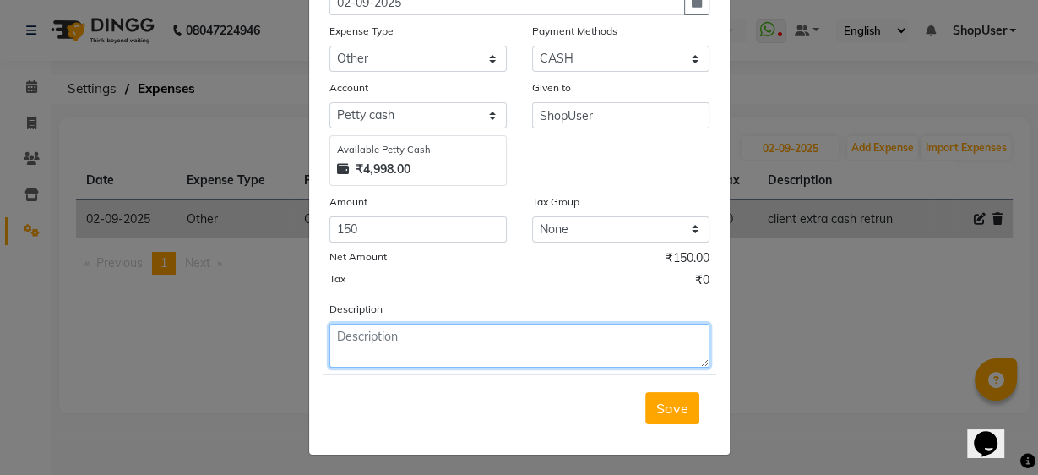
click at [365, 355] on textarea at bounding box center [520, 346] width 380 height 44
type textarea "yesterday arunesh daily incentive sale 4499=150"
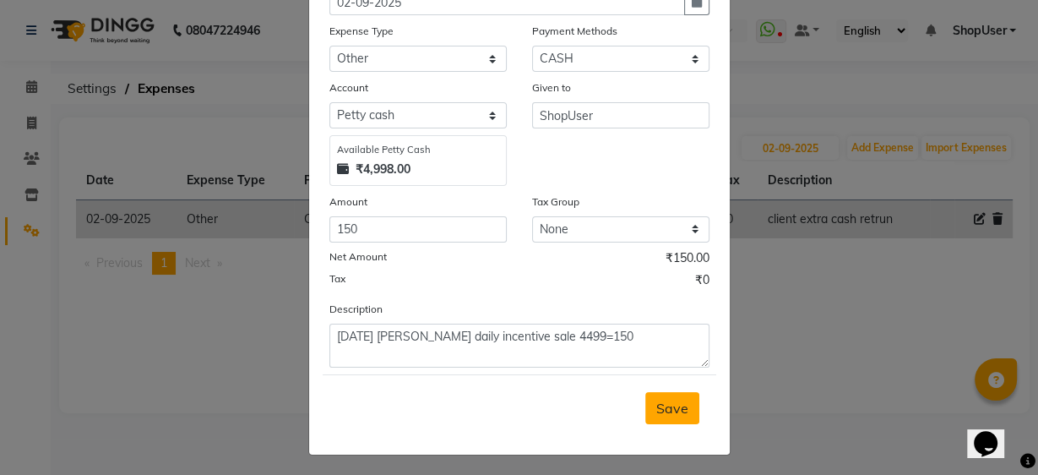
click at [668, 400] on span "Save" at bounding box center [673, 408] width 32 height 17
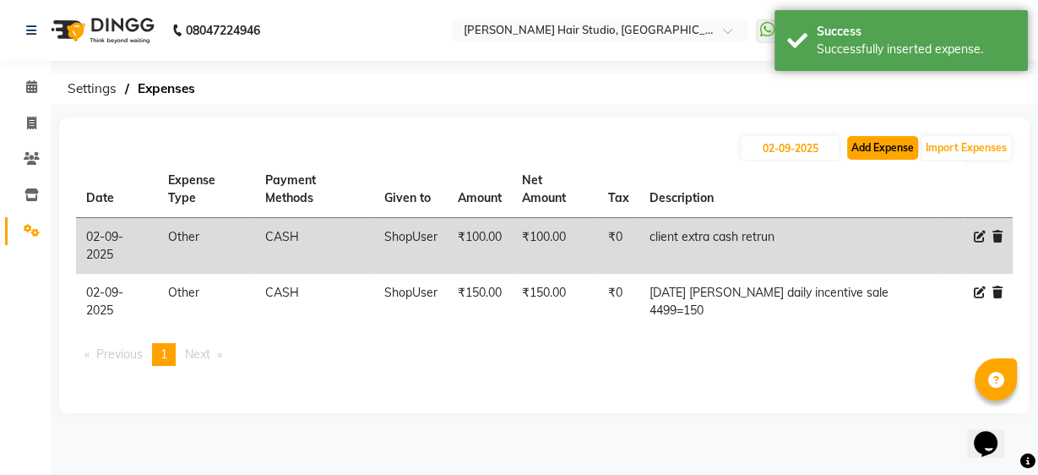
click at [889, 146] on button "Add Expense" at bounding box center [882, 148] width 71 height 24
select select "1"
select select "2441"
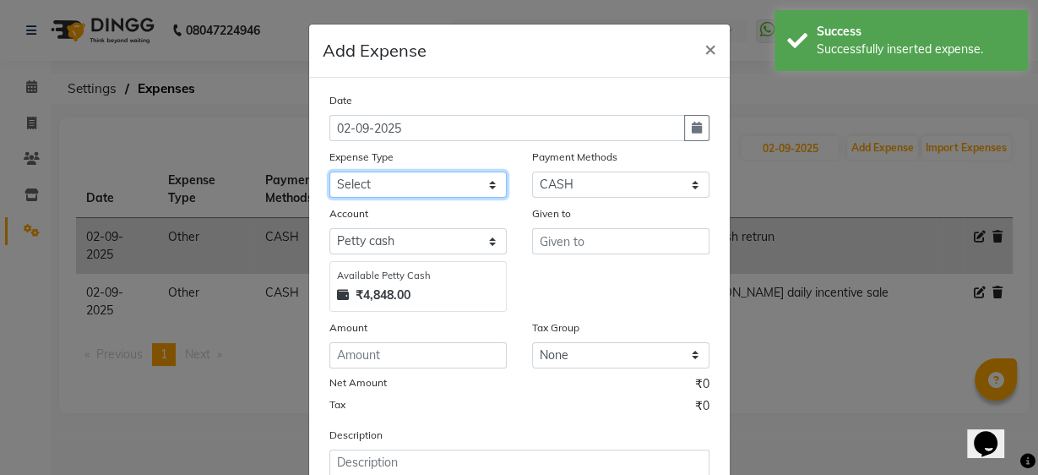
click at [410, 179] on select "Select Advance Salary Bank charges Car maintenance Cash transfer to bank Cash t…" at bounding box center [418, 185] width 177 height 26
select select "10"
click at [330, 172] on select "Select Advance Salary Bank charges Car maintenance Cash transfer to bank Cash t…" at bounding box center [418, 185] width 177 height 26
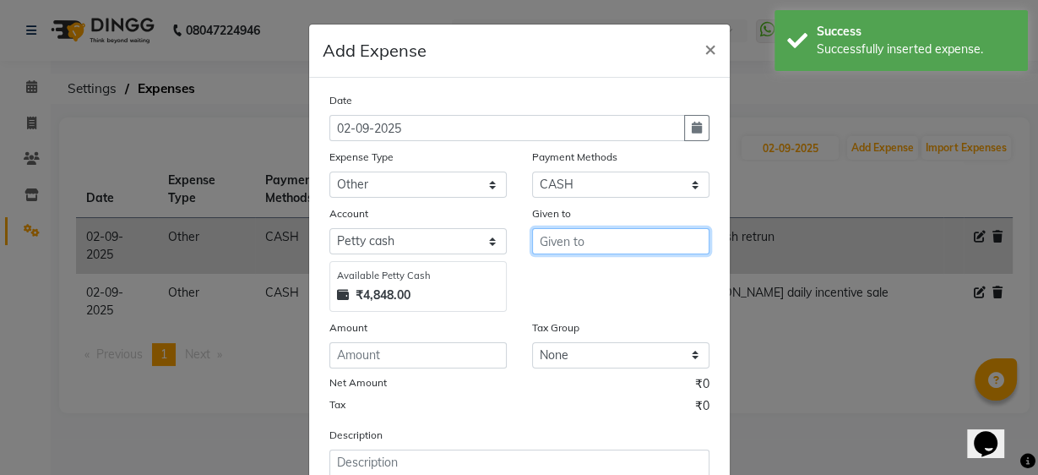
click at [582, 250] on input "text" at bounding box center [620, 241] width 177 height 26
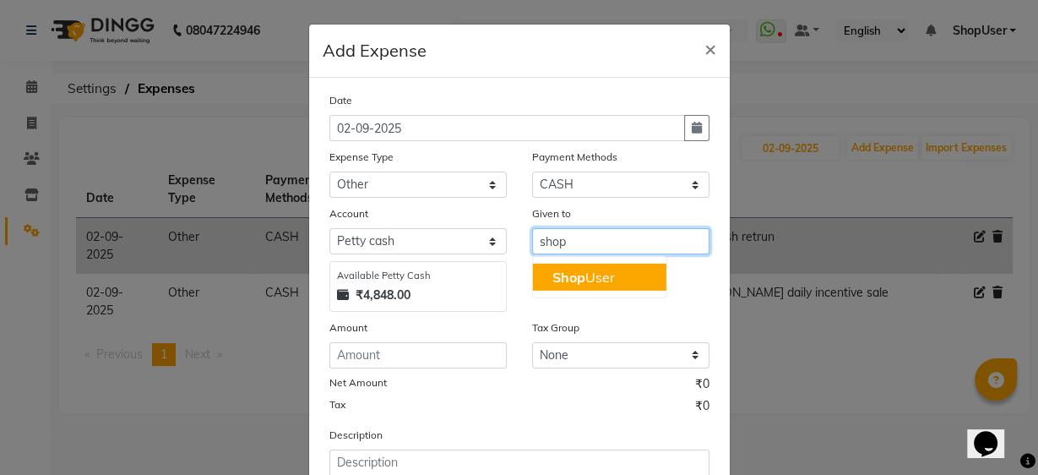
click at [634, 281] on button "Shop User" at bounding box center [599, 277] width 134 height 27
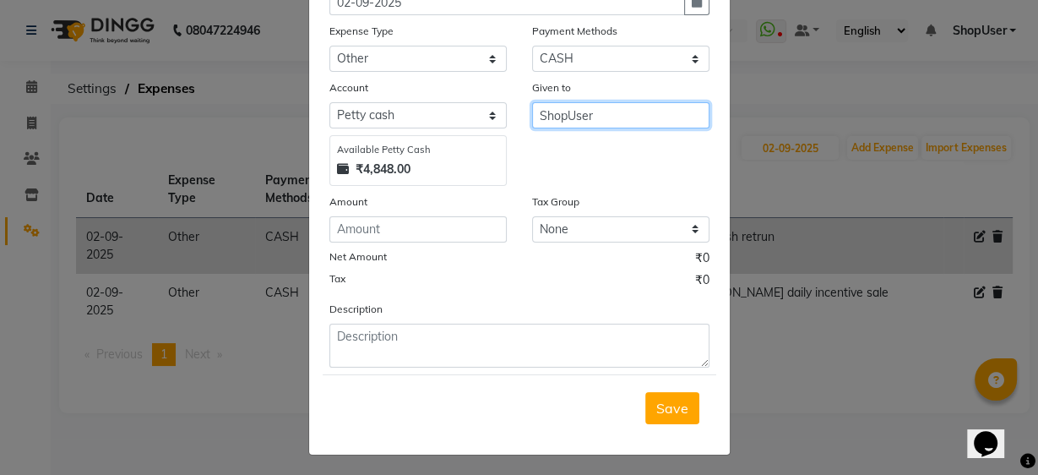
type input "ShopUser"
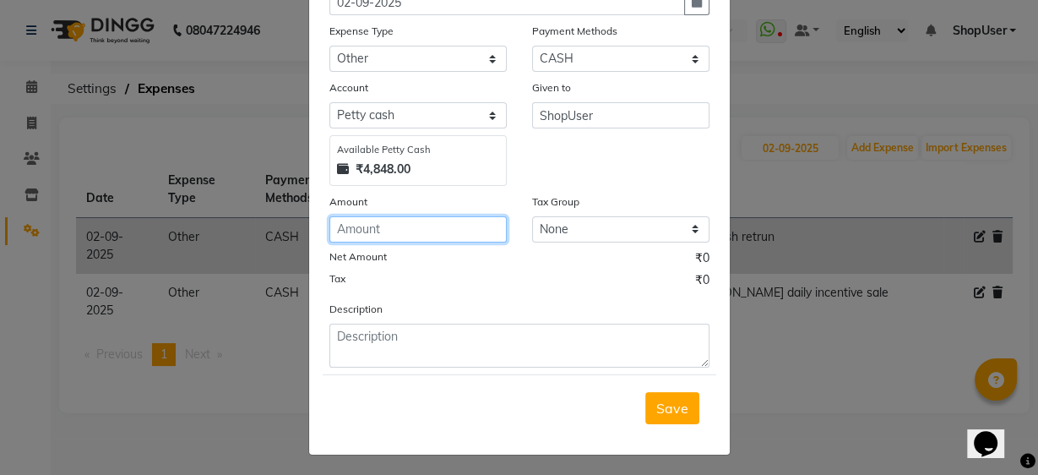
click at [466, 225] on input "number" at bounding box center [418, 229] width 177 height 26
type input "150"
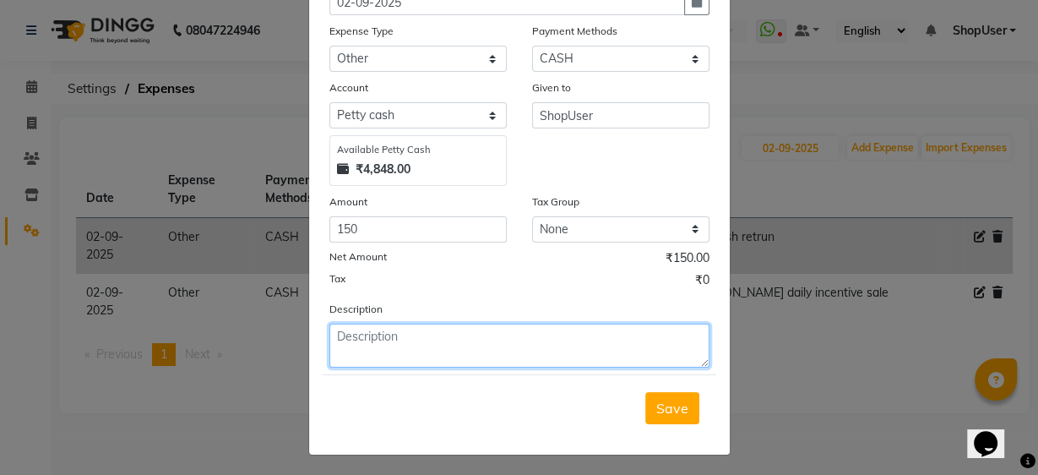
click at [387, 358] on textarea at bounding box center [520, 346] width 380 height 44
type textarea "yesterday juned daily incentive sale 4308=150"
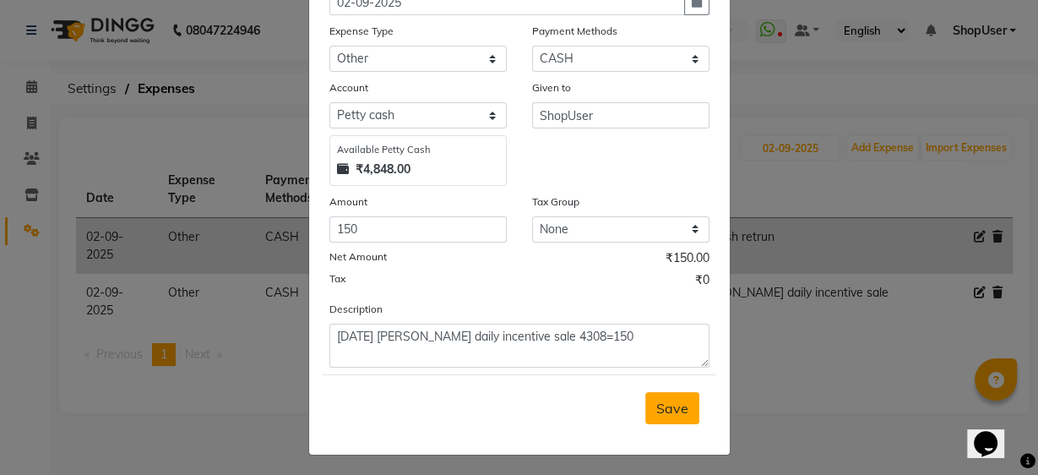
click at [688, 406] on button "Save" at bounding box center [673, 408] width 54 height 32
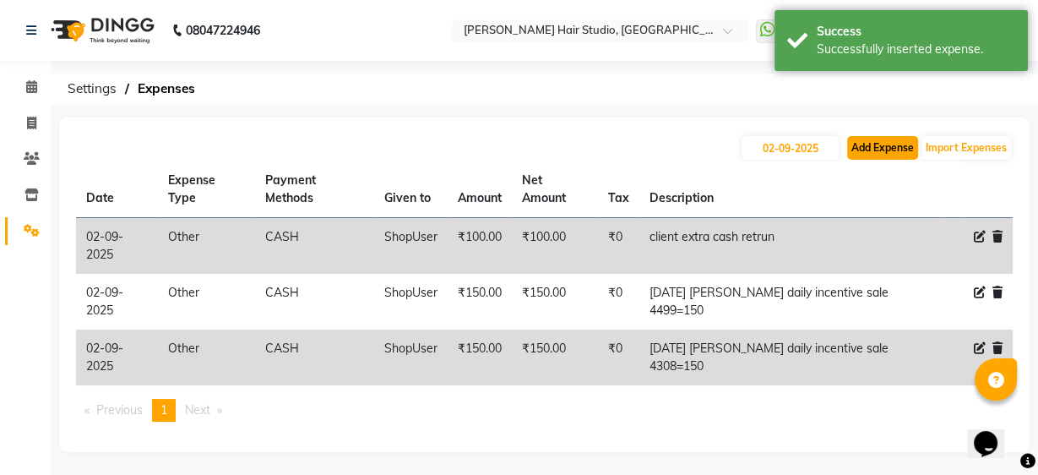
click at [881, 155] on button "Add Expense" at bounding box center [882, 148] width 71 height 24
select select "1"
select select "2441"
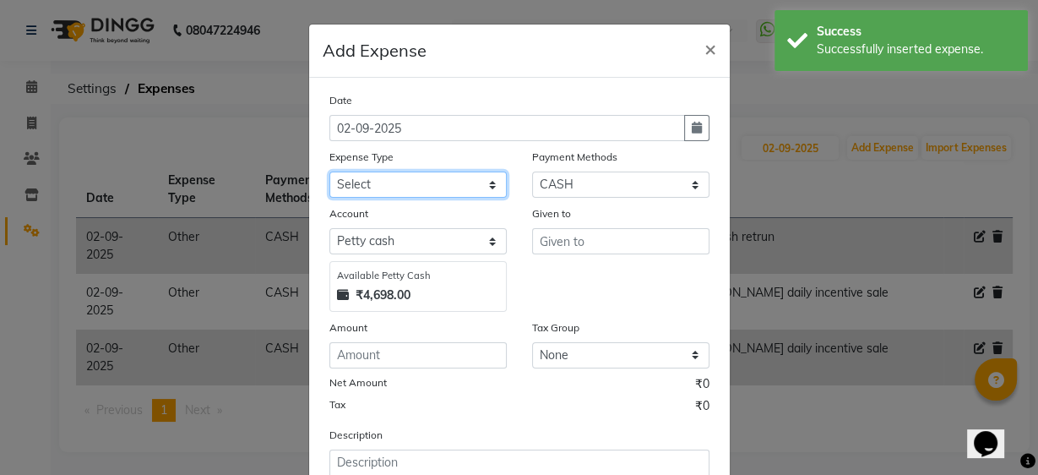
drag, startPoint x: 477, startPoint y: 183, endPoint x: 477, endPoint y: 194, distance: 11.0
click at [477, 183] on select "Select Advance Salary Bank charges Car maintenance Cash transfer to bank Cash t…" at bounding box center [418, 185] width 177 height 26
select select "10"
click at [330, 172] on select "Select Advance Salary Bank charges Car maintenance Cash transfer to bank Cash t…" at bounding box center [418, 185] width 177 height 26
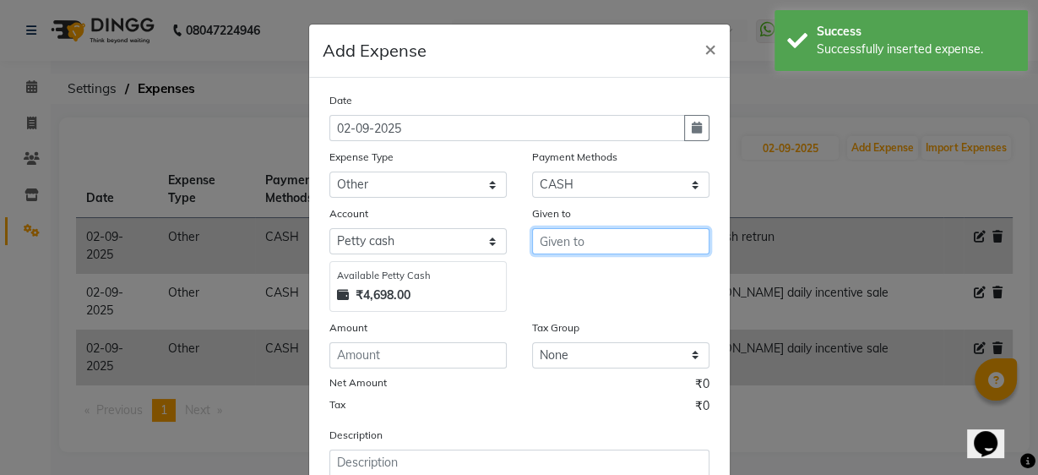
click at [549, 253] on input "text" at bounding box center [620, 241] width 177 height 26
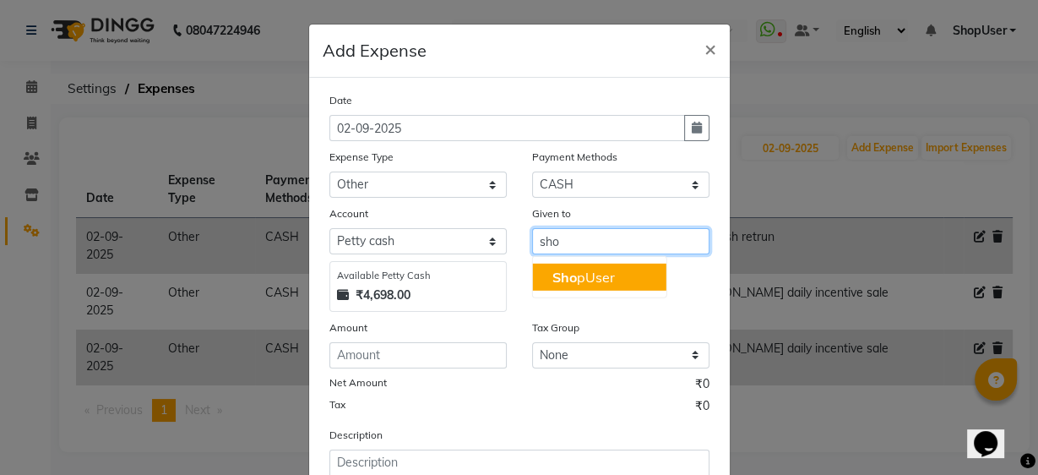
click at [564, 270] on span "Sho" at bounding box center [565, 277] width 25 height 17
type input "ShopUser"
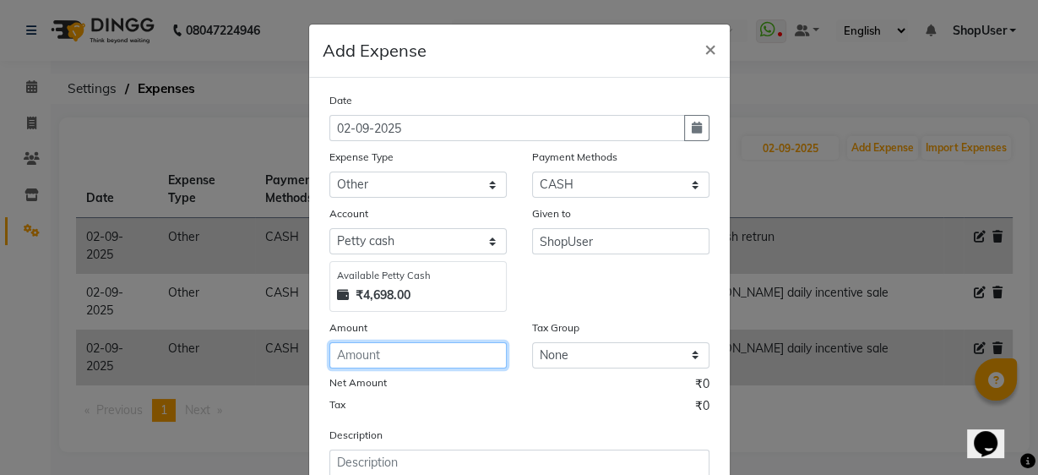
click at [392, 356] on input "number" at bounding box center [418, 355] width 177 height 26
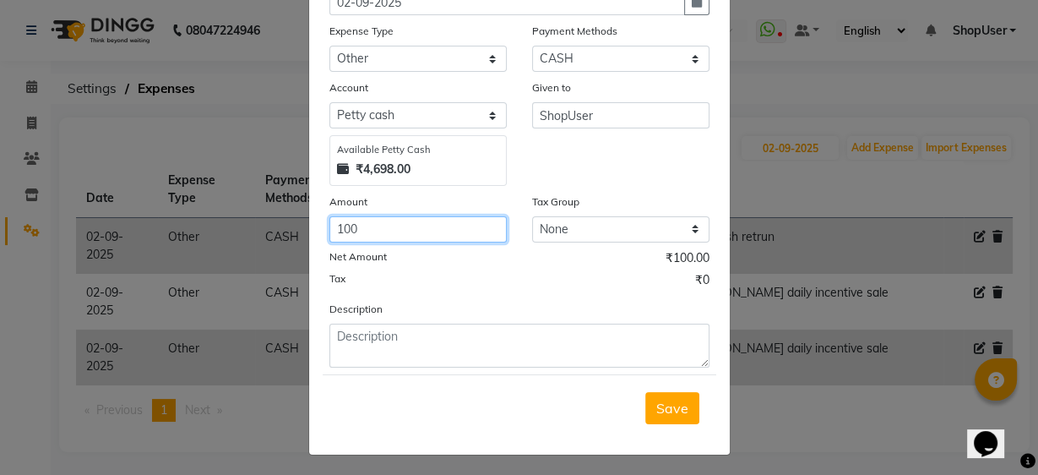
type input "100"
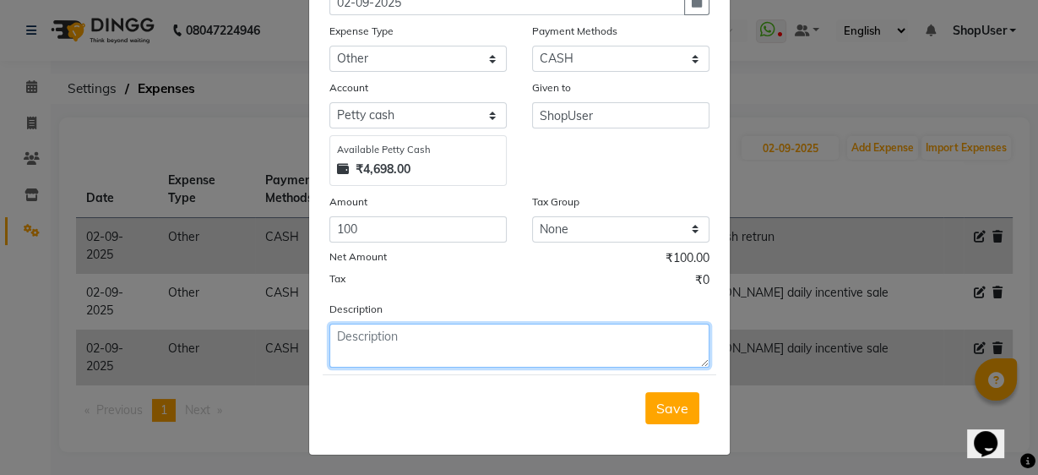
click at [437, 348] on textarea at bounding box center [520, 346] width 380 height 44
type textarea "yesterday shubham daily incentive sale 3900=100"
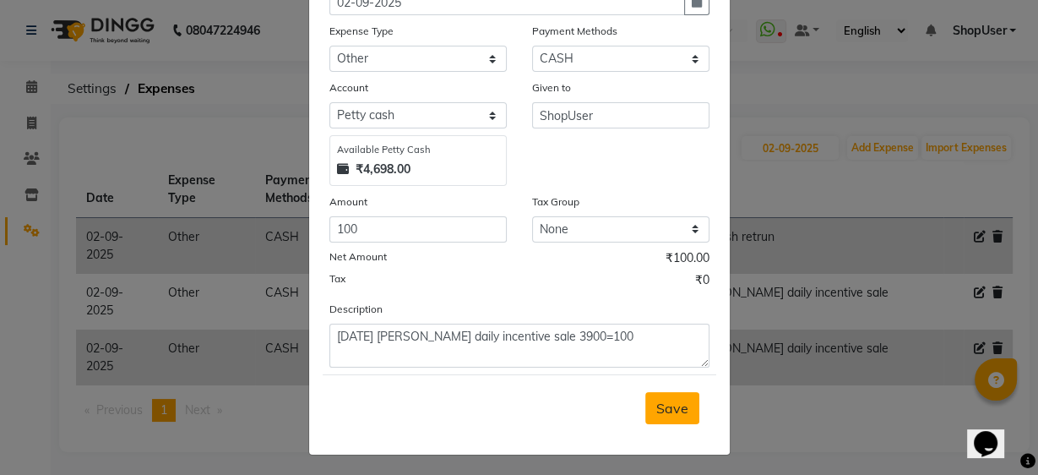
click at [657, 403] on span "Save" at bounding box center [673, 408] width 32 height 17
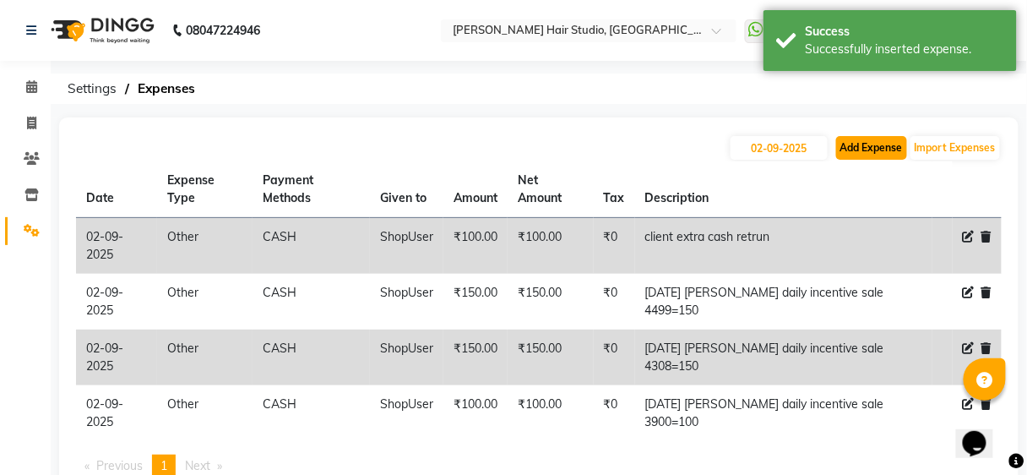
click at [879, 156] on button "Add Expense" at bounding box center [872, 148] width 71 height 24
select select "1"
select select "2441"
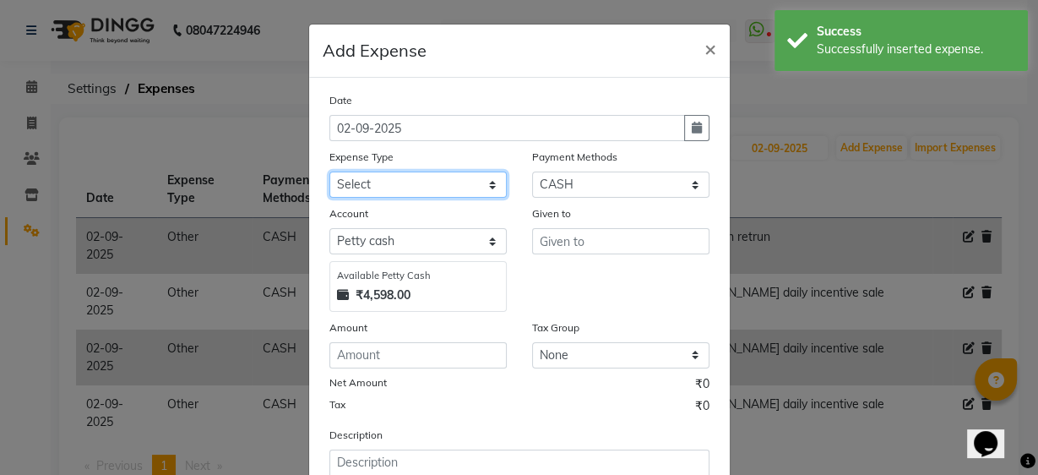
click at [460, 186] on select "Select Advance Salary Bank charges Car maintenance Cash transfer to bank Cash t…" at bounding box center [418, 185] width 177 height 26
select select "10"
click at [330, 172] on select "Select Advance Salary Bank charges Car maintenance Cash transfer to bank Cash t…" at bounding box center [418, 185] width 177 height 26
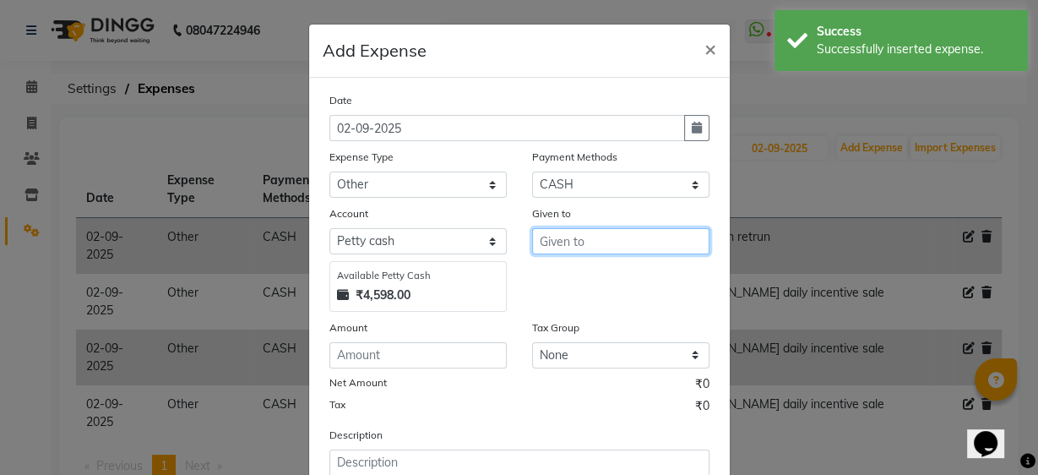
click at [596, 240] on input "text" at bounding box center [620, 241] width 177 height 26
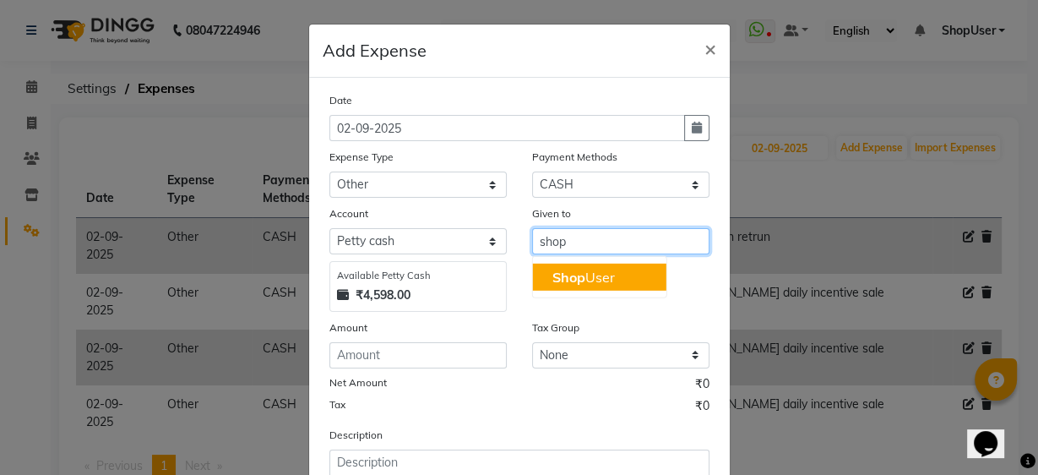
click at [586, 277] on ngb-highlight "Shop User" at bounding box center [584, 277] width 63 height 17
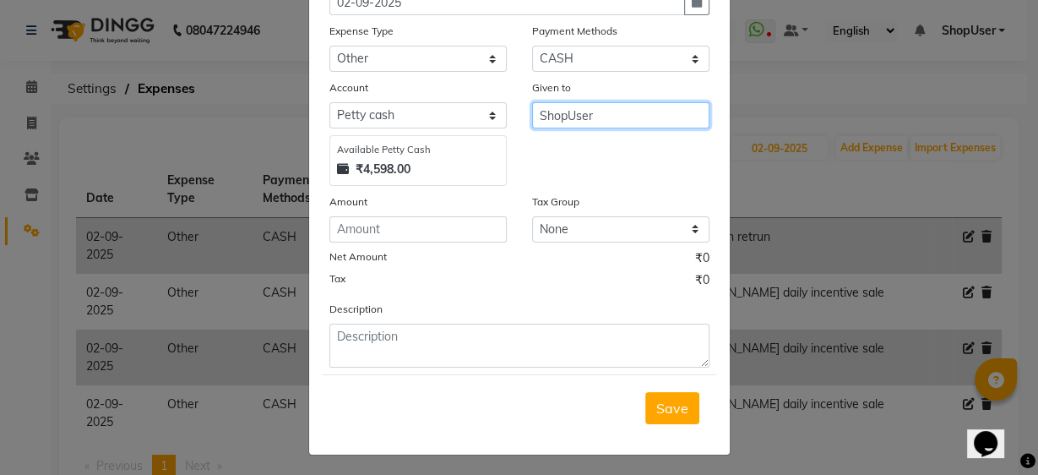
type input "ShopUser"
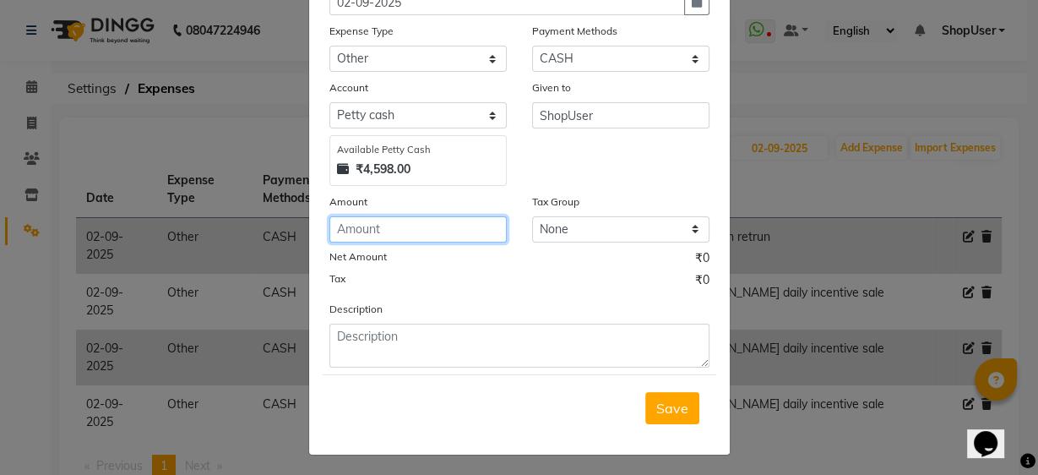
click at [478, 230] on input "number" at bounding box center [418, 229] width 177 height 26
type input "50"
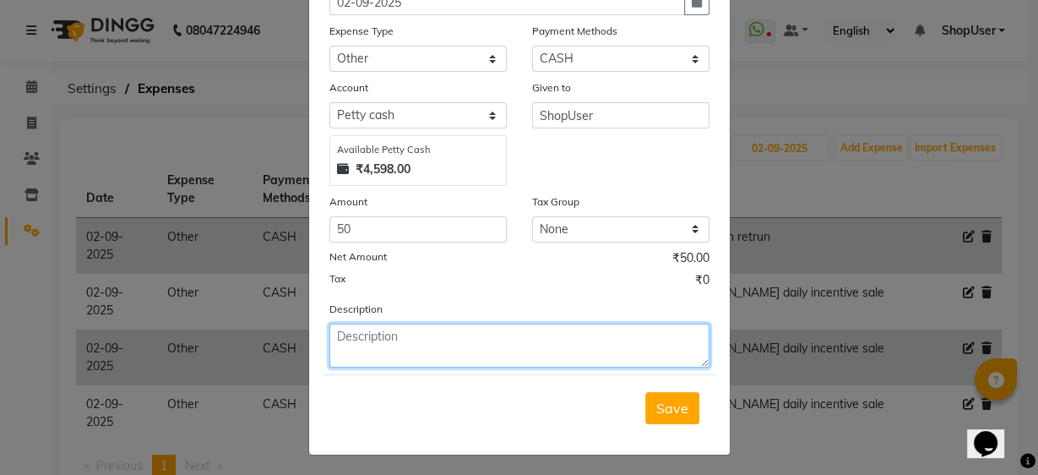
click at [411, 346] on textarea at bounding box center [520, 346] width 380 height 44
type textarea "y"
type textarea "yesterday mahadev daily incentive sale 2509=50"
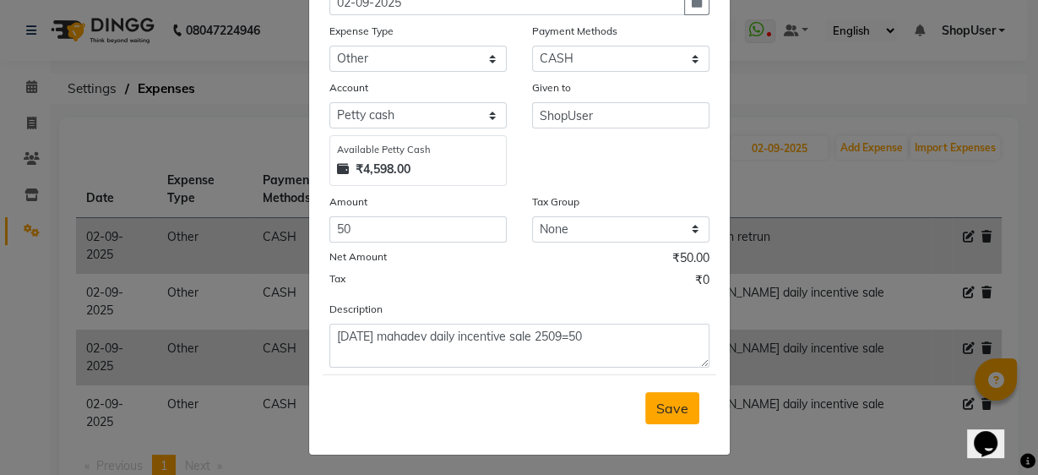
click at [664, 405] on span "Save" at bounding box center [673, 408] width 32 height 17
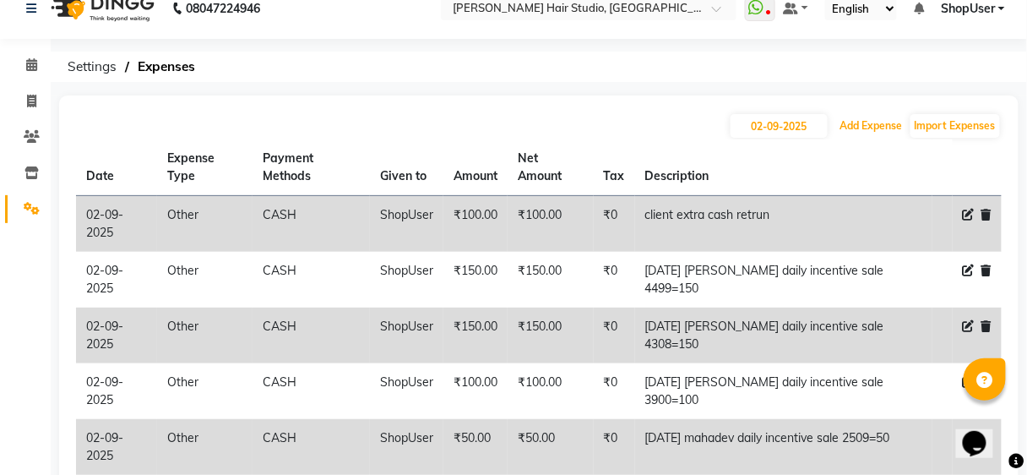
scroll to position [0, 0]
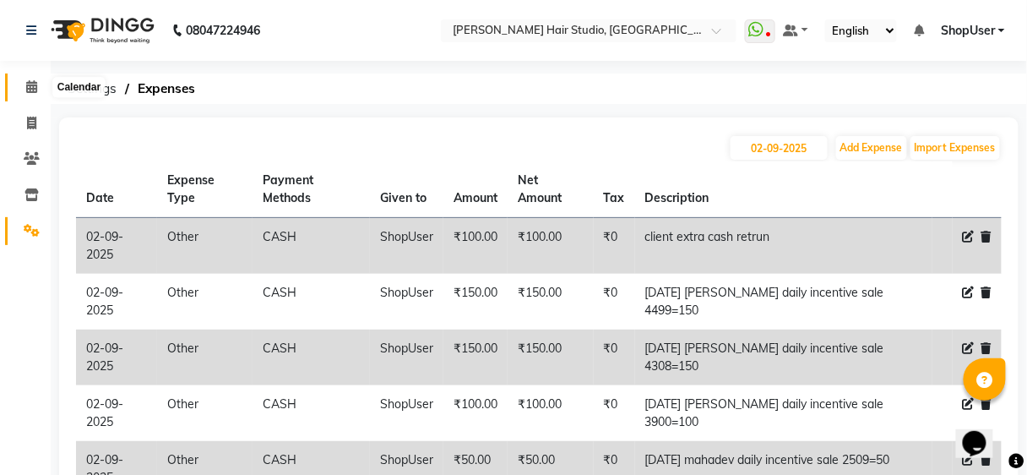
click at [28, 86] on icon at bounding box center [31, 86] width 11 height 13
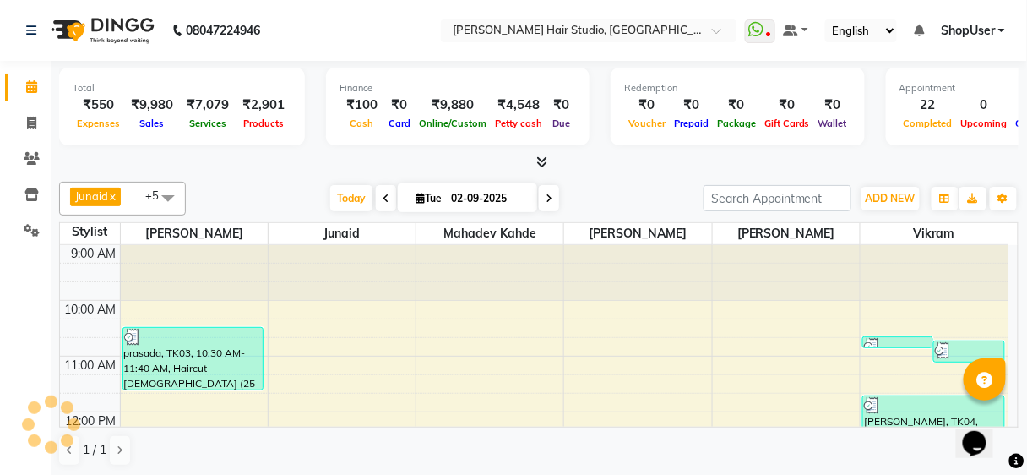
scroll to position [493, 0]
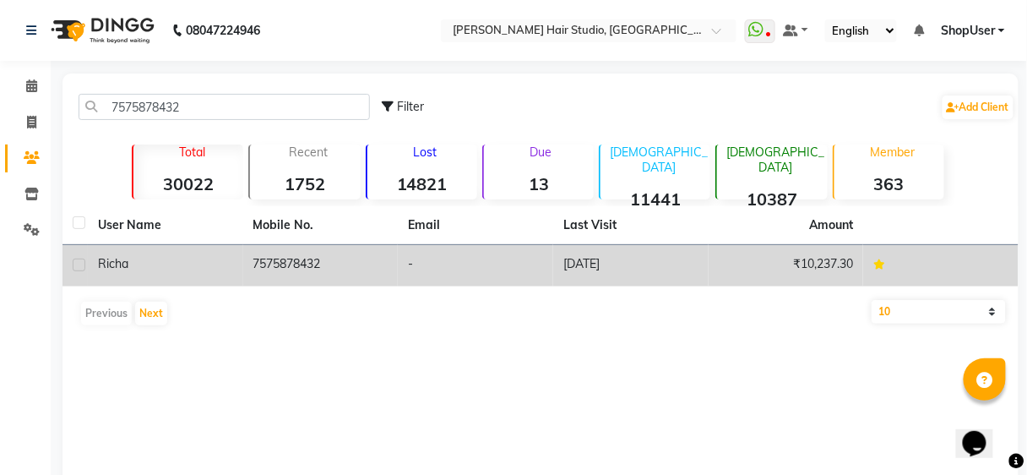
type input "7575878432"
click at [565, 277] on td "[DATE]" at bounding box center [630, 265] width 155 height 41
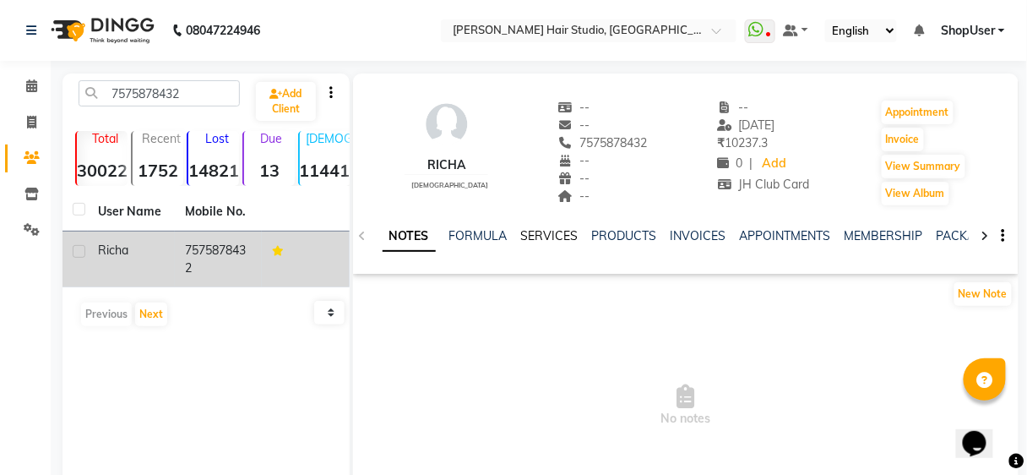
click at [536, 241] on link "SERVICES" at bounding box center [549, 235] width 57 height 15
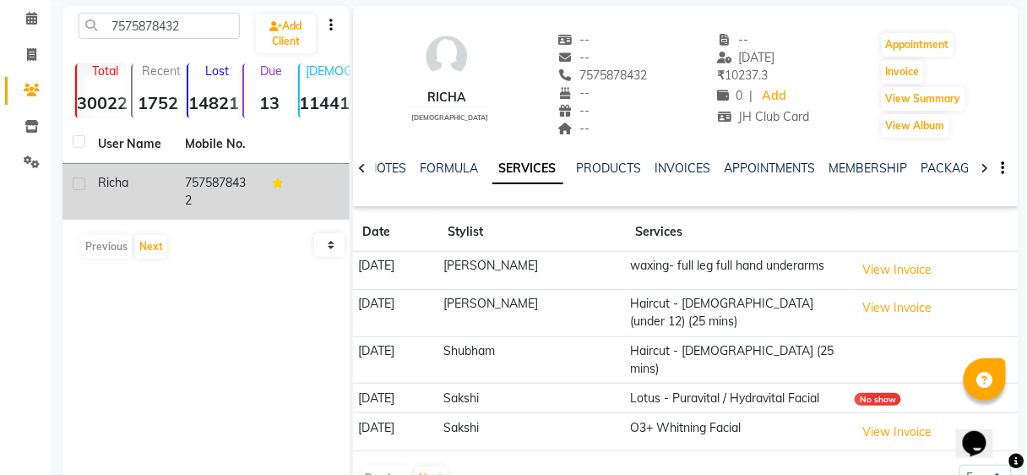
scroll to position [130, 0]
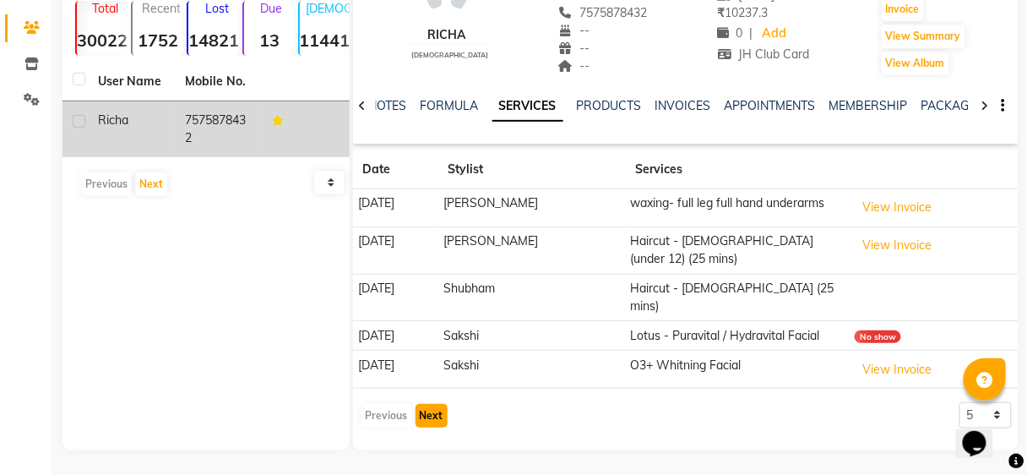
click at [433, 404] on button "Next" at bounding box center [432, 416] width 32 height 24
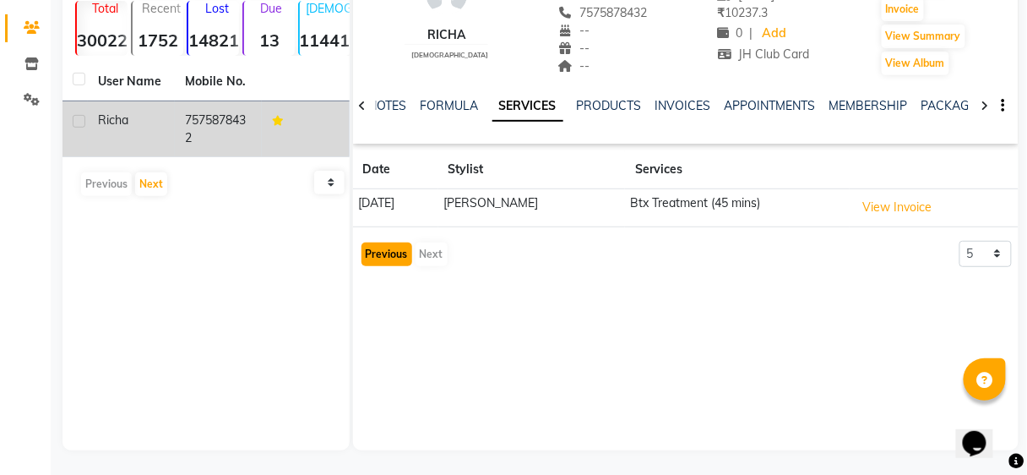
click at [384, 245] on button "Previous" at bounding box center [387, 255] width 51 height 24
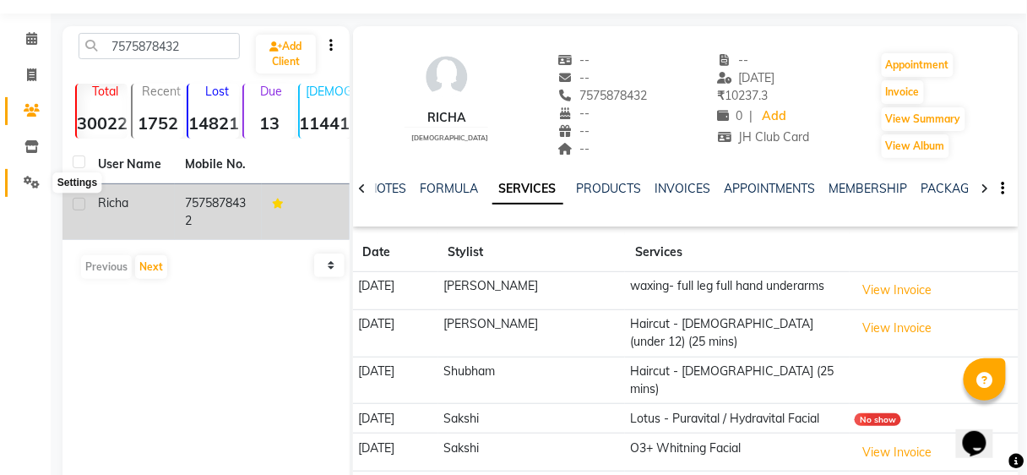
scroll to position [0, 0]
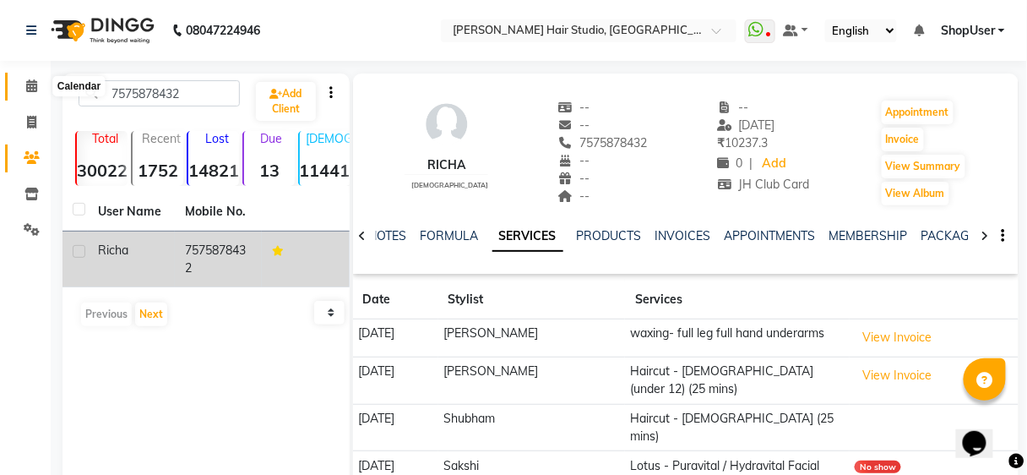
click at [37, 88] on span at bounding box center [32, 86] width 30 height 19
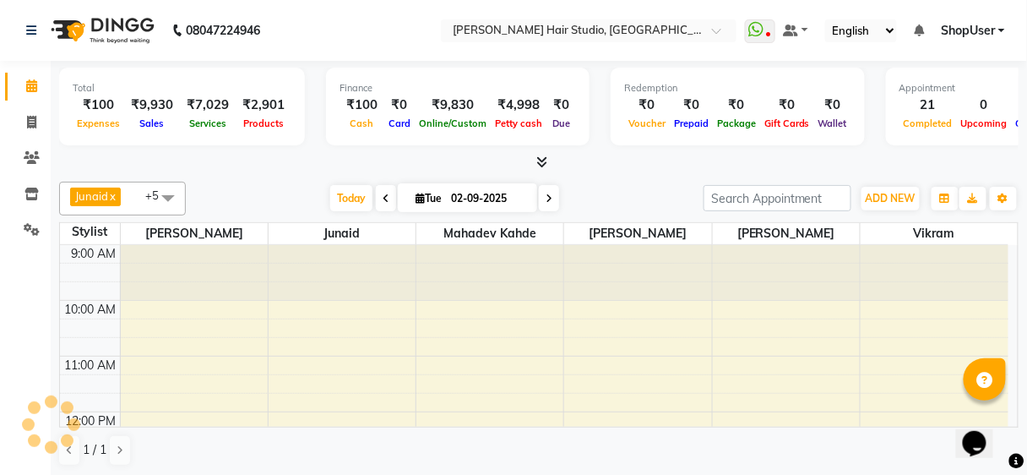
scroll to position [493, 0]
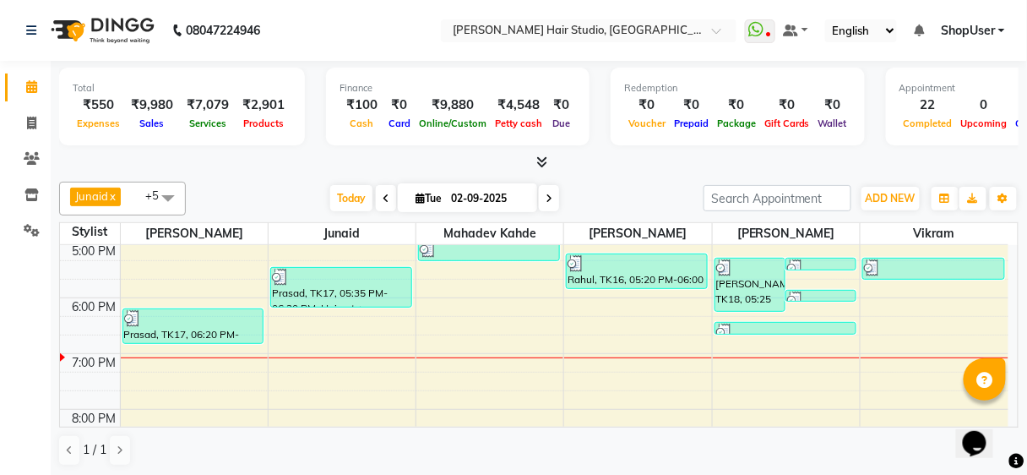
scroll to position [354, 0]
